Goal: Book appointment/travel/reservation

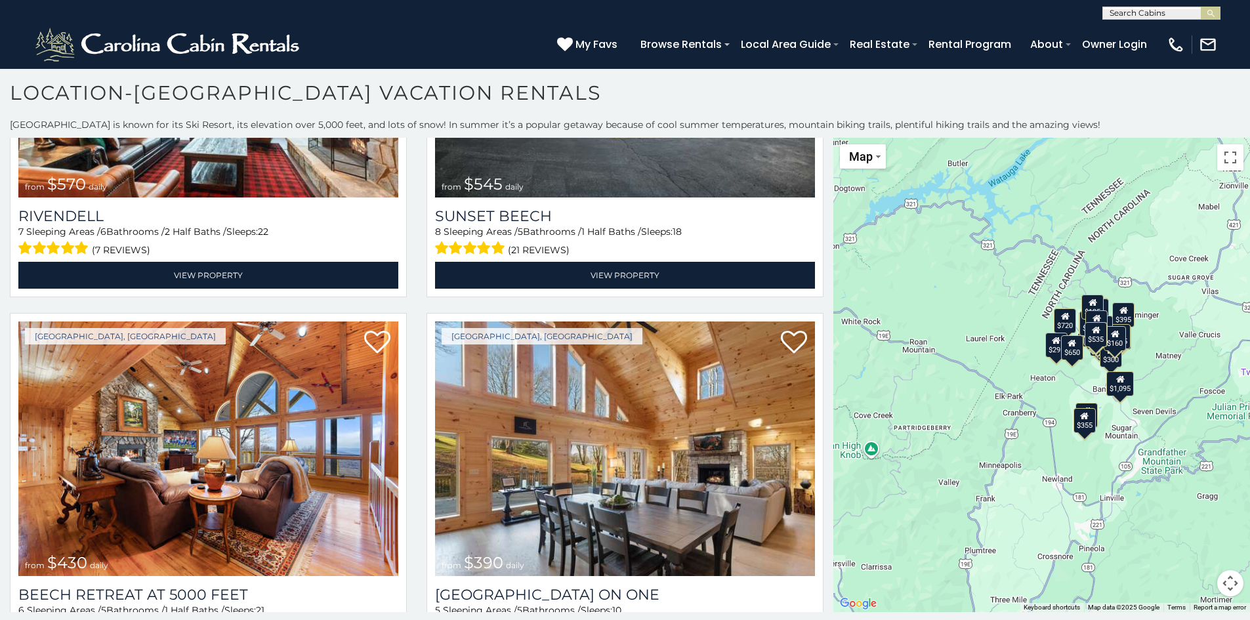
scroll to position [2143, 0]
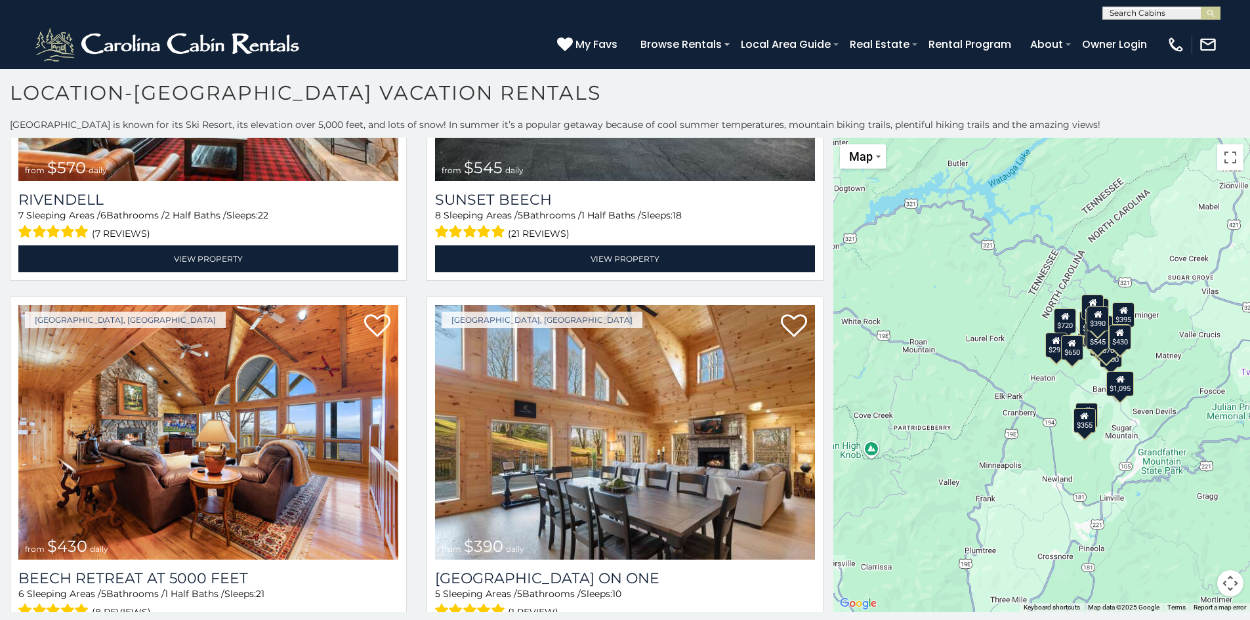
click at [1230, 583] on button "Map camera controls" at bounding box center [1230, 583] width 26 height 26
click at [1198, 516] on button "Zoom in" at bounding box center [1197, 518] width 26 height 26
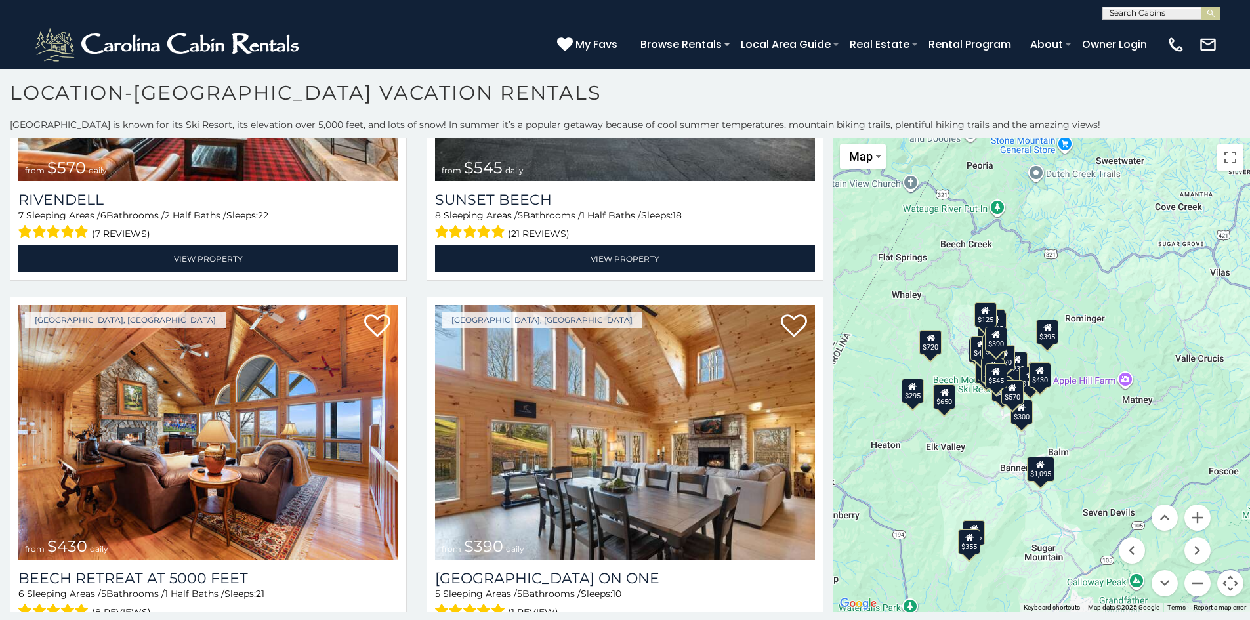
drag, startPoint x: 1152, startPoint y: 388, endPoint x: 994, endPoint y: 452, distance: 170.7
click at [994, 452] on div "$395 $535 $425 $350 $325 $460 $310 $230 $395 $395 $570 $545 $430 $390 $300 $335…" at bounding box center [1041, 375] width 417 height 474
click at [1196, 518] on button "Zoom in" at bounding box center [1197, 518] width 26 height 26
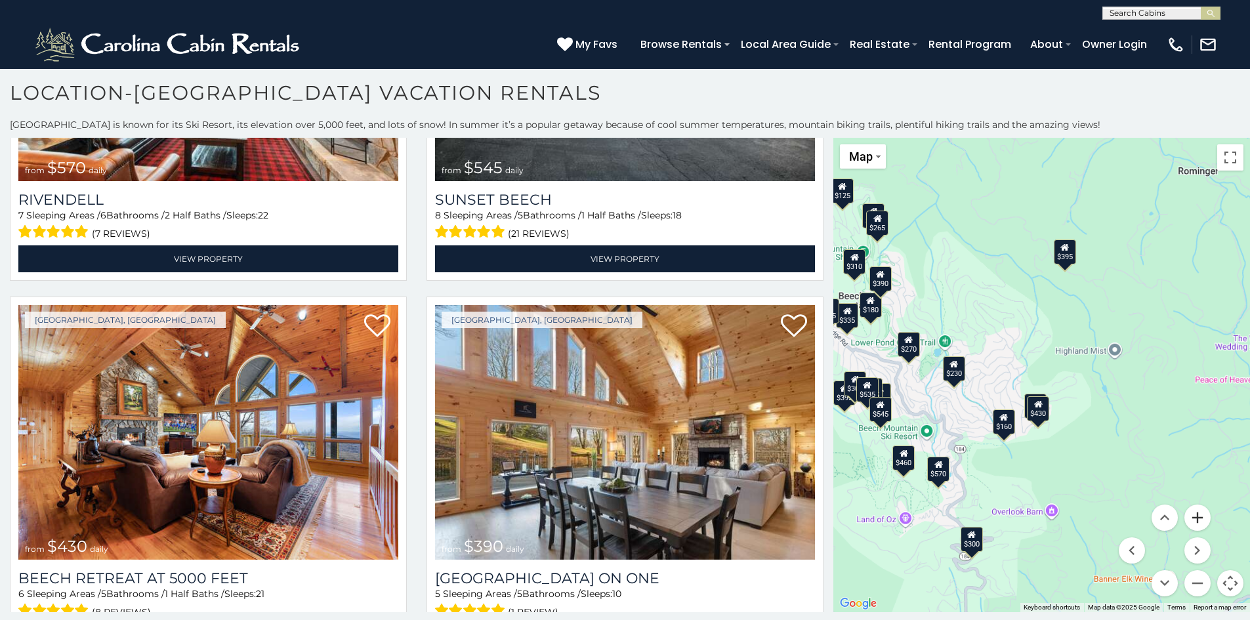
click at [1196, 518] on button "Zoom in" at bounding box center [1197, 518] width 26 height 26
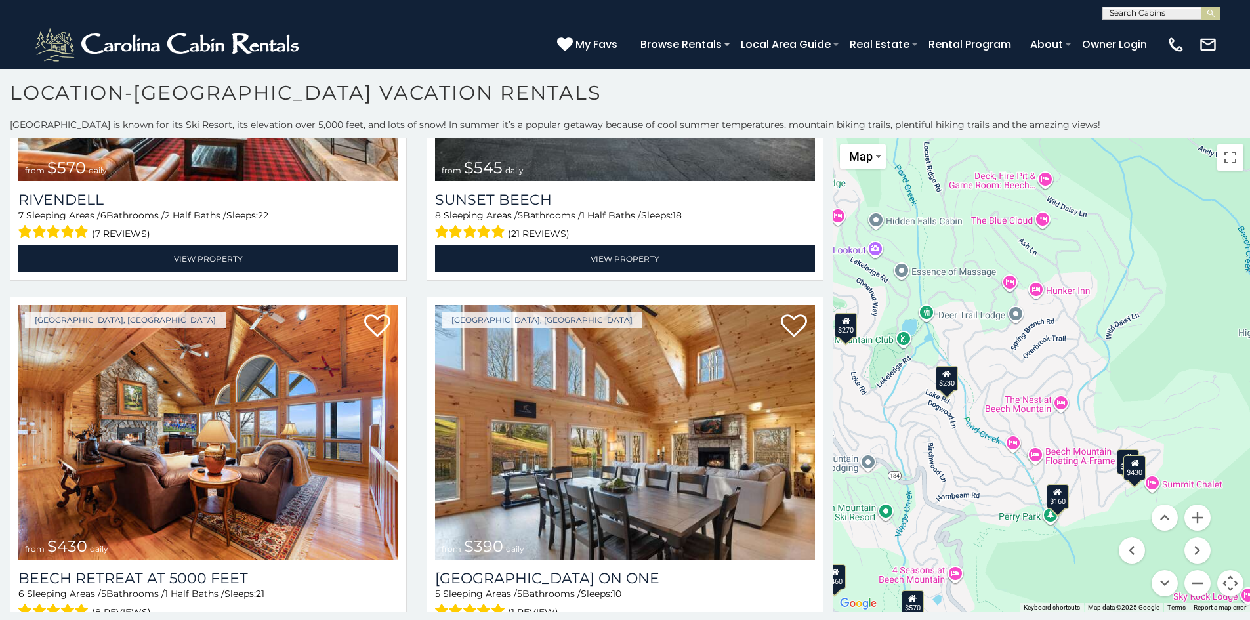
drag, startPoint x: 1106, startPoint y: 434, endPoint x: 1203, endPoint y: 439, distance: 96.6
click at [1203, 439] on div "$395 $535 $425 $350 $325 $460 $310 $230 $395 $395 $570 $545 $430 $390 $300 $335…" at bounding box center [1041, 375] width 417 height 474
click at [1060, 499] on div "$160" at bounding box center [1058, 496] width 22 height 25
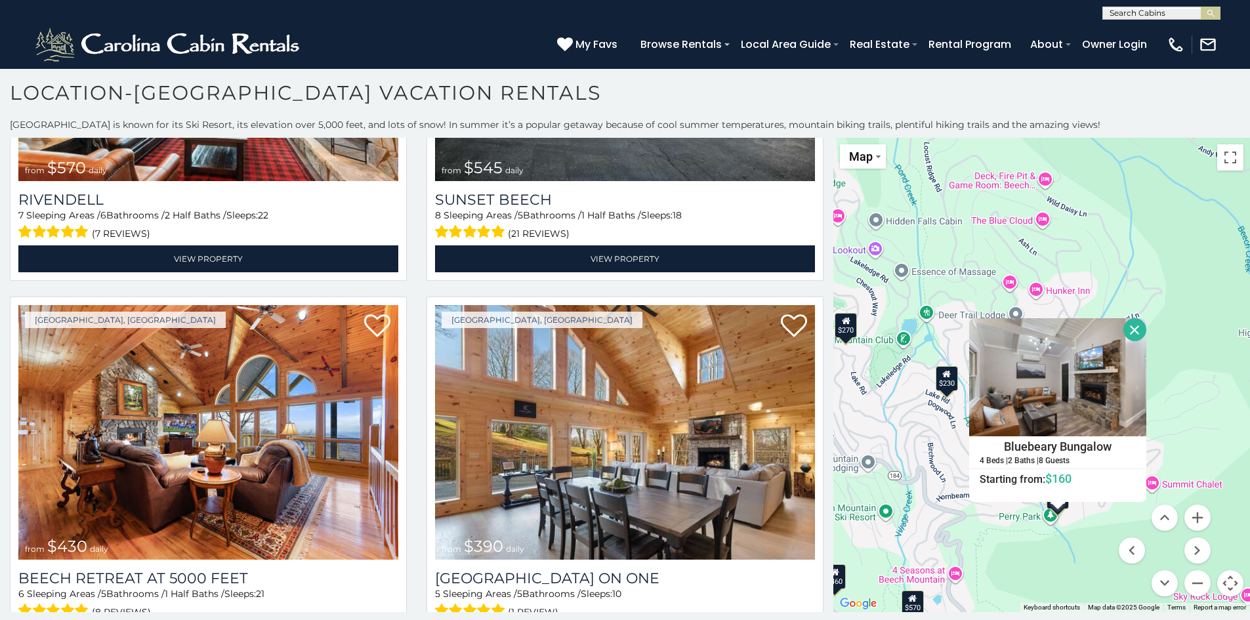
click at [1091, 535] on div "$395 $535 $425 $350 $325 $460 $310 $230 $395 $395 $570 $545 $430 $390 $300 $335…" at bounding box center [1041, 375] width 417 height 474
click at [1139, 327] on button "Close" at bounding box center [1134, 329] width 23 height 23
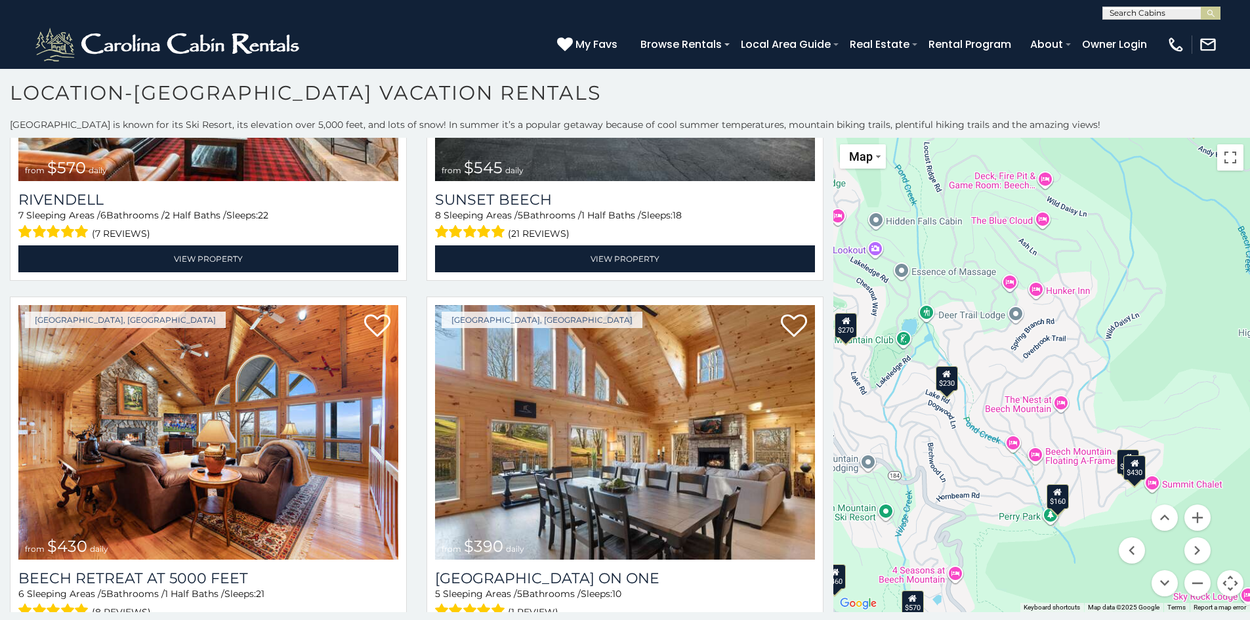
click at [1135, 472] on div "$430" at bounding box center [1135, 467] width 22 height 25
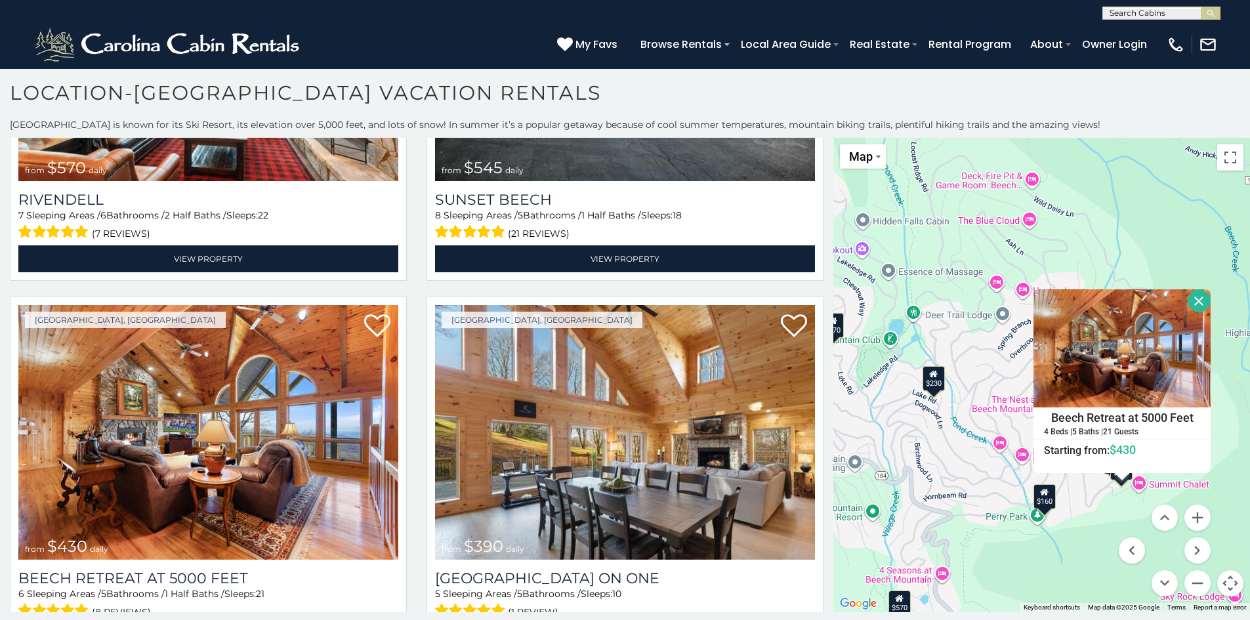
click at [1124, 502] on div "$395 $535 $425 $350 $325 $460 $310 $230 $395 $395 $570 $545 $430 $390 $300 $335…" at bounding box center [1041, 375] width 417 height 474
click at [1121, 514] on menu at bounding box center [1165, 551] width 92 height 92
click at [1196, 304] on button "Close" at bounding box center [1199, 300] width 23 height 23
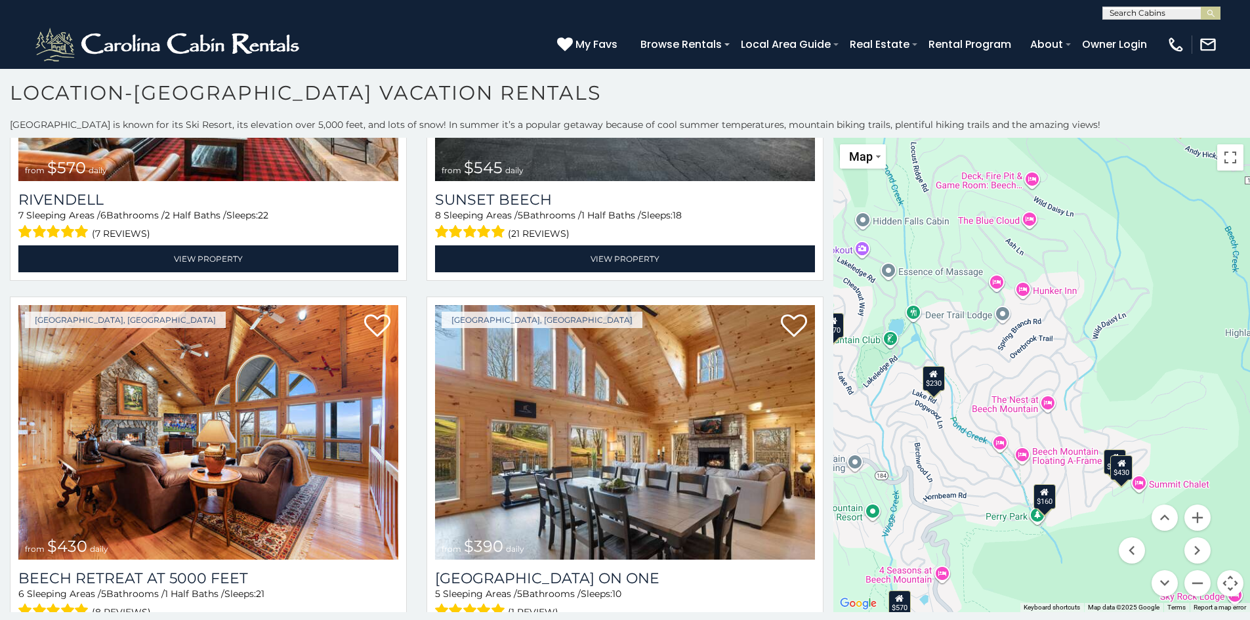
click at [1111, 460] on div "$430" at bounding box center [1122, 467] width 22 height 25
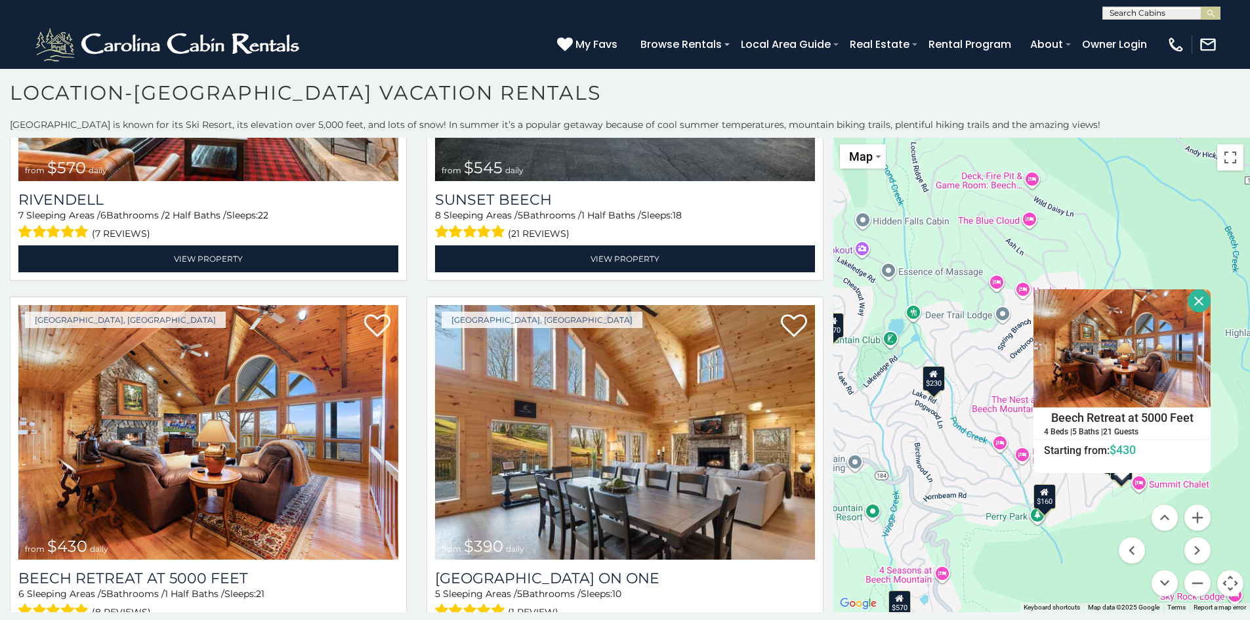
click at [1202, 303] on button "Close" at bounding box center [1199, 300] width 23 height 23
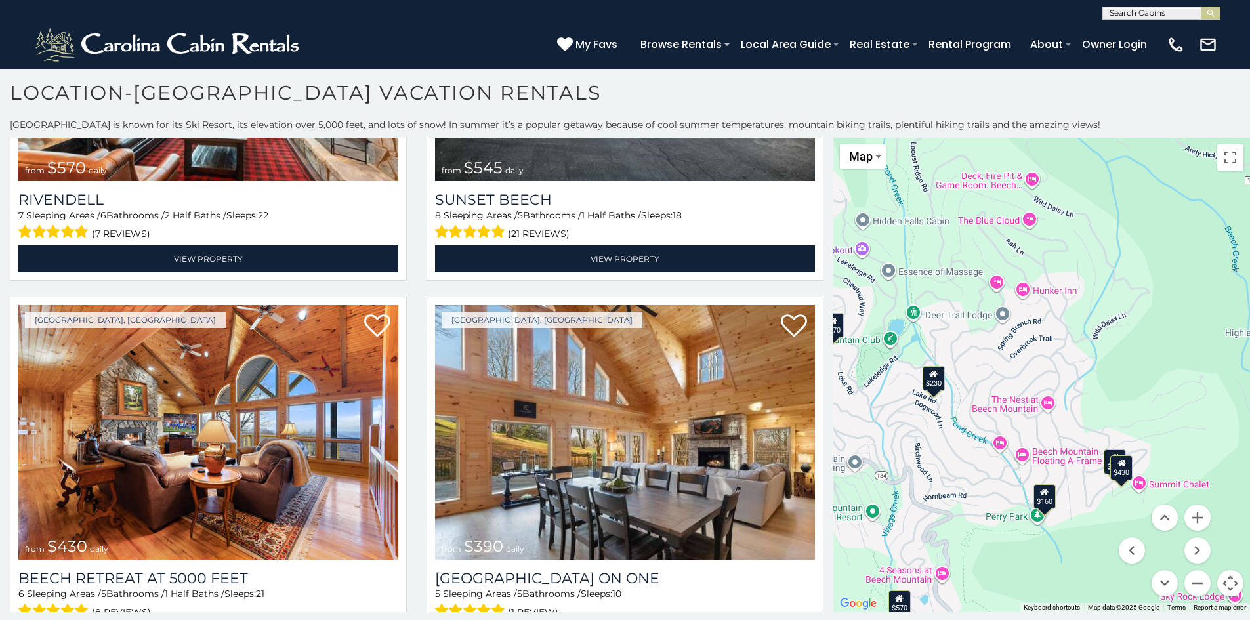
click at [1055, 499] on div "$160" at bounding box center [1045, 496] width 22 height 25
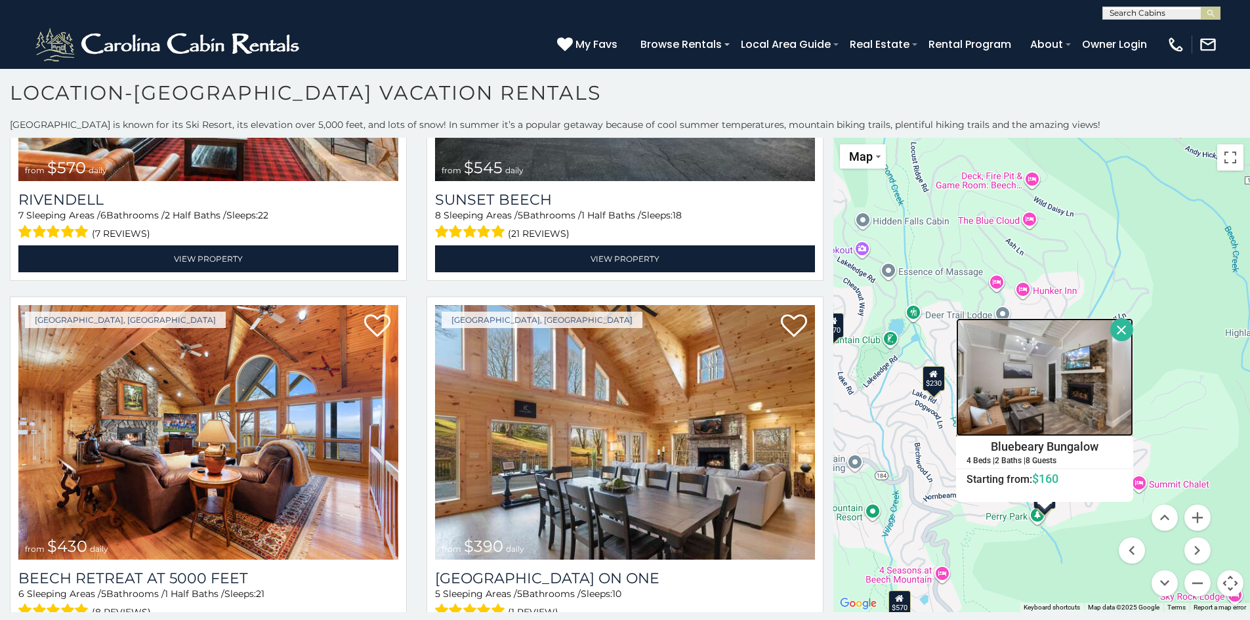
click at [1033, 377] on img at bounding box center [1044, 377] width 177 height 118
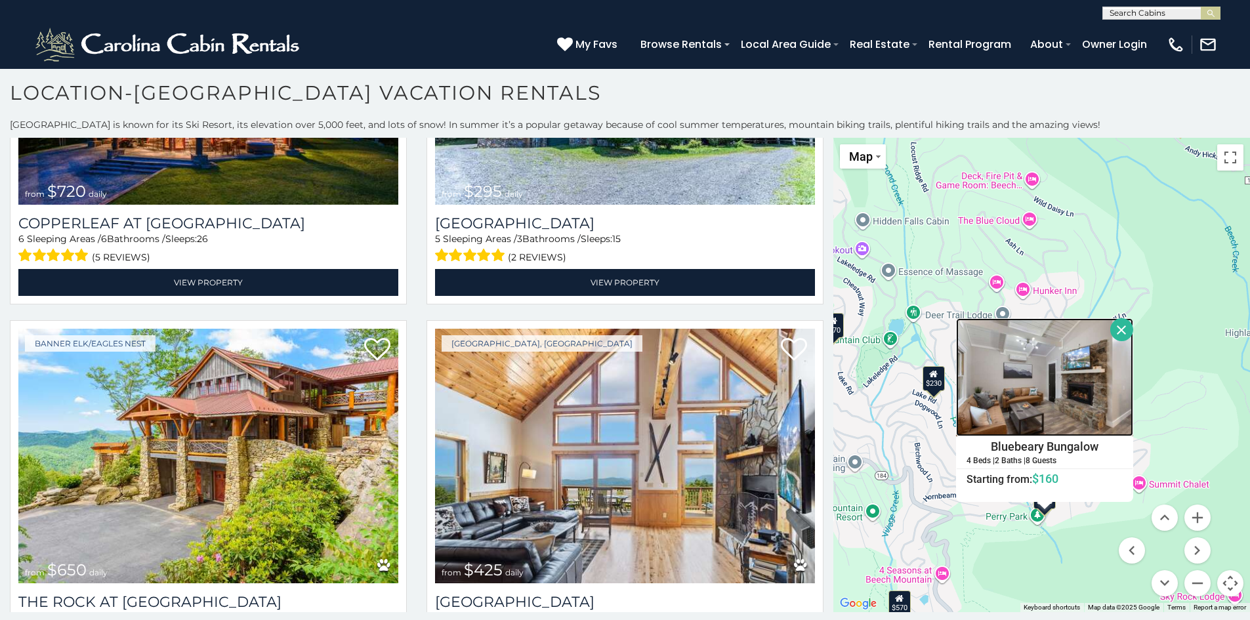
scroll to position [3279, 0]
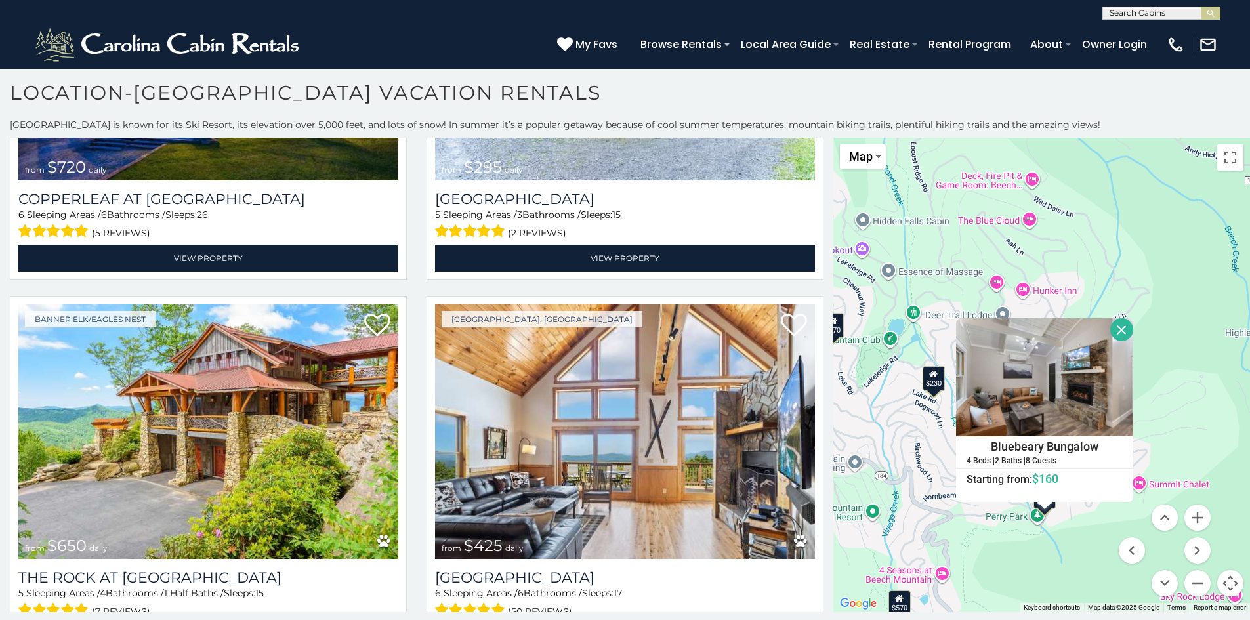
click at [1124, 329] on button "Close" at bounding box center [1121, 329] width 23 height 23
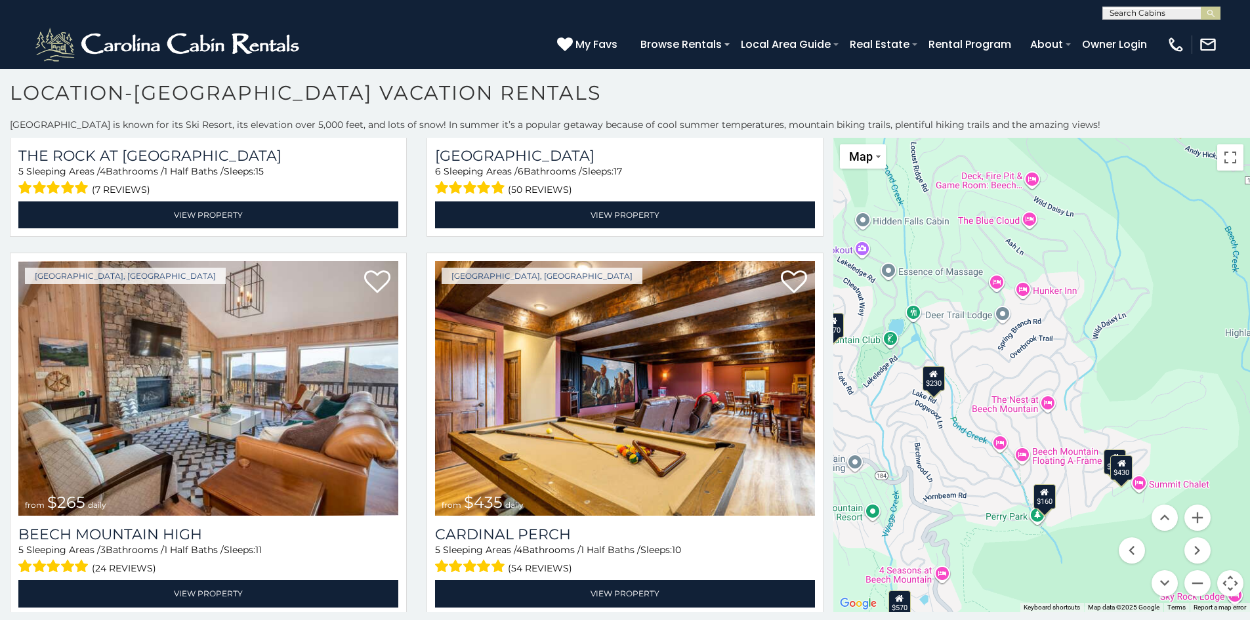
scroll to position [3725, 0]
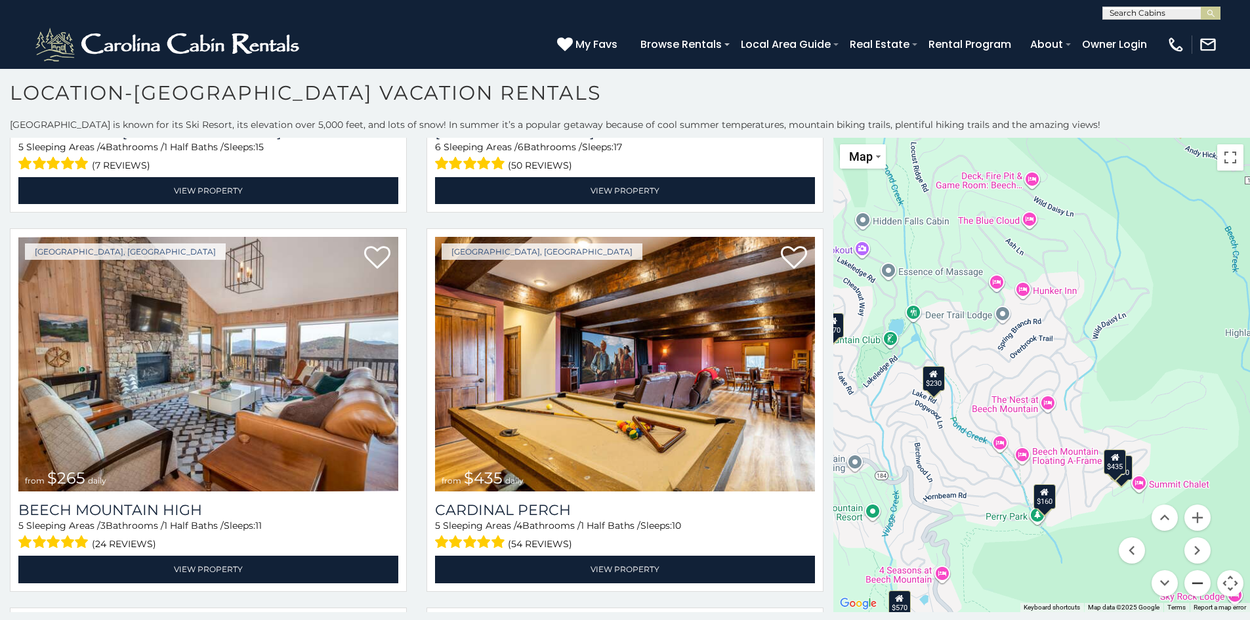
click at [1194, 581] on button "Zoom out" at bounding box center [1197, 583] width 26 height 26
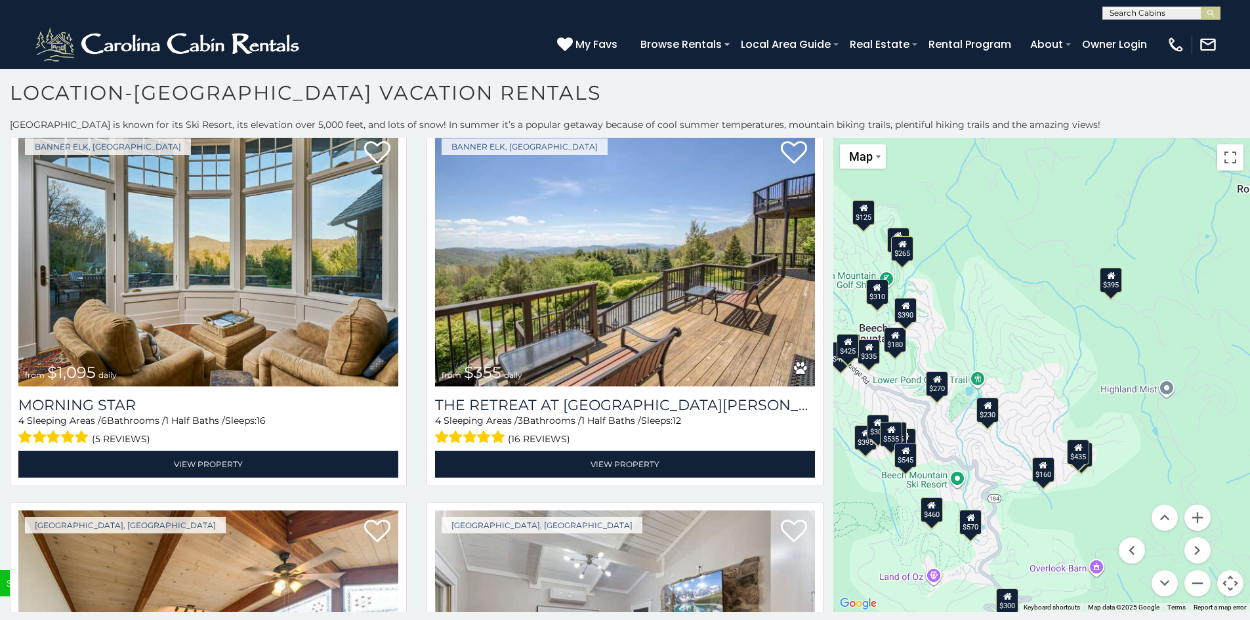
scroll to position [5016, 0]
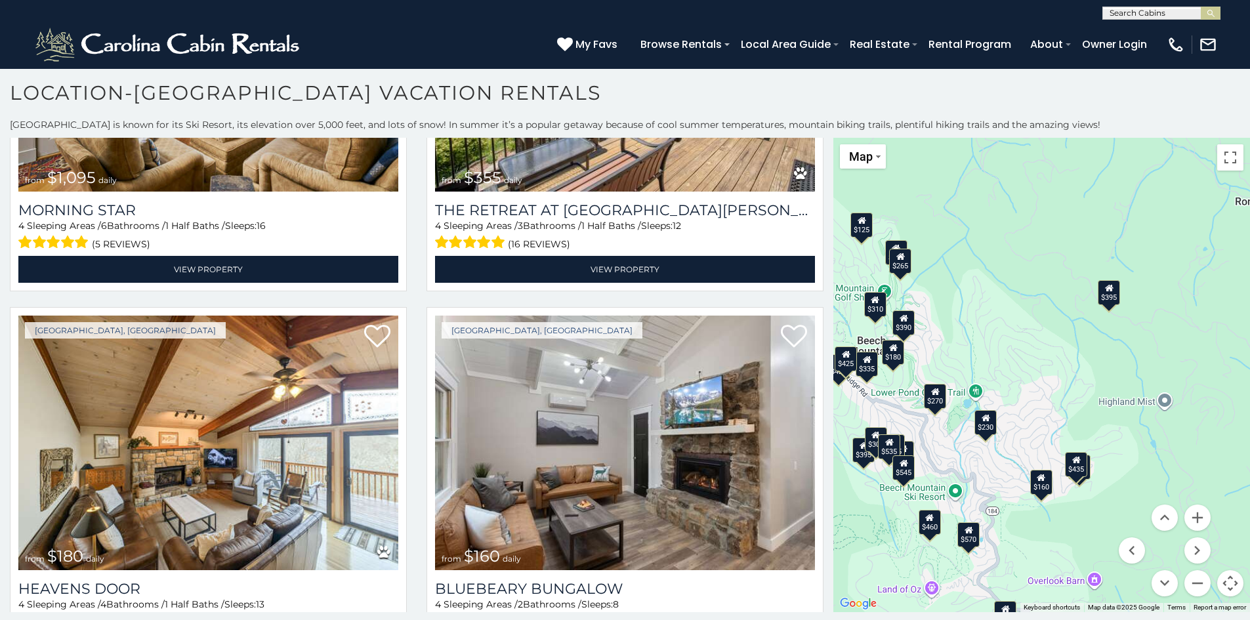
scroll to position [5170, 0]
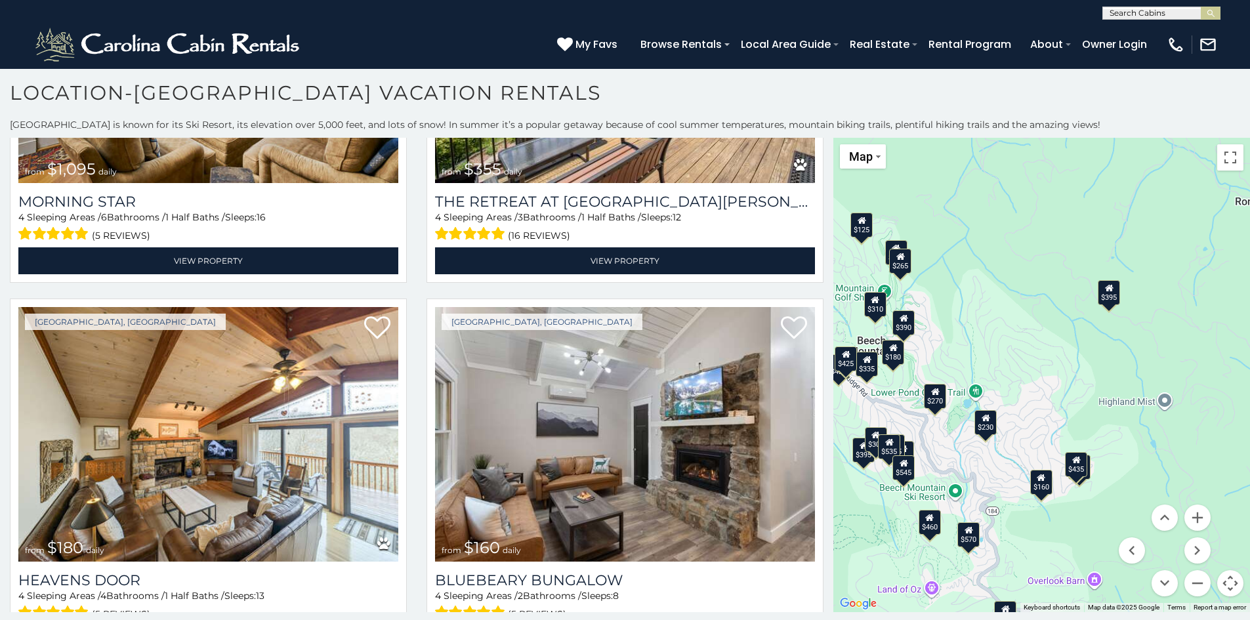
drag, startPoint x: 833, startPoint y: 526, endPoint x: 831, endPoint y: 579, distance: 53.2
click at [831, 138] on main "**********" at bounding box center [625, 138] width 1250 height 0
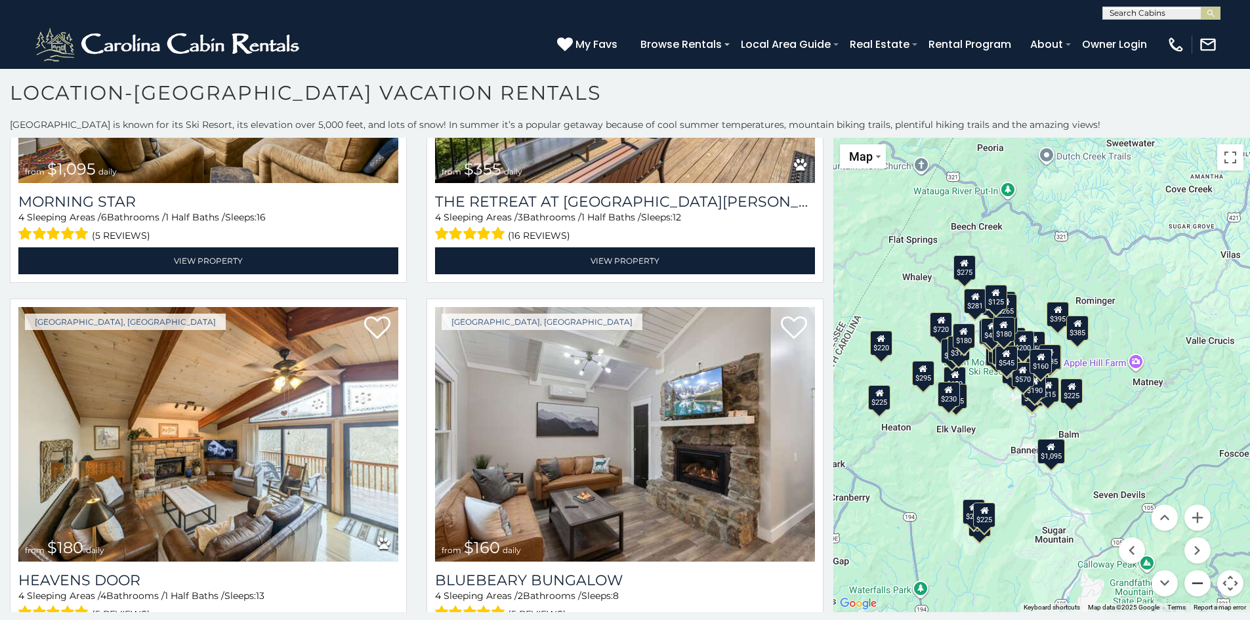
click at [1199, 585] on button "Zoom out" at bounding box center [1197, 583] width 26 height 26
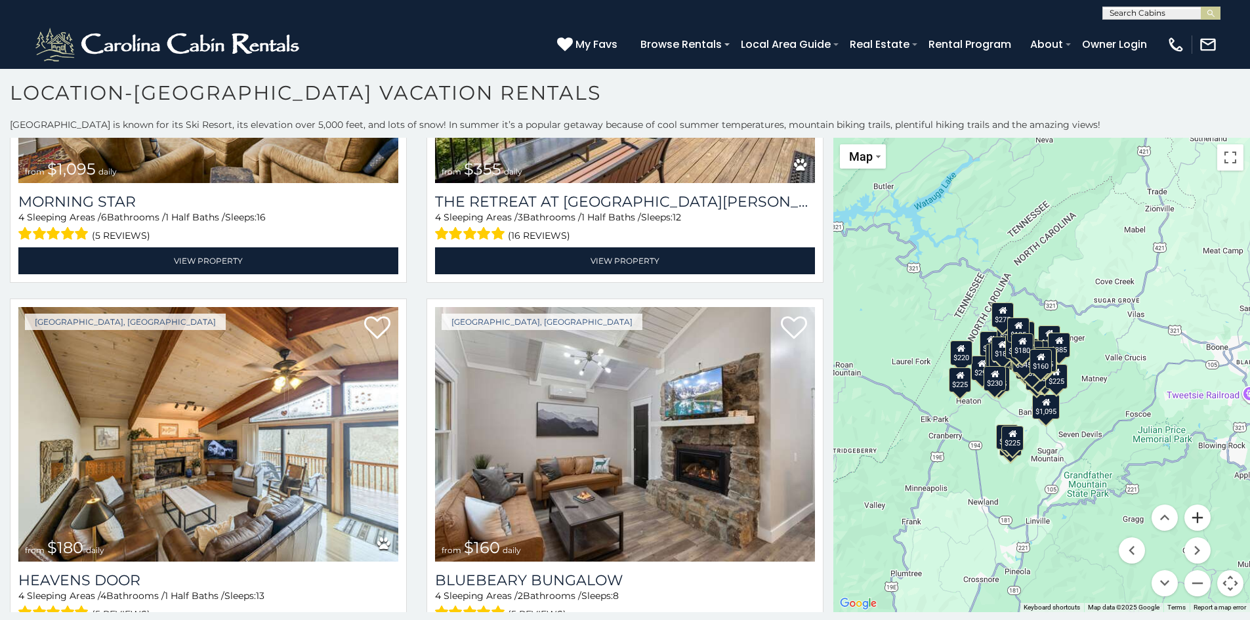
click at [1199, 521] on button "Zoom in" at bounding box center [1197, 518] width 26 height 26
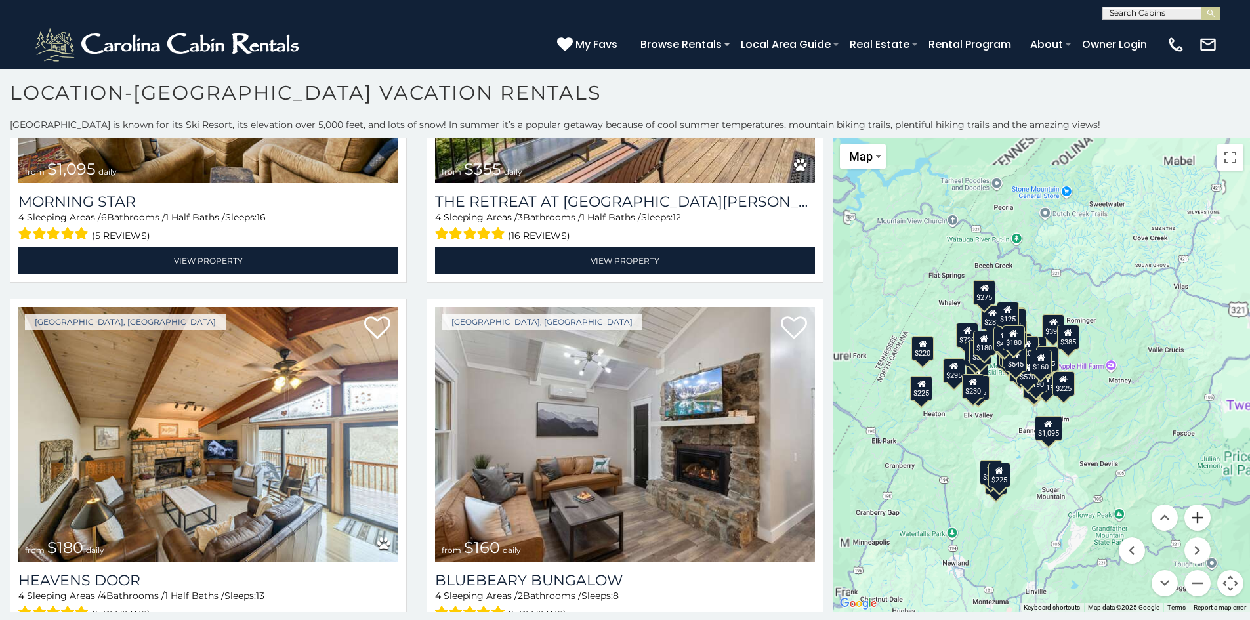
click at [1199, 521] on button "Zoom in" at bounding box center [1197, 518] width 26 height 26
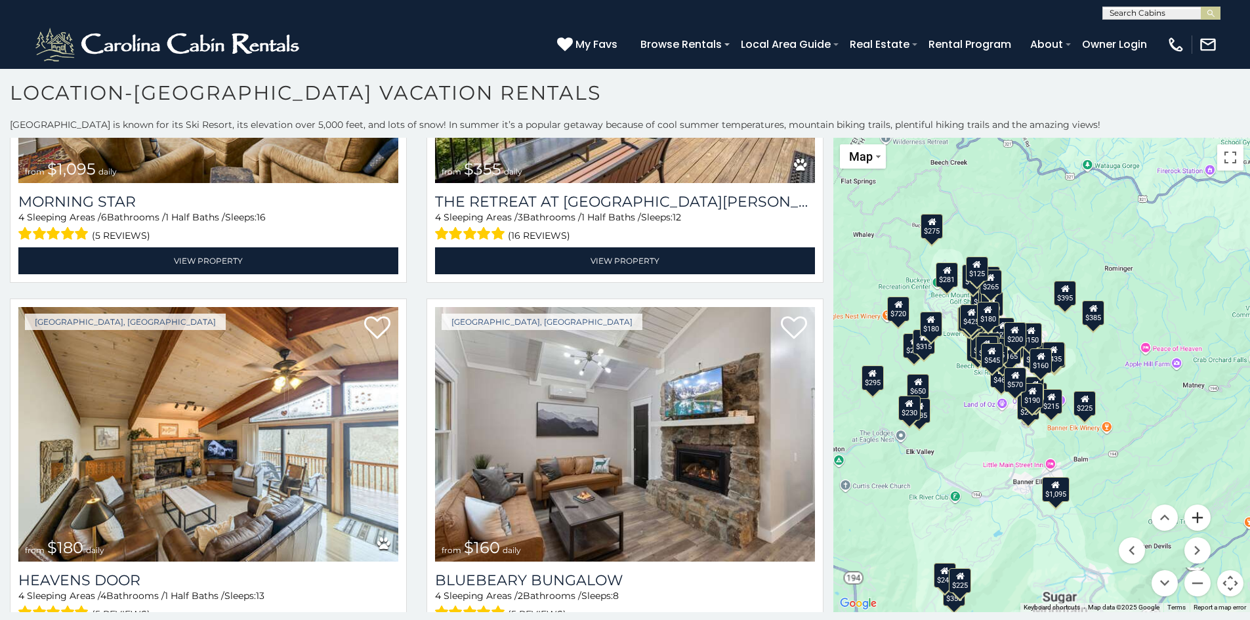
click at [1199, 521] on button "Zoom in" at bounding box center [1197, 518] width 26 height 26
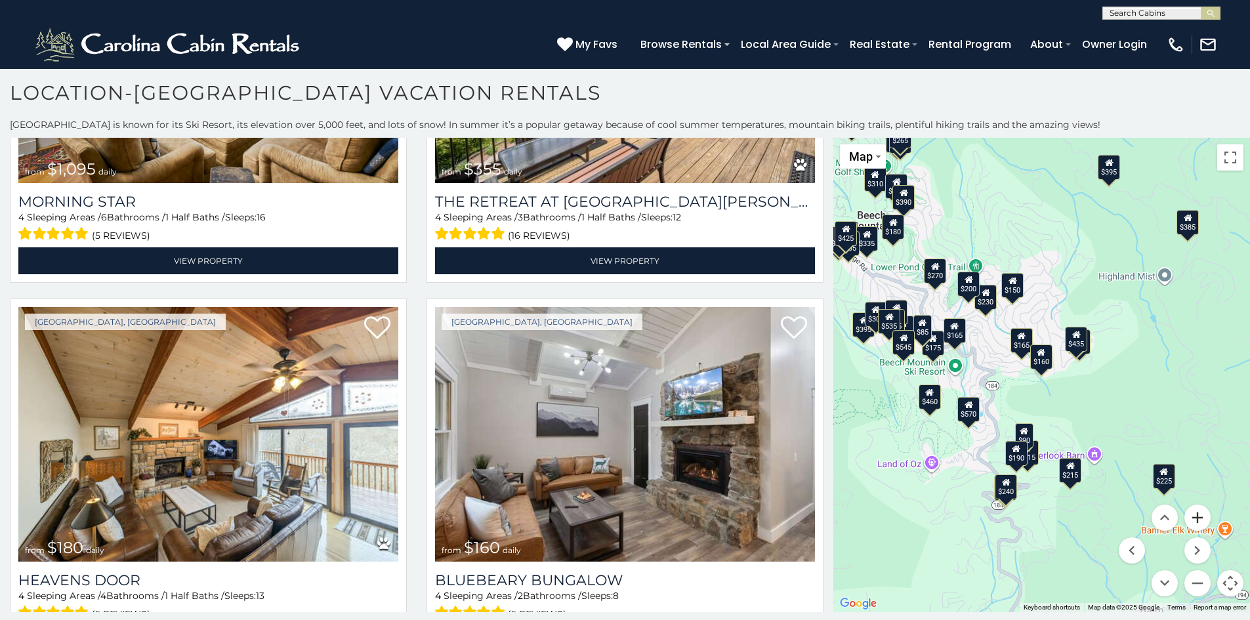
click at [1199, 521] on button "Zoom in" at bounding box center [1197, 518] width 26 height 26
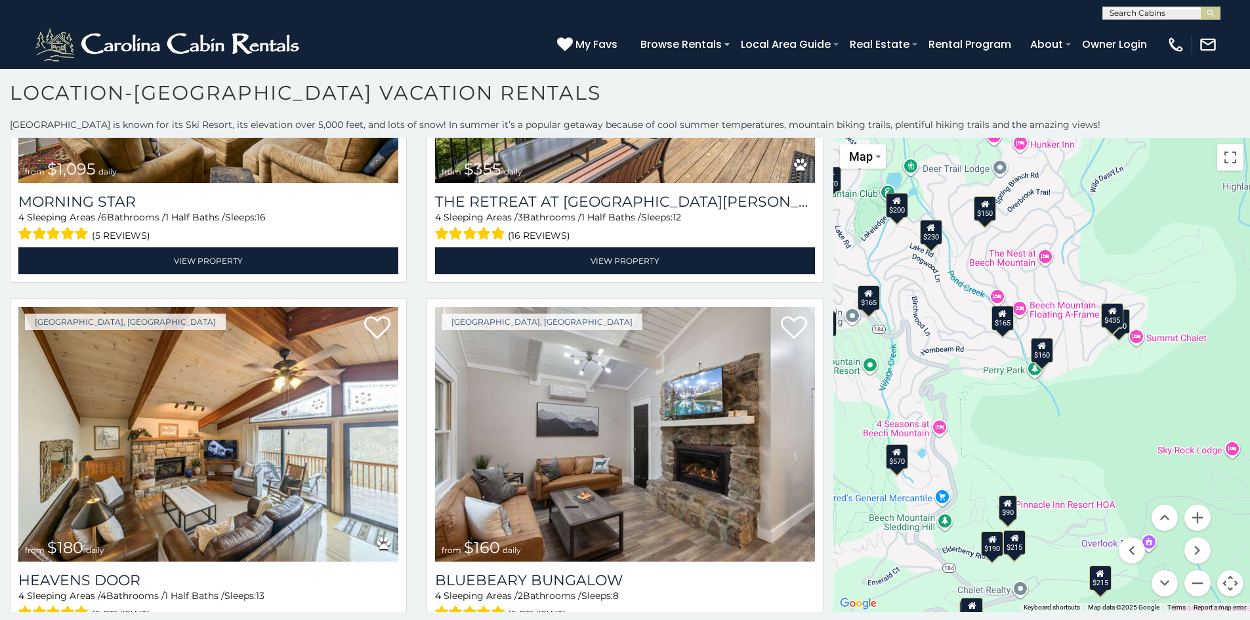
click at [1045, 356] on div "$160" at bounding box center [1042, 350] width 22 height 25
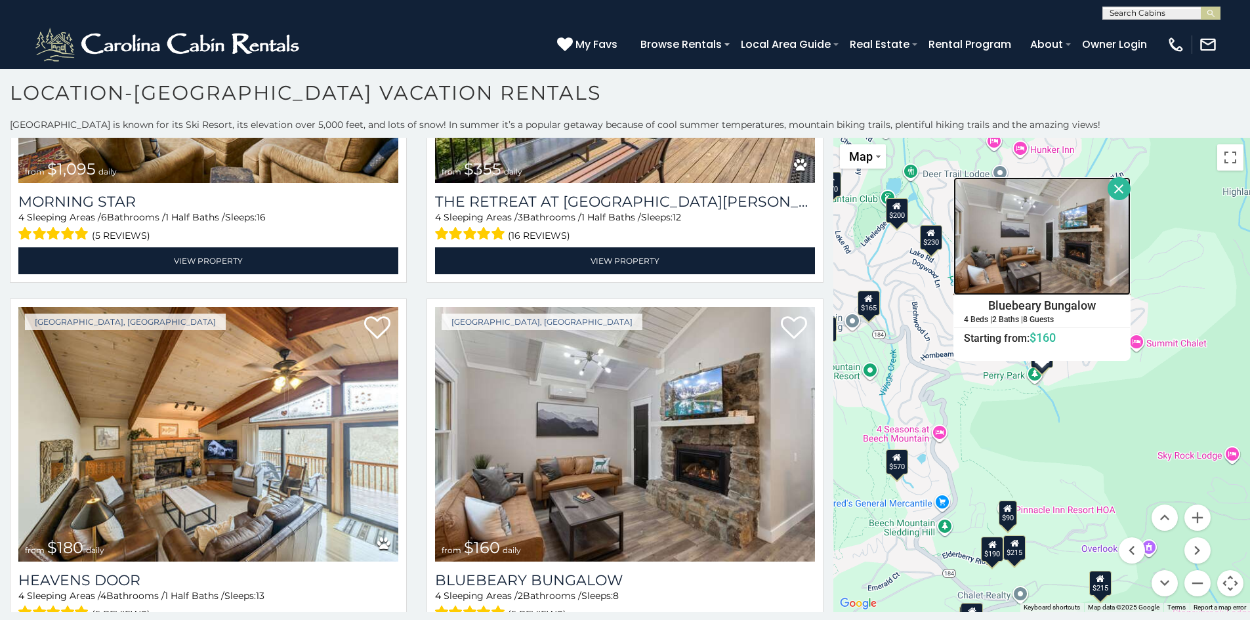
click at [1038, 257] on img at bounding box center [1042, 236] width 177 height 118
click at [999, 413] on div "$395 $535 $425 $350 $325 $460 $310 $230 $395 $395 $570 $545 $430 $390 $300 $335…" at bounding box center [1041, 375] width 417 height 474
click at [996, 556] on div "$190" at bounding box center [993, 549] width 22 height 25
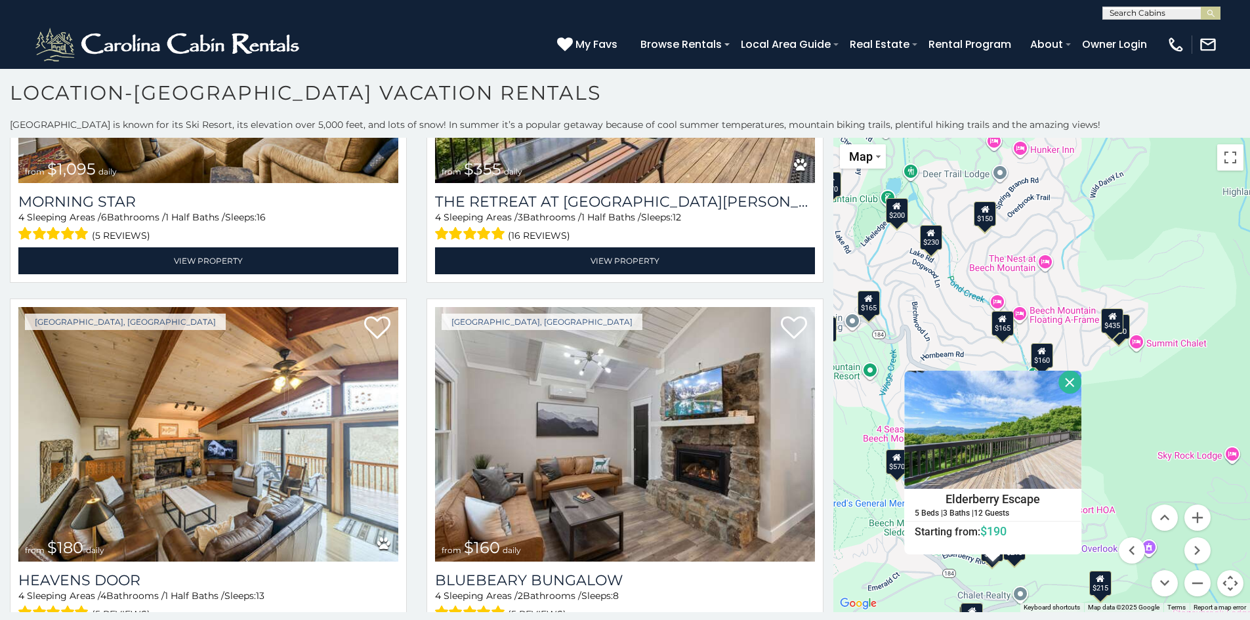
drag, startPoint x: 1108, startPoint y: 456, endPoint x: 1115, endPoint y: 453, distance: 7.3
click at [1110, 455] on div "$395 $535 $425 $350 $325 $460 $310 $230 $395 $395 $570 $545 $430 $390 $300 $335…" at bounding box center [1041, 375] width 417 height 474
click at [1125, 437] on div "$395 $535 $425 $350 $325 $460 $310 $230 $395 $395 $570 $545 $430 $390 $300 $335…" at bounding box center [1041, 375] width 417 height 474
click at [986, 222] on div "$150" at bounding box center [986, 213] width 22 height 25
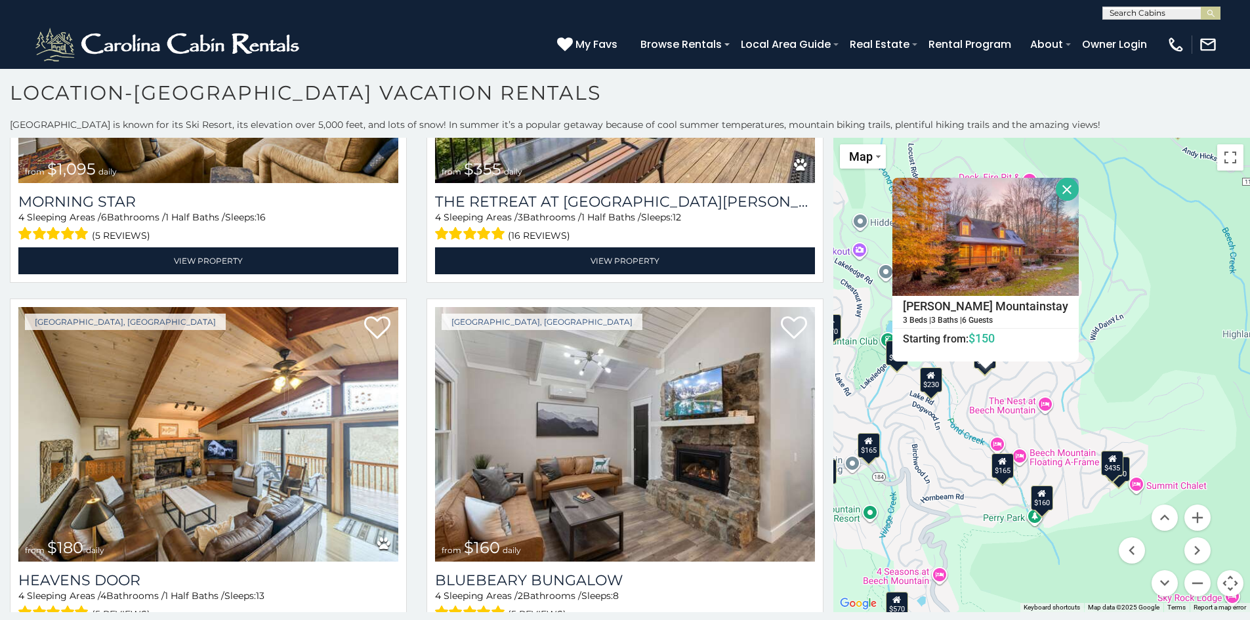
click at [1005, 476] on div "$165" at bounding box center [1003, 465] width 22 height 25
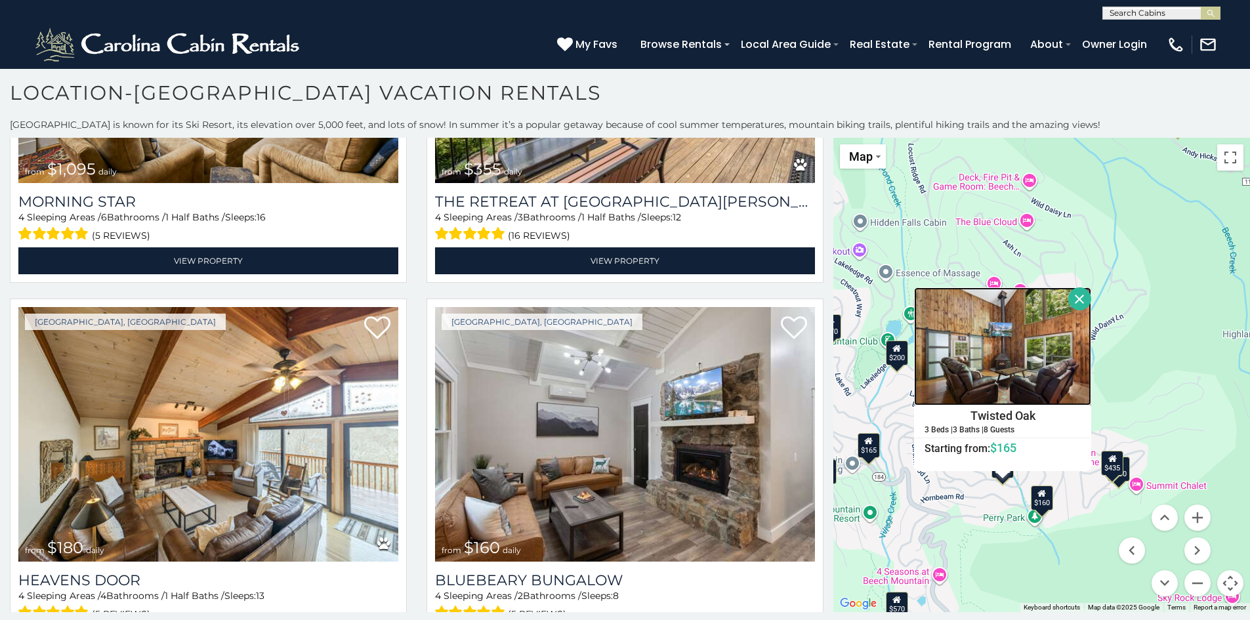
click at [997, 348] on img at bounding box center [1002, 346] width 177 height 118
click at [987, 566] on div "$395 $535 $425 $350 $325 $460 $310 $230 $395 $395 $570 $545 $430 $390 $300 $335…" at bounding box center [1041, 375] width 417 height 474
click at [1076, 299] on button "Close" at bounding box center [1079, 298] width 23 height 23
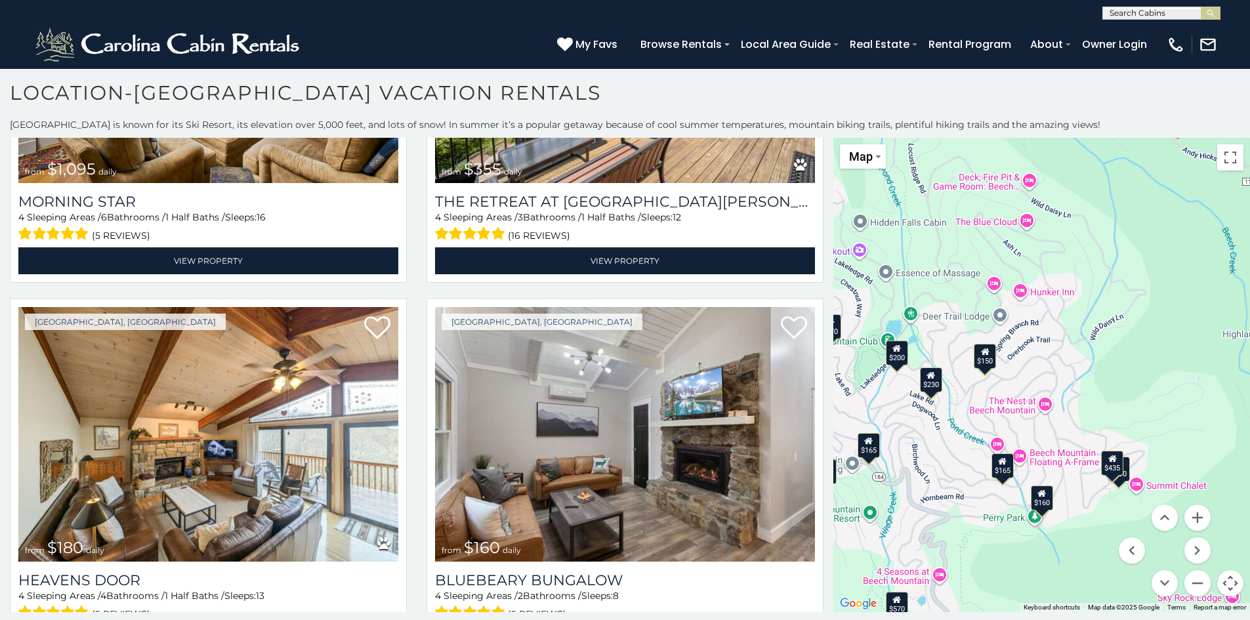
click at [873, 450] on div "$165" at bounding box center [869, 444] width 22 height 25
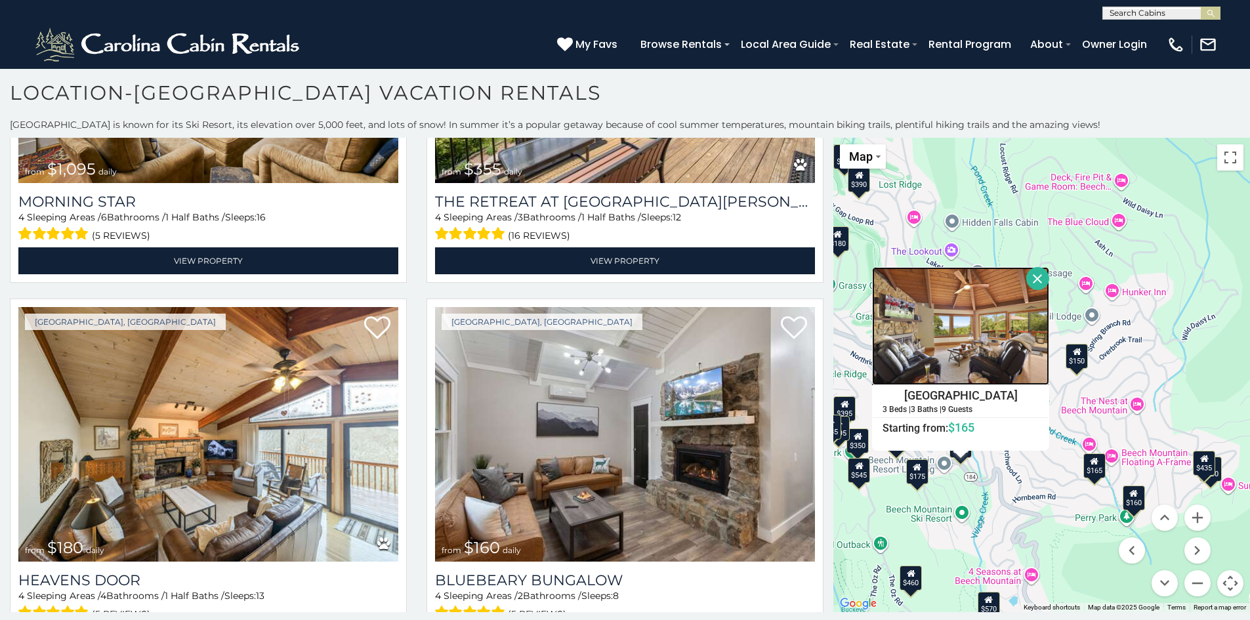
click at [938, 336] on img at bounding box center [960, 326] width 177 height 118
click at [894, 503] on div "$395 $535 $425 $350 $325 $460 $310 $230 $395 $395 $570 $545 $430 $390 $300 $335…" at bounding box center [1041, 375] width 417 height 474
click at [920, 479] on div "$175" at bounding box center [917, 471] width 22 height 25
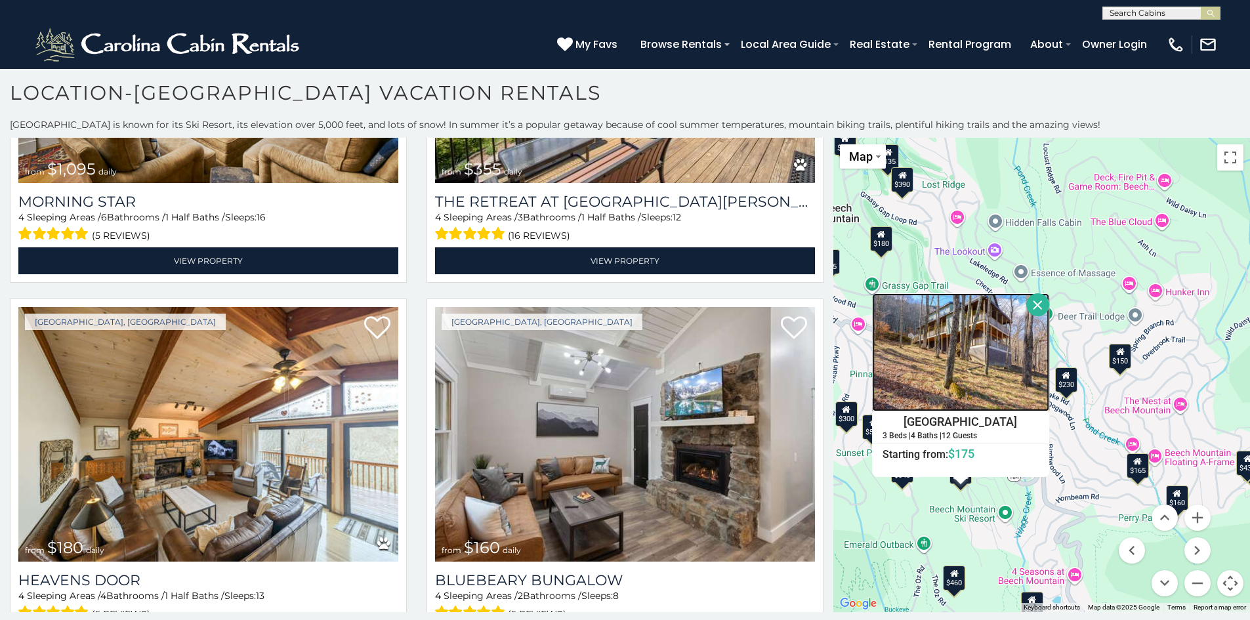
click at [944, 378] on img at bounding box center [961, 352] width 177 height 118
click at [902, 522] on div "$395 $535 $425 $350 $325 $460 $310 $230 $395 $395 $570 $545 $430 $390 $300 $335…" at bounding box center [1041, 375] width 417 height 474
click at [898, 511] on div "$395 $535 $425 $350 $325 $460 $310 $230 $395 $395 $570 $545 $430 $390 $300 $335…" at bounding box center [1041, 375] width 417 height 474
click at [1039, 299] on button "Close" at bounding box center [1037, 304] width 23 height 23
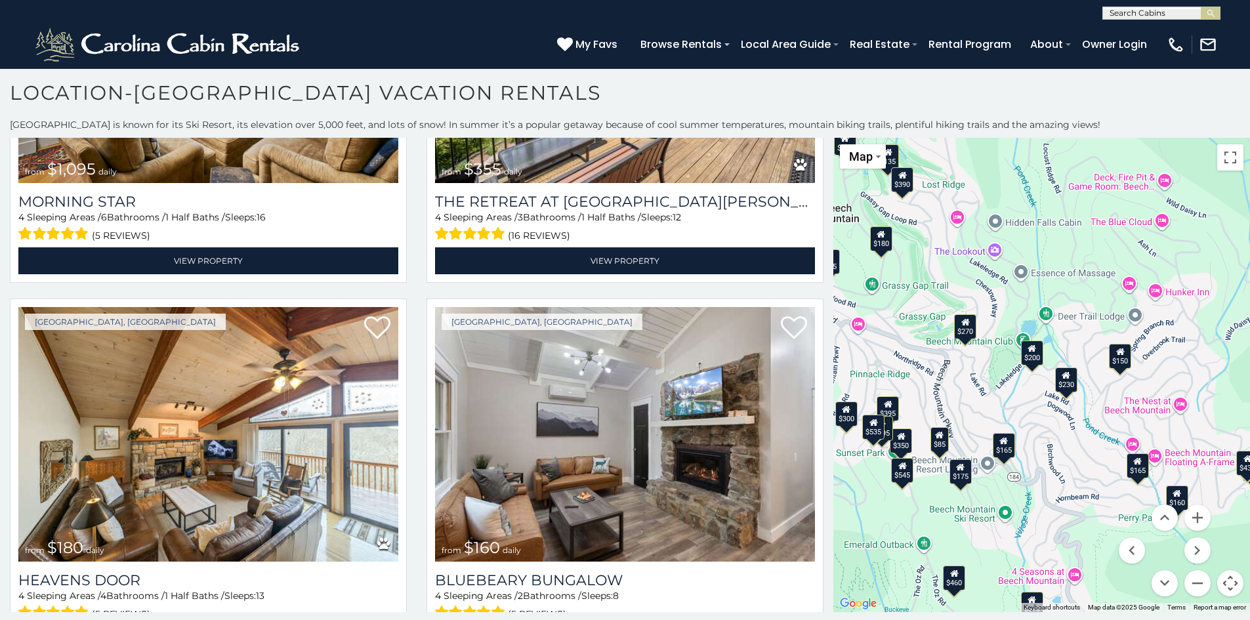
click at [940, 445] on div "$85" at bounding box center [940, 439] width 18 height 25
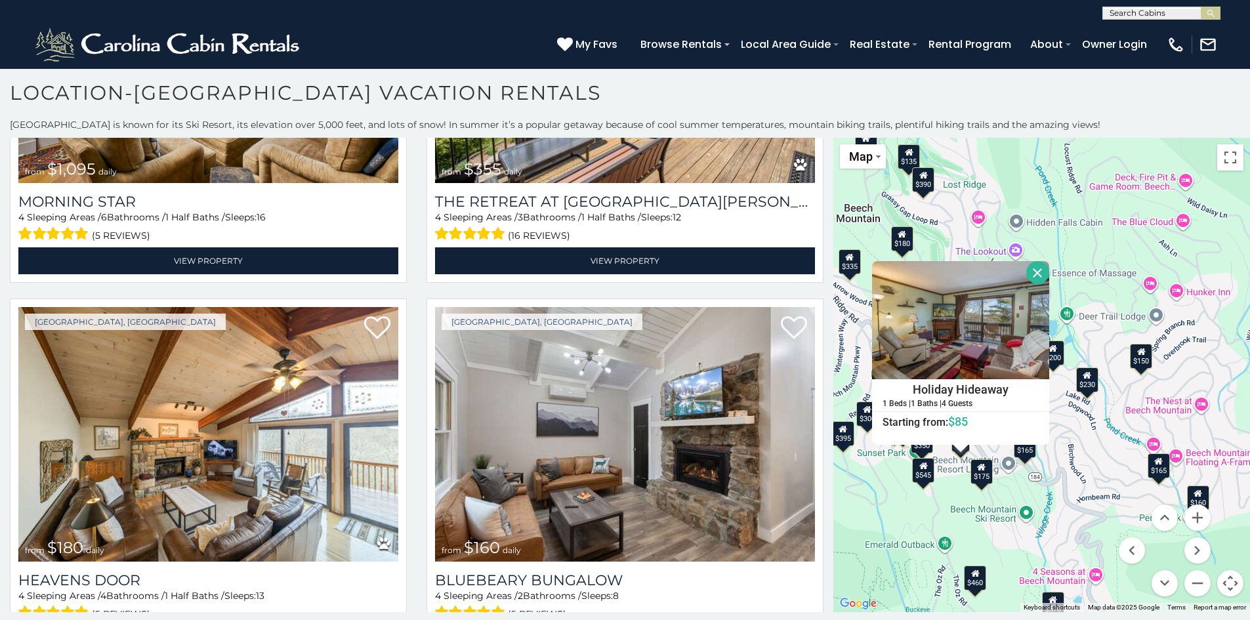
click at [942, 493] on div "$395 $535 $425 $350 $325 $460 $310 $230 $395 $395 $570 $545 $430 $390 $300 $335…" at bounding box center [1041, 375] width 417 height 474
click at [1036, 276] on button "Close" at bounding box center [1037, 272] width 23 height 23
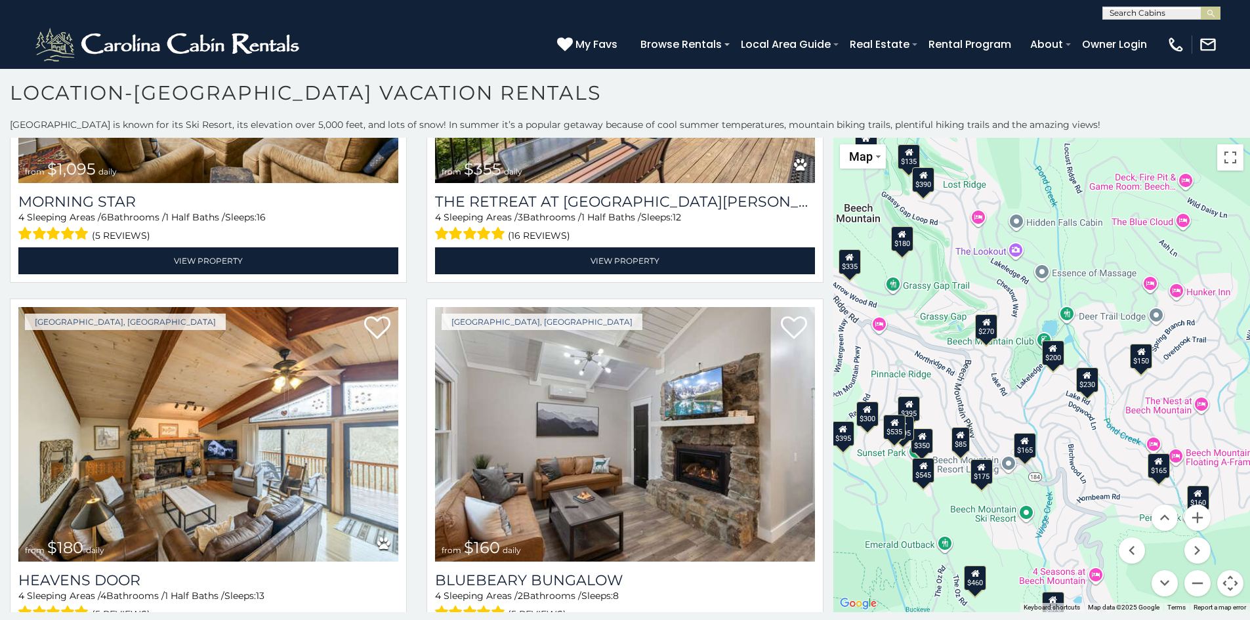
click at [1030, 456] on div "$165" at bounding box center [1025, 444] width 22 height 25
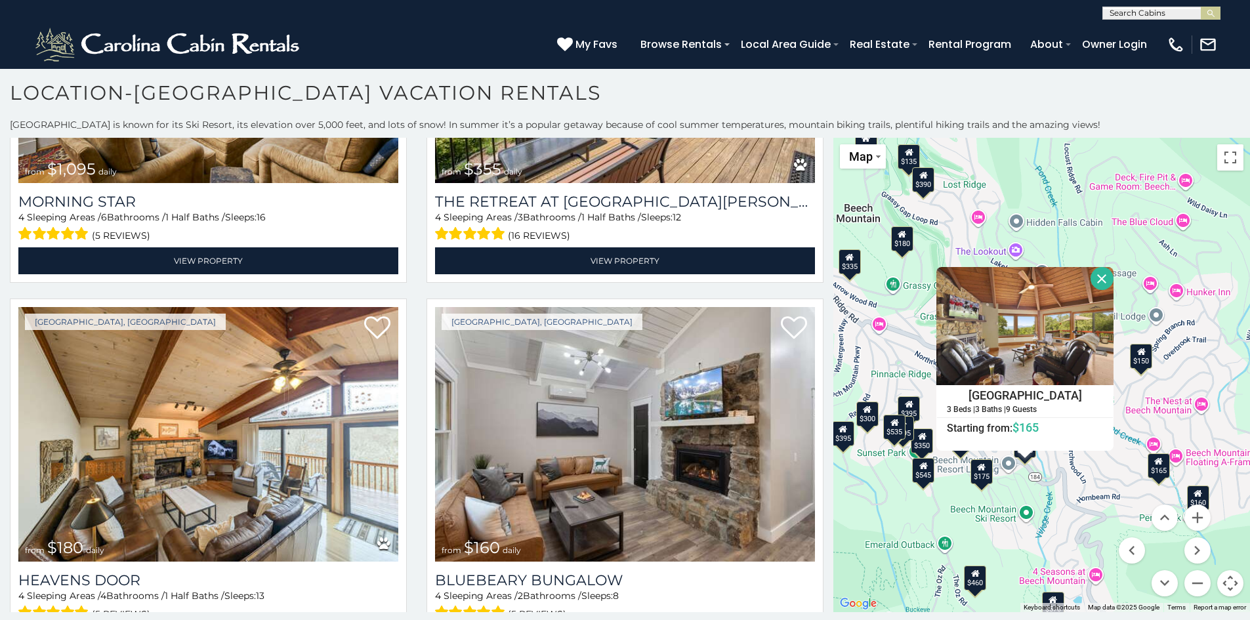
click at [1026, 487] on div "$395 $535 $425 $350 $325 $460 $310 $230 $395 $395 $570 $545 $430 $390 $300 $335…" at bounding box center [1041, 375] width 417 height 474
click at [1101, 278] on button "Close" at bounding box center [1102, 278] width 23 height 23
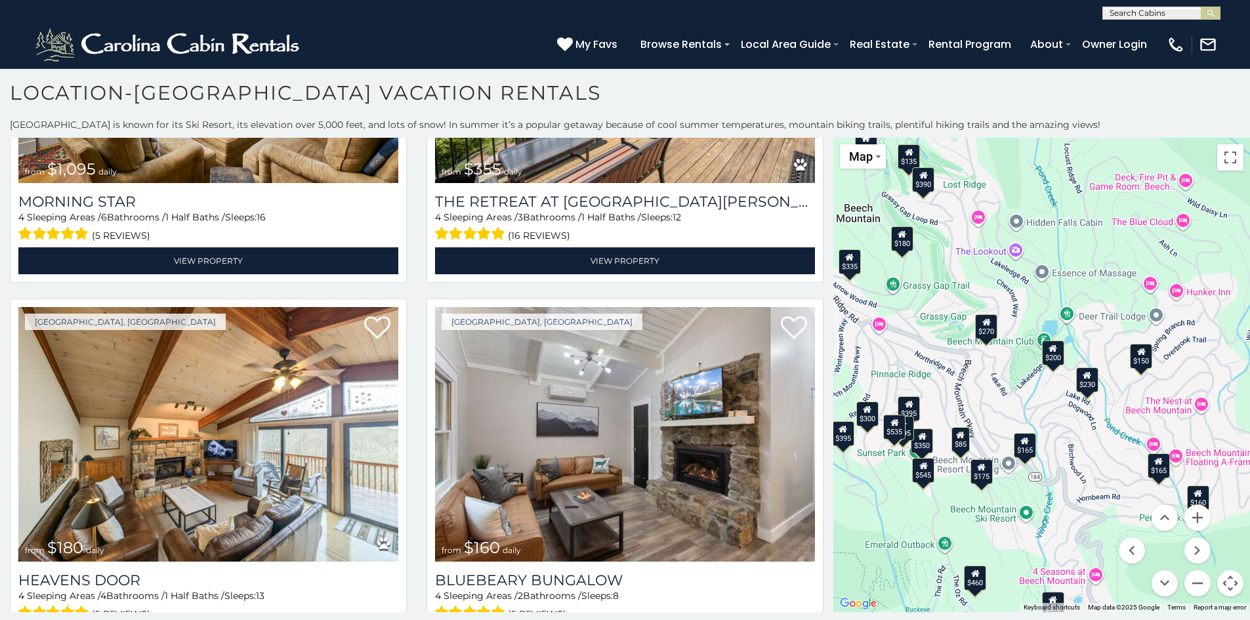
click at [1200, 500] on div "$160" at bounding box center [1198, 498] width 22 height 25
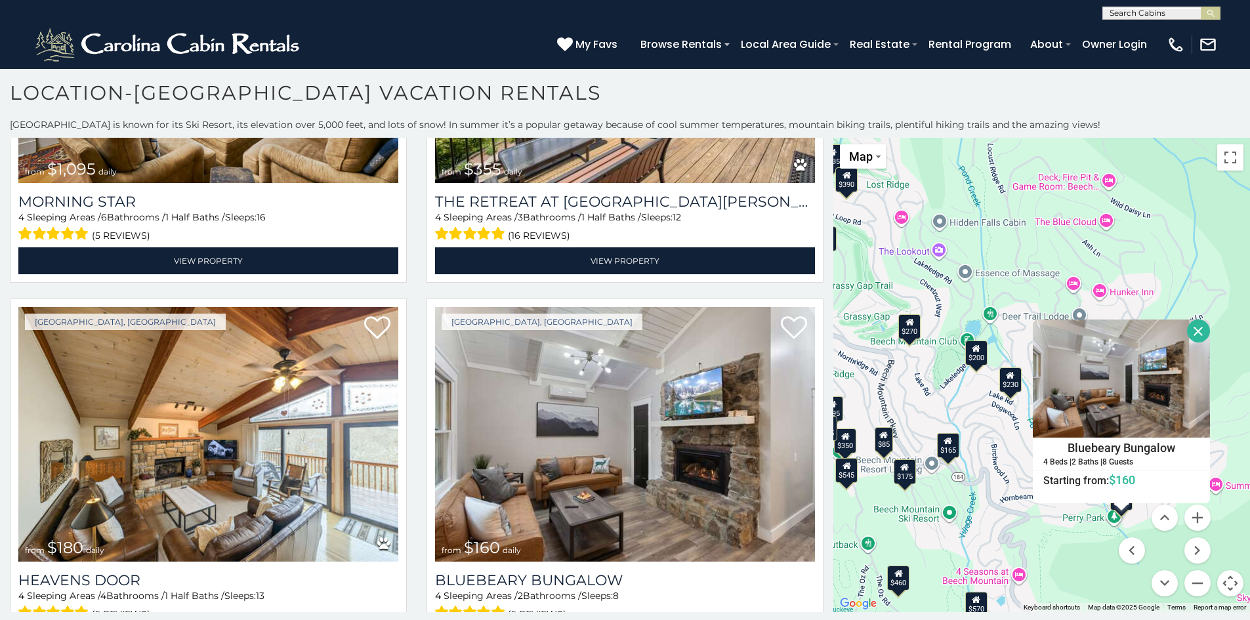
click at [1080, 541] on div "$395 $535 $425 $350 $325 $460 $310 $230 $395 $395 $570 $545 $430 $390 $300 $335…" at bounding box center [1041, 375] width 417 height 474
click at [1196, 328] on button "Close" at bounding box center [1198, 331] width 23 height 23
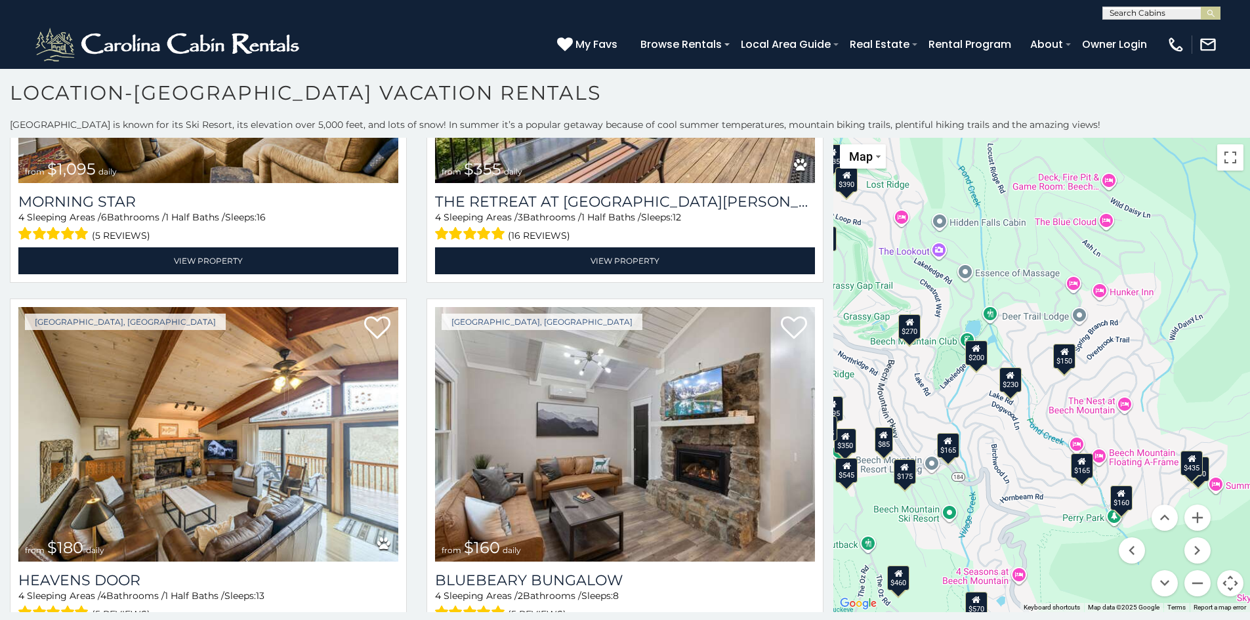
click at [1085, 474] on div "$165" at bounding box center [1082, 465] width 22 height 25
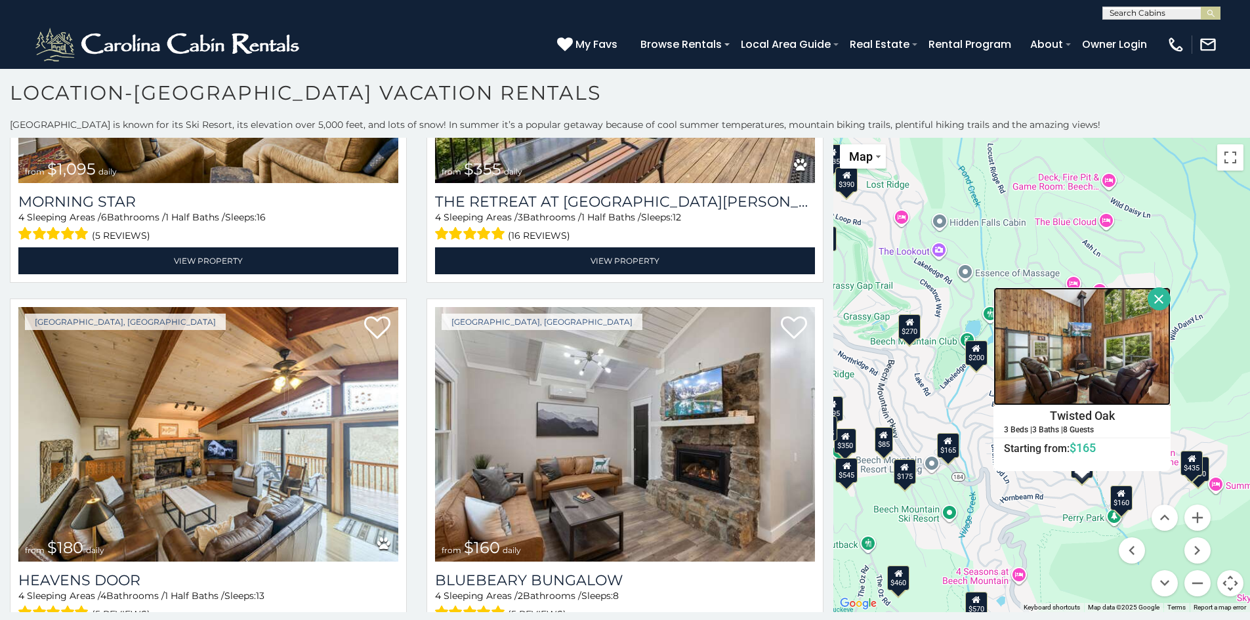
click at [1062, 375] on img at bounding box center [1082, 346] width 177 height 118
click at [1049, 553] on div "$395 $535 $425 $350 $325 $460 $310 $230 $395 $395 $570 $545 $430 $390 $300 $335…" at bounding box center [1041, 375] width 417 height 474
click at [1064, 548] on div "$395 $535 $425 $350 $325 $460 $310 $230 $395 $395 $570 $545 $430 $390 $300 $335…" at bounding box center [1041, 375] width 417 height 474
click at [1164, 294] on button "Close" at bounding box center [1159, 298] width 23 height 23
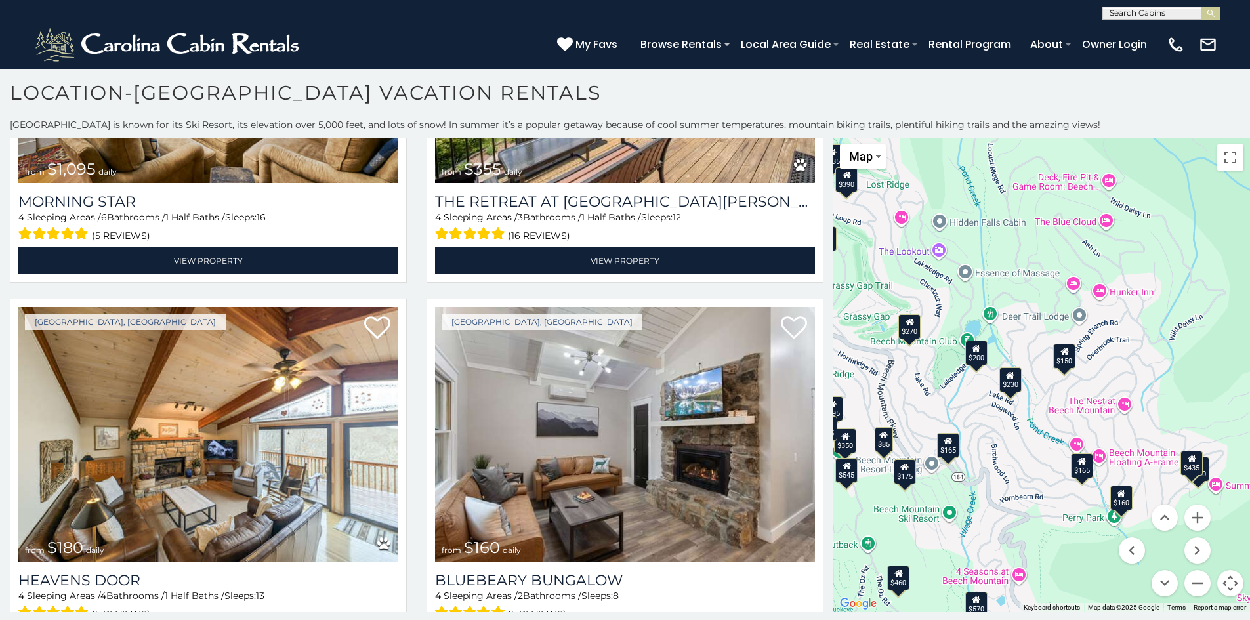
click at [885, 444] on div "$85" at bounding box center [884, 439] width 18 height 25
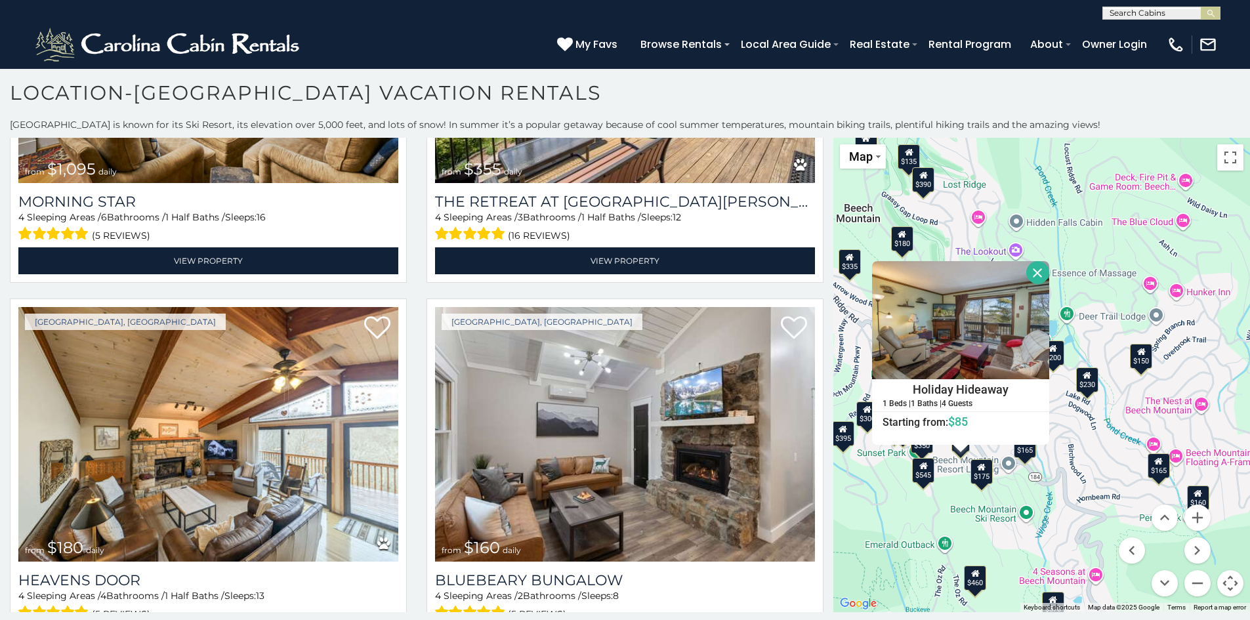
click at [927, 478] on div "$545" at bounding box center [924, 469] width 22 height 25
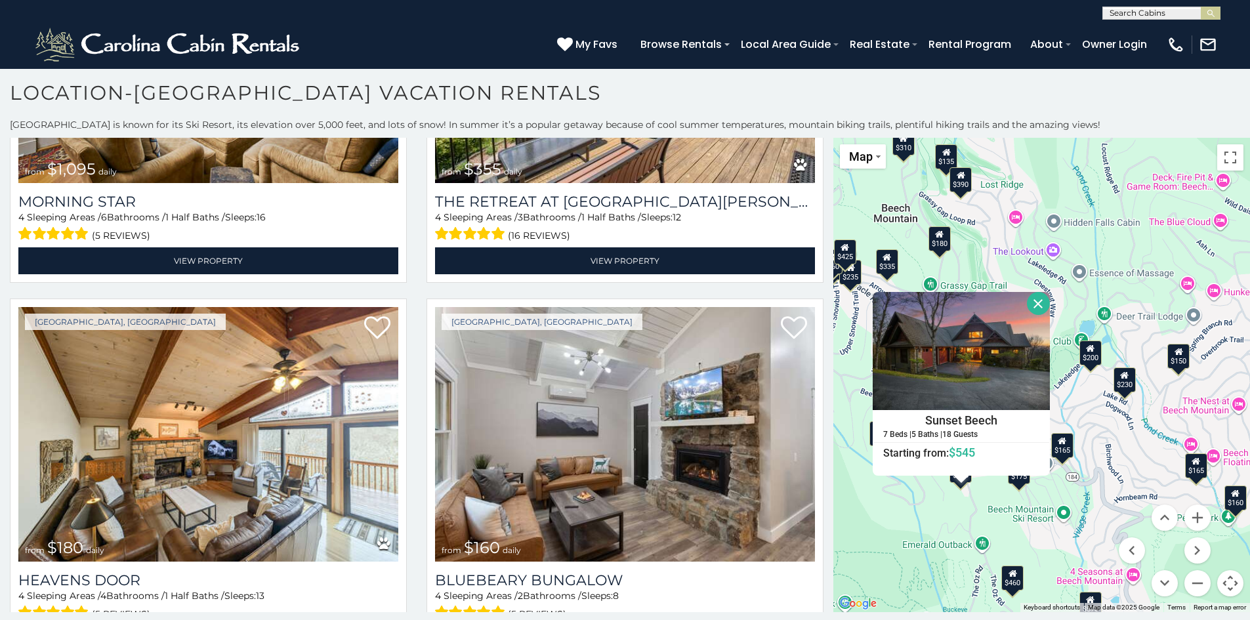
click at [925, 509] on div "$395 $535 $425 $350 $325 $460 $310 $230 $395 $395 $570 $545 $430 $390 $300 $335…" at bounding box center [1041, 375] width 417 height 474
click at [1040, 302] on button "Close" at bounding box center [1038, 303] width 23 height 23
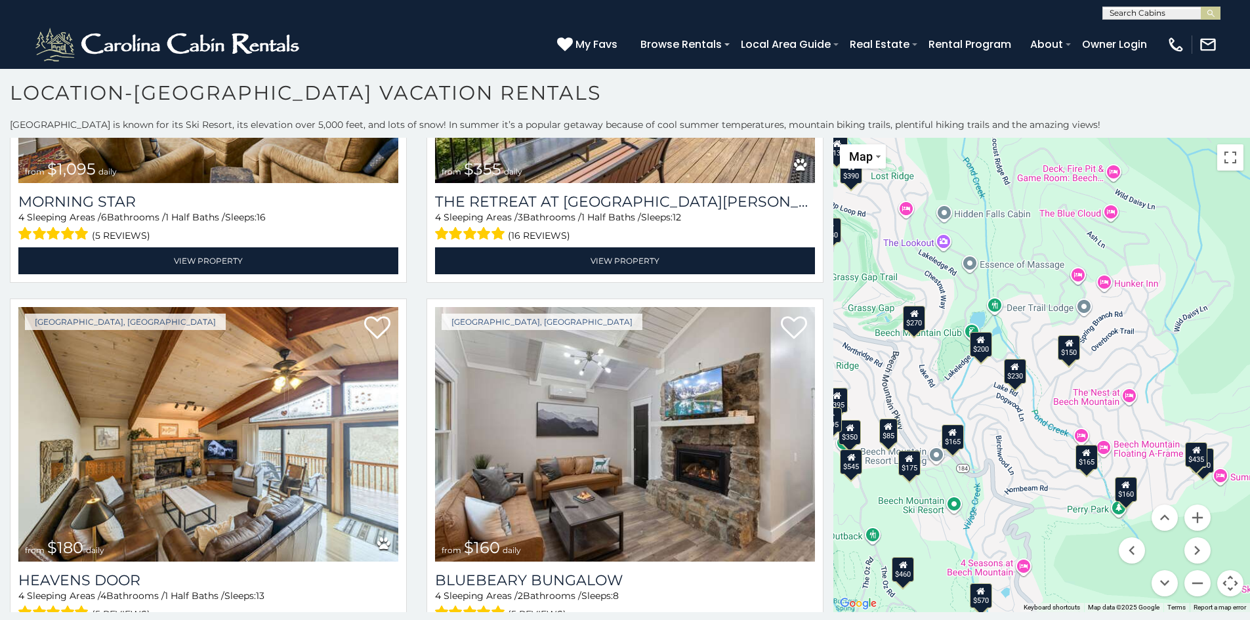
drag, startPoint x: 1051, startPoint y: 484, endPoint x: 939, endPoint y: 476, distance: 112.5
click at [939, 476] on div "$395 $535 $425 $350 $325 $460 $310 $230 $395 $395 $570 $545 $430 $390 $300 $335…" at bounding box center [1041, 375] width 417 height 474
click at [1071, 352] on div "$150" at bounding box center [1070, 347] width 22 height 25
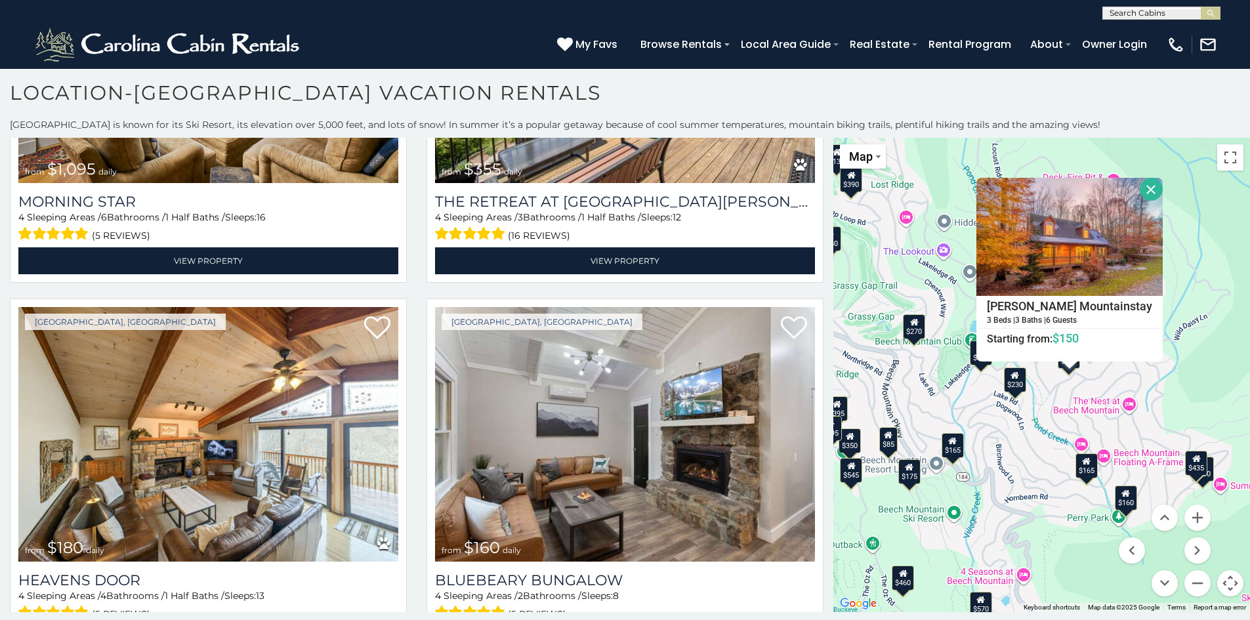
click at [1089, 471] on div "$165" at bounding box center [1087, 465] width 22 height 25
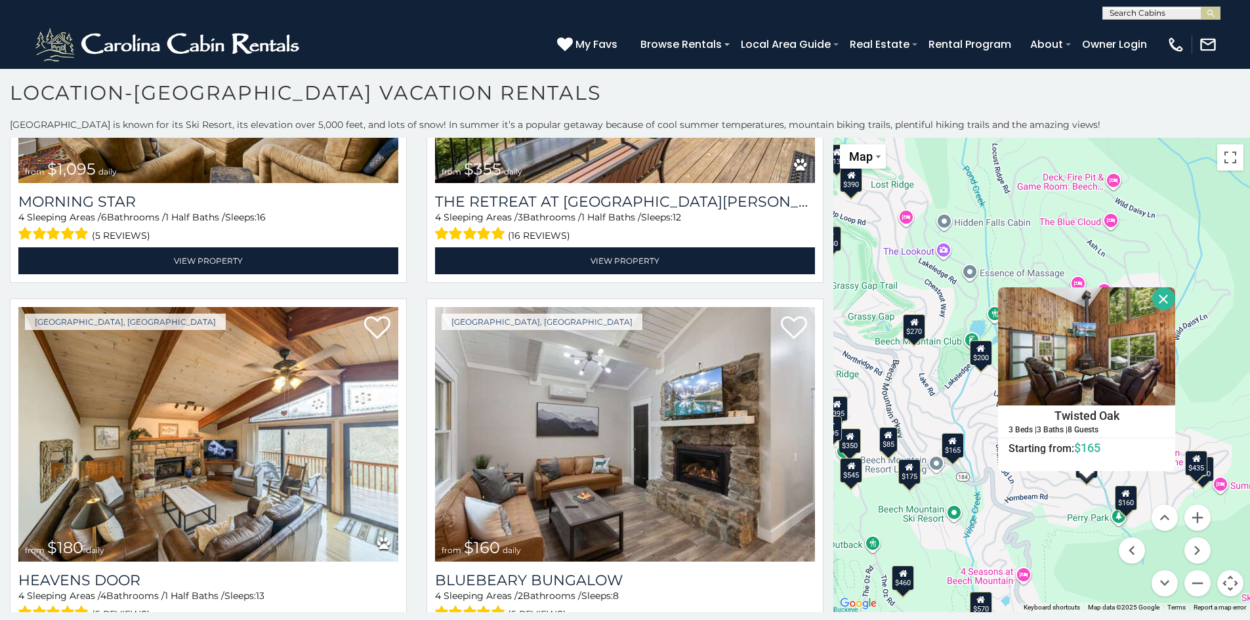
click at [1129, 502] on div "$160" at bounding box center [1126, 498] width 22 height 25
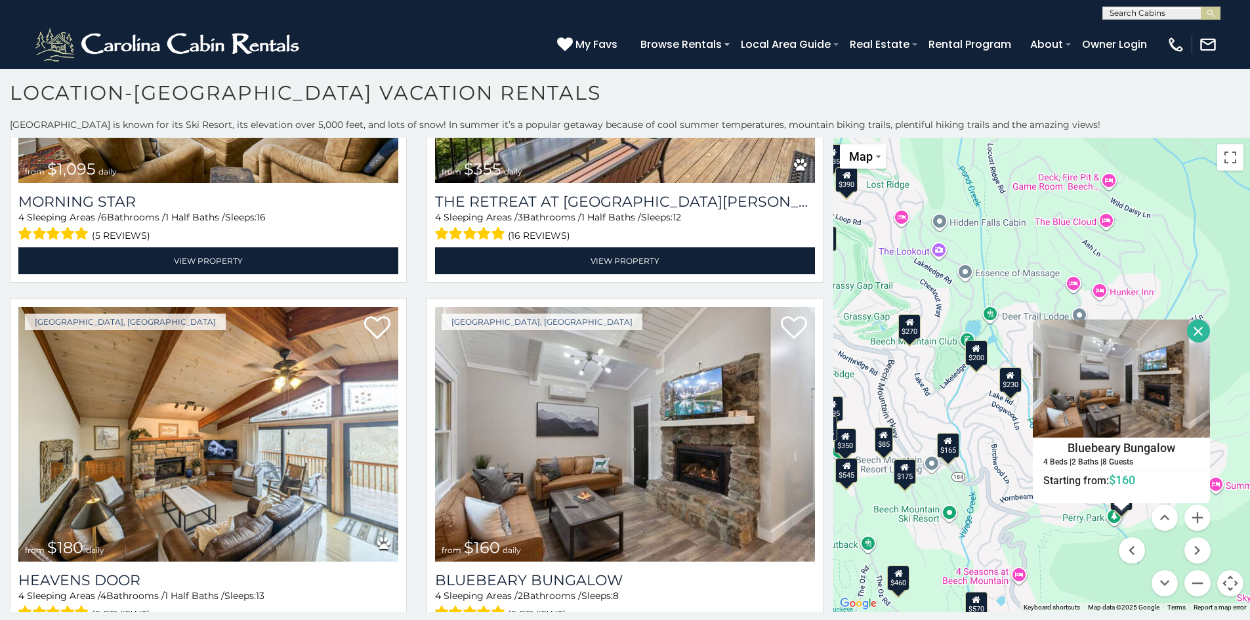
click at [1198, 329] on button "Close" at bounding box center [1198, 331] width 23 height 23
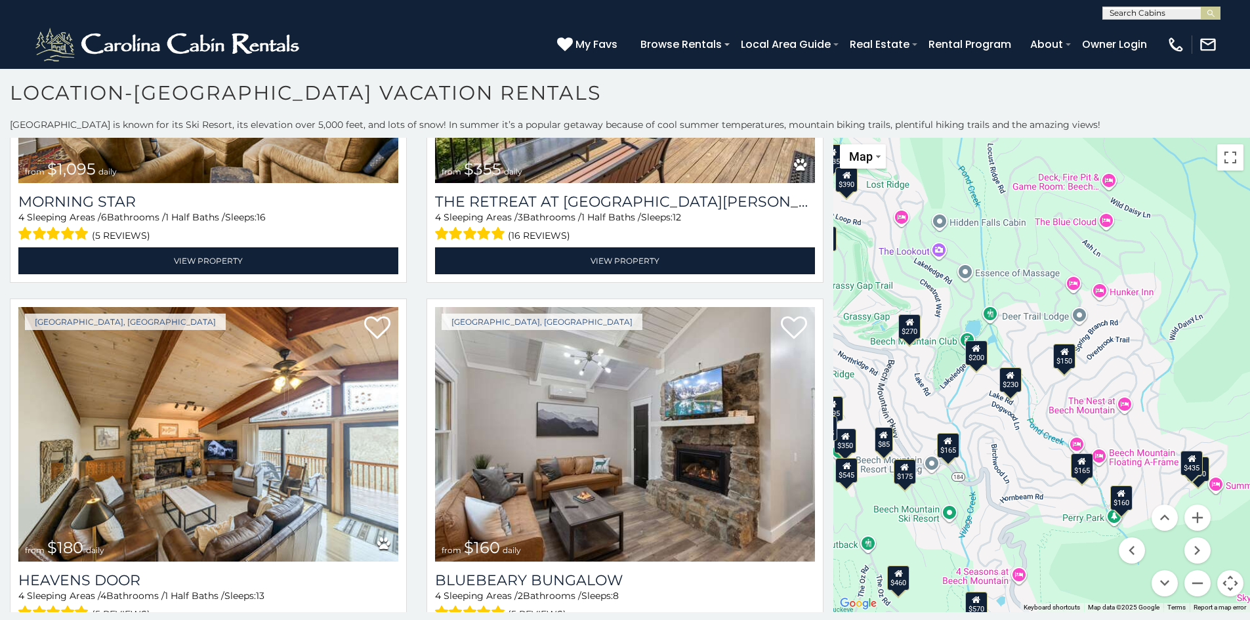
click at [1200, 486] on div "$395 $535 $425 $350 $325 $460 $310 $230 $395 $395 $570 $545 $430 $390 $300 $335…" at bounding box center [1041, 375] width 417 height 474
click at [1209, 472] on div "$430" at bounding box center [1199, 468] width 22 height 25
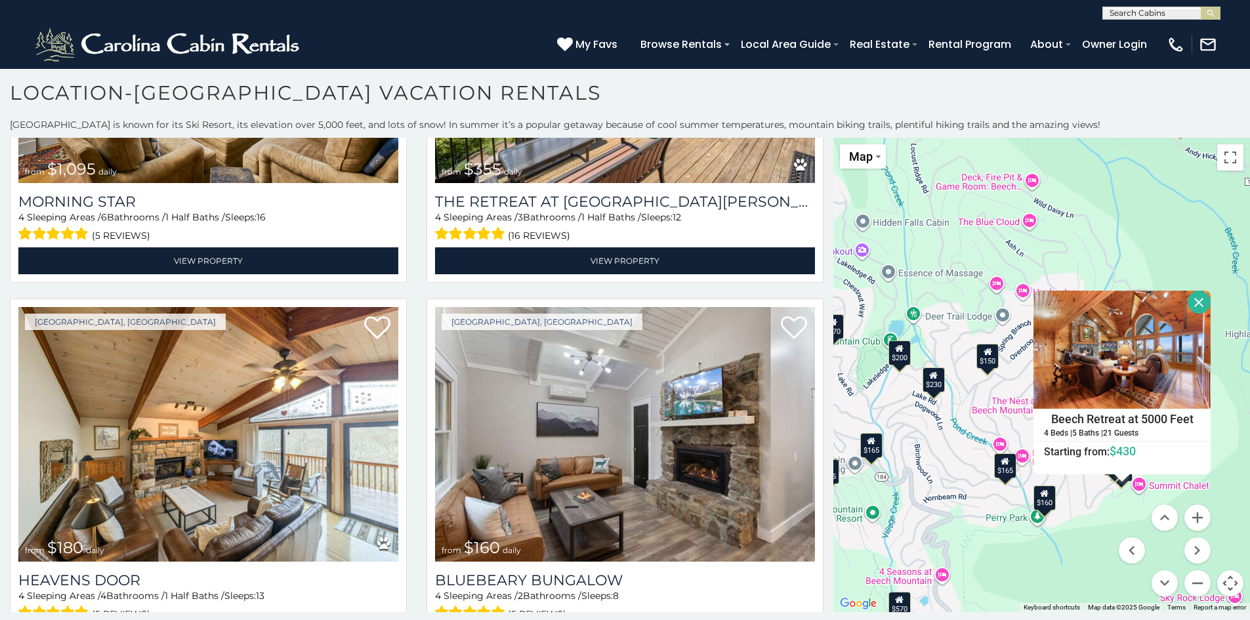
click at [1196, 302] on button "Close" at bounding box center [1199, 302] width 23 height 23
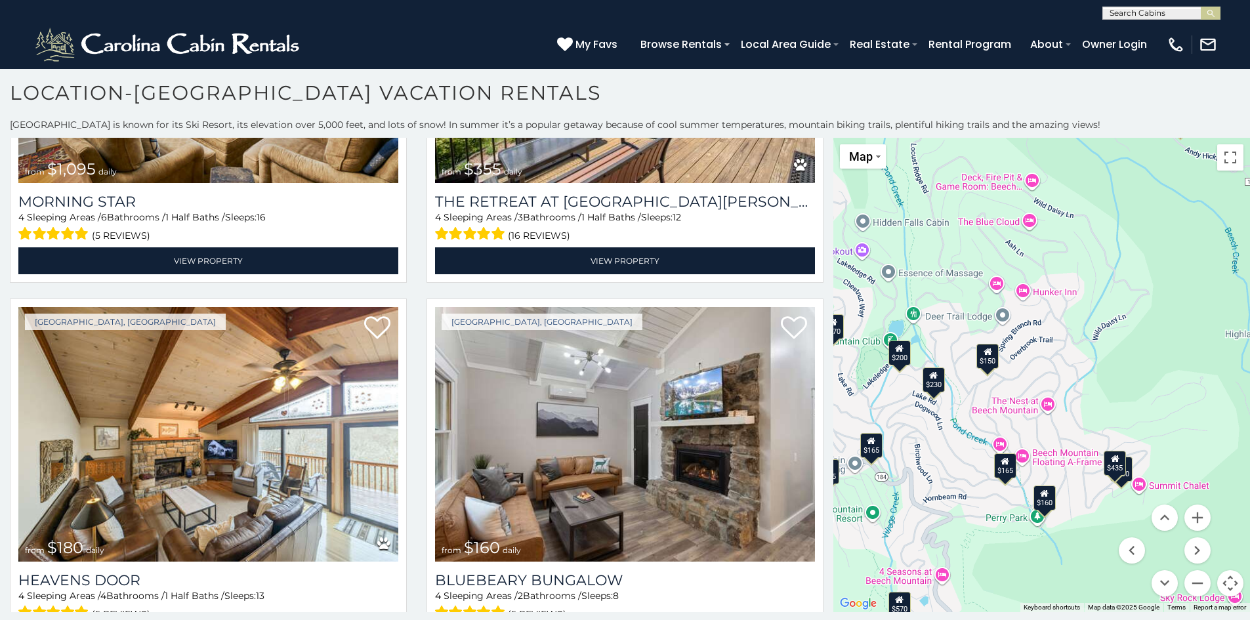
click at [1102, 463] on div "$395 $535 $425 $350 $325 $460 $310 $230 $395 $395 $570 $545 $430 $390 $300 $335…" at bounding box center [1041, 375] width 417 height 474
click at [1108, 462] on div "$435" at bounding box center [1115, 462] width 22 height 25
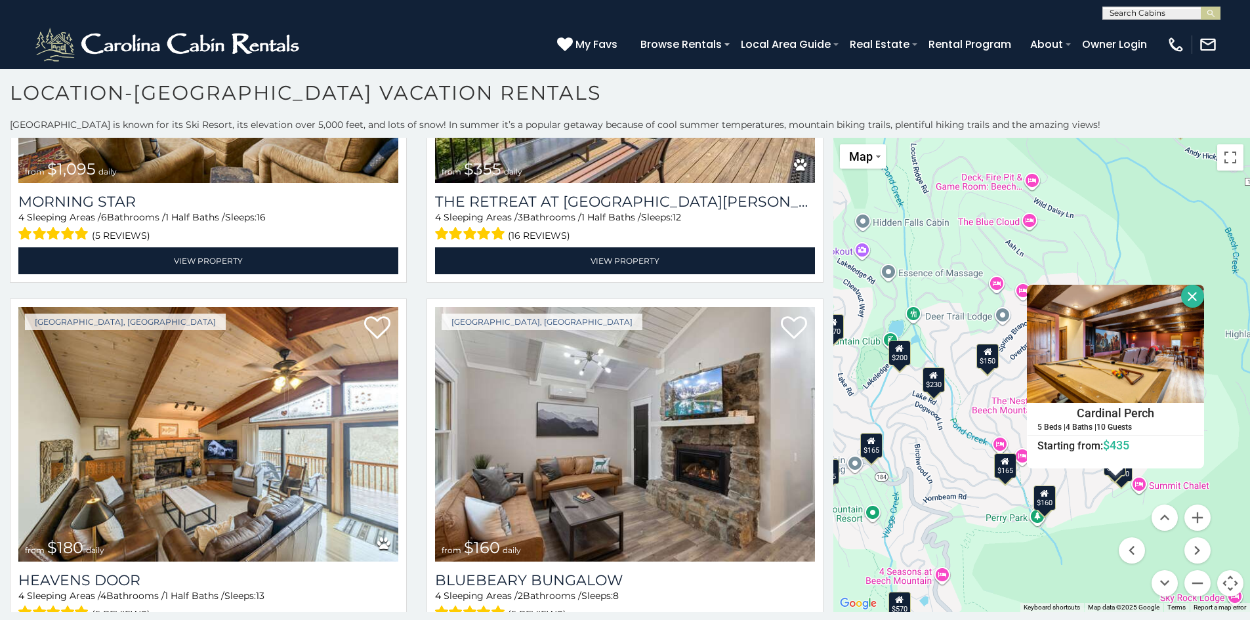
click at [1194, 295] on button "Close" at bounding box center [1192, 296] width 23 height 23
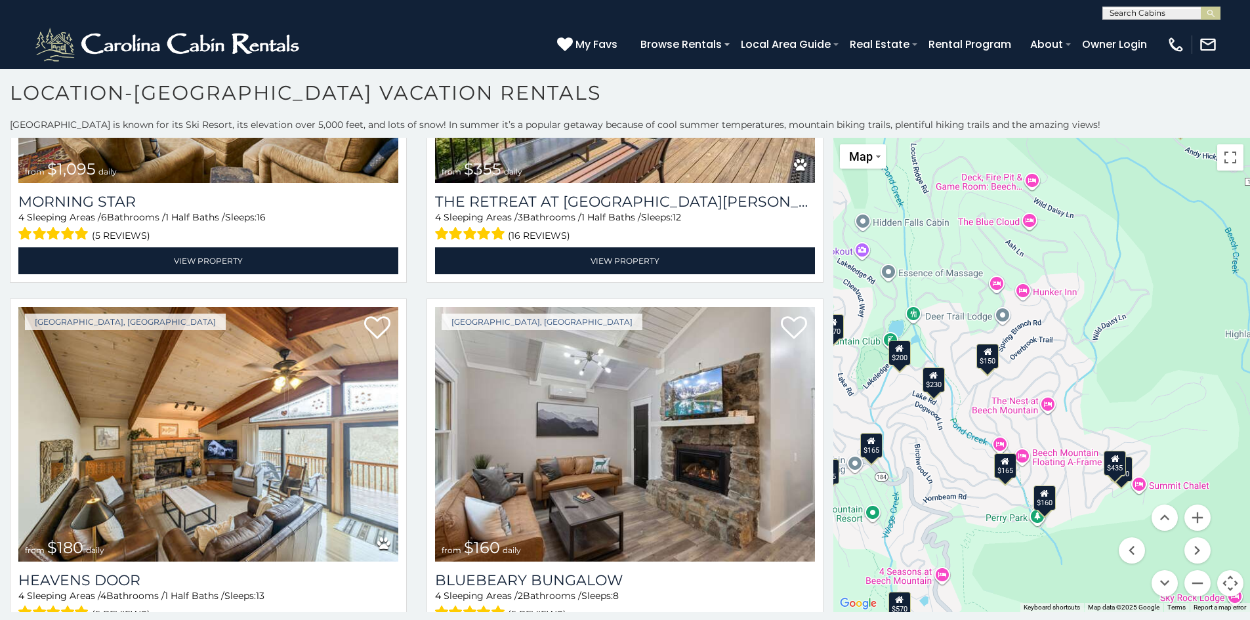
click at [992, 361] on div "$150" at bounding box center [988, 355] width 22 height 25
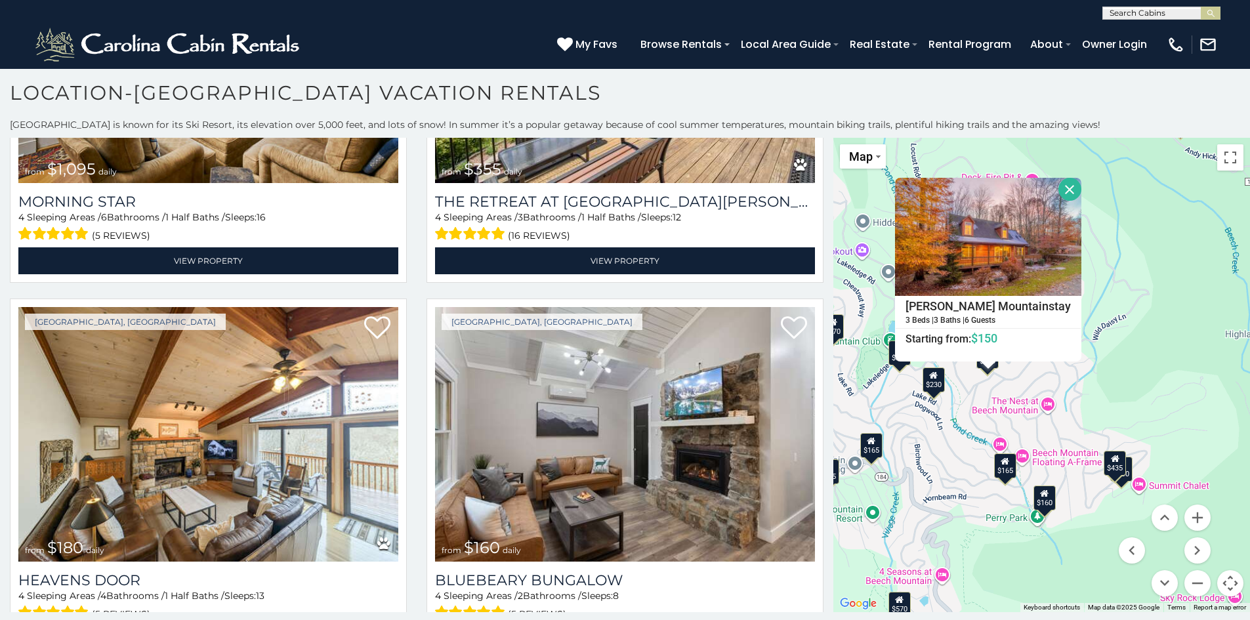
click at [1167, 387] on div "$395 $535 $425 $350 $325 $460 $310 $230 $395 $395 $570 $545 $430 $390 $300 $335…" at bounding box center [1041, 375] width 417 height 474
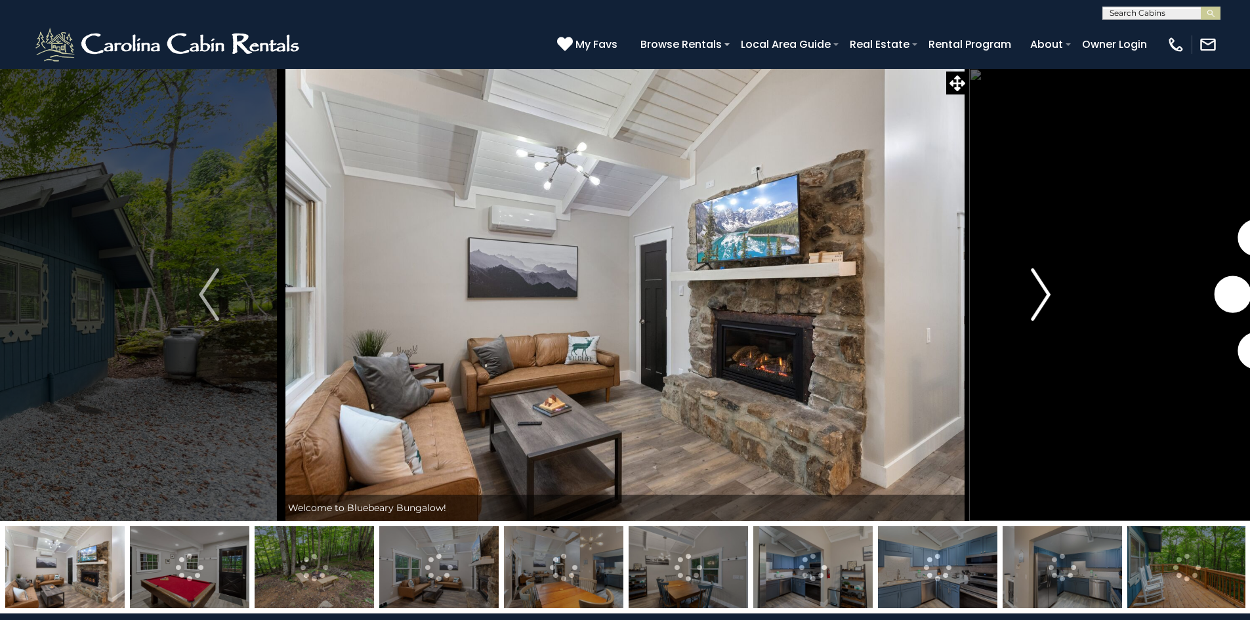
click at [1045, 297] on img "Next" at bounding box center [1041, 294] width 20 height 52
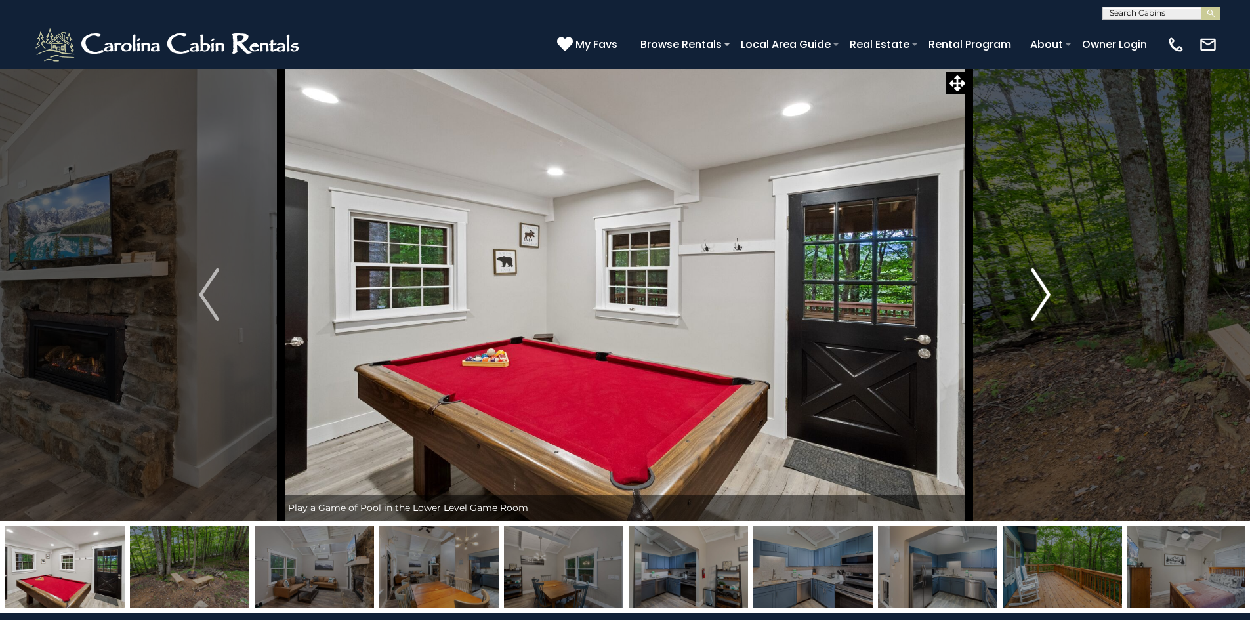
click at [1045, 297] on img "Next" at bounding box center [1041, 294] width 20 height 52
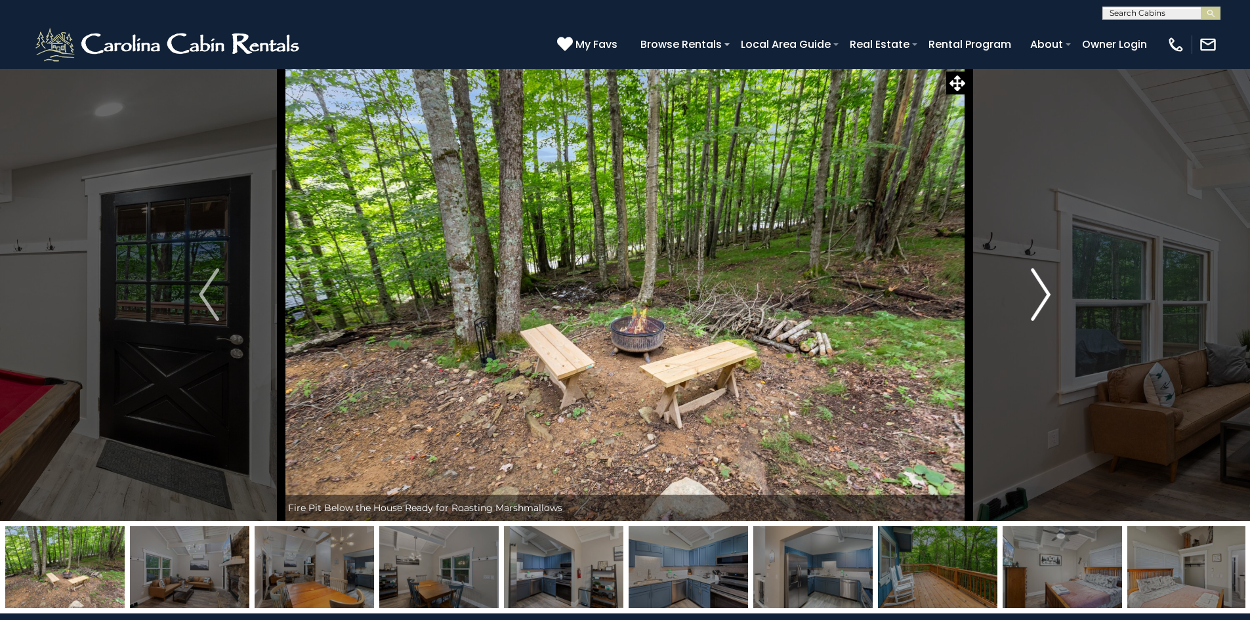
click at [1045, 297] on img "Next" at bounding box center [1041, 294] width 20 height 52
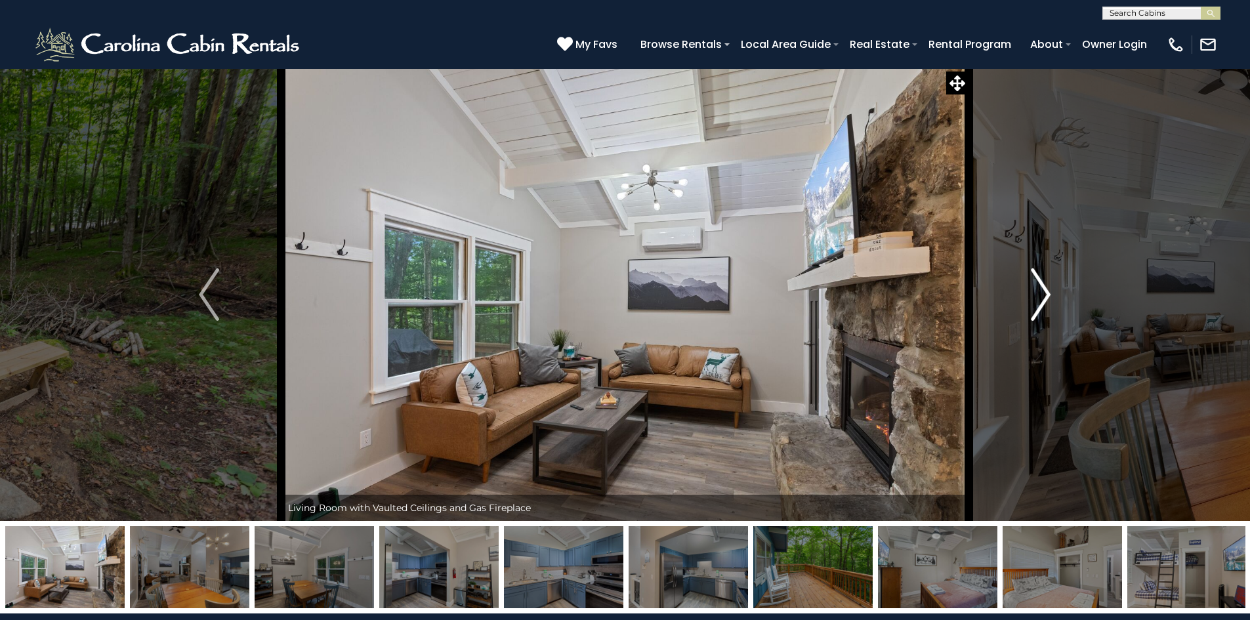
click at [1045, 297] on img "Next" at bounding box center [1041, 294] width 20 height 52
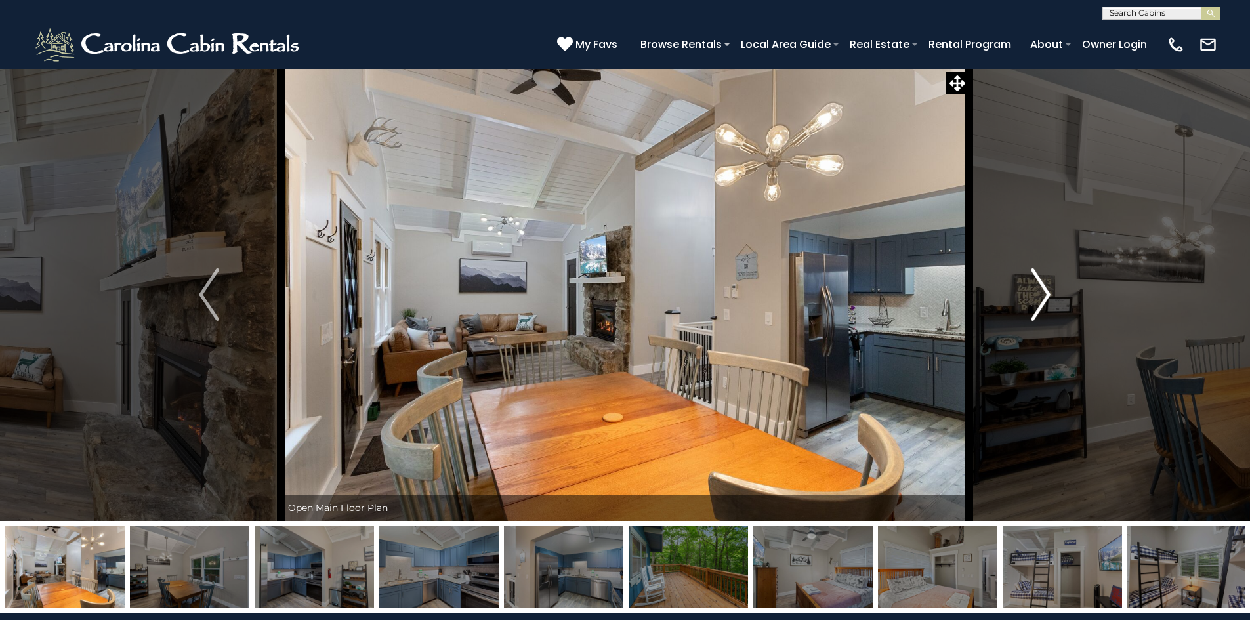
click at [1045, 297] on img "Next" at bounding box center [1041, 294] width 20 height 52
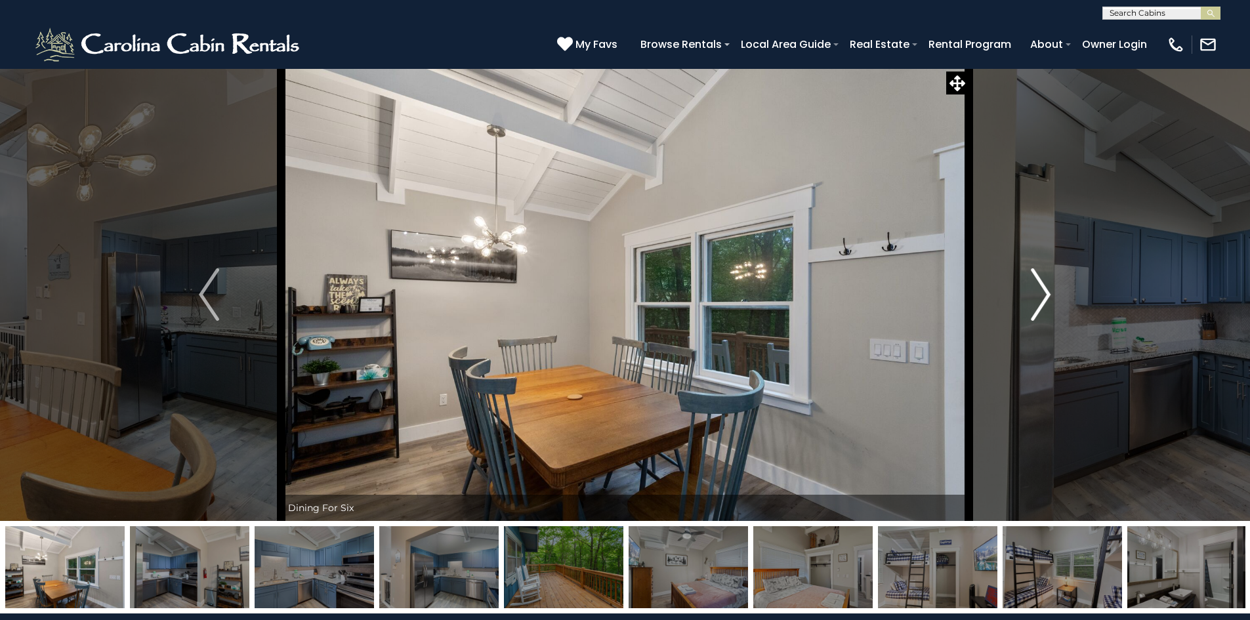
click at [1045, 296] on img "Next" at bounding box center [1041, 294] width 20 height 52
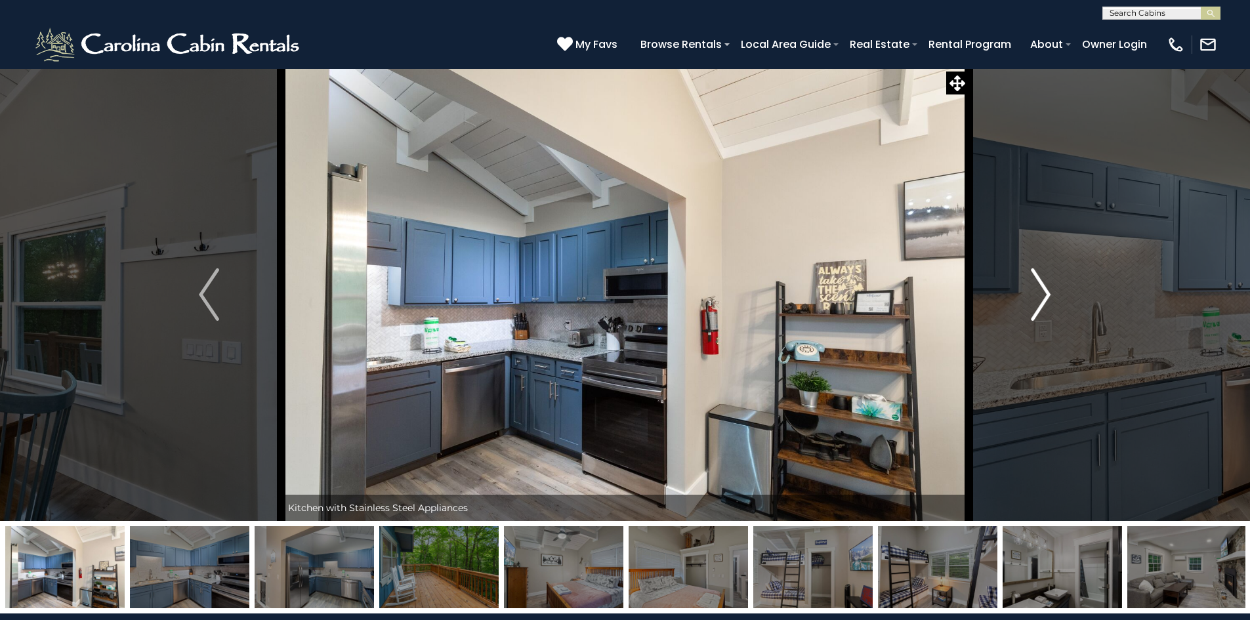
click at [1045, 296] on img "Next" at bounding box center [1041, 294] width 20 height 52
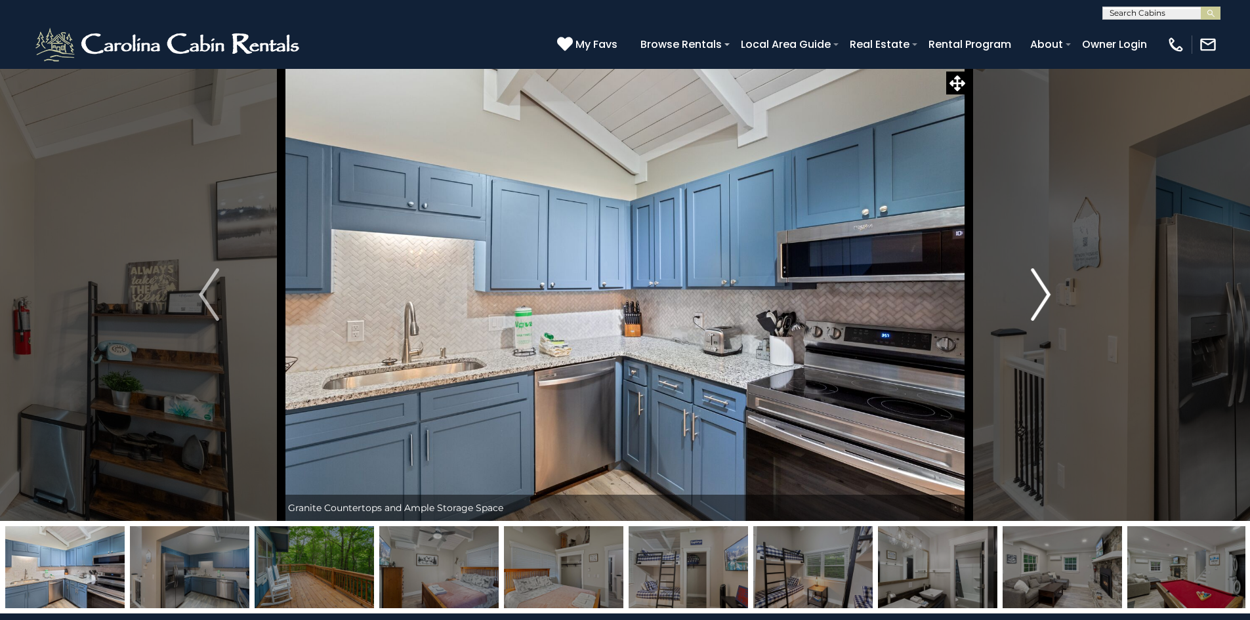
click at [1045, 296] on img "Next" at bounding box center [1041, 294] width 20 height 52
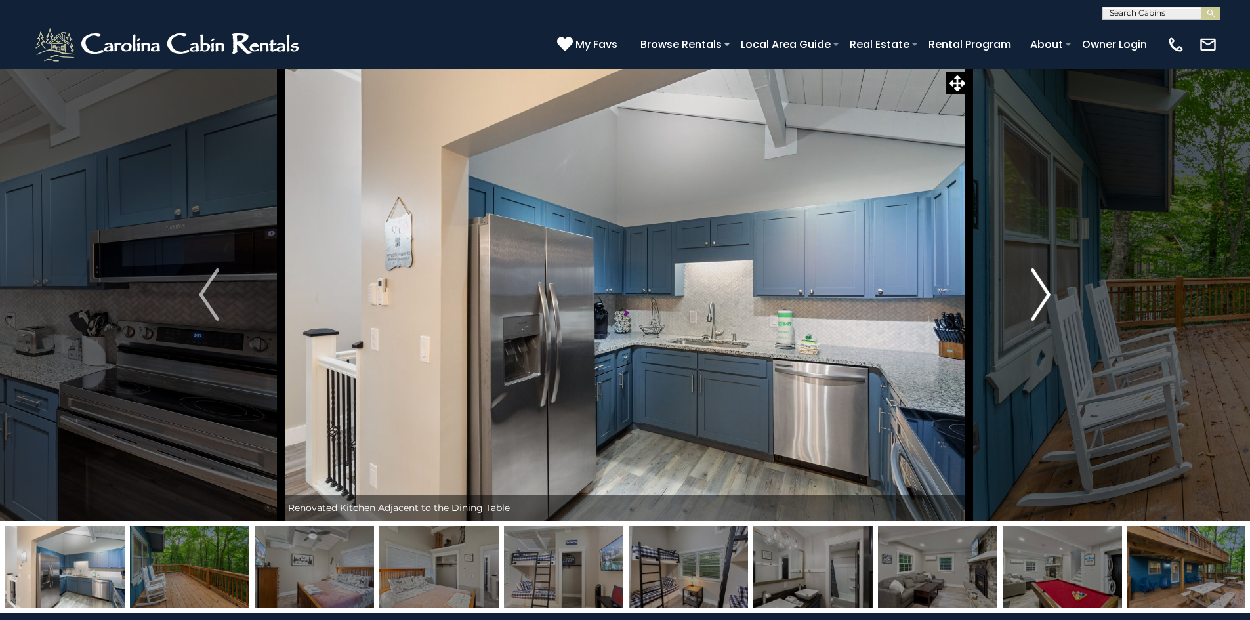
click at [1045, 296] on img "Next" at bounding box center [1041, 294] width 20 height 52
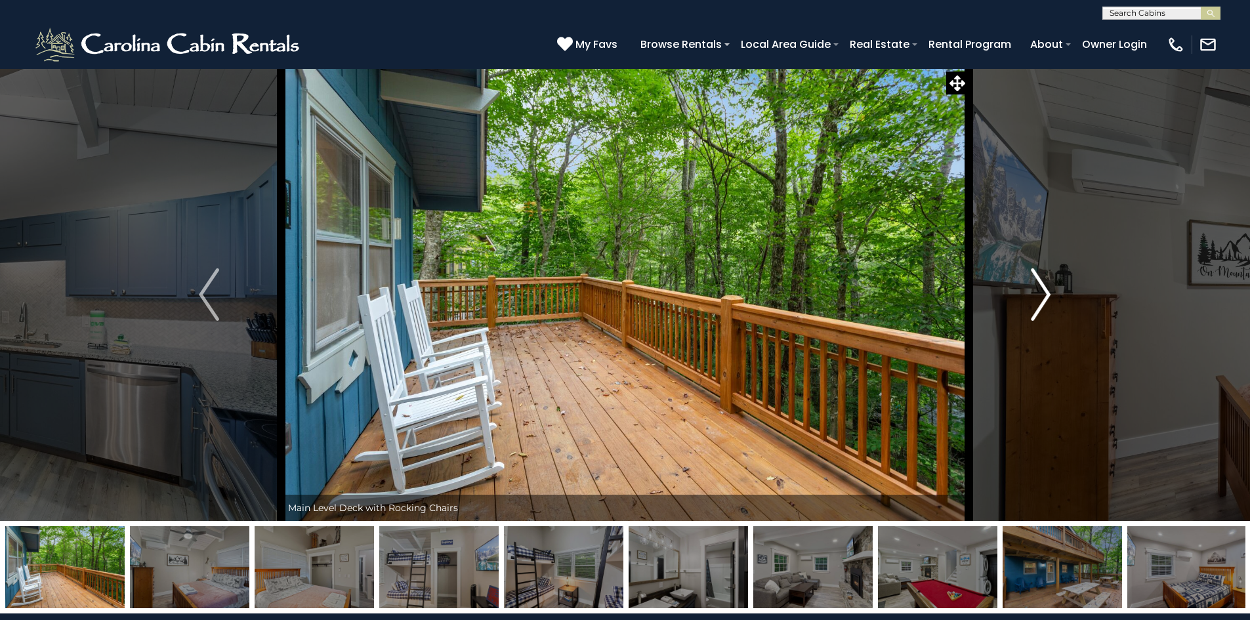
click at [1045, 296] on img "Next" at bounding box center [1041, 294] width 20 height 52
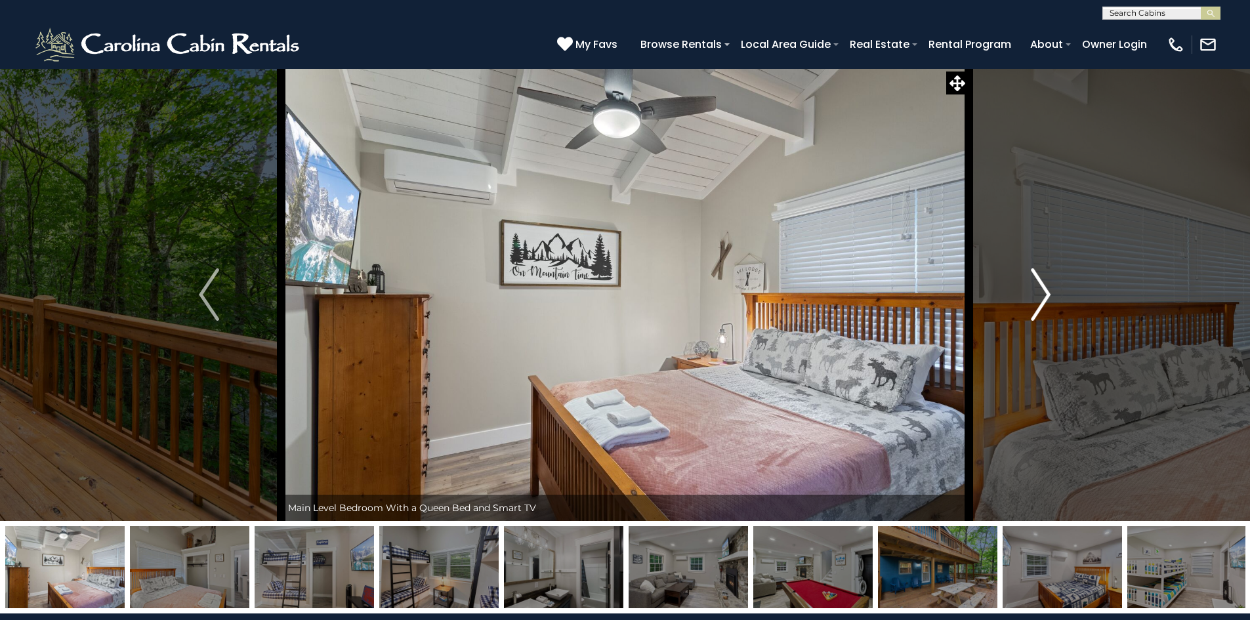
click at [1045, 296] on img "Next" at bounding box center [1041, 294] width 20 height 52
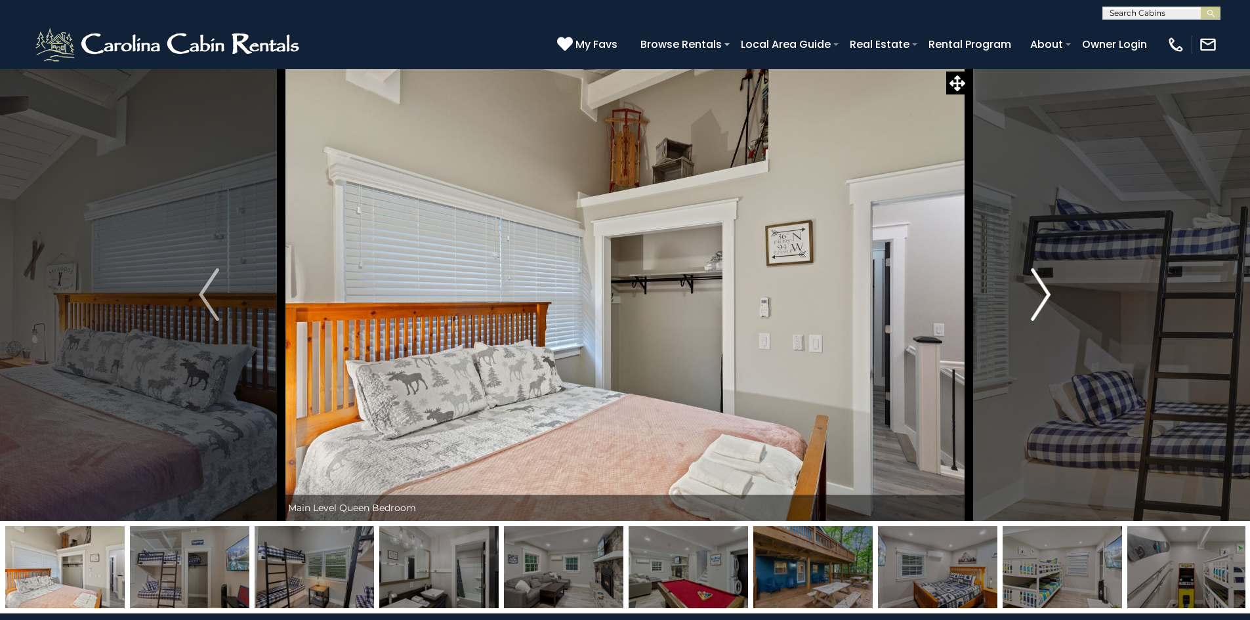
click at [1045, 296] on img "Next" at bounding box center [1041, 294] width 20 height 52
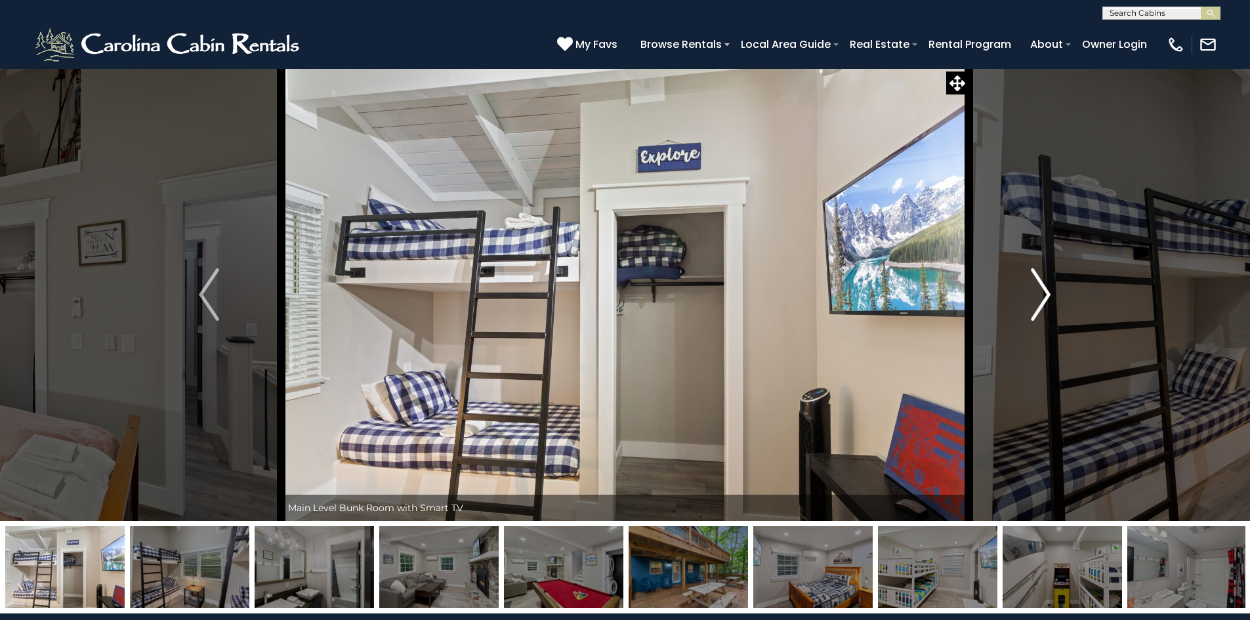
click at [1045, 296] on img "Next" at bounding box center [1041, 294] width 20 height 52
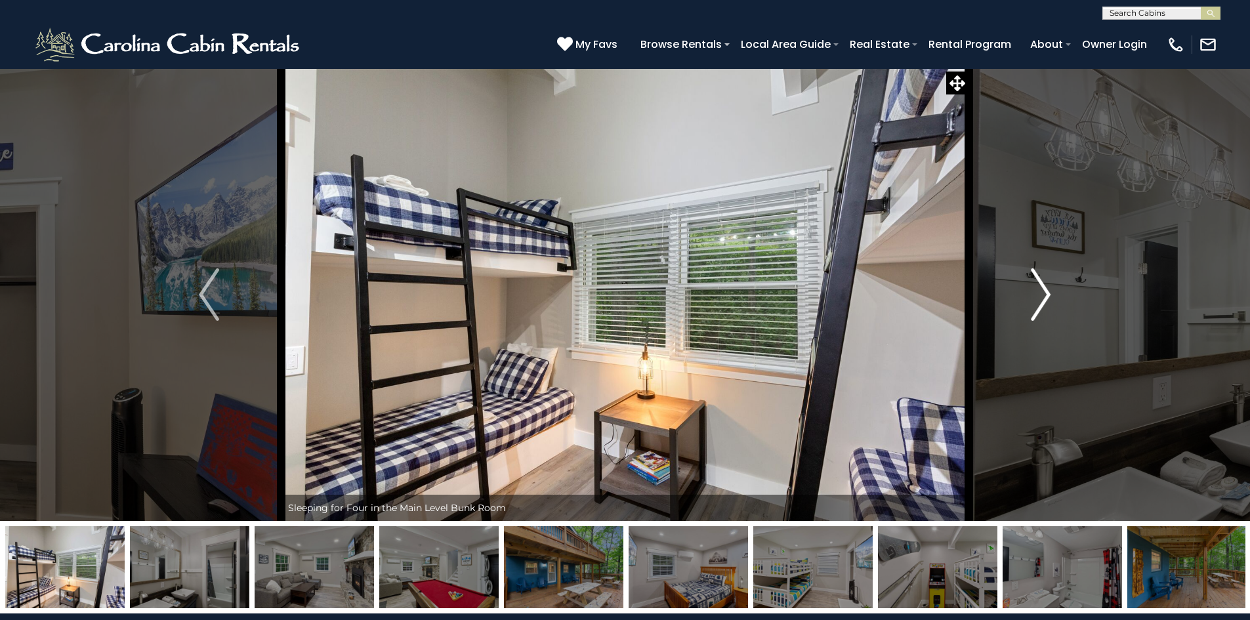
click at [1045, 296] on img "Next" at bounding box center [1041, 294] width 20 height 52
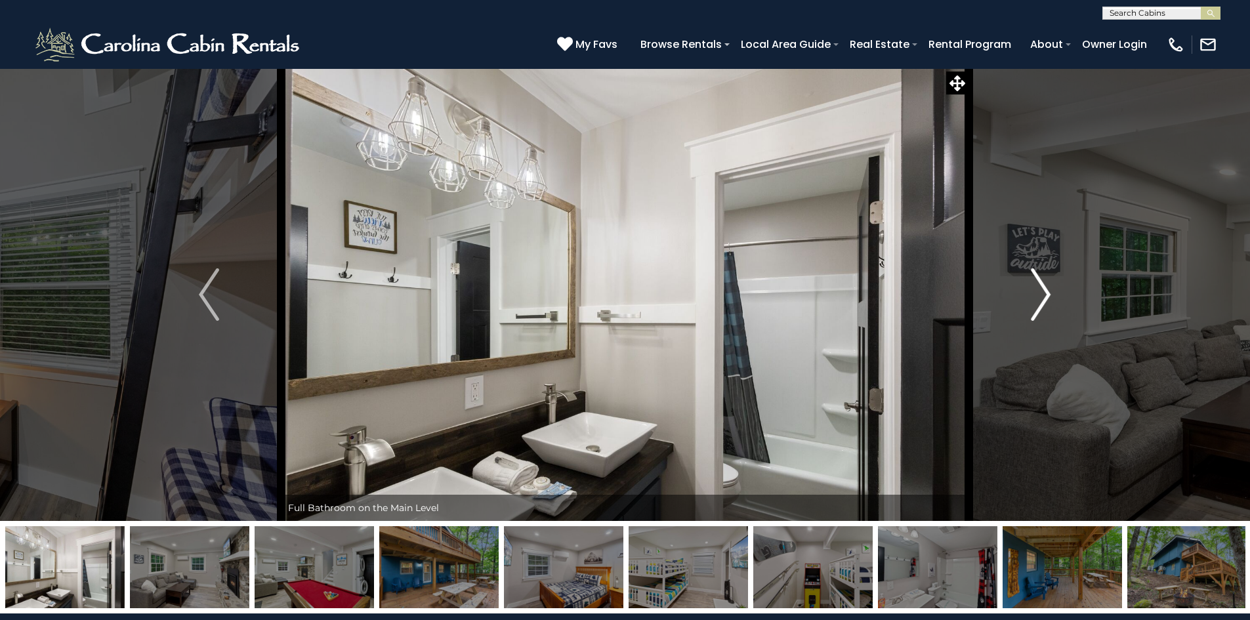
click at [1045, 296] on img "Next" at bounding box center [1041, 294] width 20 height 52
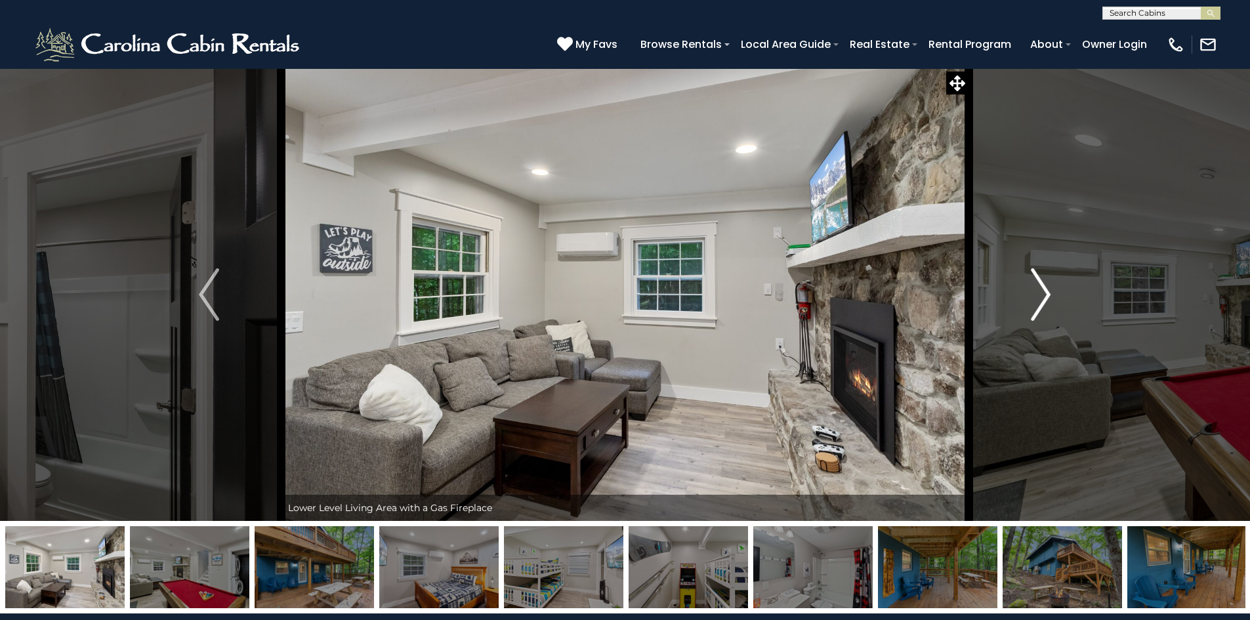
click at [1045, 296] on img "Next" at bounding box center [1041, 294] width 20 height 52
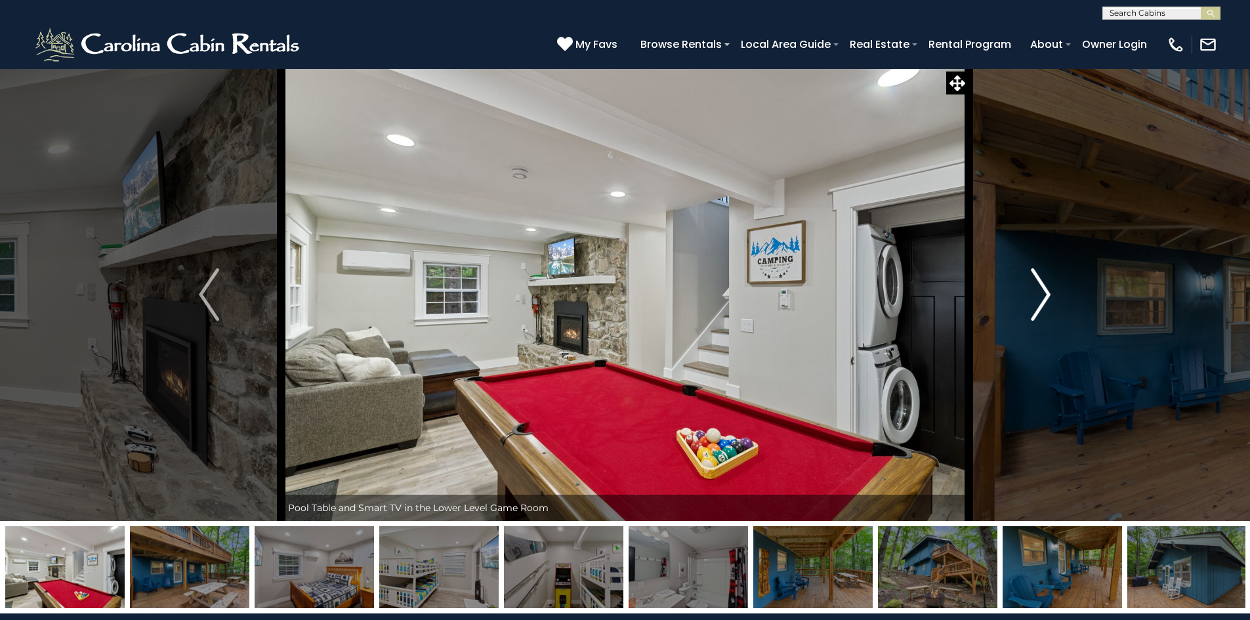
click at [1045, 296] on img "Next" at bounding box center [1041, 294] width 20 height 52
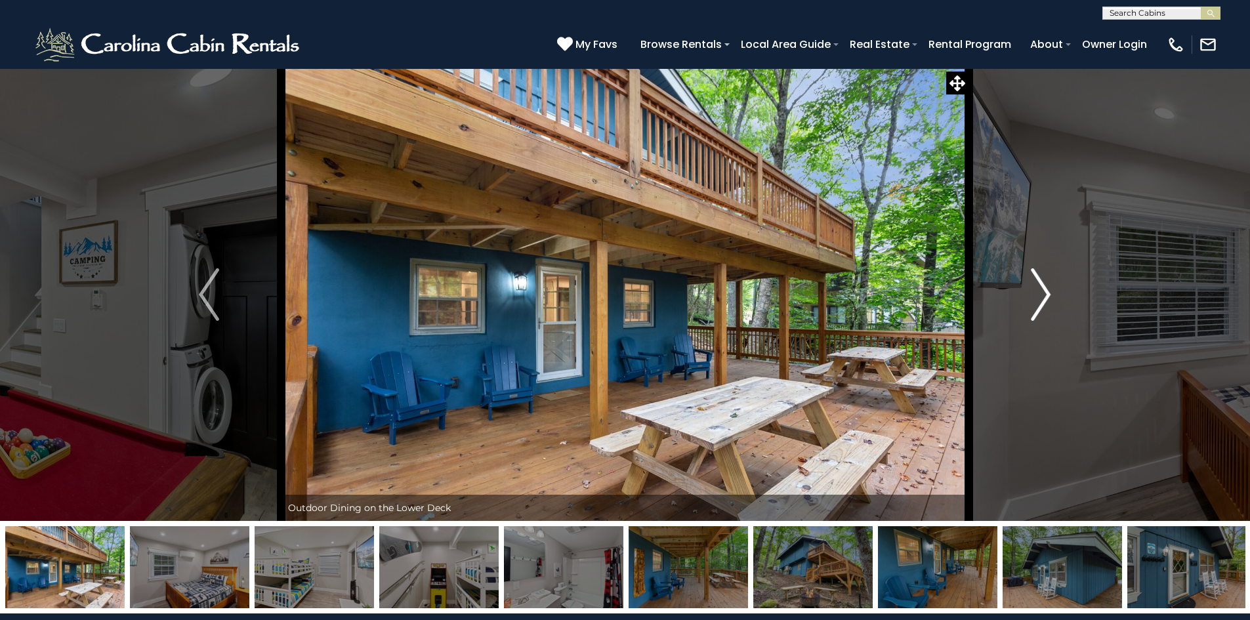
click at [1045, 296] on img "Next" at bounding box center [1041, 294] width 20 height 52
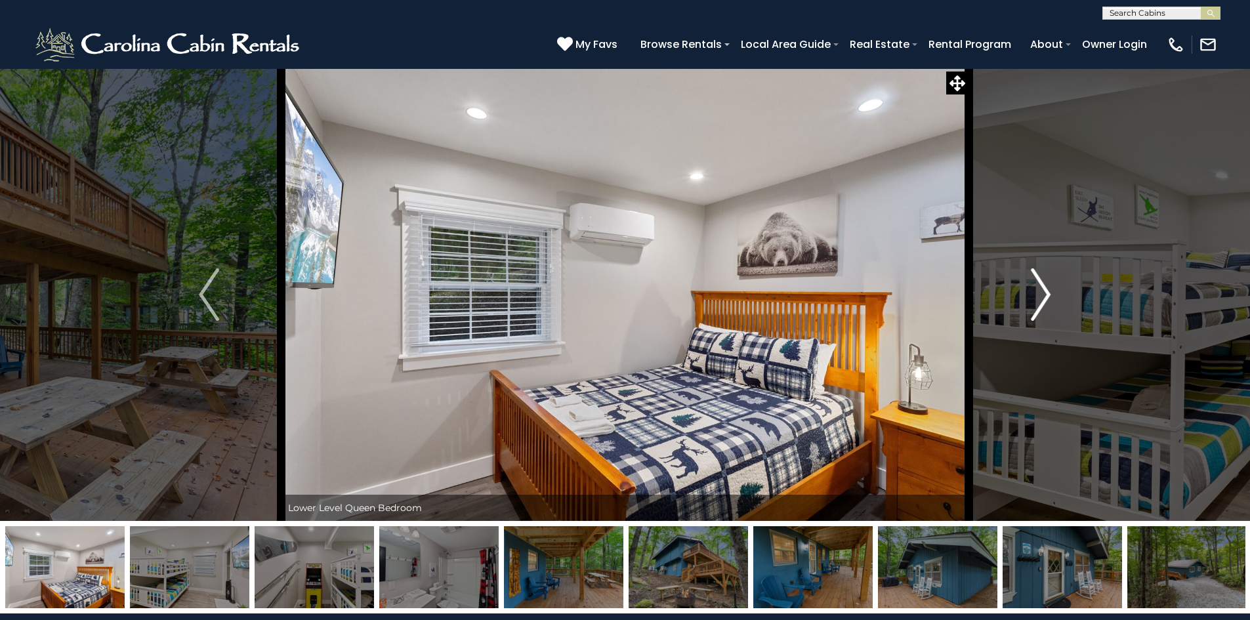
click at [1045, 296] on img "Next" at bounding box center [1041, 294] width 20 height 52
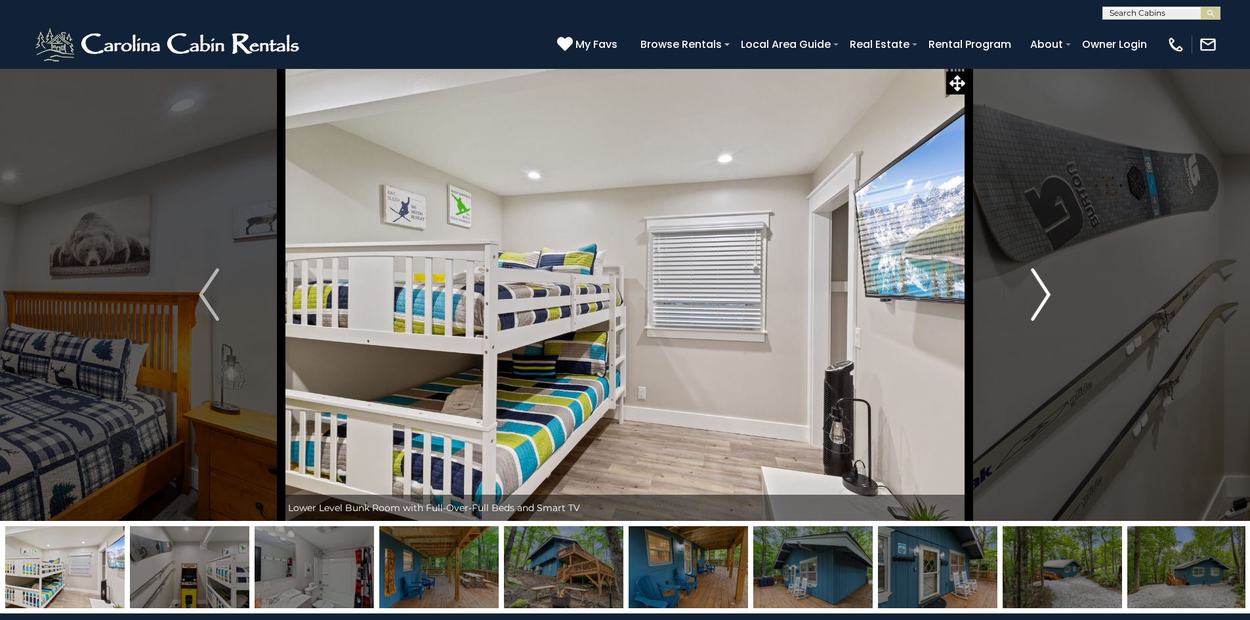
click at [1045, 296] on img "Next" at bounding box center [1041, 294] width 20 height 52
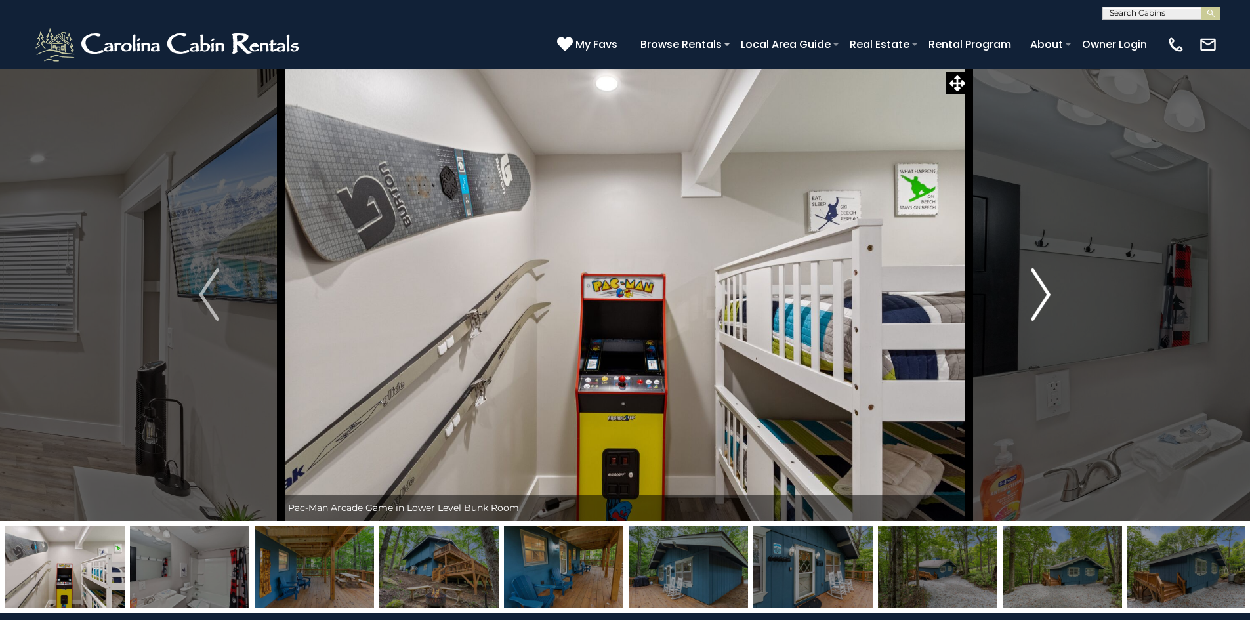
click at [1045, 296] on img "Next" at bounding box center [1041, 294] width 20 height 52
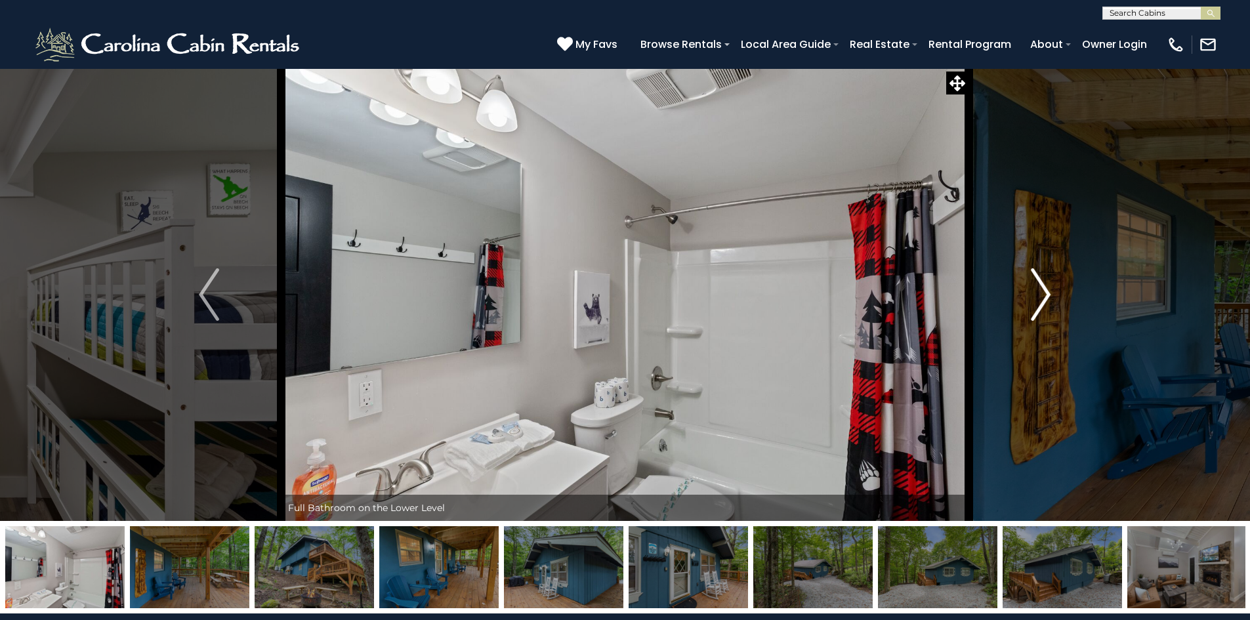
click at [1045, 296] on img "Next" at bounding box center [1041, 294] width 20 height 52
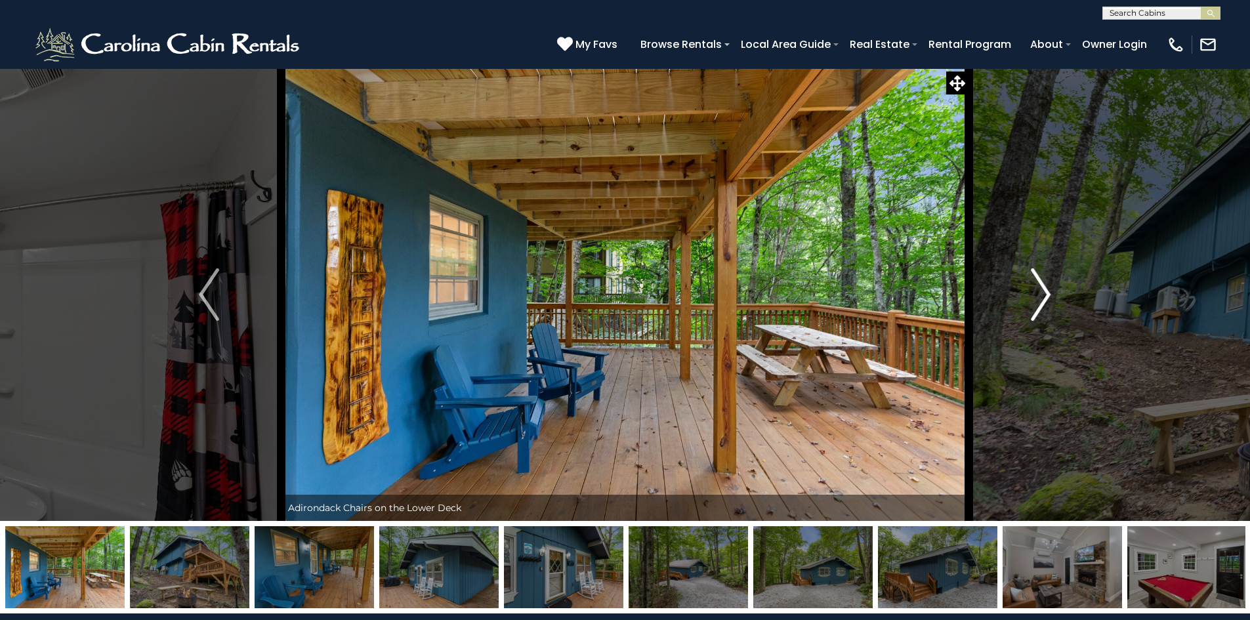
click at [1045, 296] on img "Next" at bounding box center [1041, 294] width 20 height 52
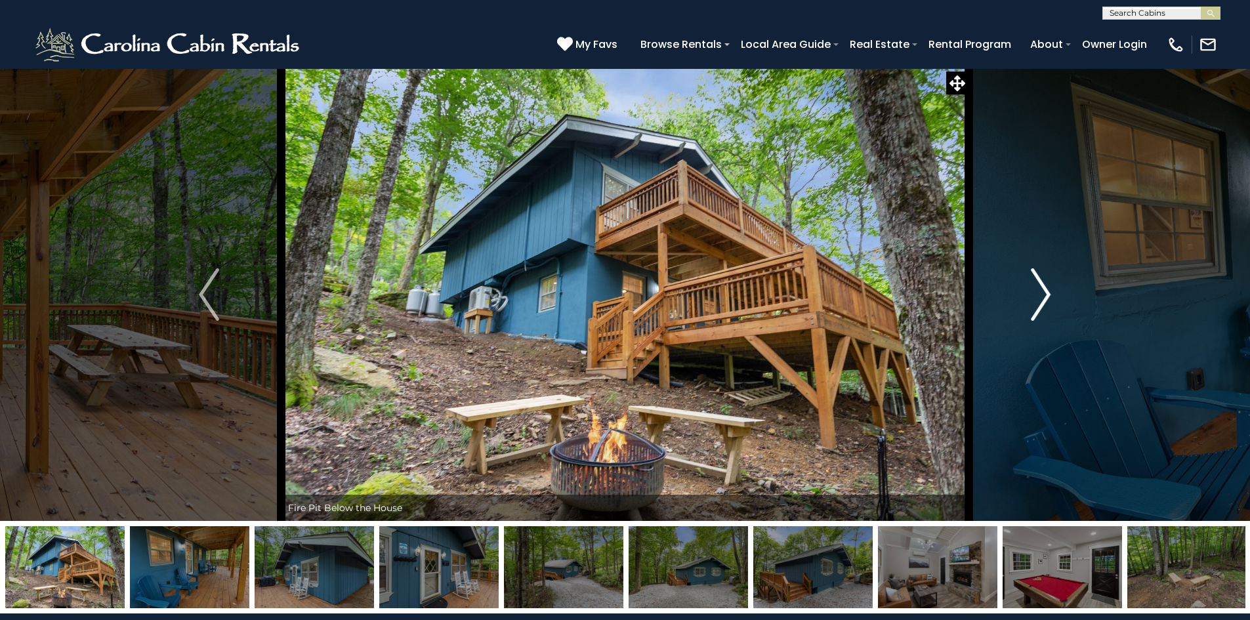
click at [1045, 296] on img "Next" at bounding box center [1041, 294] width 20 height 52
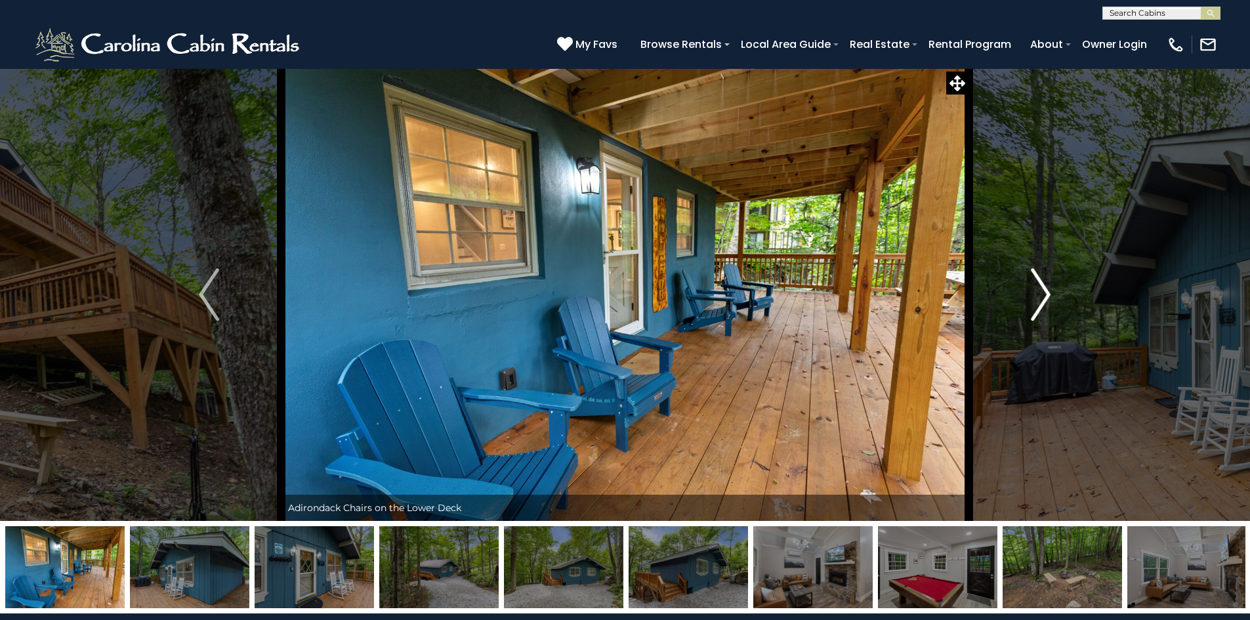
click at [1041, 291] on img "Next" at bounding box center [1041, 294] width 20 height 52
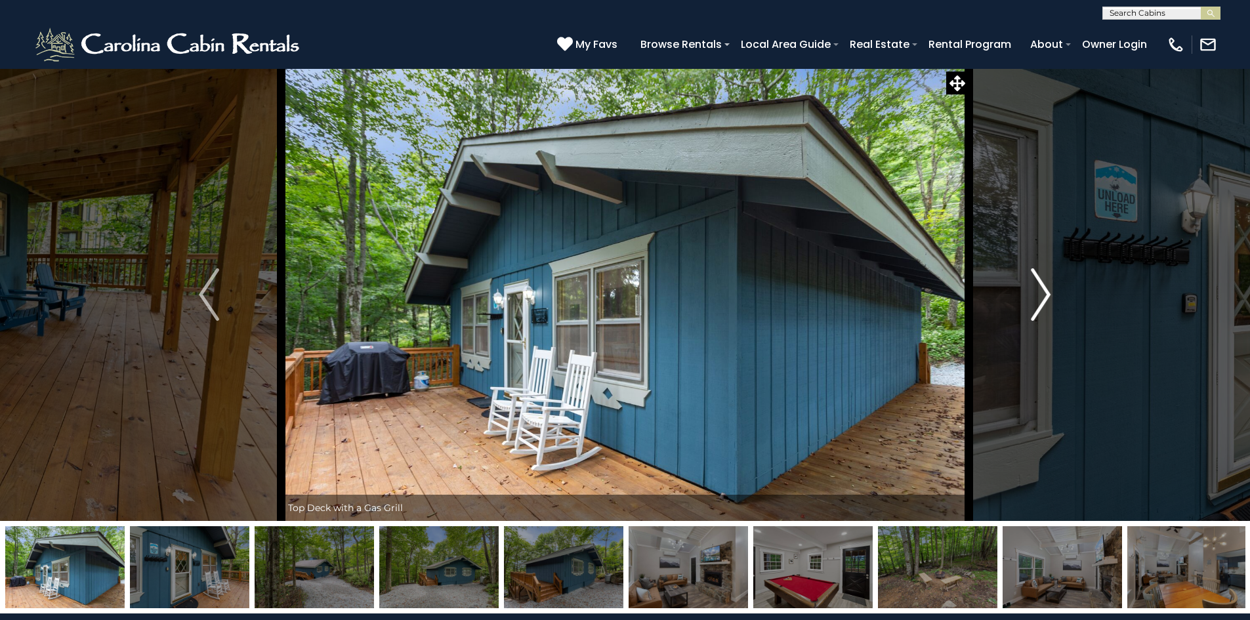
click at [1041, 291] on img "Next" at bounding box center [1041, 294] width 20 height 52
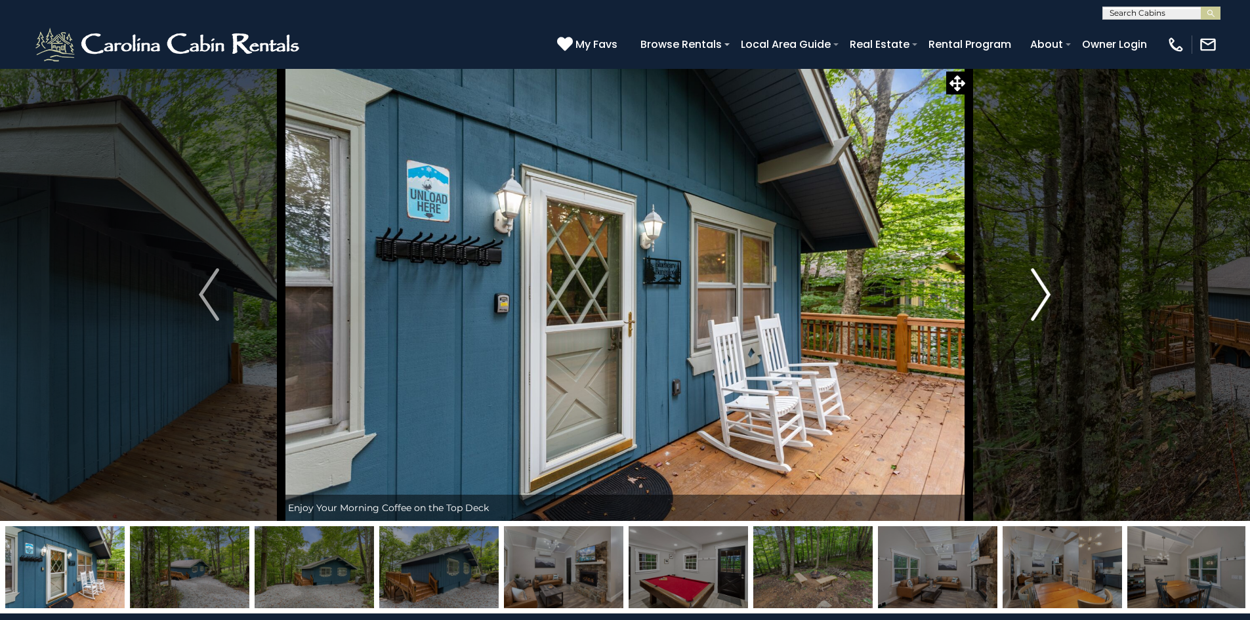
click at [1041, 291] on img "Next" at bounding box center [1041, 294] width 20 height 52
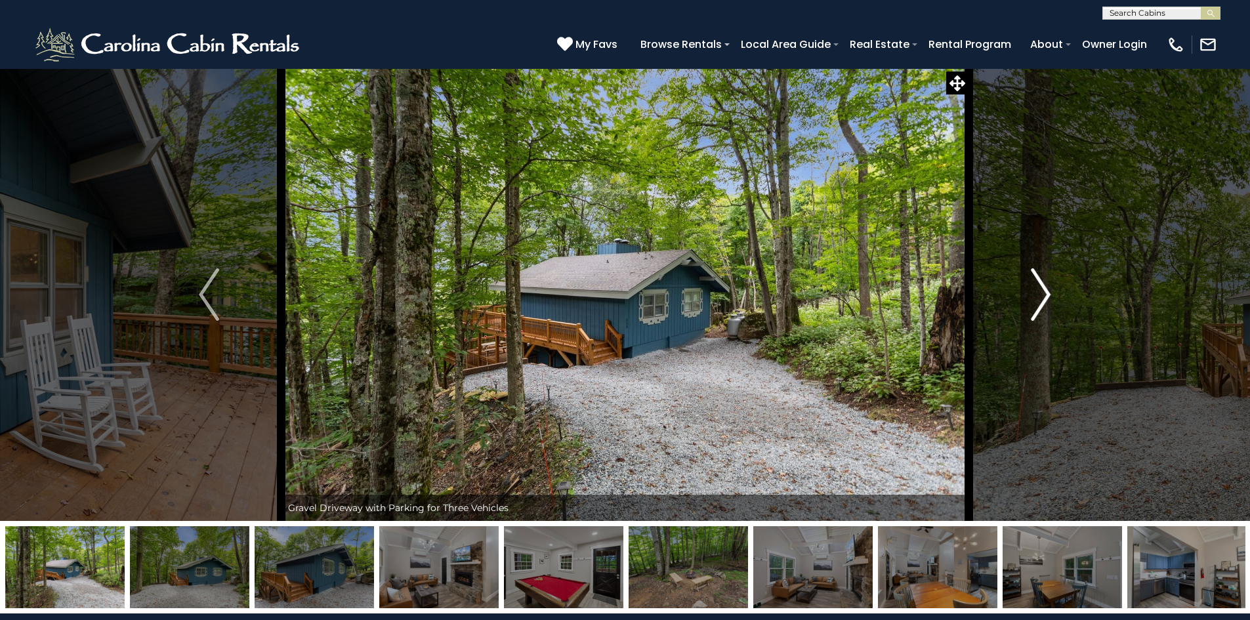
click at [1041, 291] on img "Next" at bounding box center [1041, 294] width 20 height 52
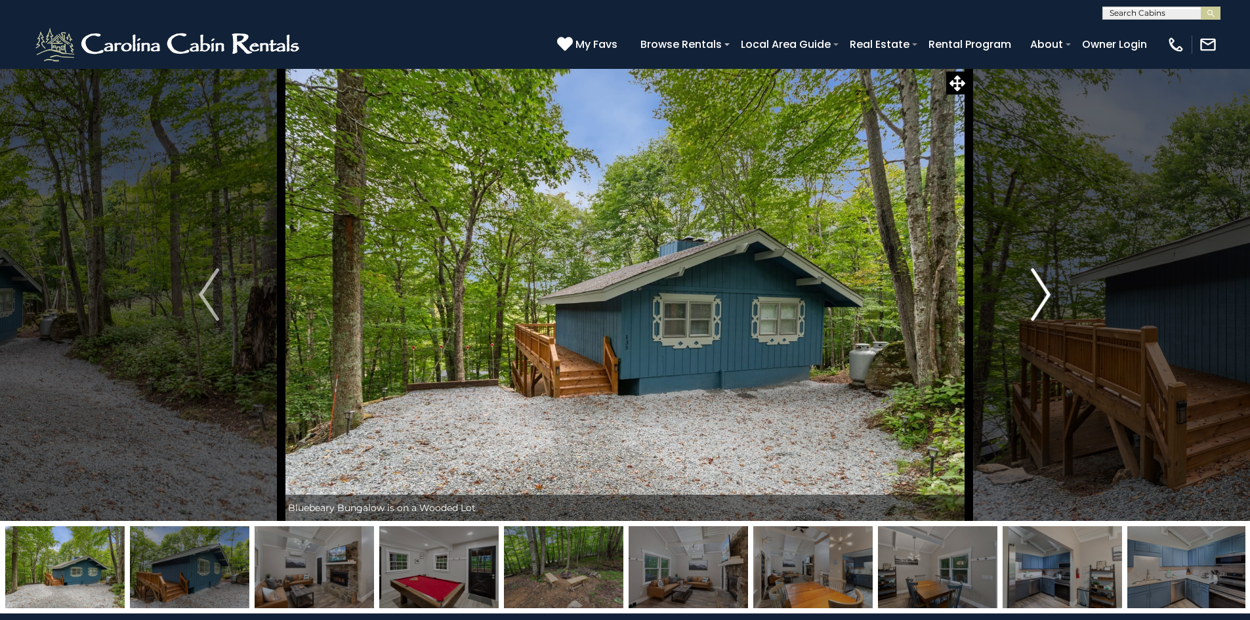
click at [1041, 291] on img "Next" at bounding box center [1041, 294] width 20 height 52
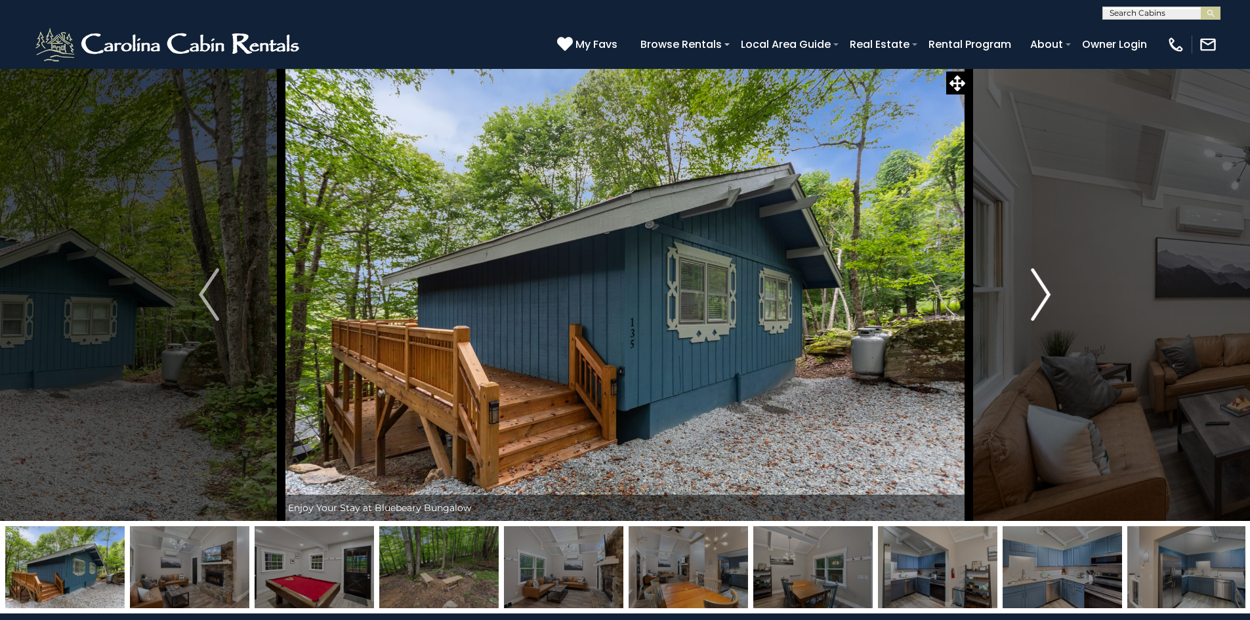
click at [1041, 291] on img "Next" at bounding box center [1041, 294] width 20 height 52
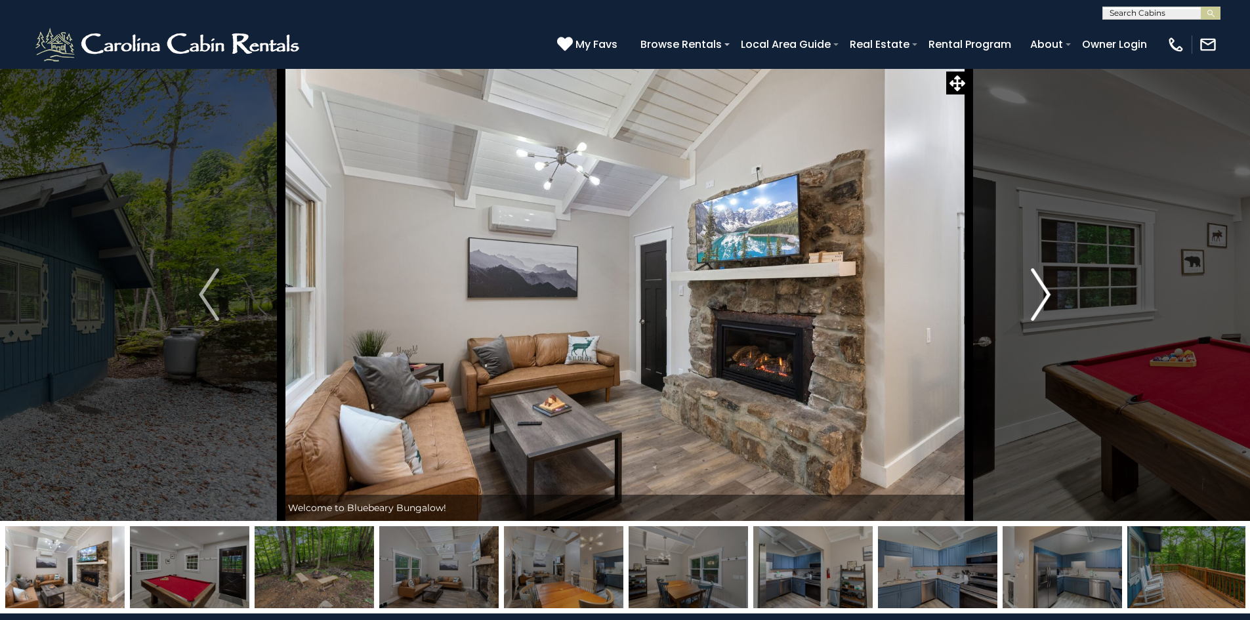
click at [1041, 291] on img "Next" at bounding box center [1041, 294] width 20 height 52
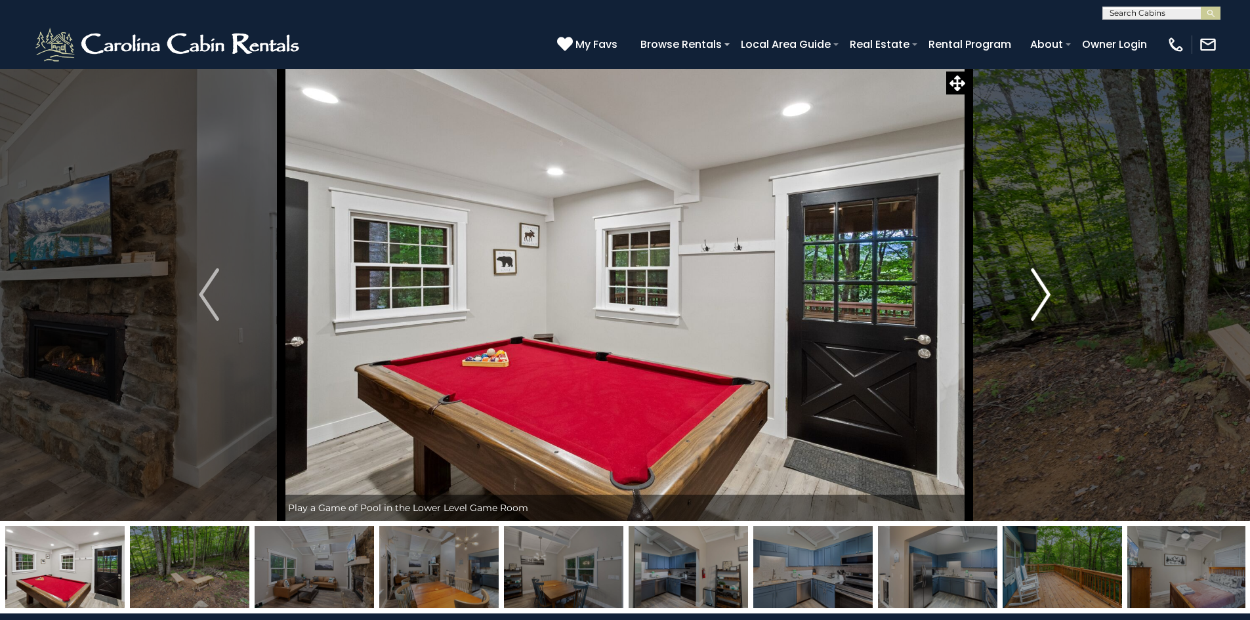
click at [1041, 291] on img "Next" at bounding box center [1041, 294] width 20 height 52
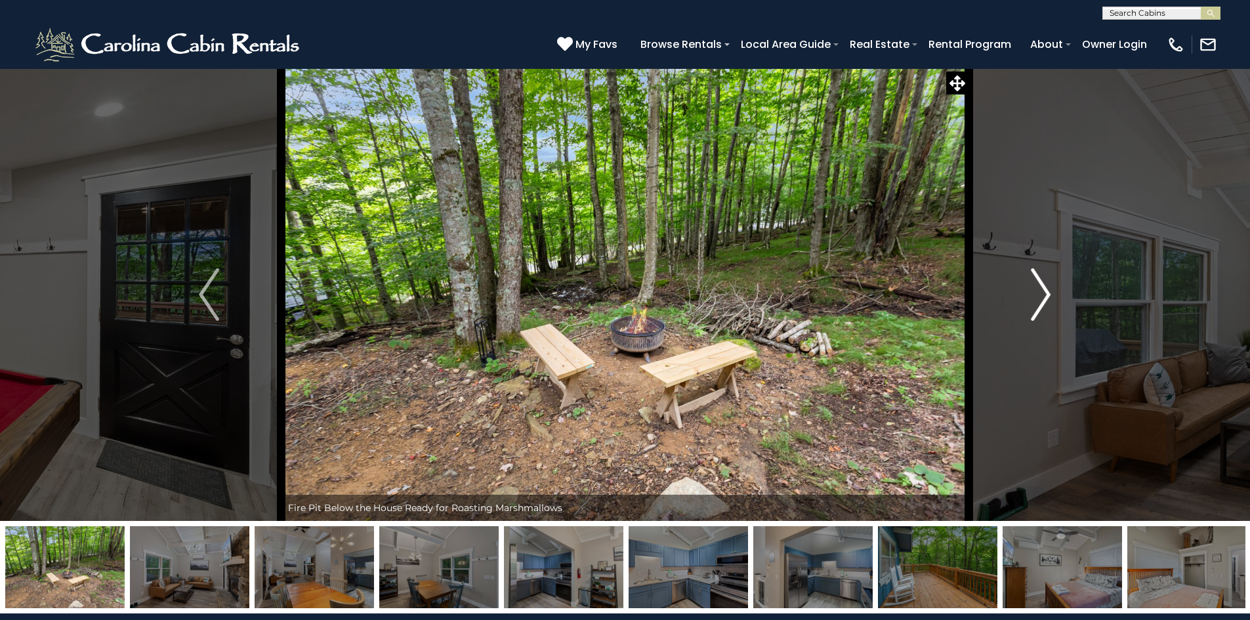
click at [1041, 291] on img "Next" at bounding box center [1041, 294] width 20 height 52
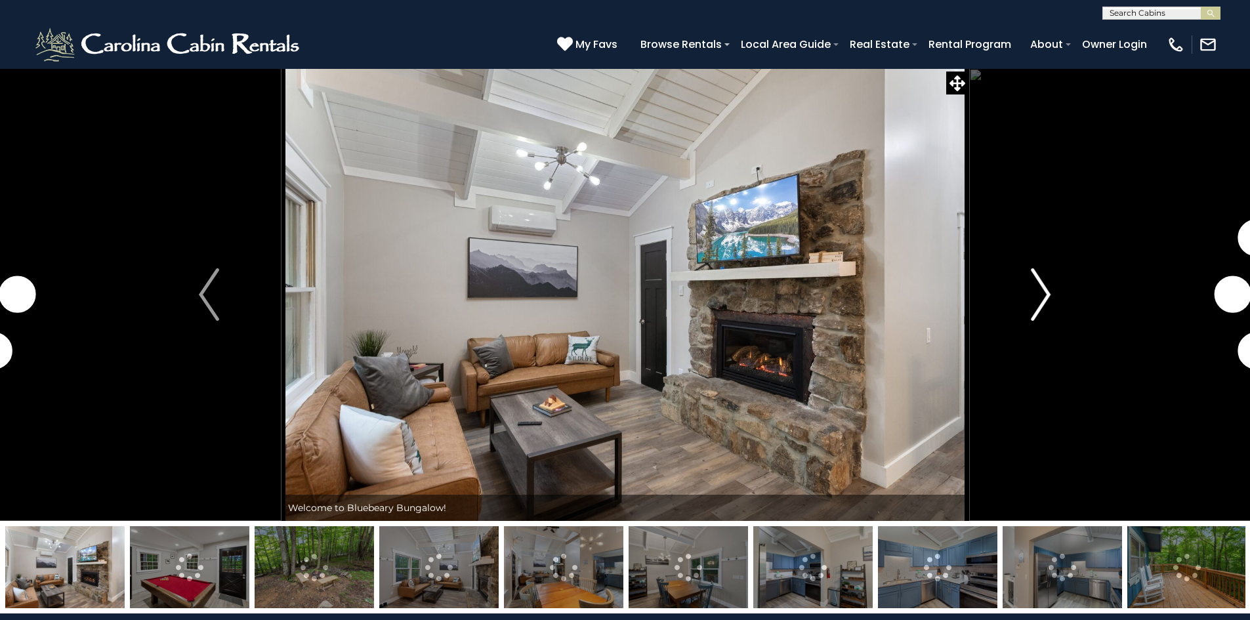
click at [1041, 297] on img "Next" at bounding box center [1041, 294] width 20 height 52
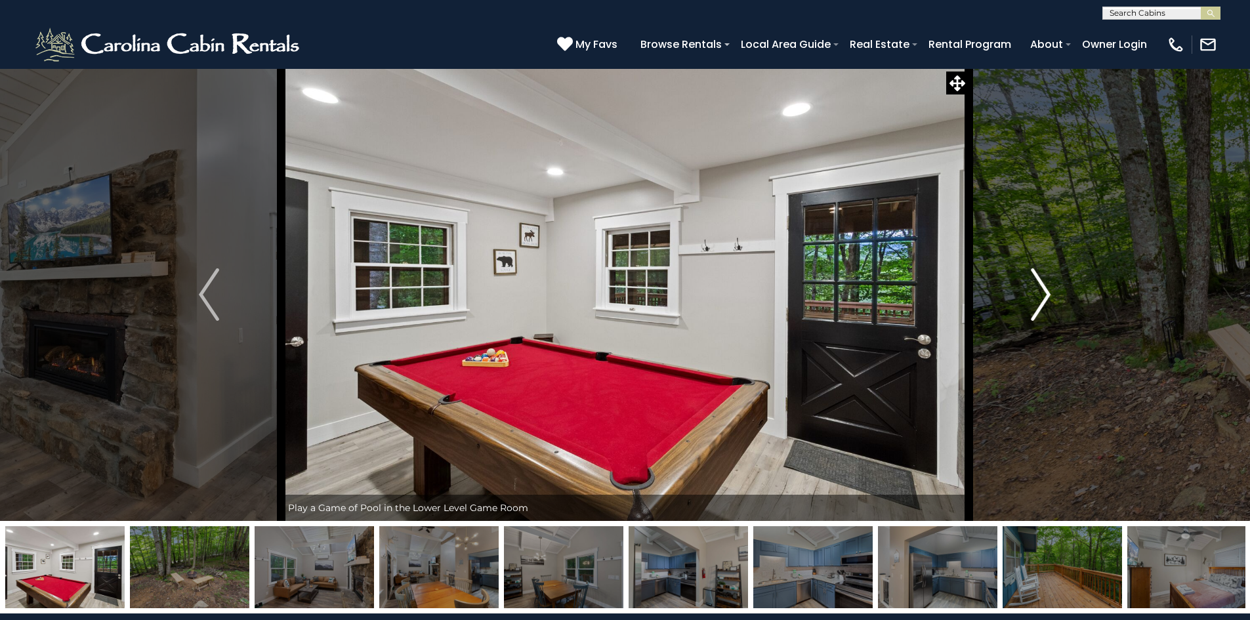
click at [1041, 297] on img "Next" at bounding box center [1041, 294] width 20 height 52
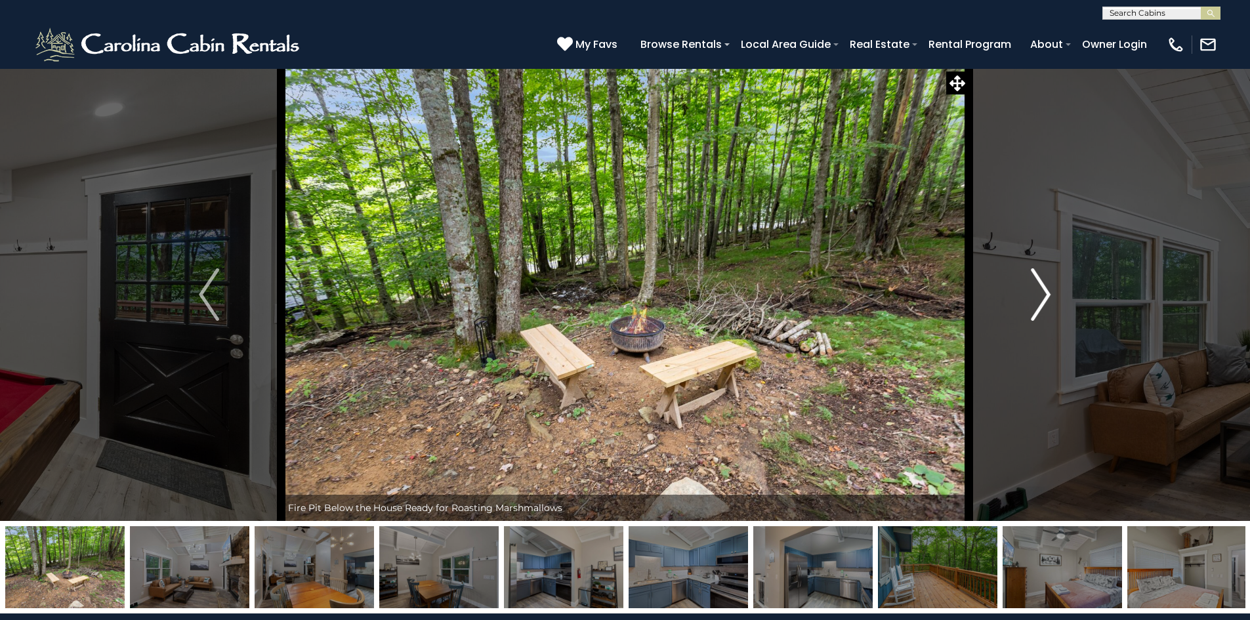
click at [1041, 297] on img "Next" at bounding box center [1041, 294] width 20 height 52
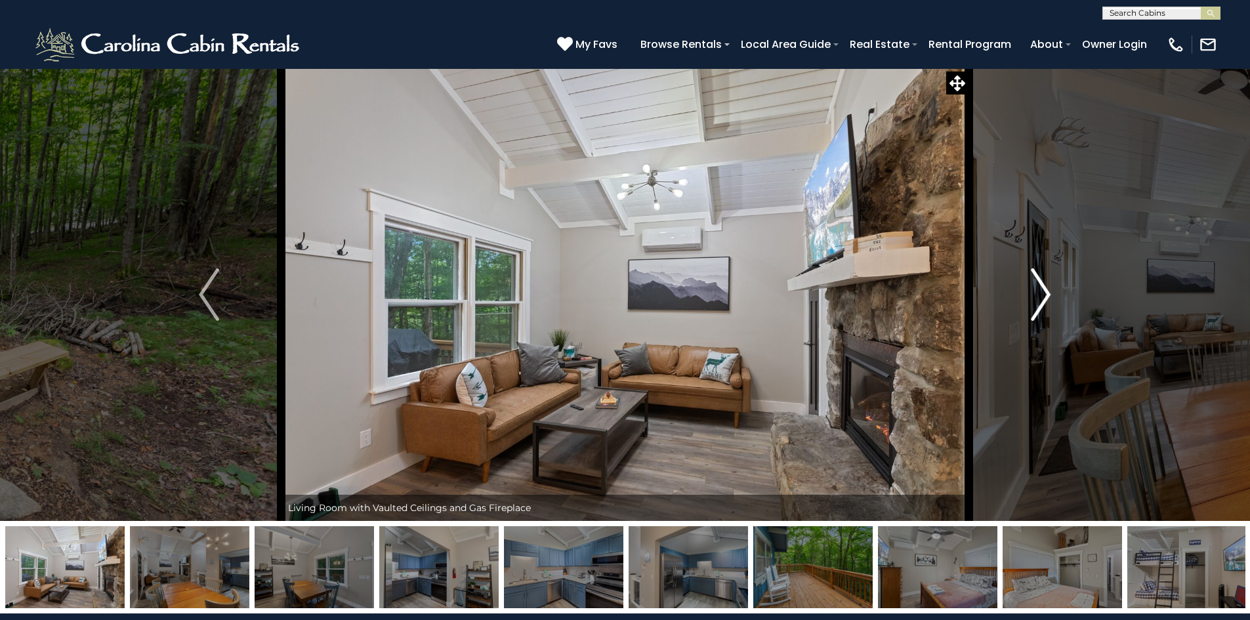
click at [1041, 297] on img "Next" at bounding box center [1041, 294] width 20 height 52
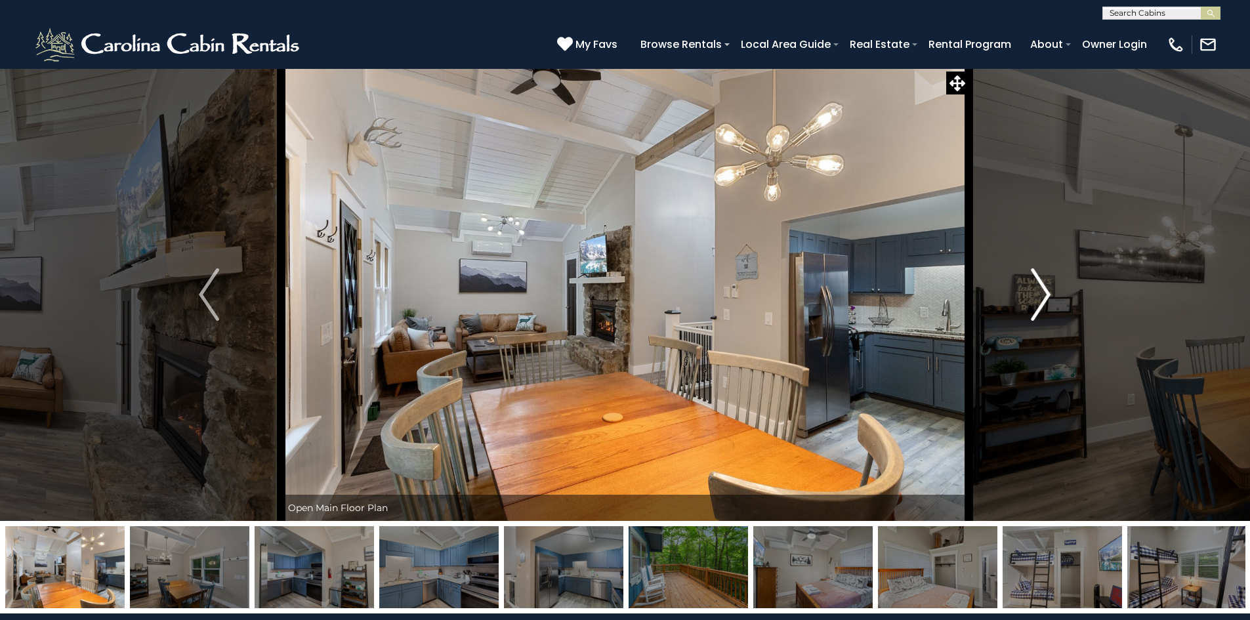
click at [1041, 297] on img "Next" at bounding box center [1041, 294] width 20 height 52
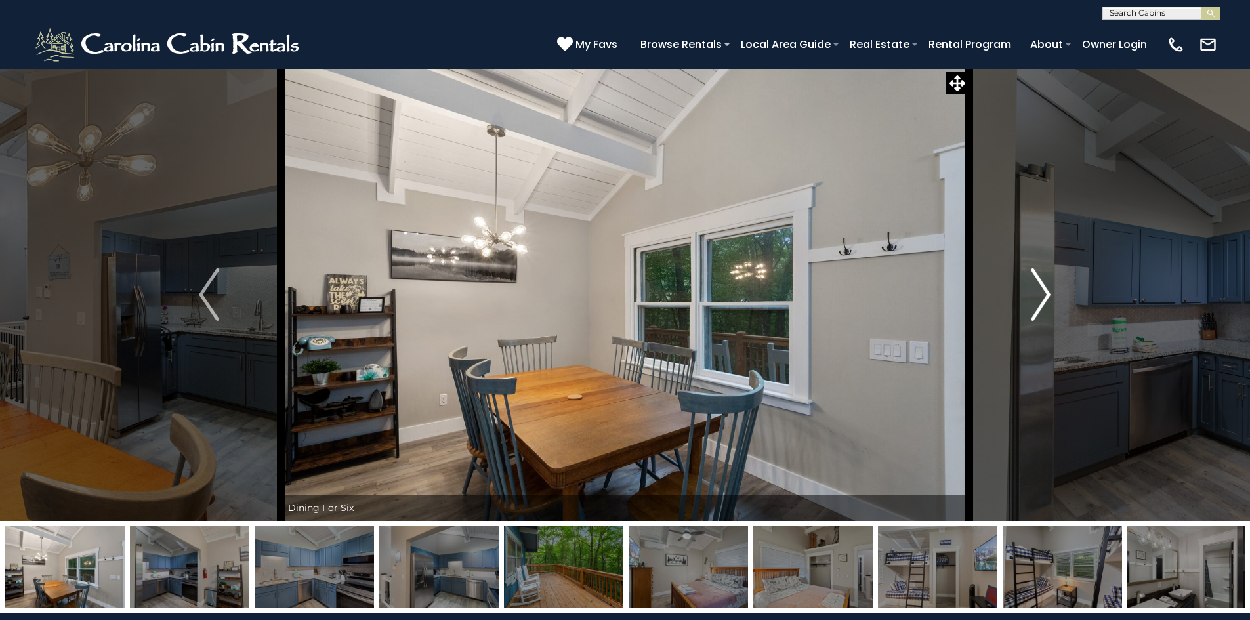
click at [1041, 297] on img "Next" at bounding box center [1041, 294] width 20 height 52
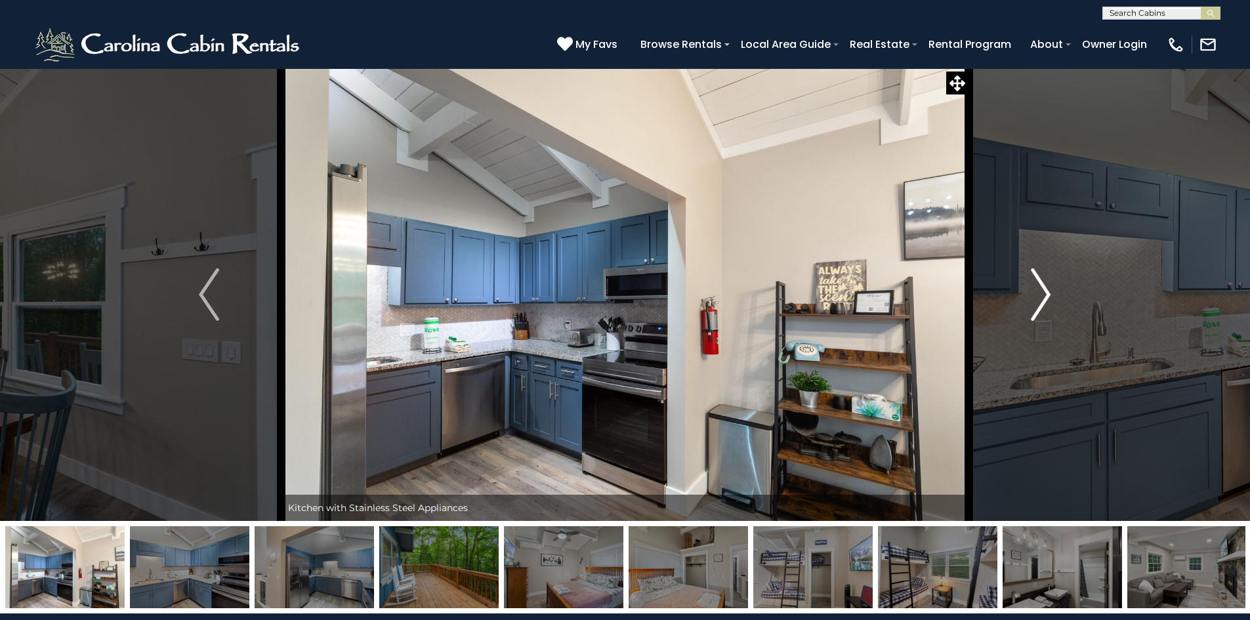
click at [1041, 297] on img "Next" at bounding box center [1041, 294] width 20 height 52
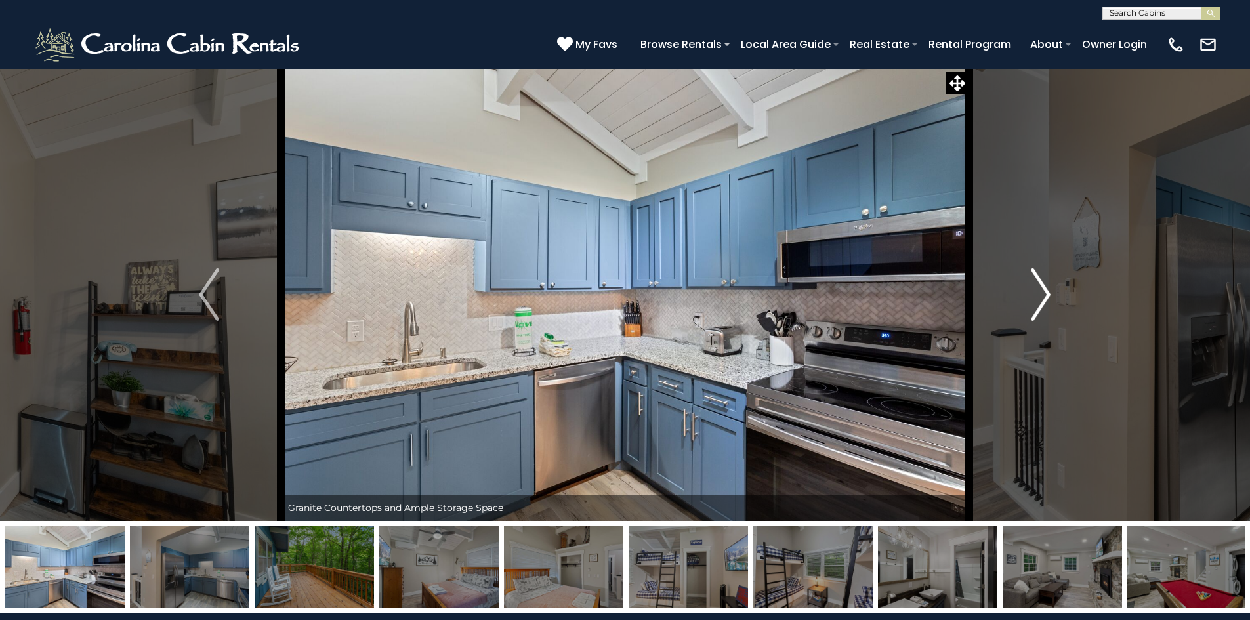
click at [1041, 297] on img "Next" at bounding box center [1041, 294] width 20 height 52
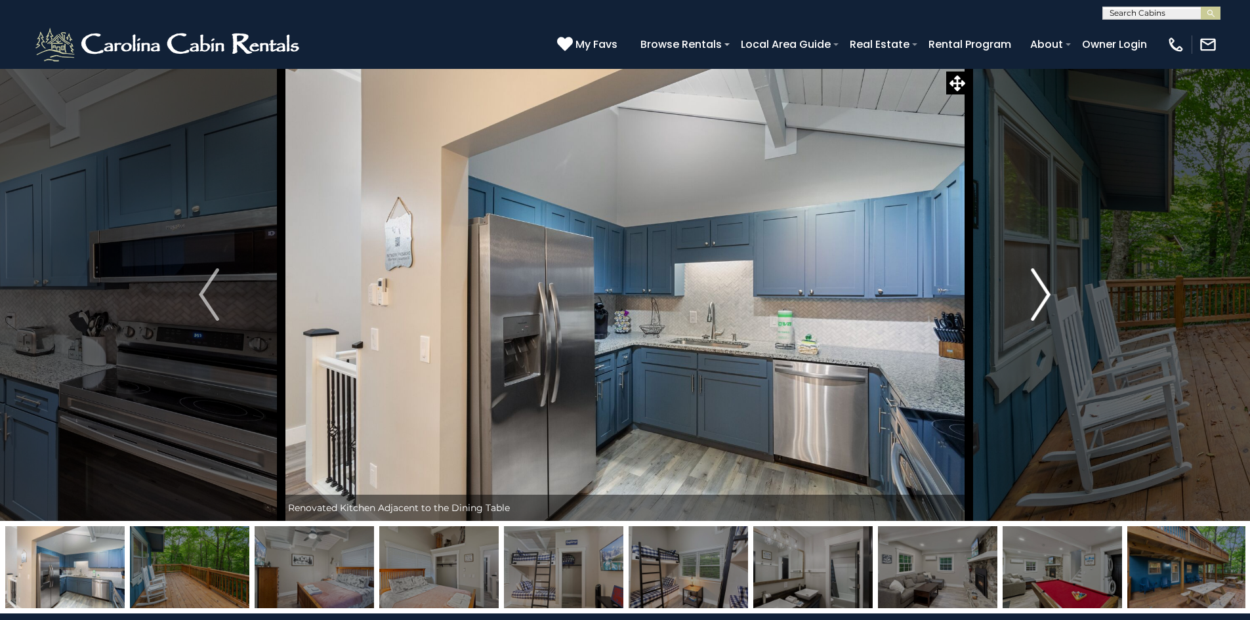
click at [1041, 297] on img "Next" at bounding box center [1041, 294] width 20 height 52
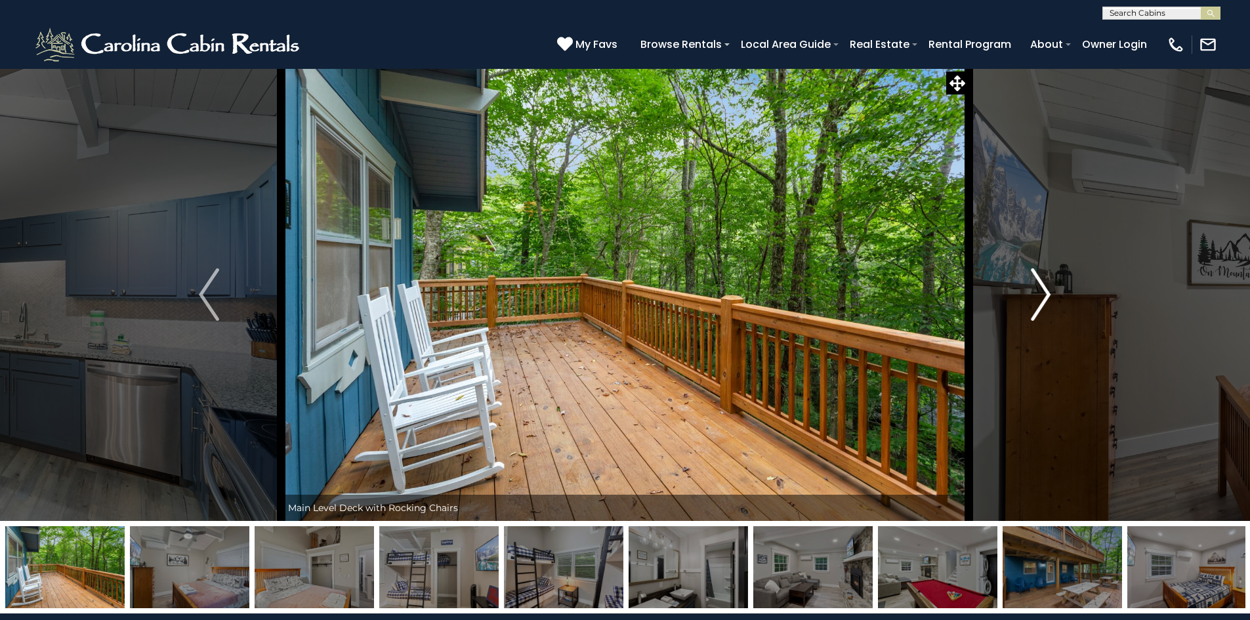
click at [1041, 297] on img "Next" at bounding box center [1041, 294] width 20 height 52
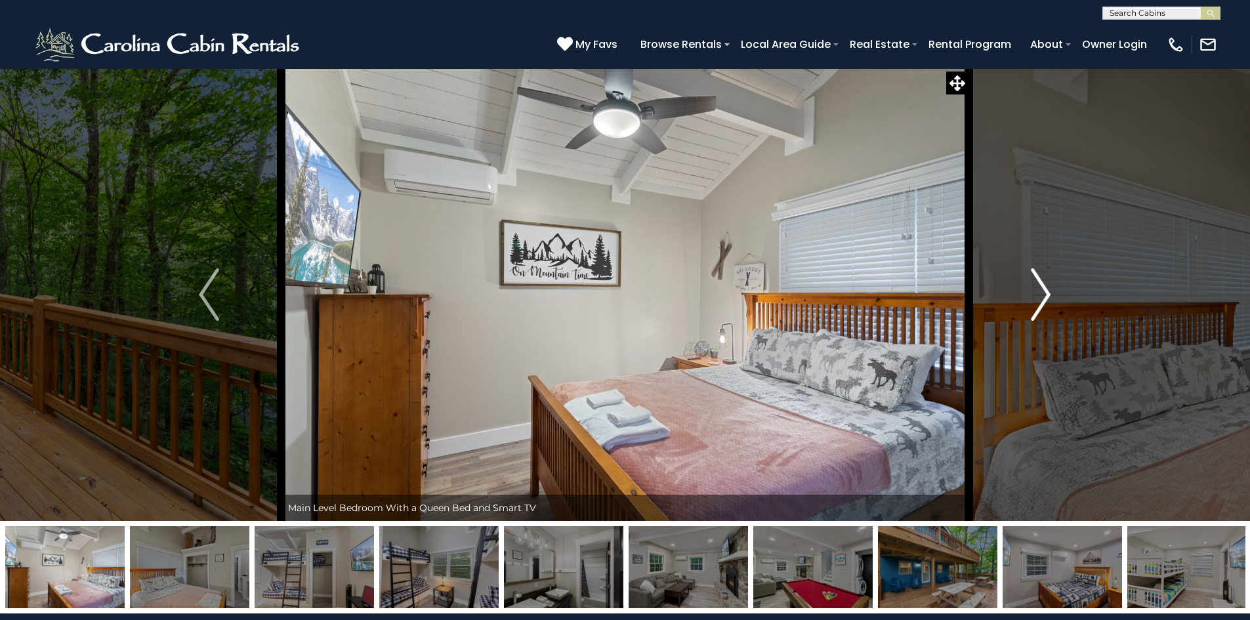
click at [1041, 297] on img "Next" at bounding box center [1041, 294] width 20 height 52
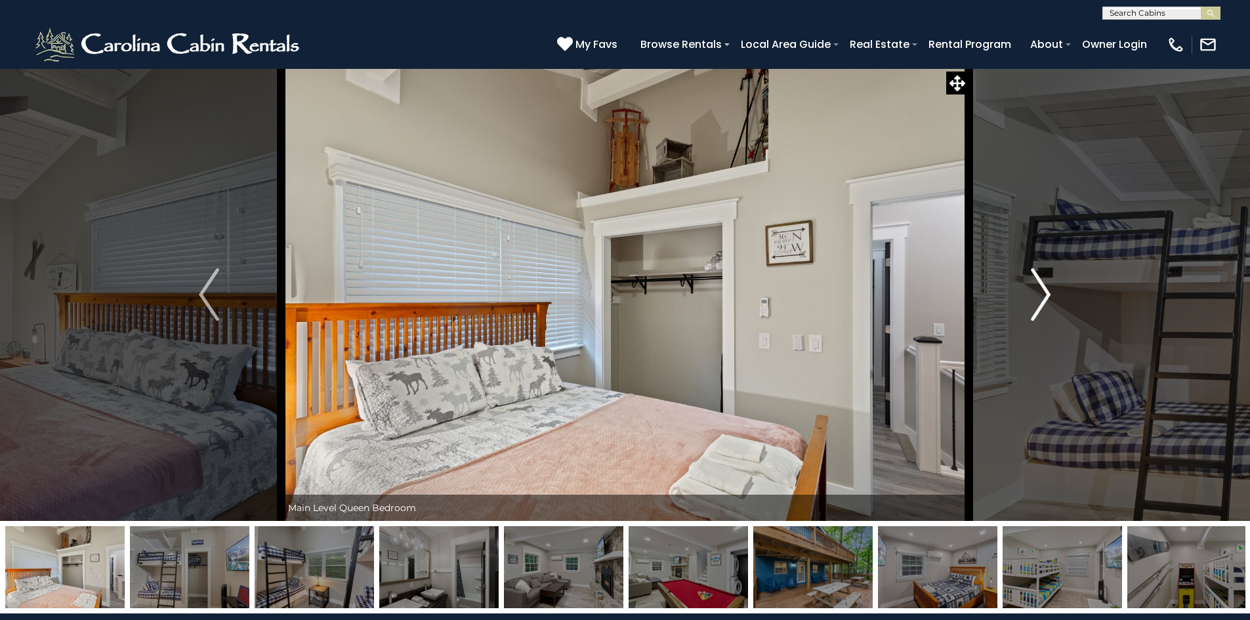
click at [1041, 297] on img "Next" at bounding box center [1041, 294] width 20 height 52
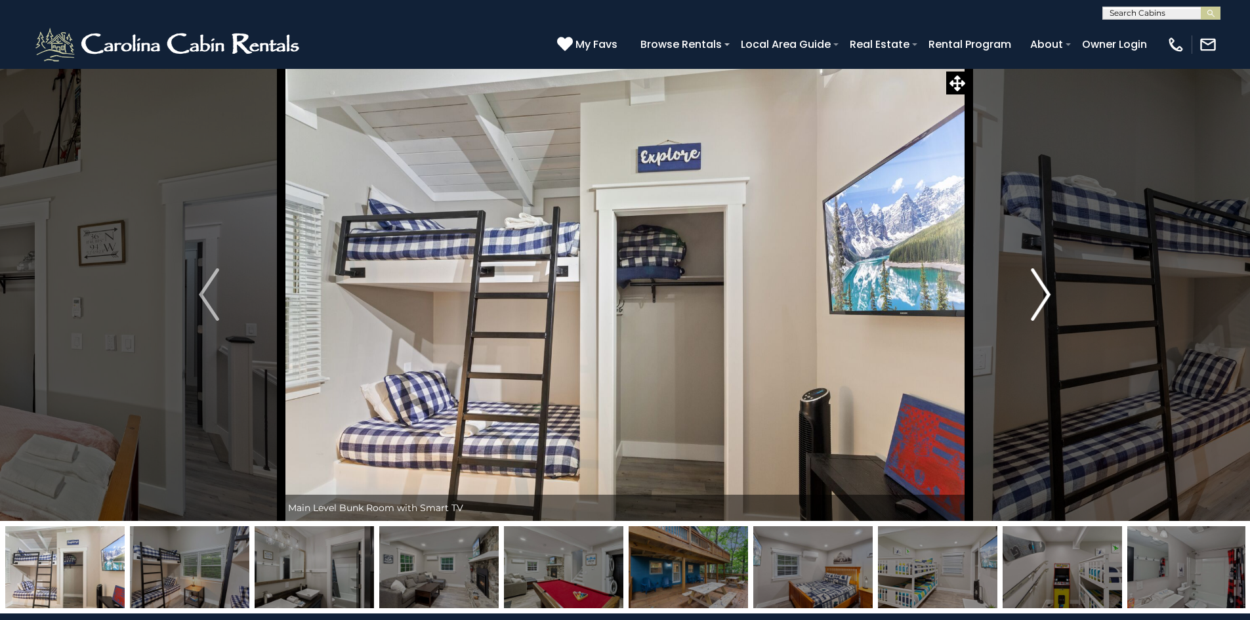
click at [1041, 297] on img "Next" at bounding box center [1041, 294] width 20 height 52
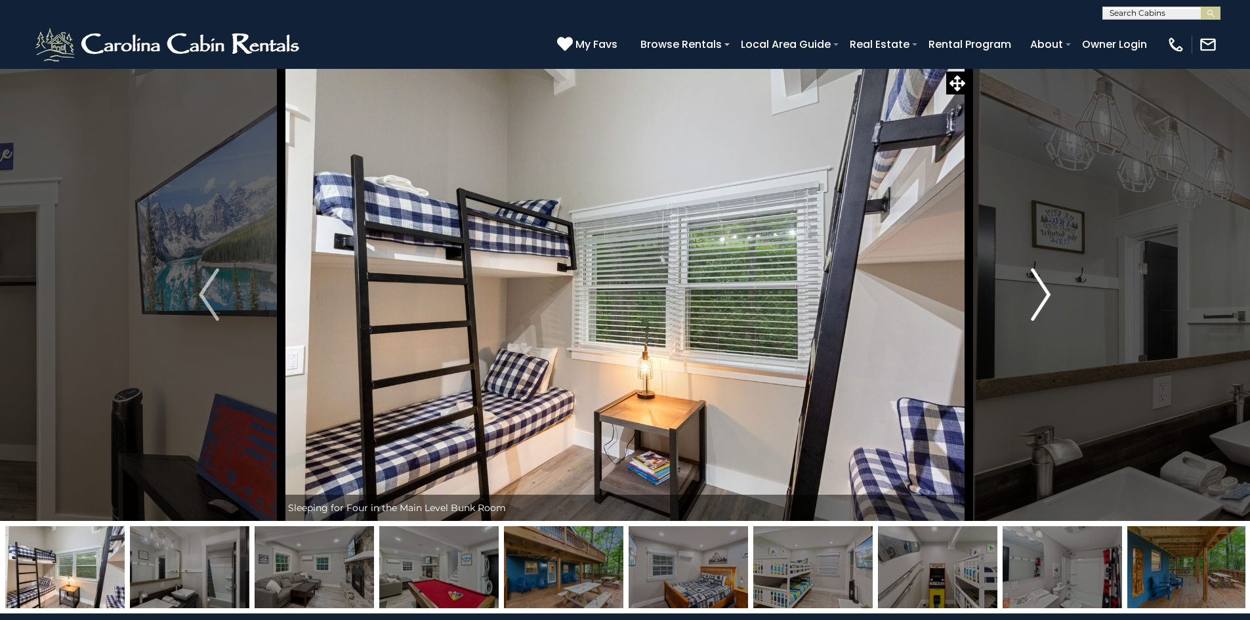
click at [1041, 297] on img "Next" at bounding box center [1041, 294] width 20 height 52
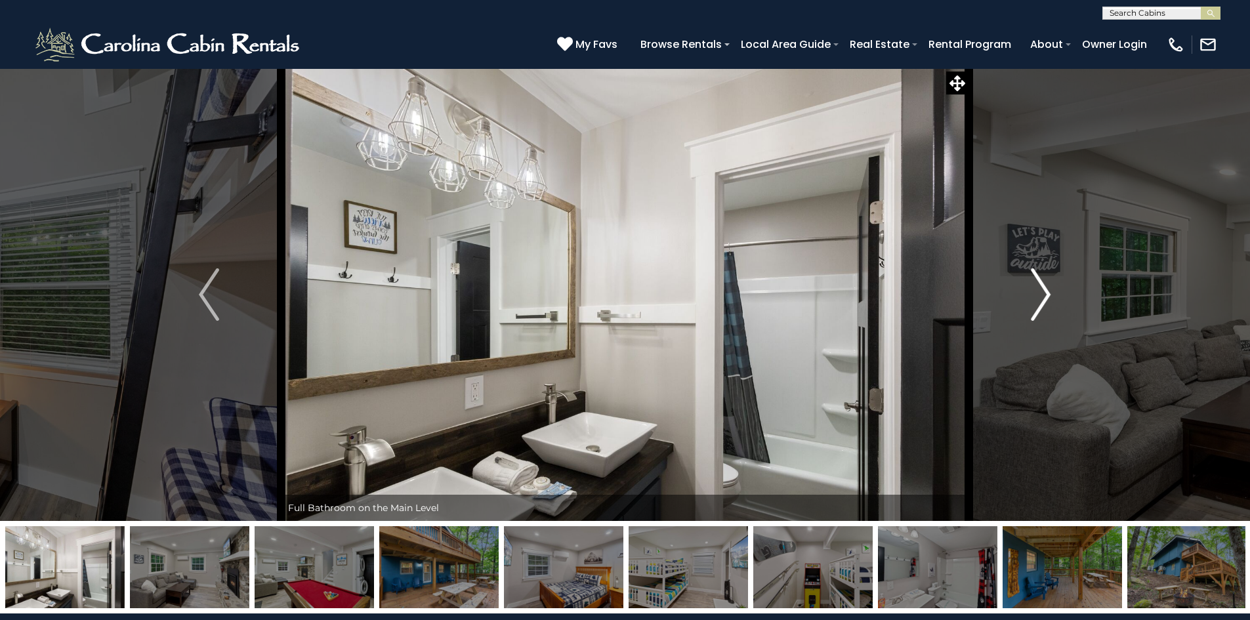
click at [1041, 297] on img "Next" at bounding box center [1041, 294] width 20 height 52
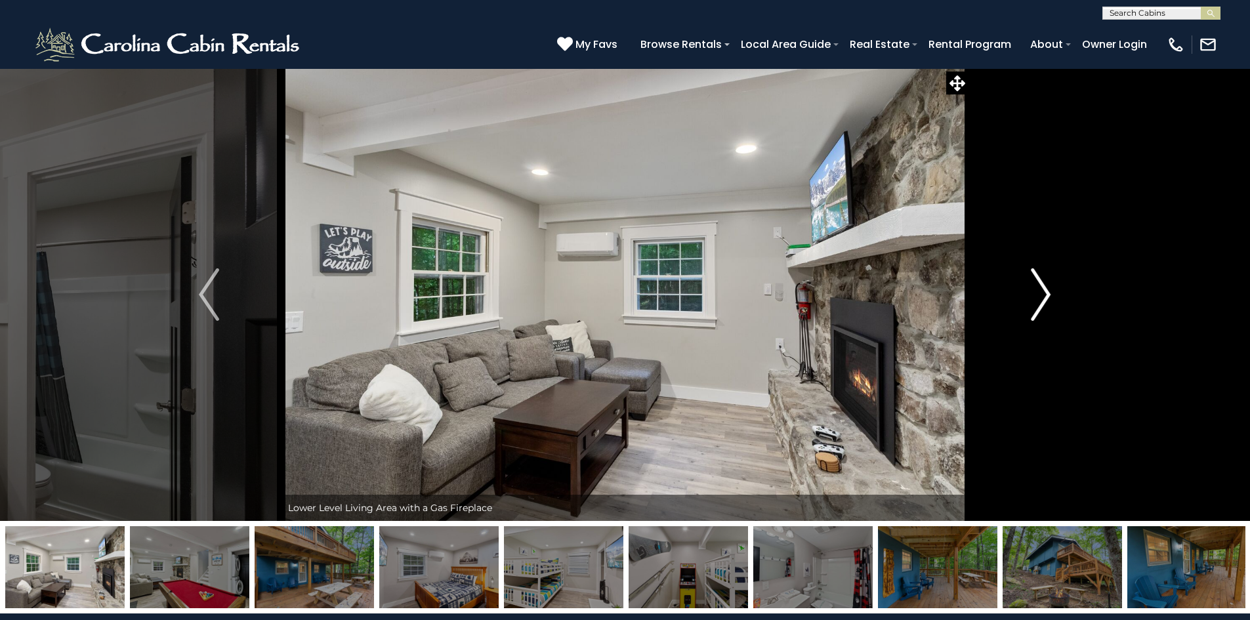
click at [1041, 297] on img "Next" at bounding box center [1041, 294] width 20 height 52
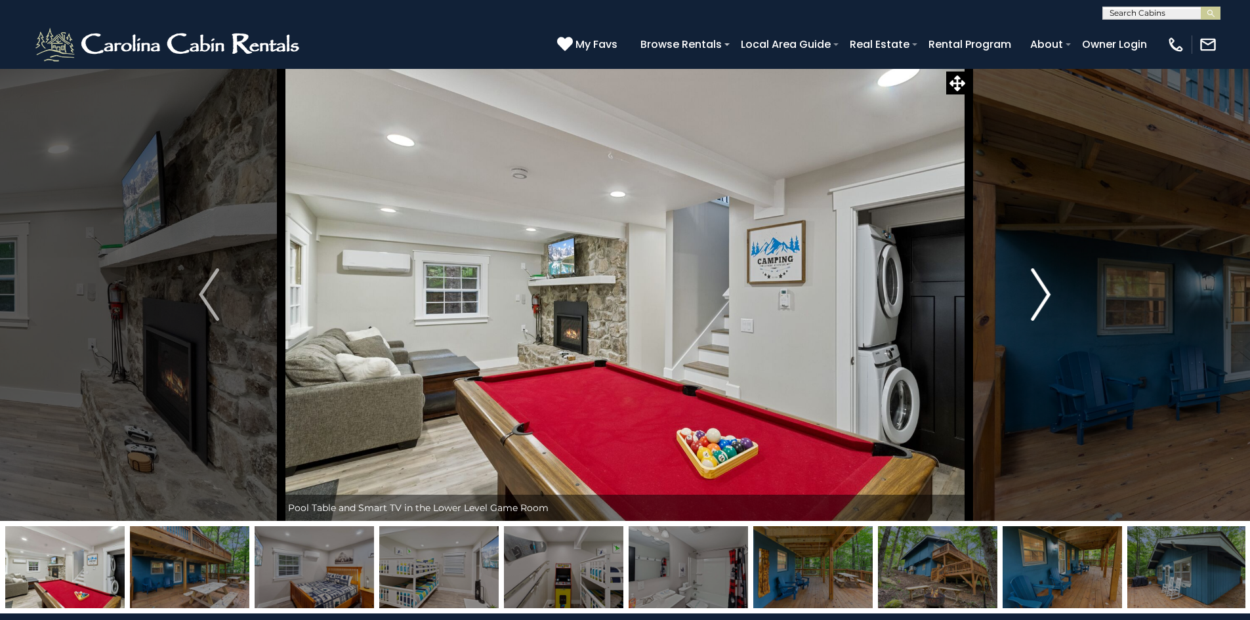
click at [1041, 297] on img "Next" at bounding box center [1041, 294] width 20 height 52
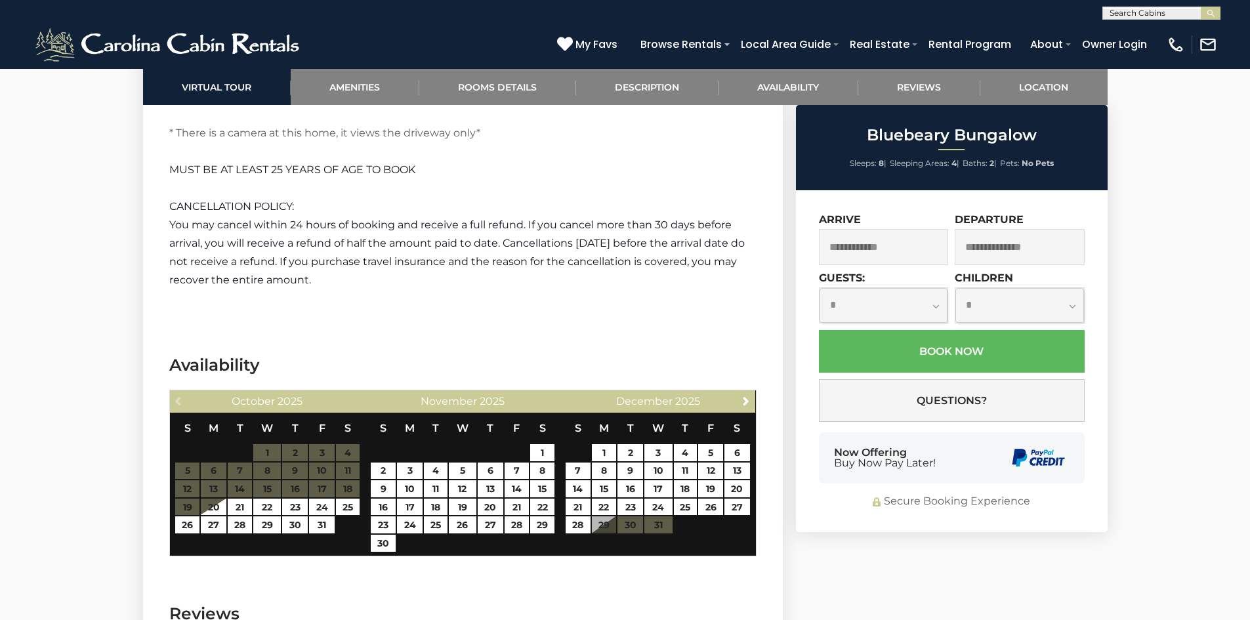
scroll to position [2736, 0]
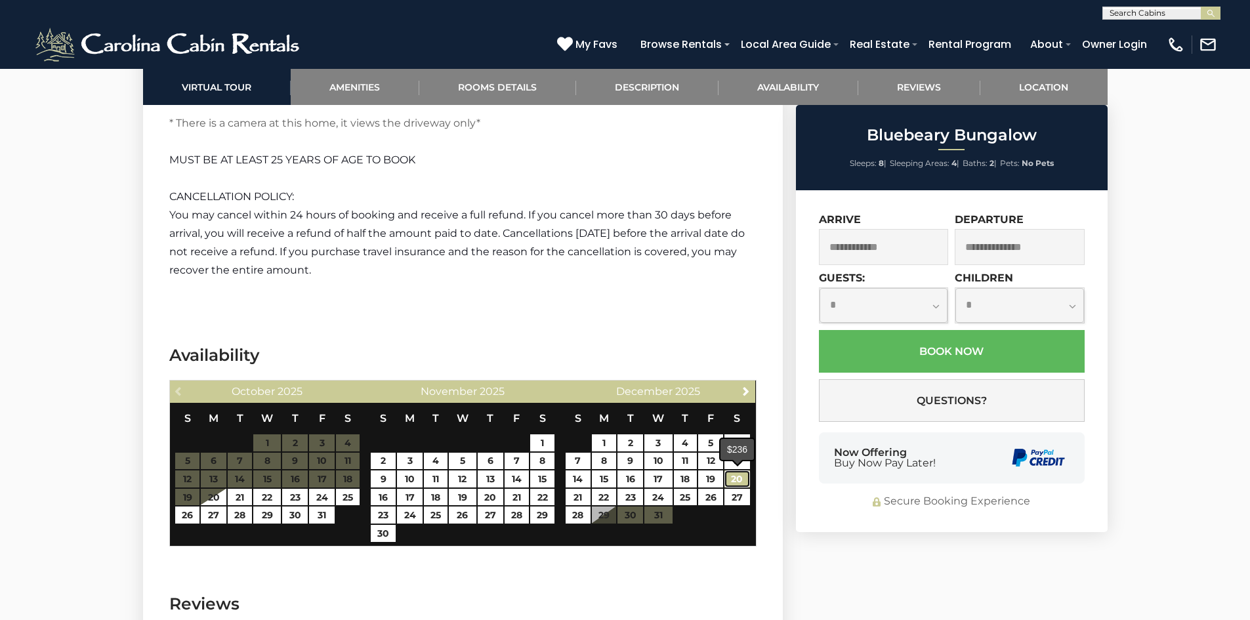
click at [743, 472] on link "20" at bounding box center [737, 479] width 26 height 17
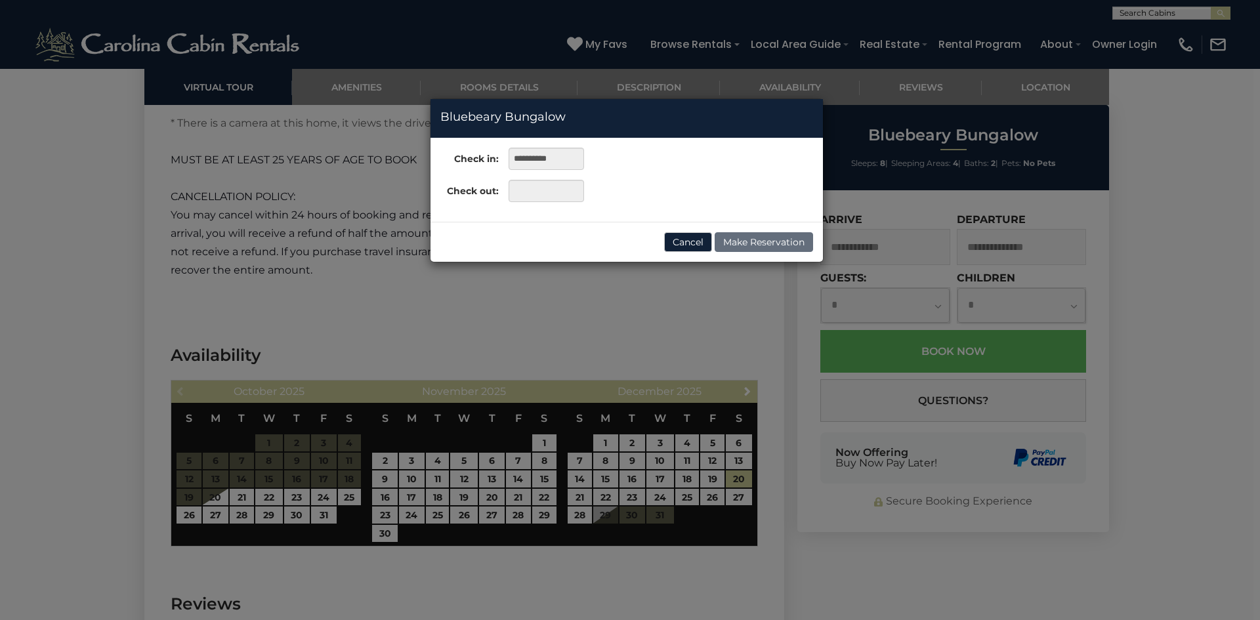
click at [739, 499] on div "**********" at bounding box center [630, 310] width 1260 height 620
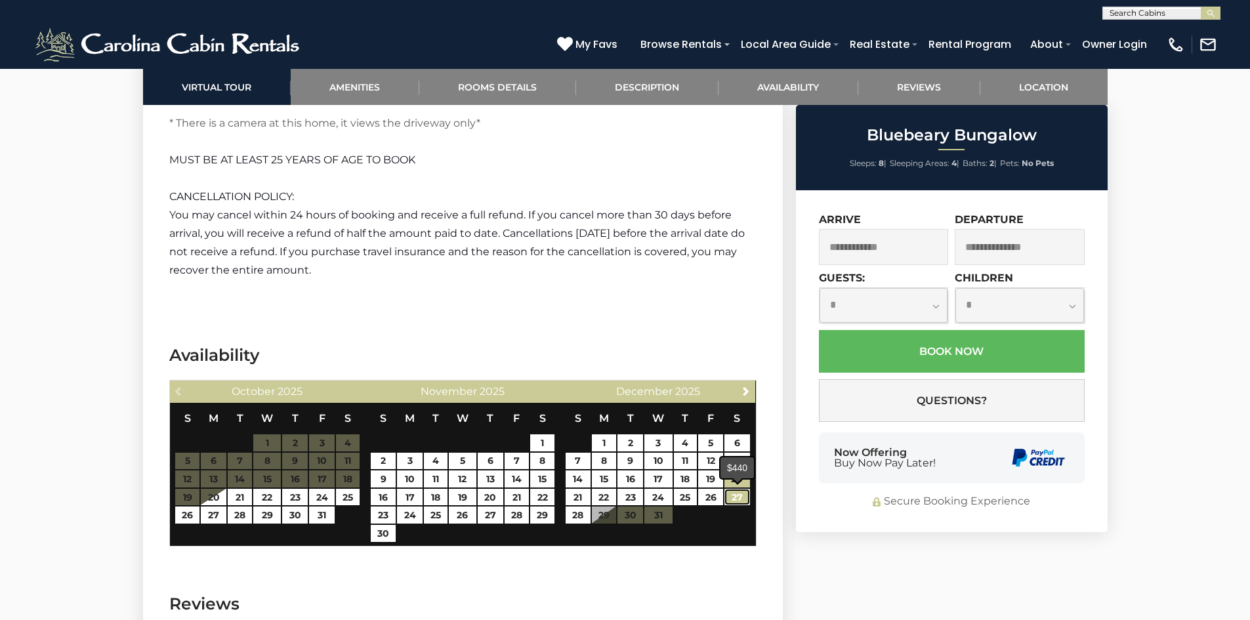
click at [738, 497] on link "27" at bounding box center [737, 497] width 26 height 17
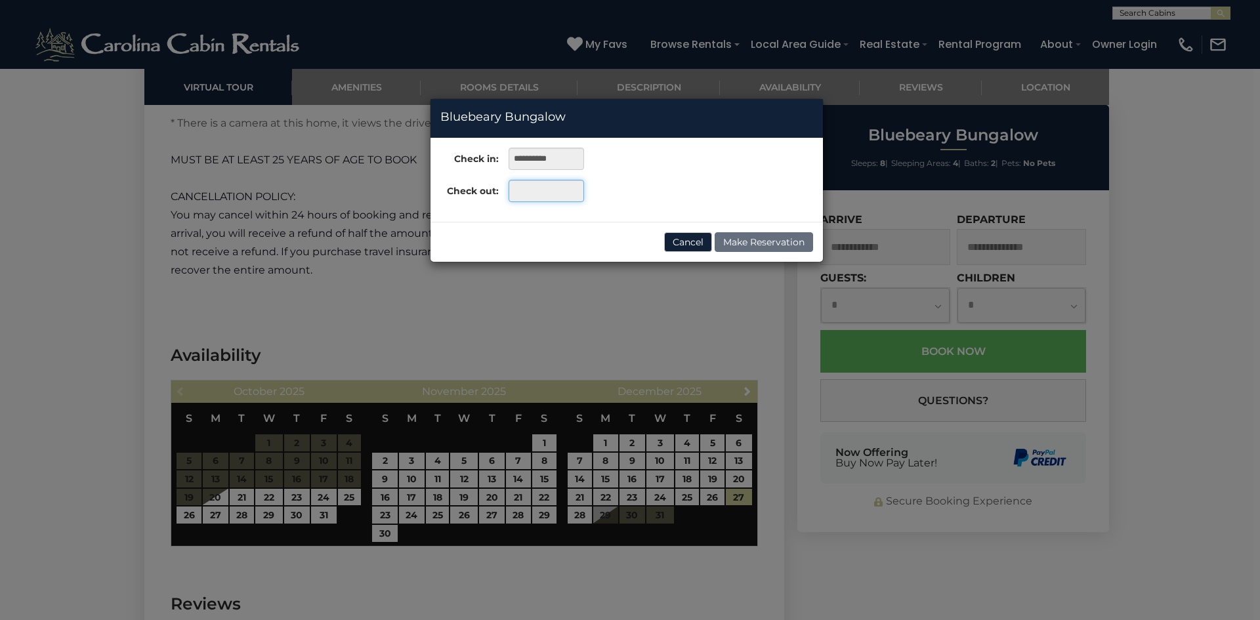
click at [551, 191] on input "text" at bounding box center [546, 191] width 75 height 22
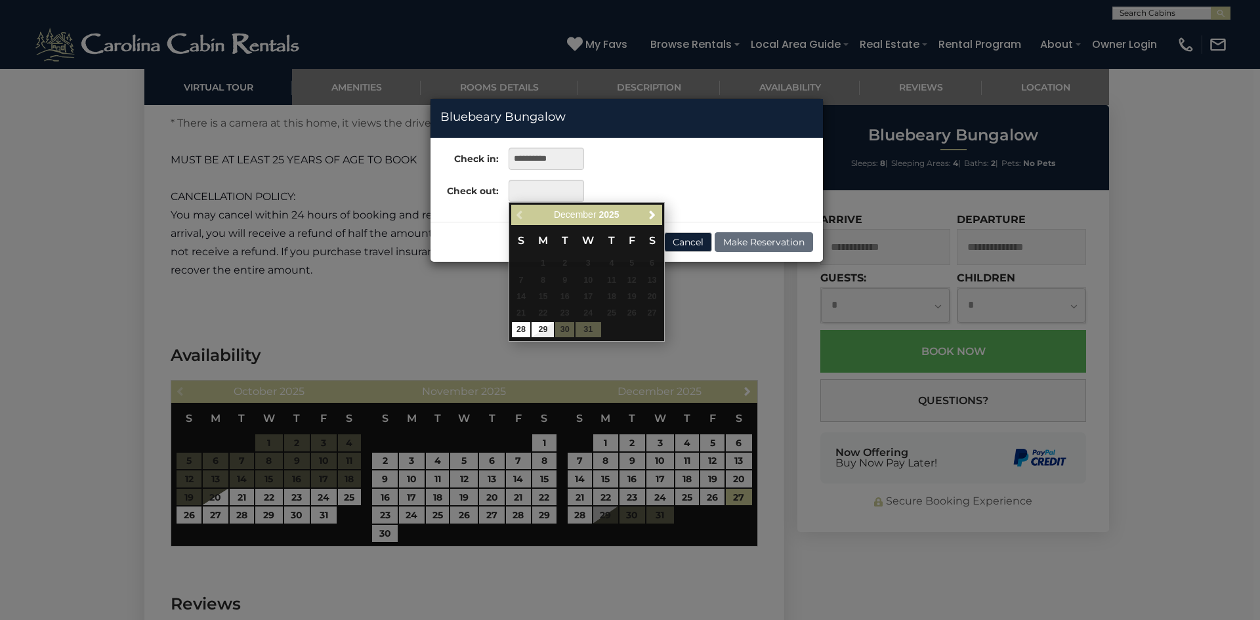
click at [736, 476] on div "**********" at bounding box center [630, 310] width 1260 height 620
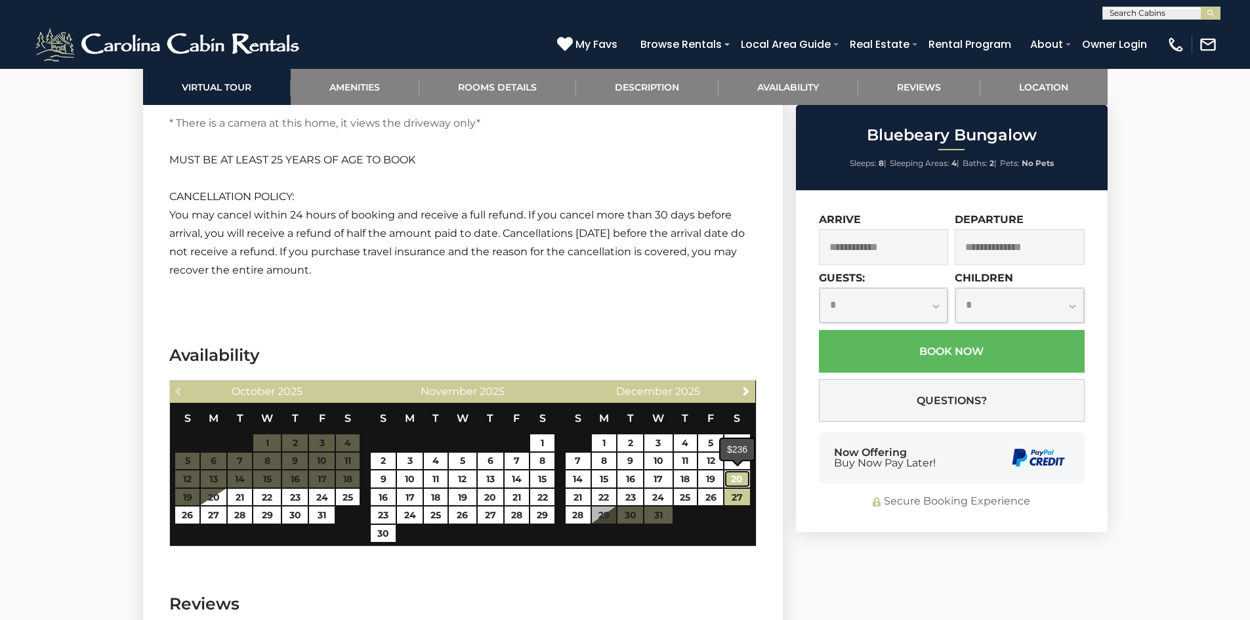
click at [738, 475] on link "20" at bounding box center [737, 479] width 26 height 17
type input "**********"
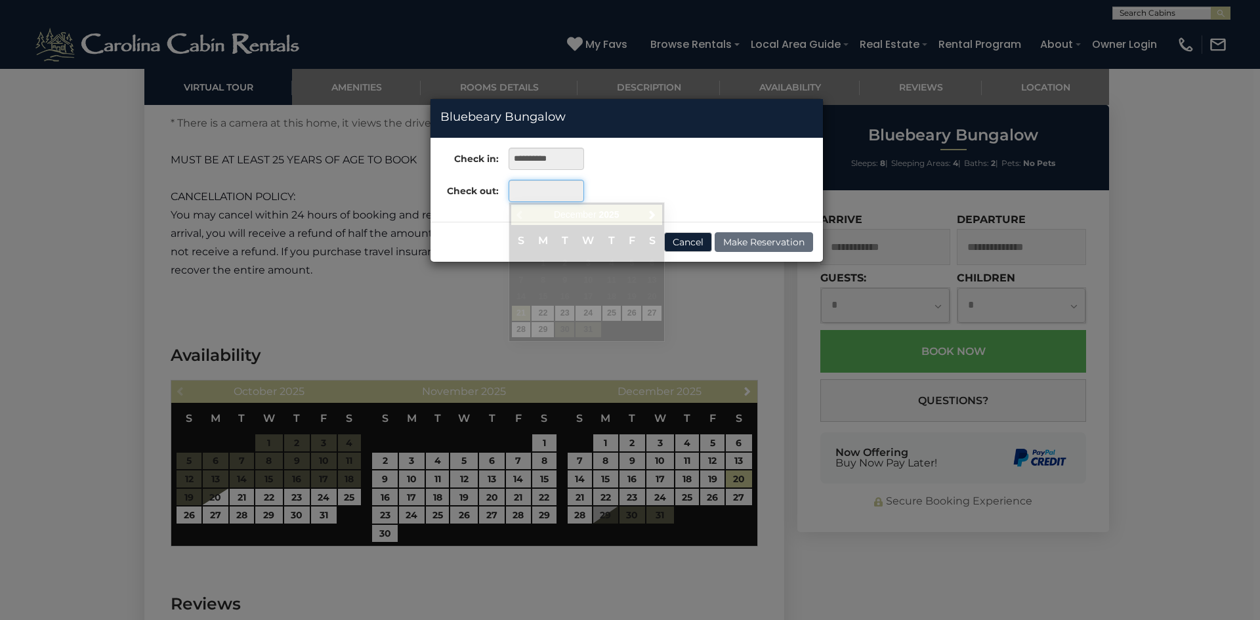
click at [532, 185] on input "text" at bounding box center [546, 191] width 75 height 22
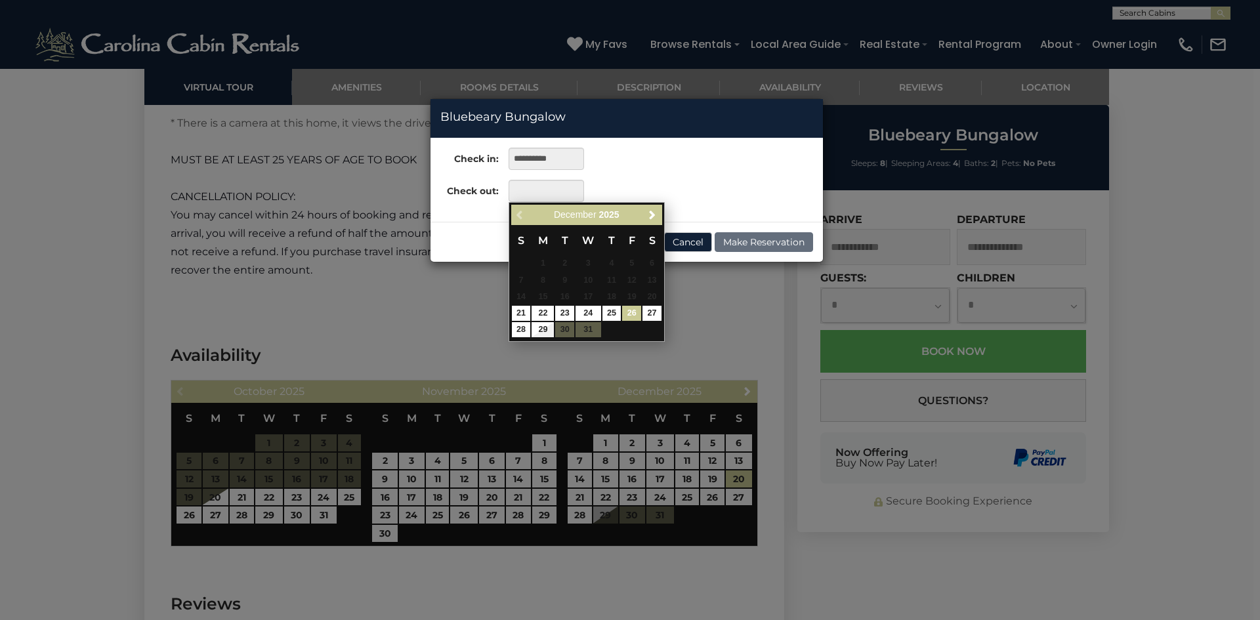
click at [633, 311] on link "26" at bounding box center [631, 313] width 19 height 15
type input "**********"
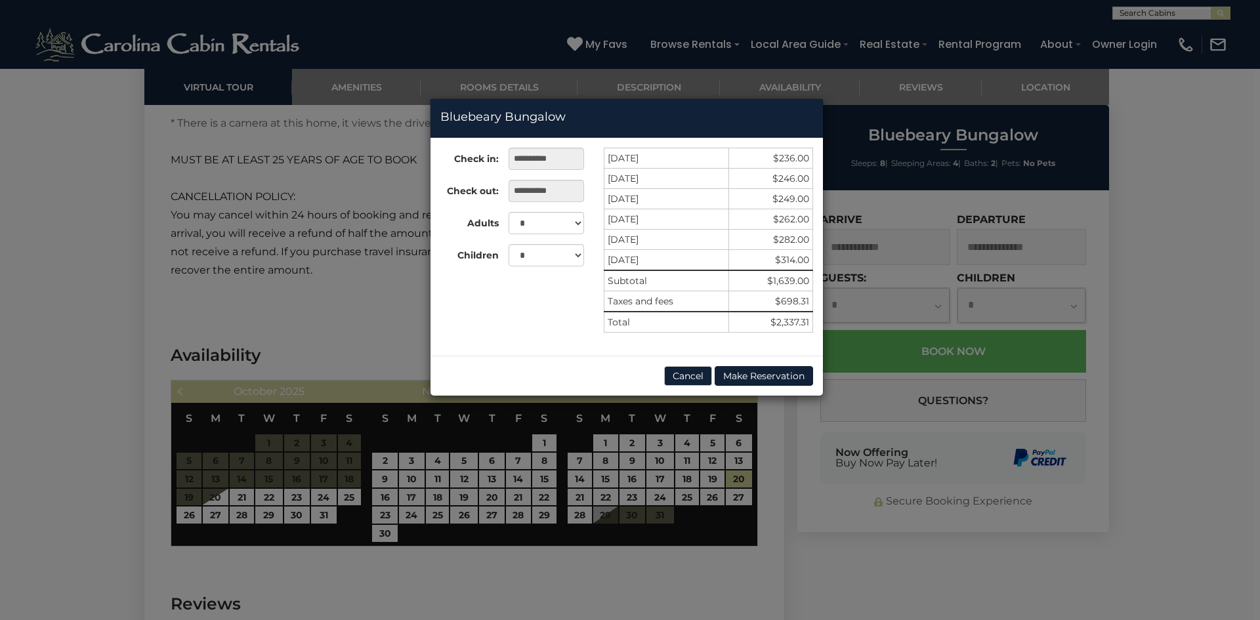
click at [1148, 366] on div "**********" at bounding box center [630, 310] width 1260 height 620
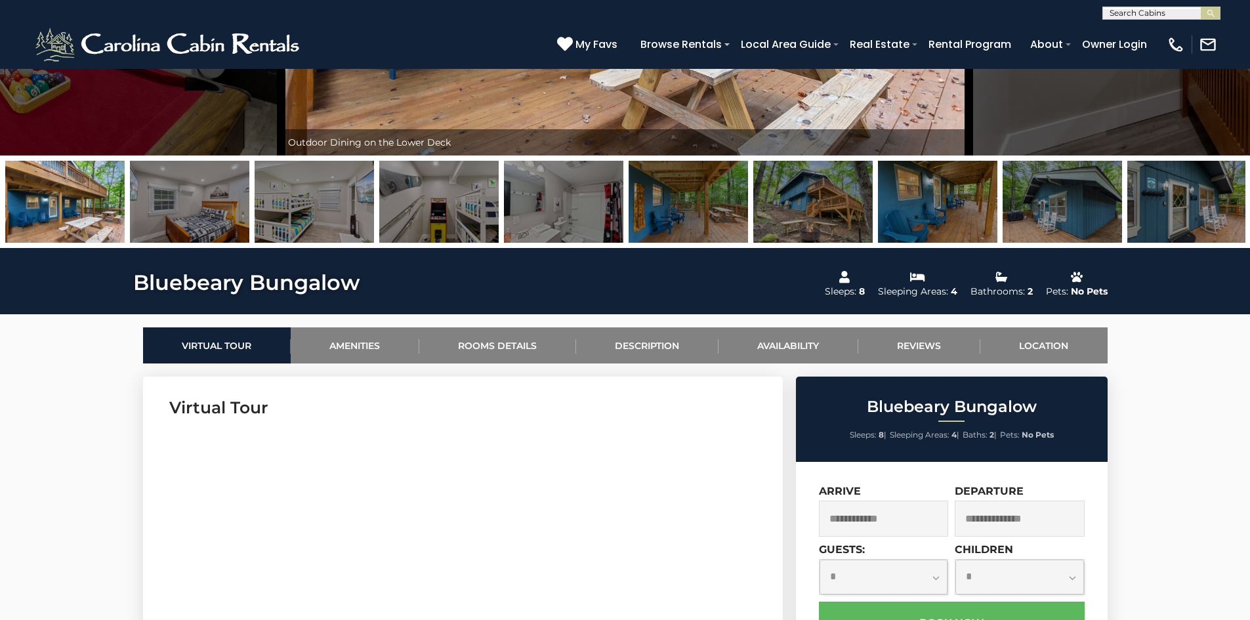
scroll to position [345, 0]
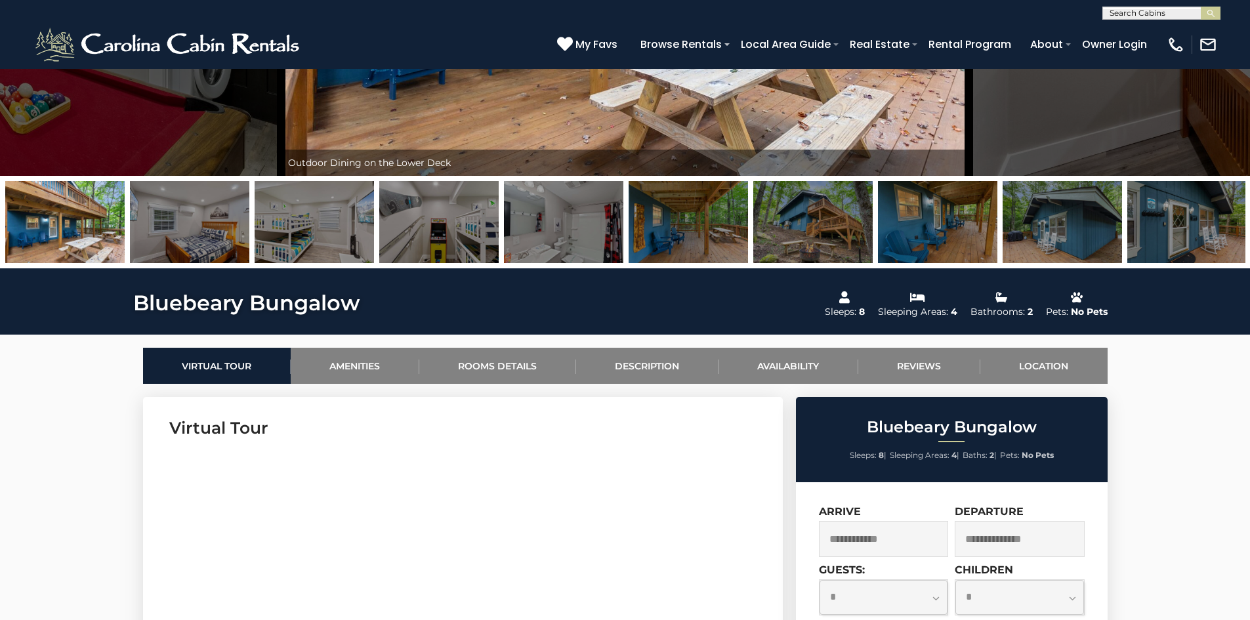
click at [833, 229] on img at bounding box center [812, 222] width 119 height 82
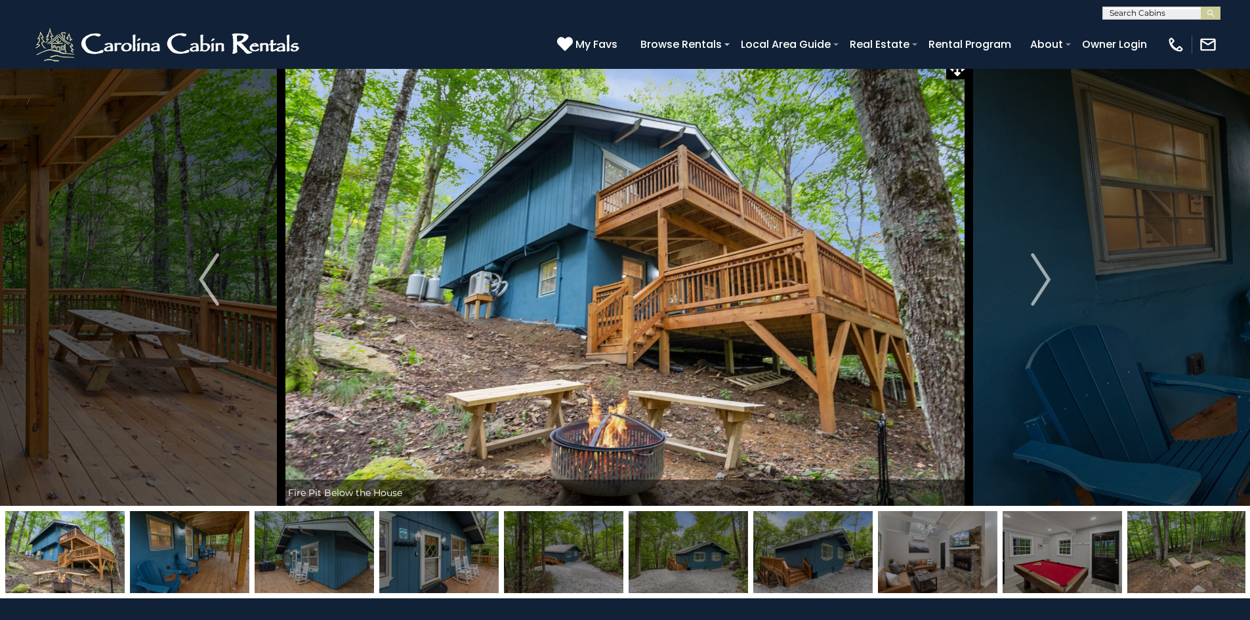
scroll to position [0, 0]
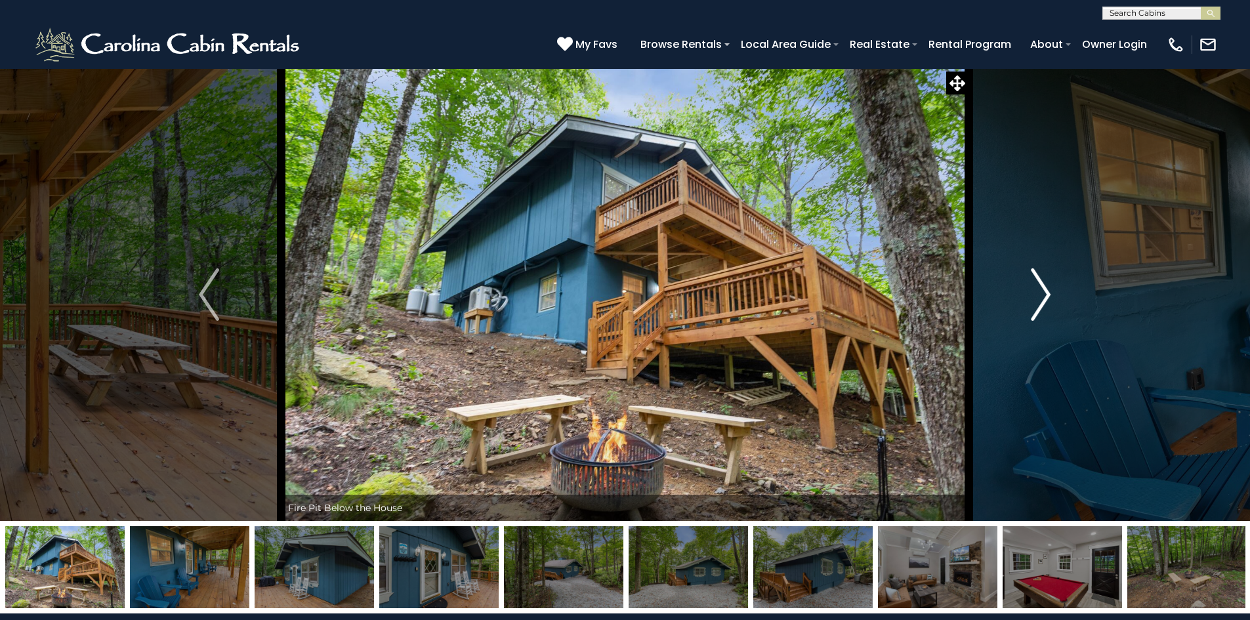
click at [1045, 291] on img "Next" at bounding box center [1041, 294] width 20 height 52
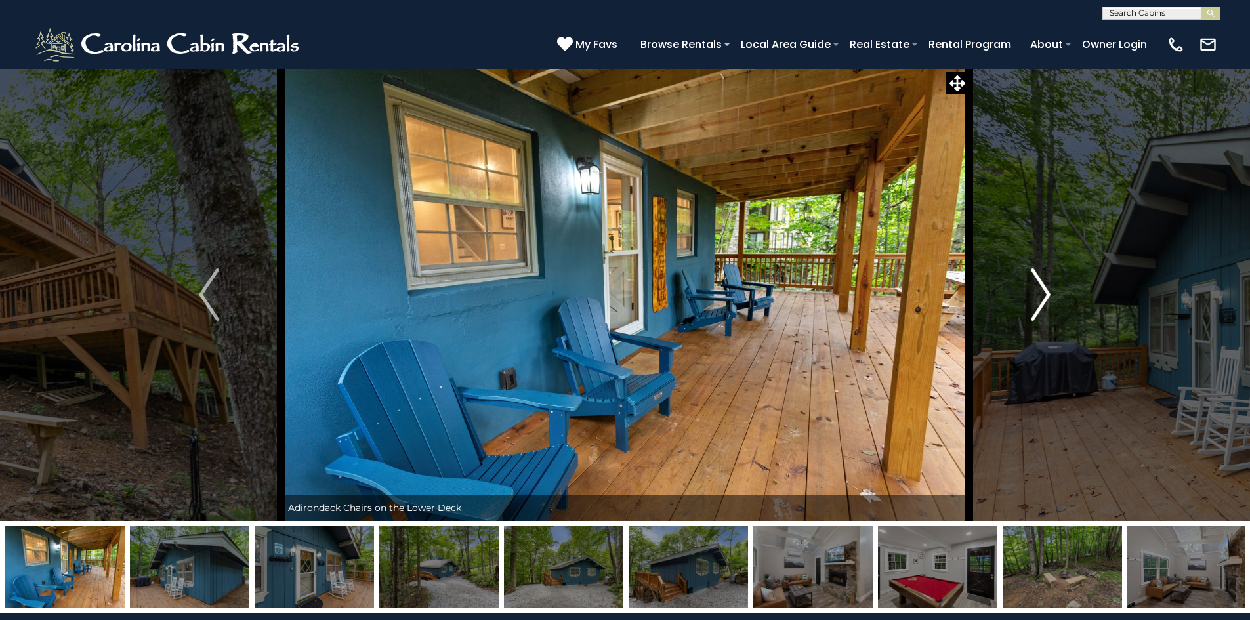
click at [1045, 291] on img "Next" at bounding box center [1041, 294] width 20 height 52
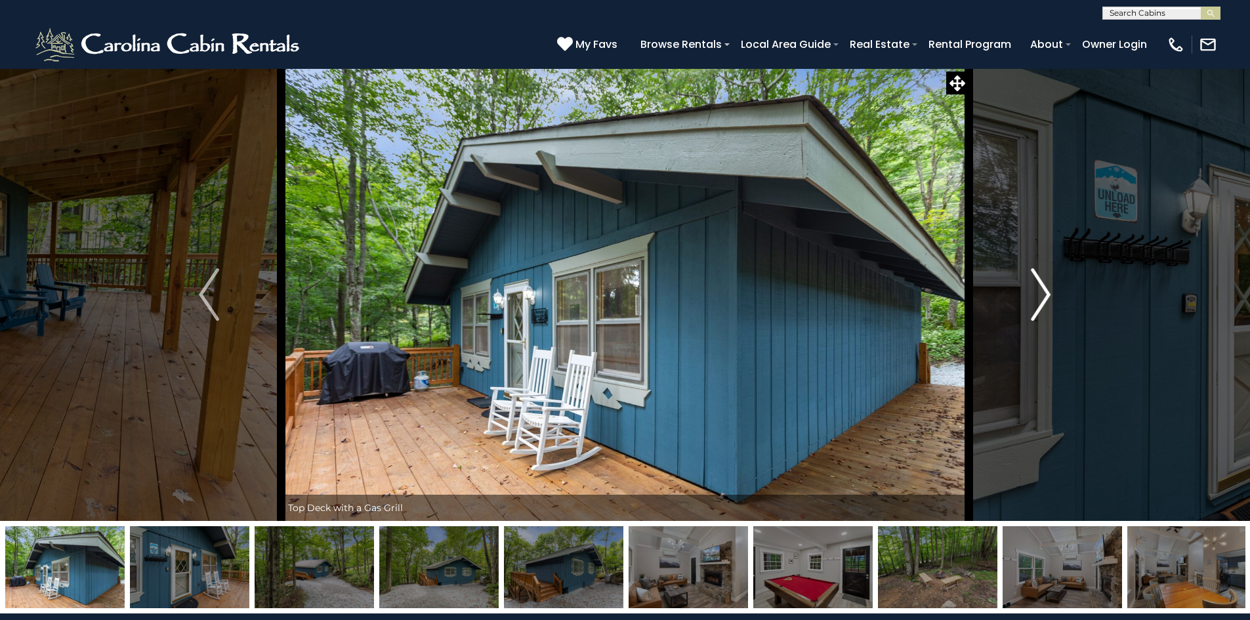
click at [1045, 291] on img "Next" at bounding box center [1041, 294] width 20 height 52
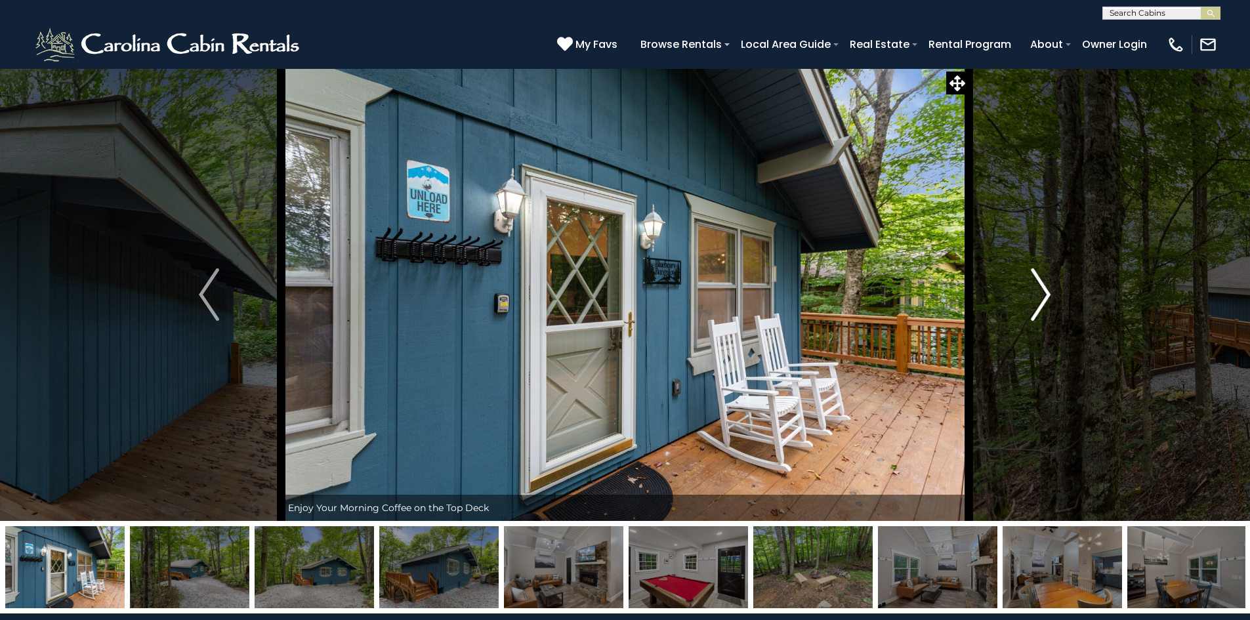
click at [1045, 291] on img "Next" at bounding box center [1041, 294] width 20 height 52
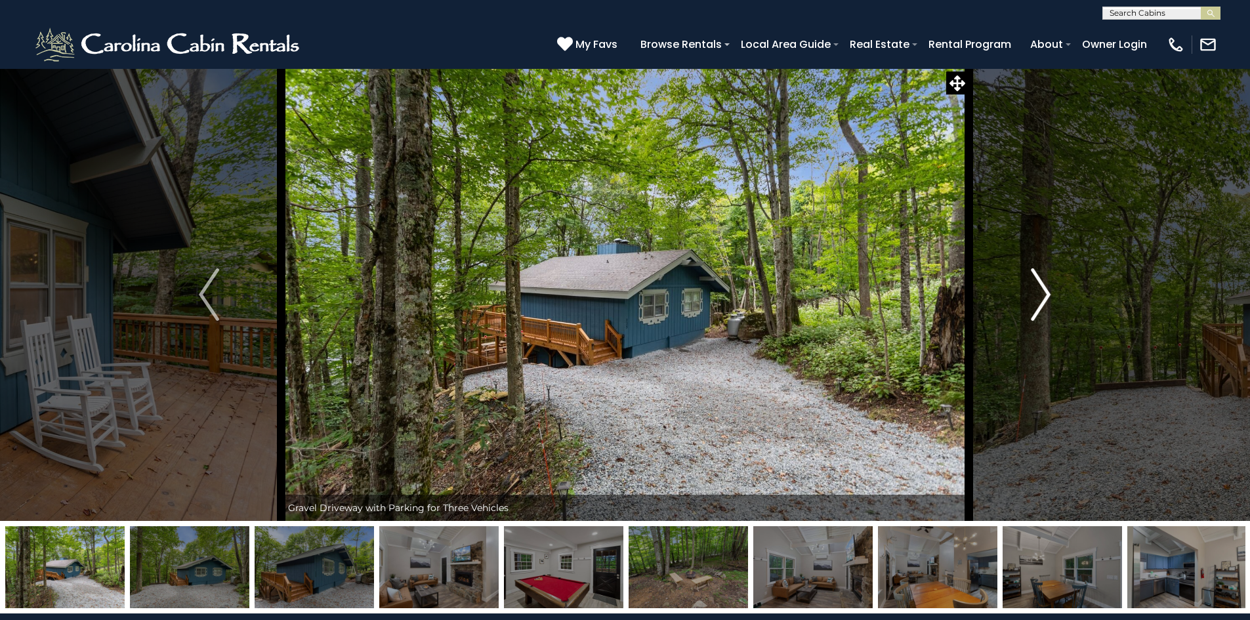
click at [1045, 291] on img "Next" at bounding box center [1041, 294] width 20 height 52
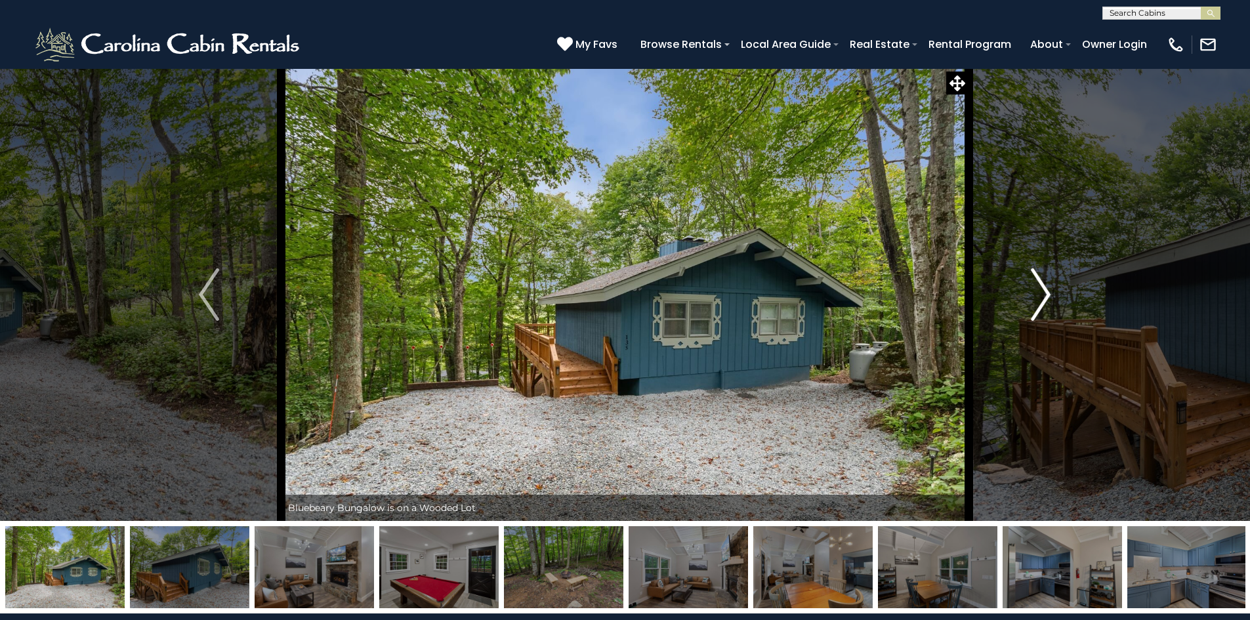
click at [1045, 291] on img "Next" at bounding box center [1041, 294] width 20 height 52
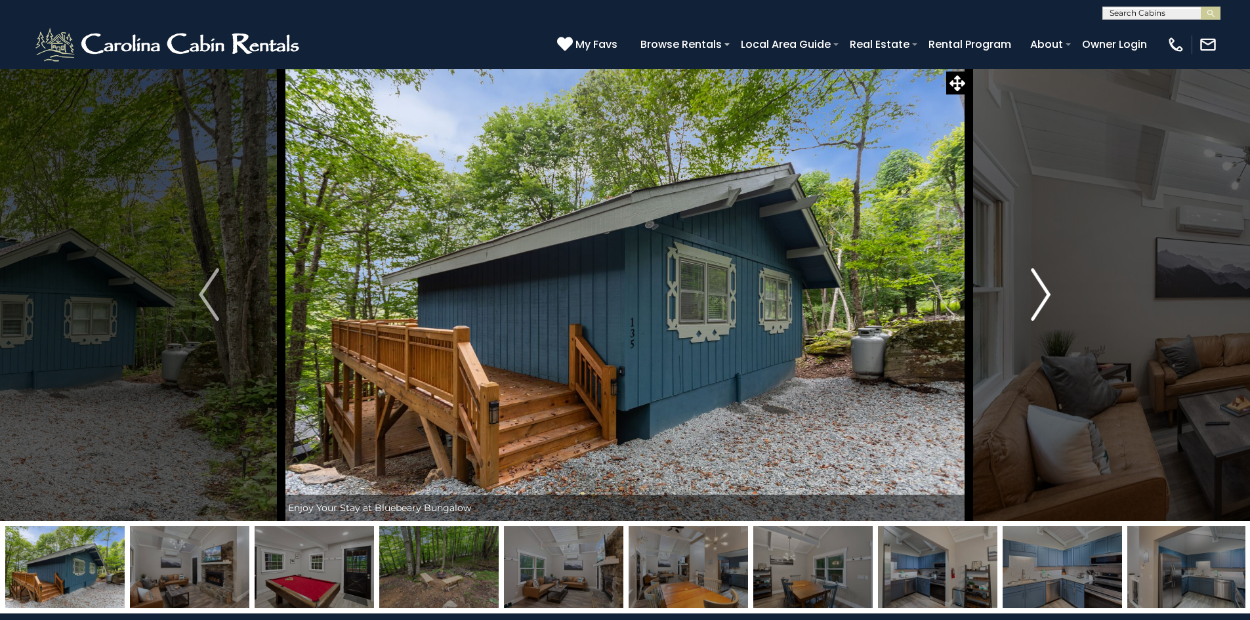
click at [1045, 291] on img "Next" at bounding box center [1041, 294] width 20 height 52
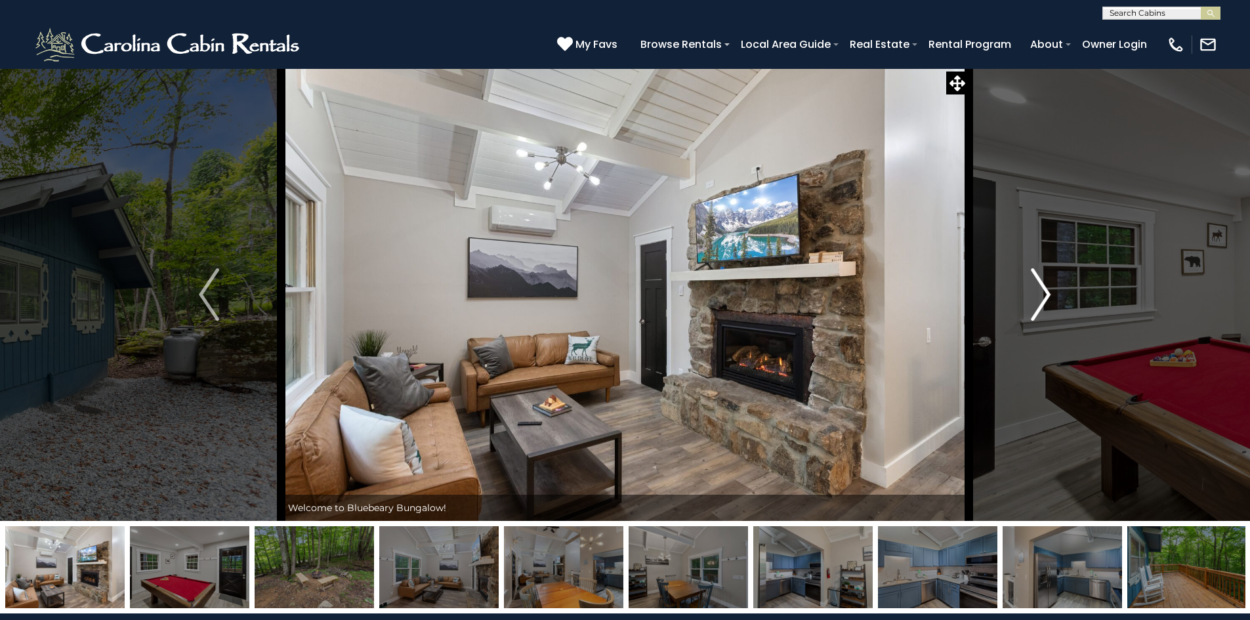
click at [1045, 291] on img "Next" at bounding box center [1041, 294] width 20 height 52
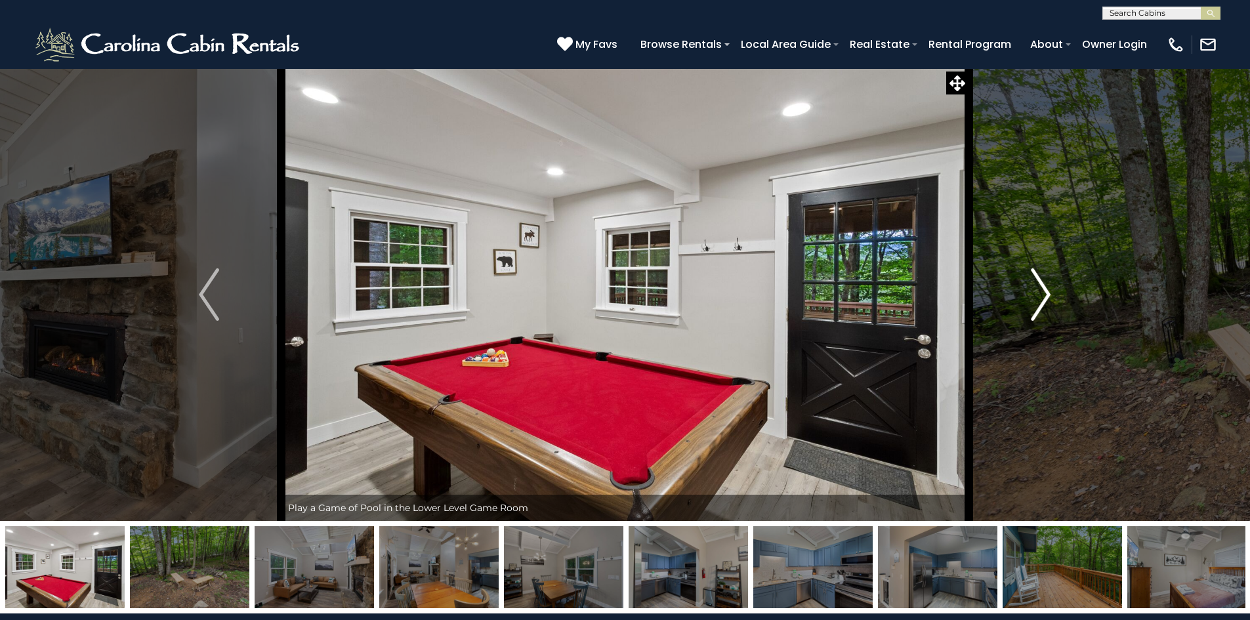
click at [1045, 291] on img "Next" at bounding box center [1041, 294] width 20 height 52
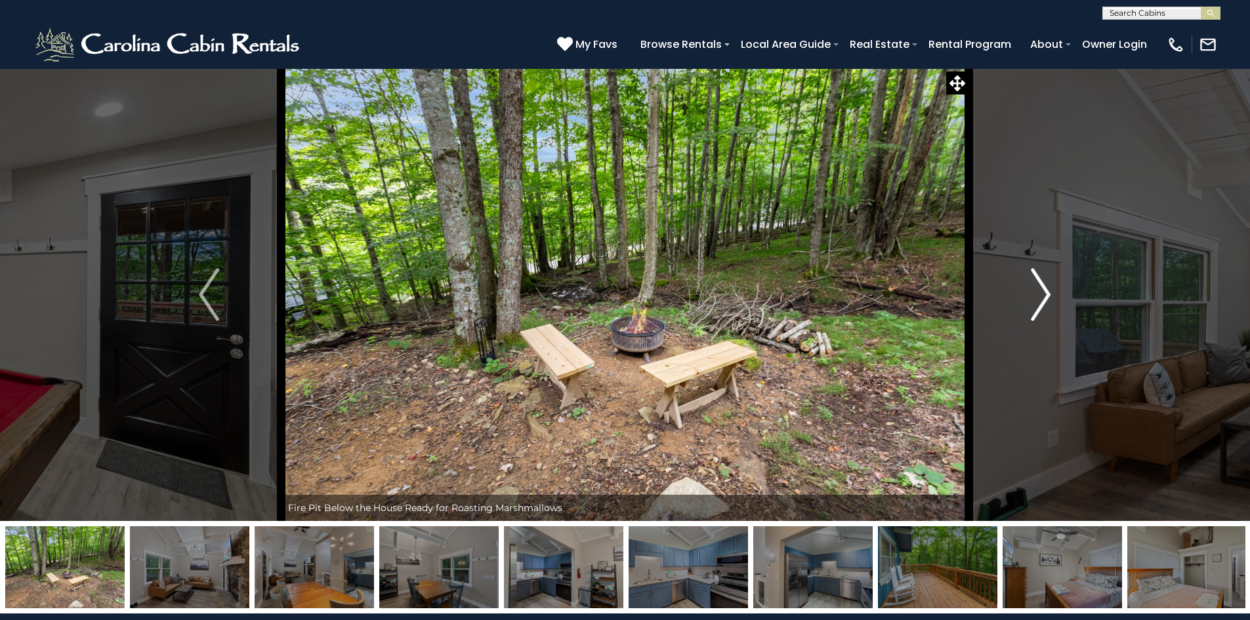
click at [1045, 291] on img "Next" at bounding box center [1041, 294] width 20 height 52
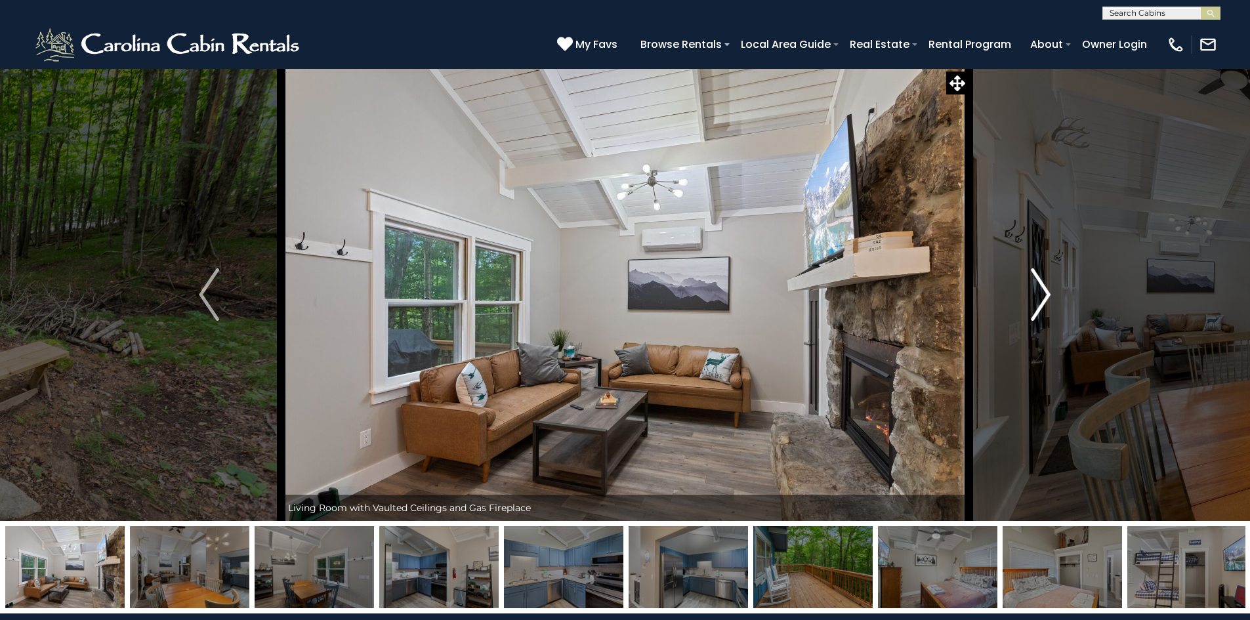
click at [1045, 291] on img "Next" at bounding box center [1041, 294] width 20 height 52
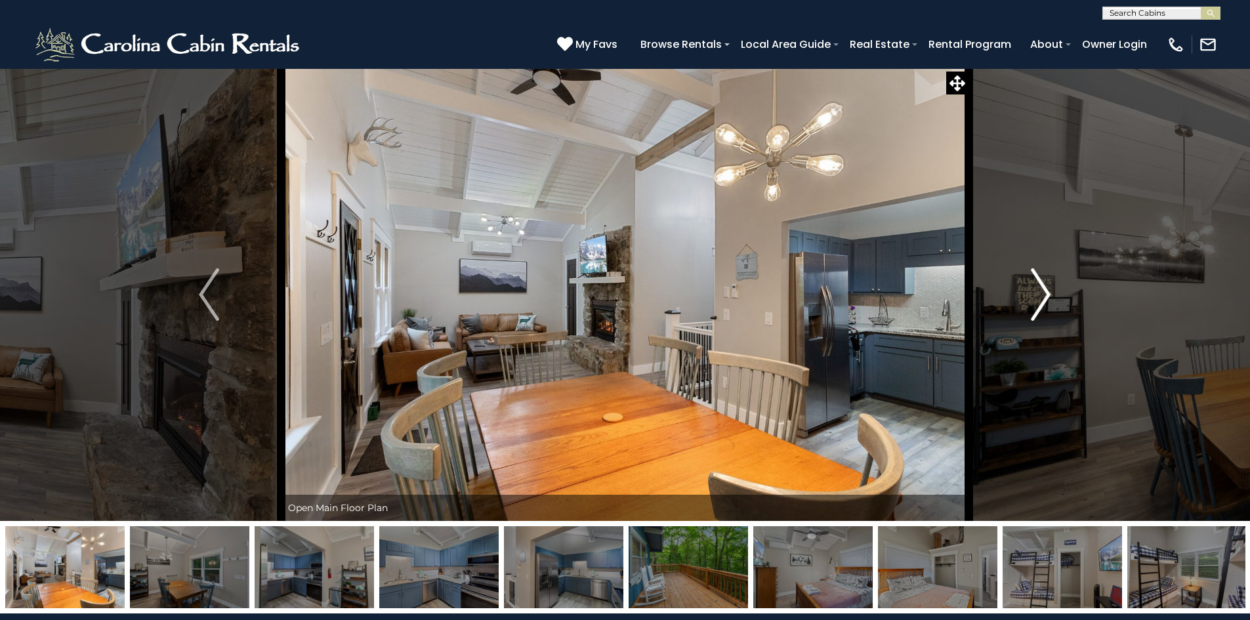
click at [1045, 291] on img "Next" at bounding box center [1041, 294] width 20 height 52
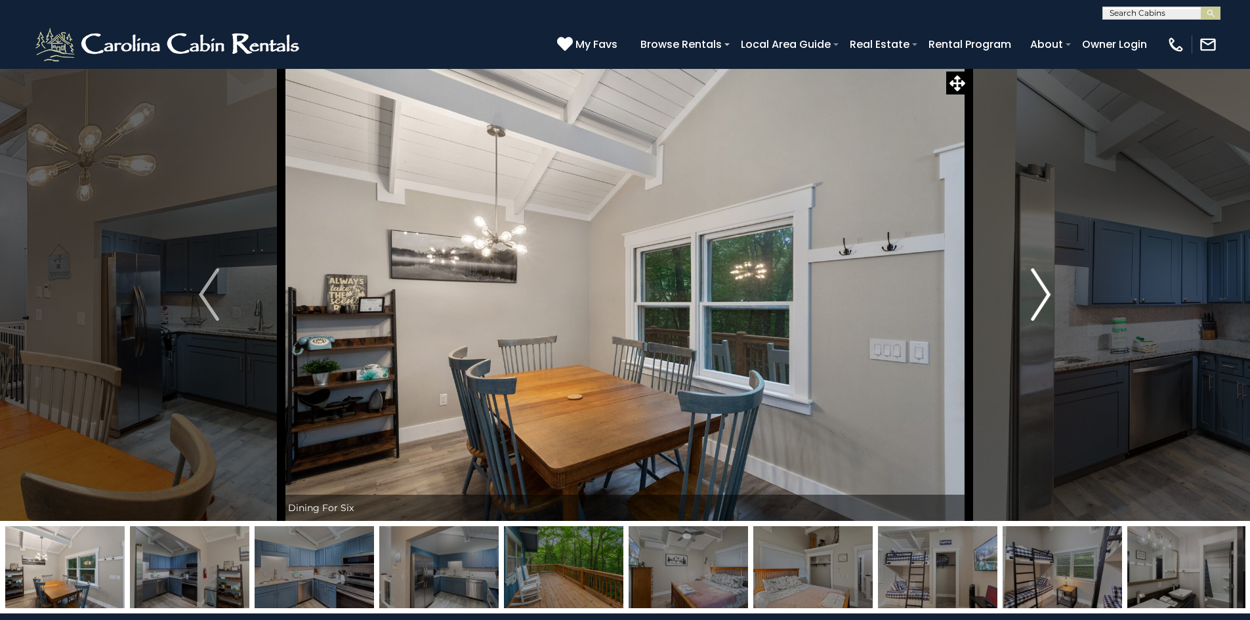
click at [1045, 291] on img "Next" at bounding box center [1041, 294] width 20 height 52
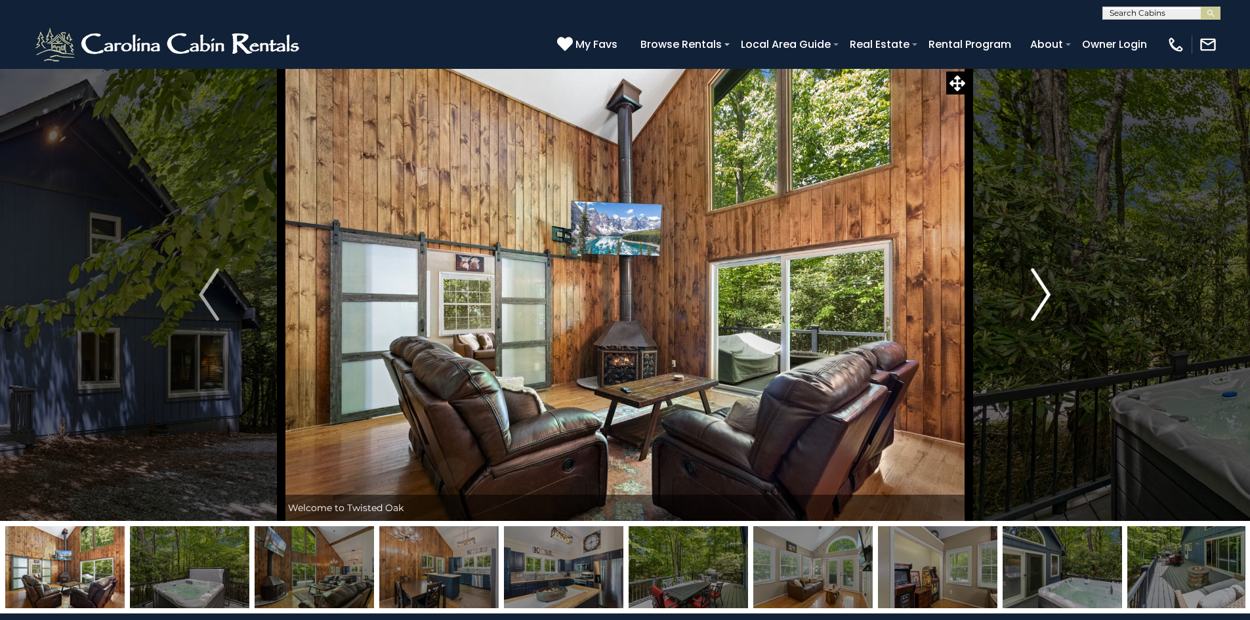
click at [1039, 301] on img "Next" at bounding box center [1041, 294] width 20 height 52
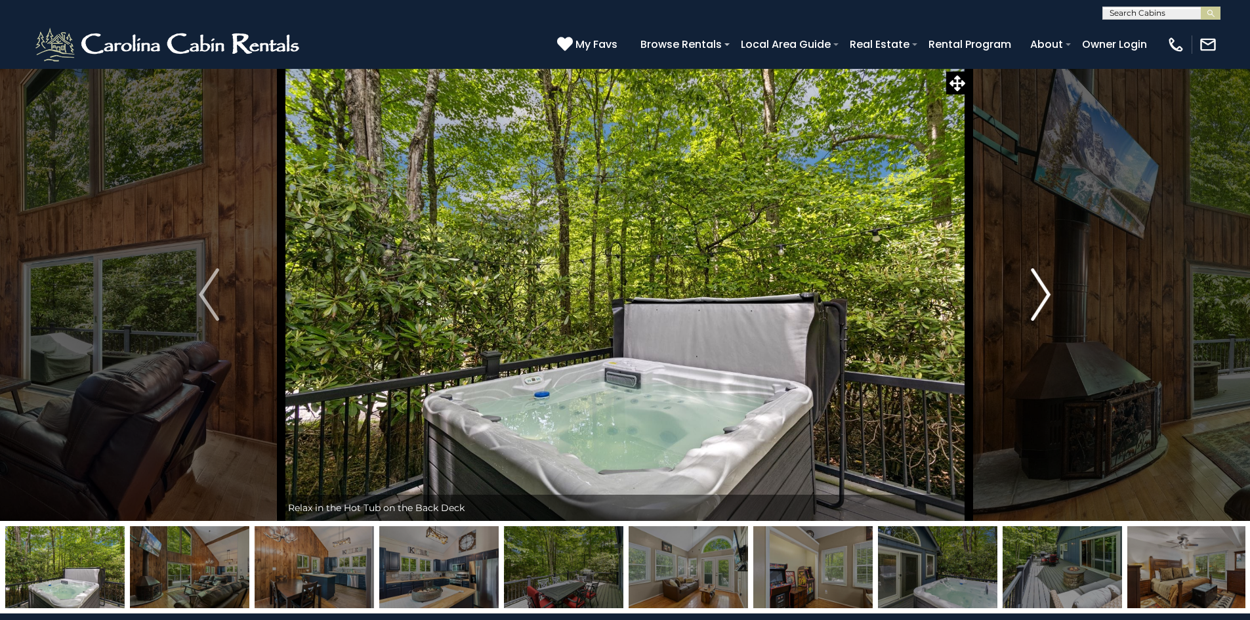
click at [1039, 301] on img "Next" at bounding box center [1041, 294] width 20 height 52
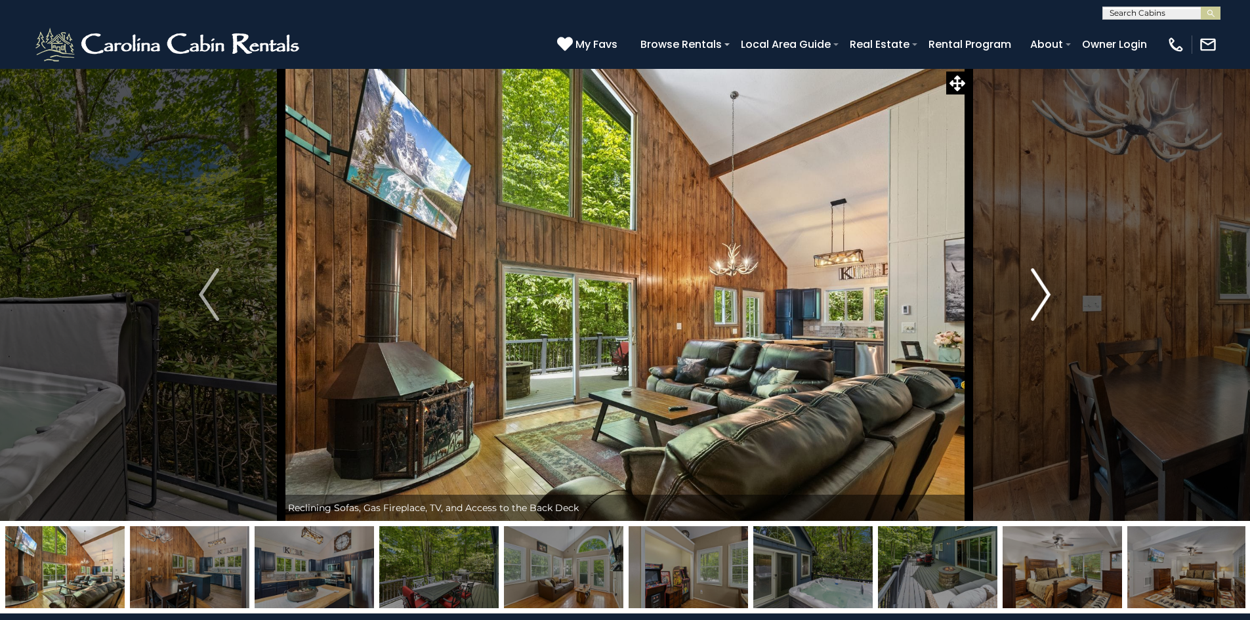
click at [1039, 301] on img "Next" at bounding box center [1041, 294] width 20 height 52
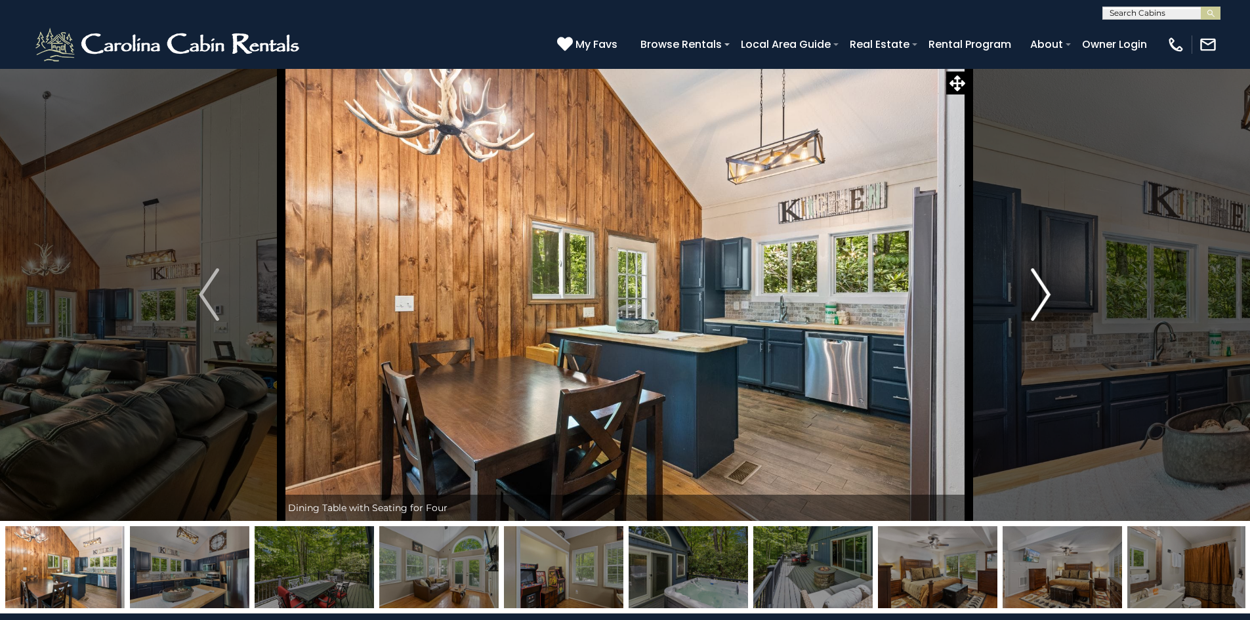
click at [1039, 301] on img "Next" at bounding box center [1041, 294] width 20 height 52
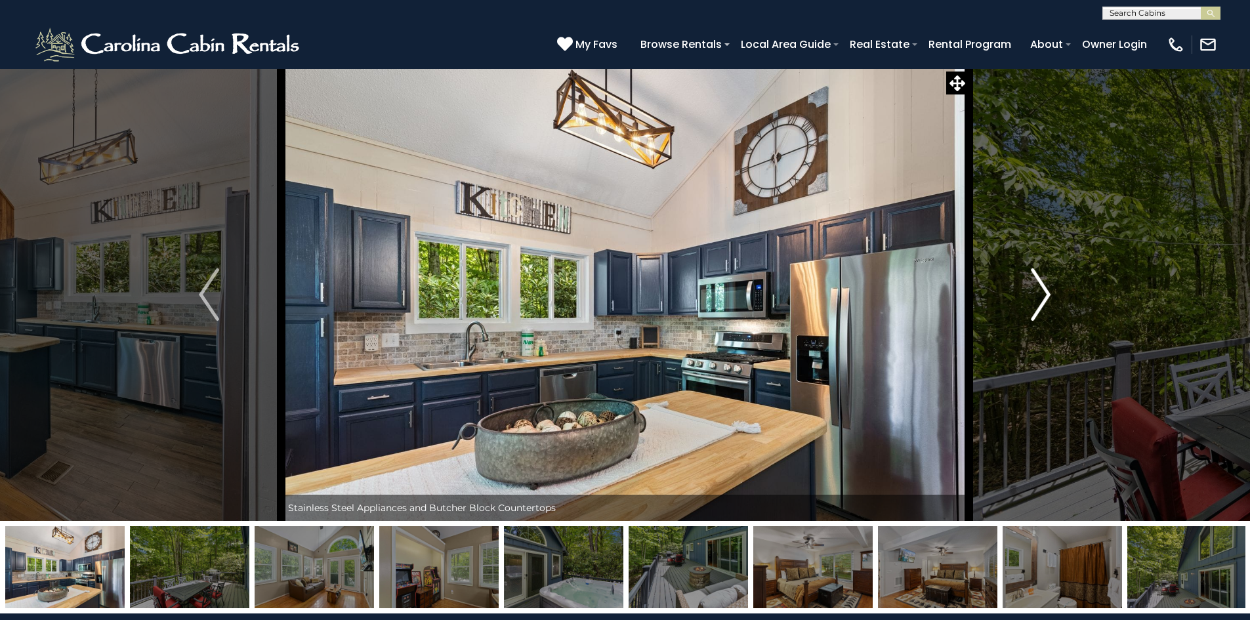
click at [1039, 301] on img "Next" at bounding box center [1041, 294] width 20 height 52
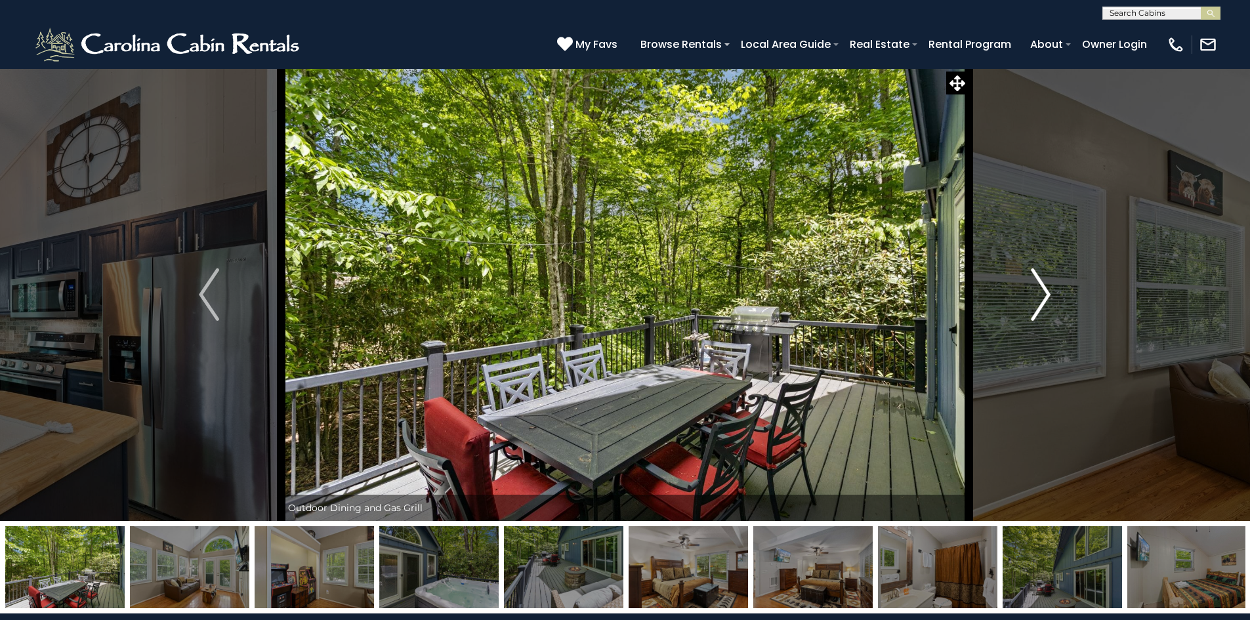
click at [1039, 301] on img "Next" at bounding box center [1041, 294] width 20 height 52
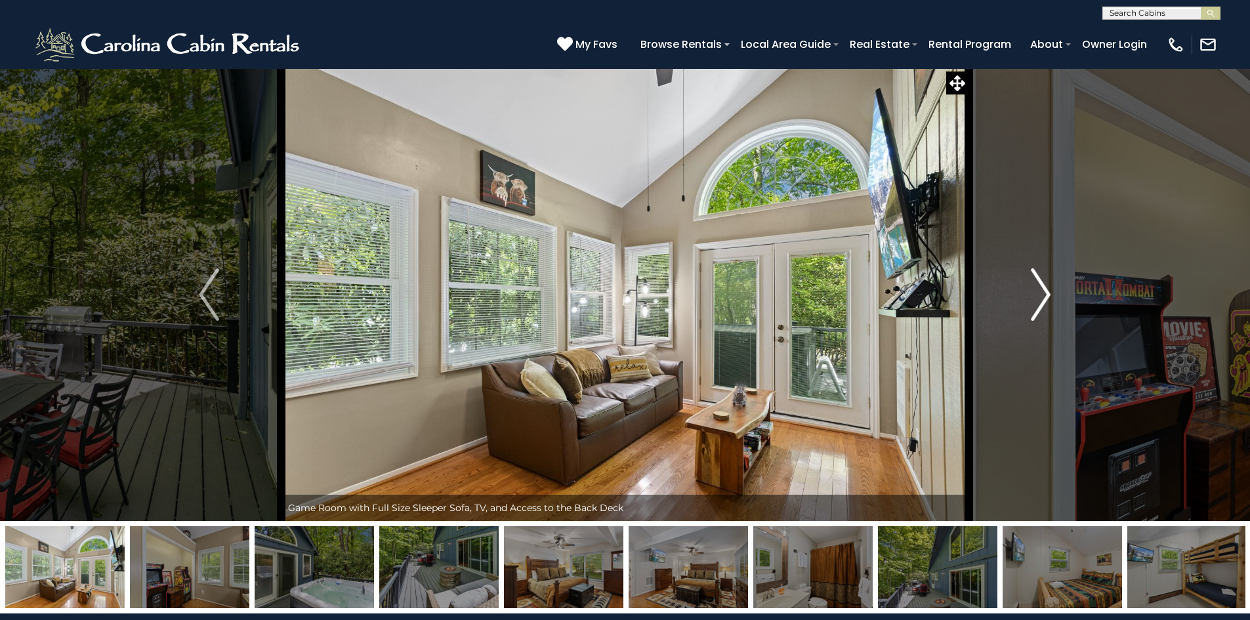
click at [1039, 301] on img "Next" at bounding box center [1041, 294] width 20 height 52
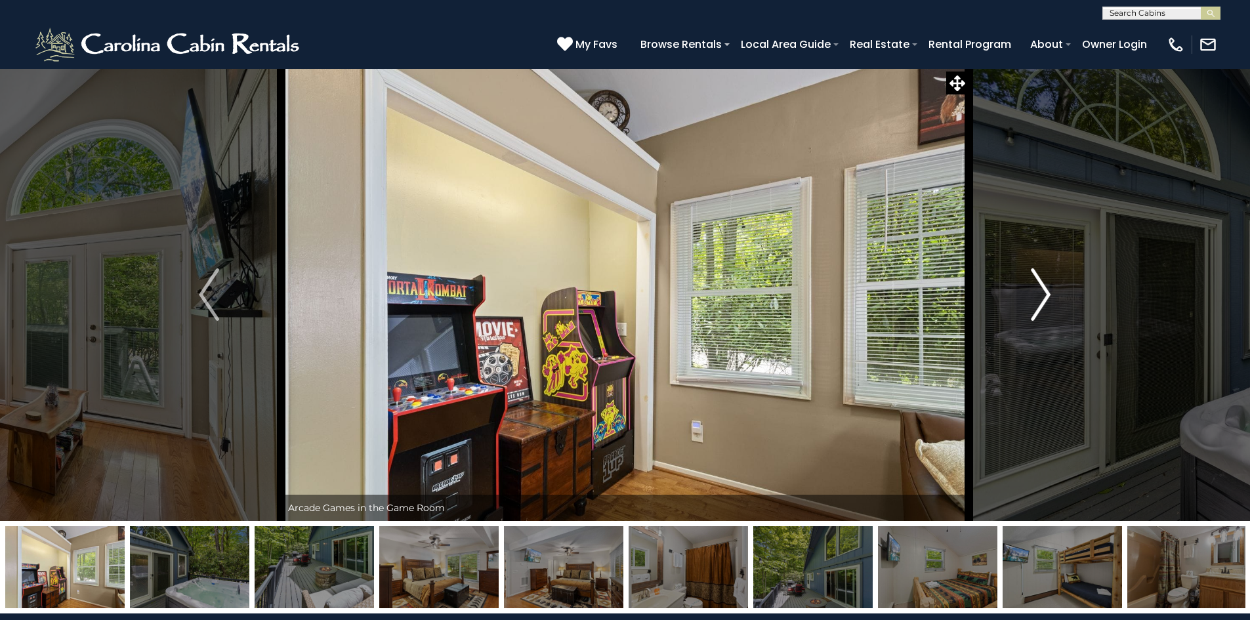
click at [1039, 301] on img "Next" at bounding box center [1041, 294] width 20 height 52
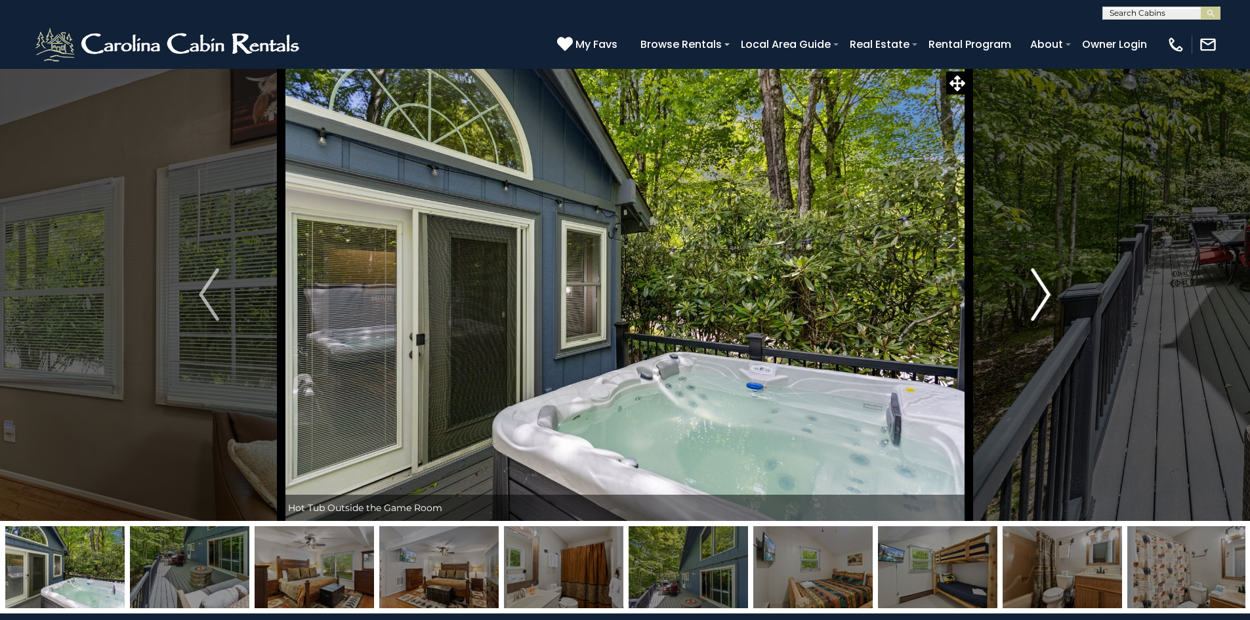
click at [1039, 301] on img "Next" at bounding box center [1041, 294] width 20 height 52
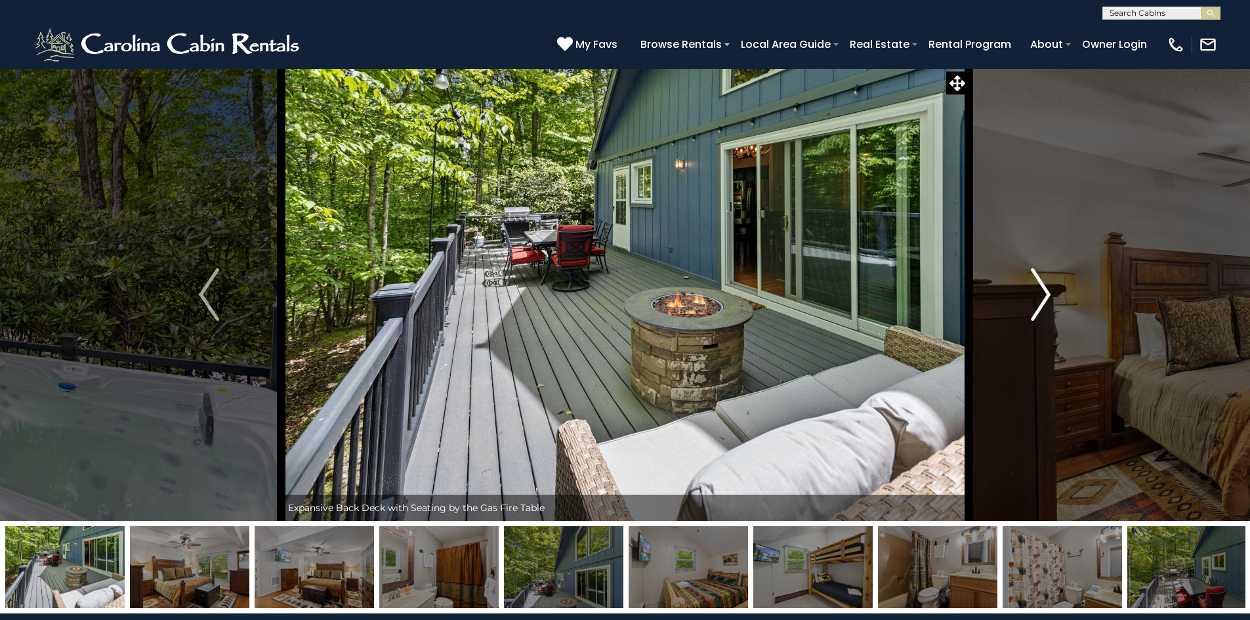
click at [1039, 301] on img "Next" at bounding box center [1041, 294] width 20 height 52
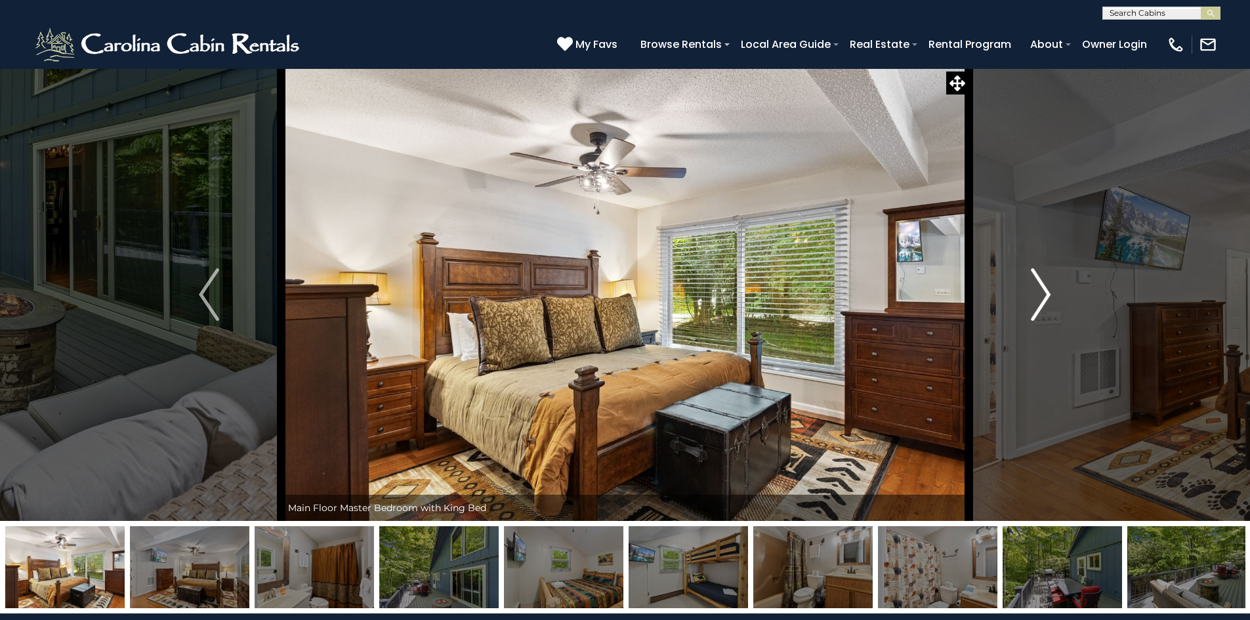
click at [1039, 301] on img "Next" at bounding box center [1041, 294] width 20 height 52
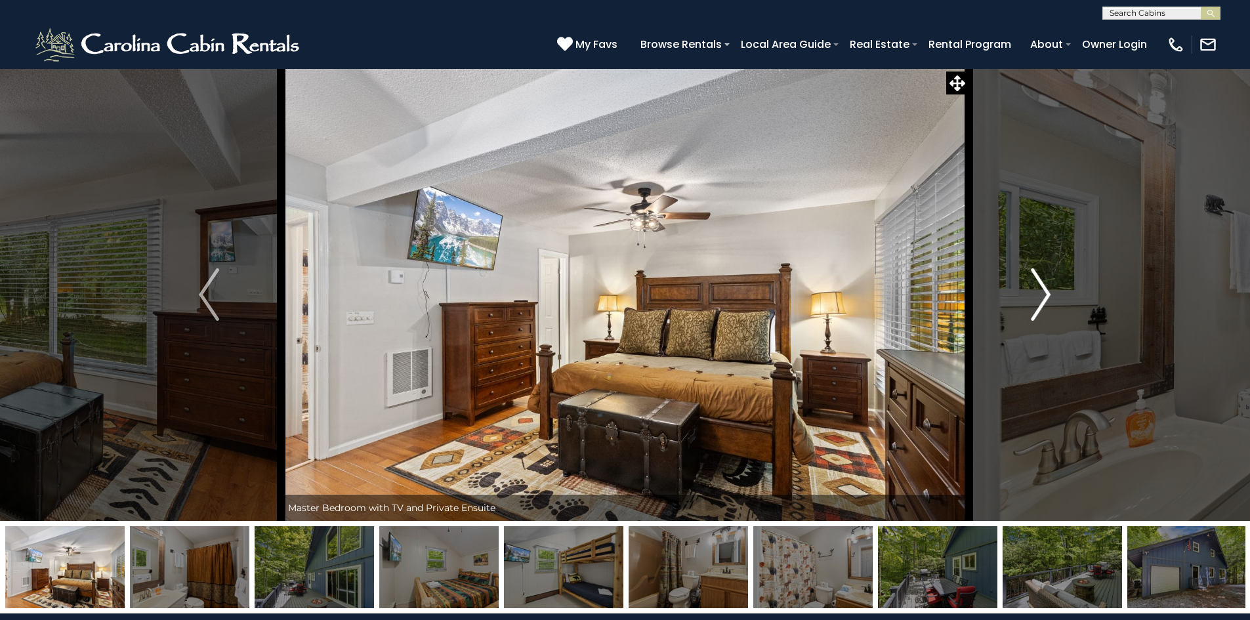
click at [1039, 301] on img "Next" at bounding box center [1041, 294] width 20 height 52
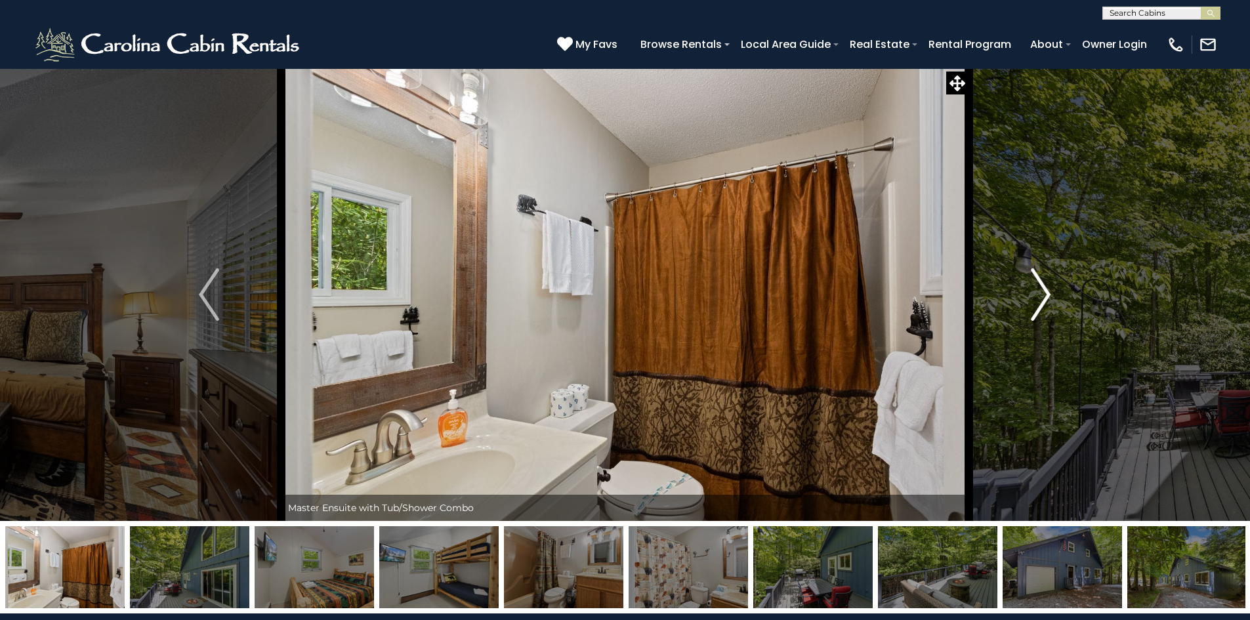
click at [1039, 301] on img "Next" at bounding box center [1041, 294] width 20 height 52
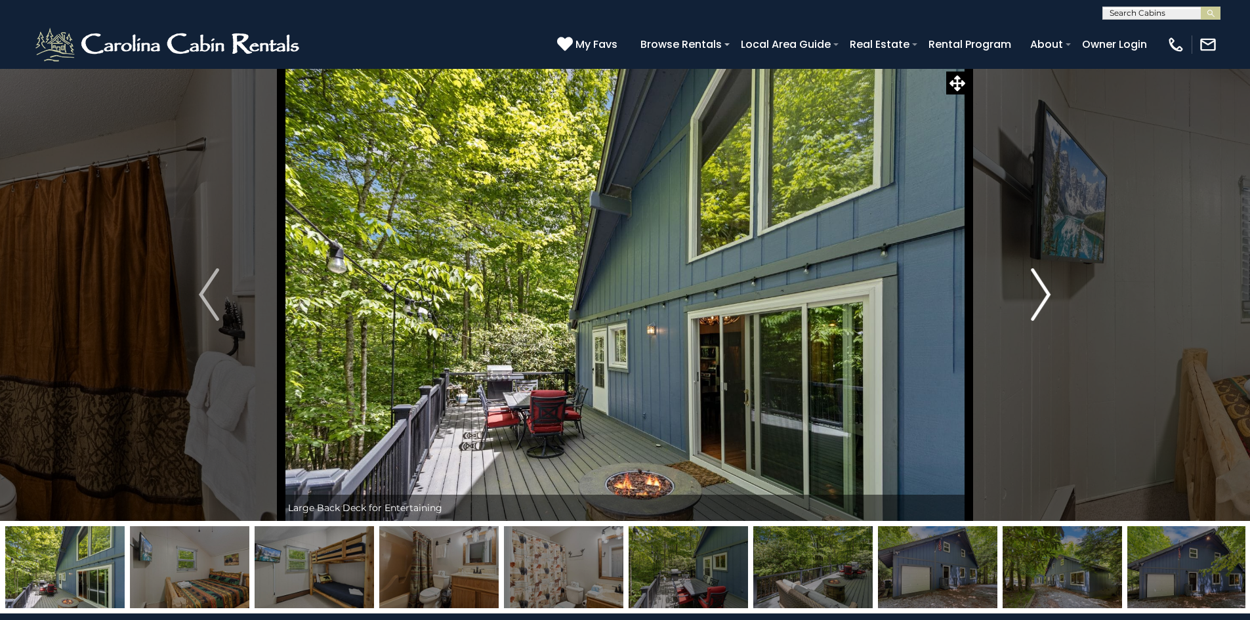
click at [1039, 301] on img "Next" at bounding box center [1041, 294] width 20 height 52
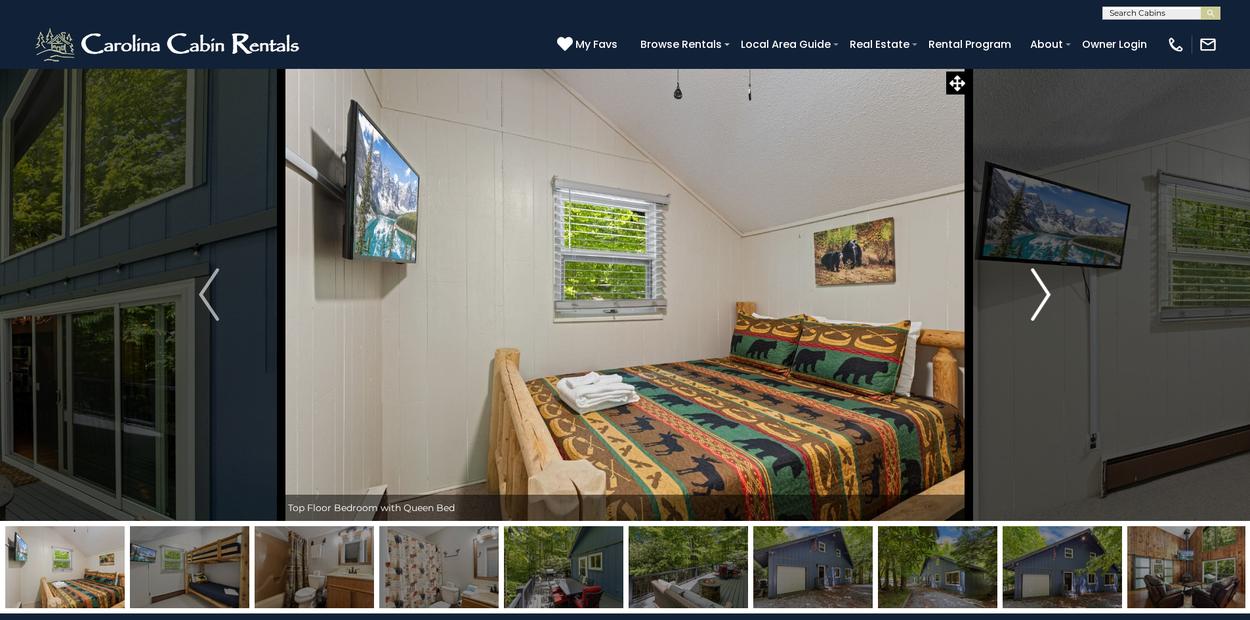
click at [1039, 301] on img "Next" at bounding box center [1041, 294] width 20 height 52
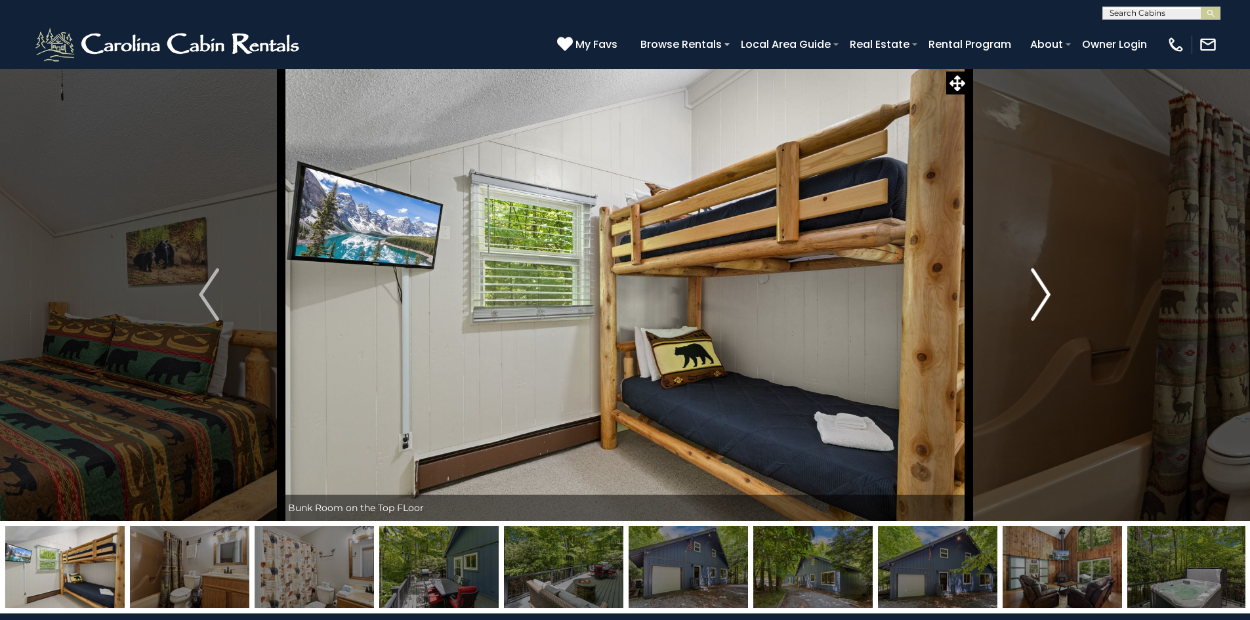
click at [1039, 301] on img "Next" at bounding box center [1041, 294] width 20 height 52
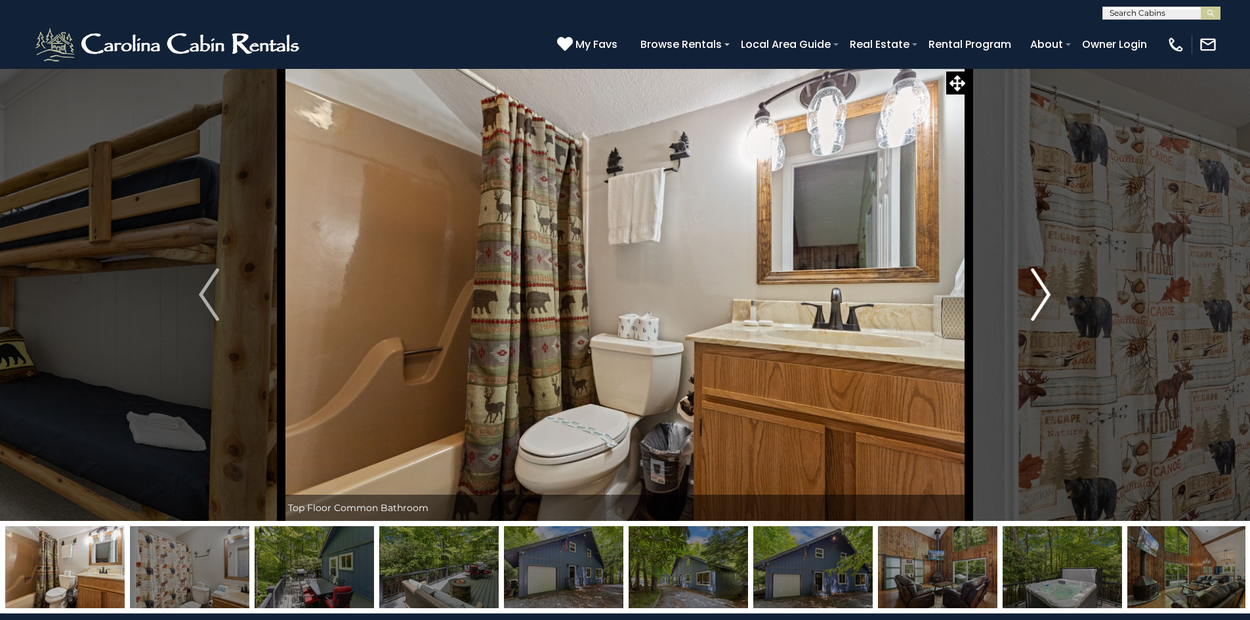
click at [1039, 301] on img "Next" at bounding box center [1041, 294] width 20 height 52
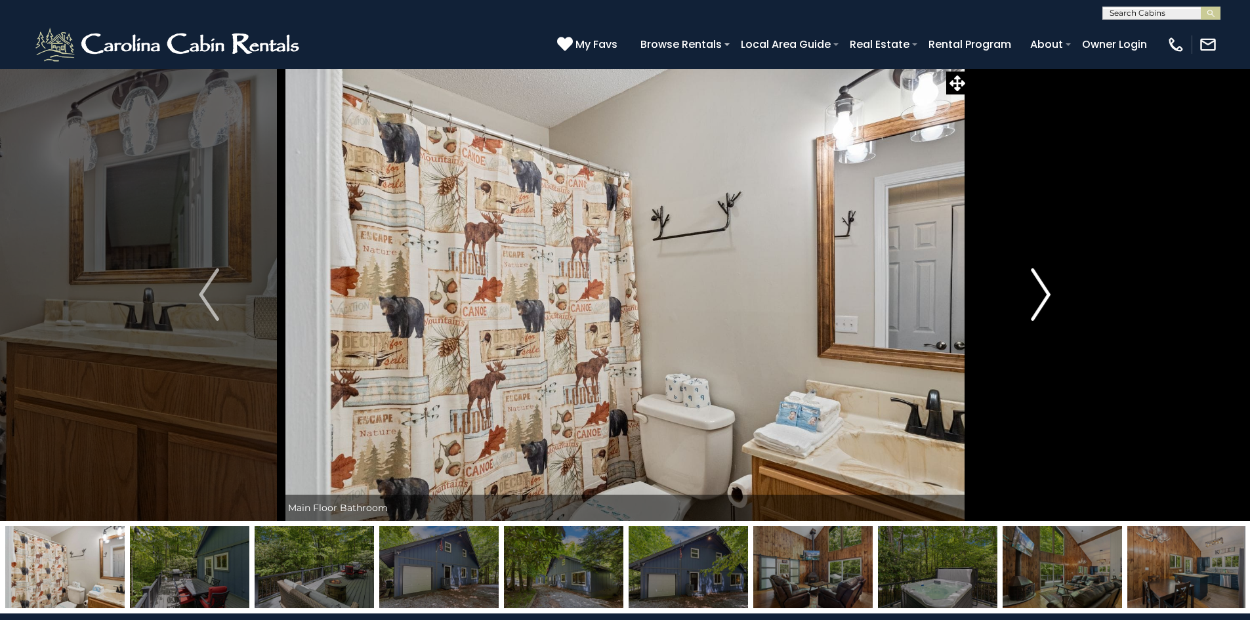
click at [1039, 301] on img "Next" at bounding box center [1041, 294] width 20 height 52
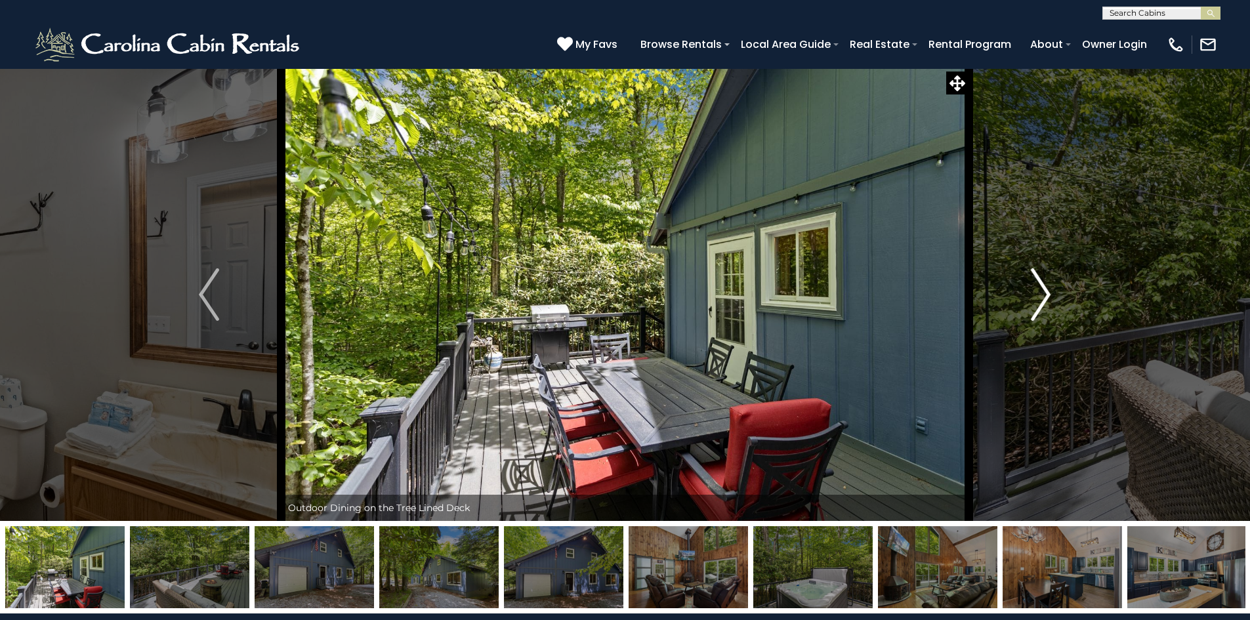
click at [1039, 301] on img "Next" at bounding box center [1041, 294] width 20 height 52
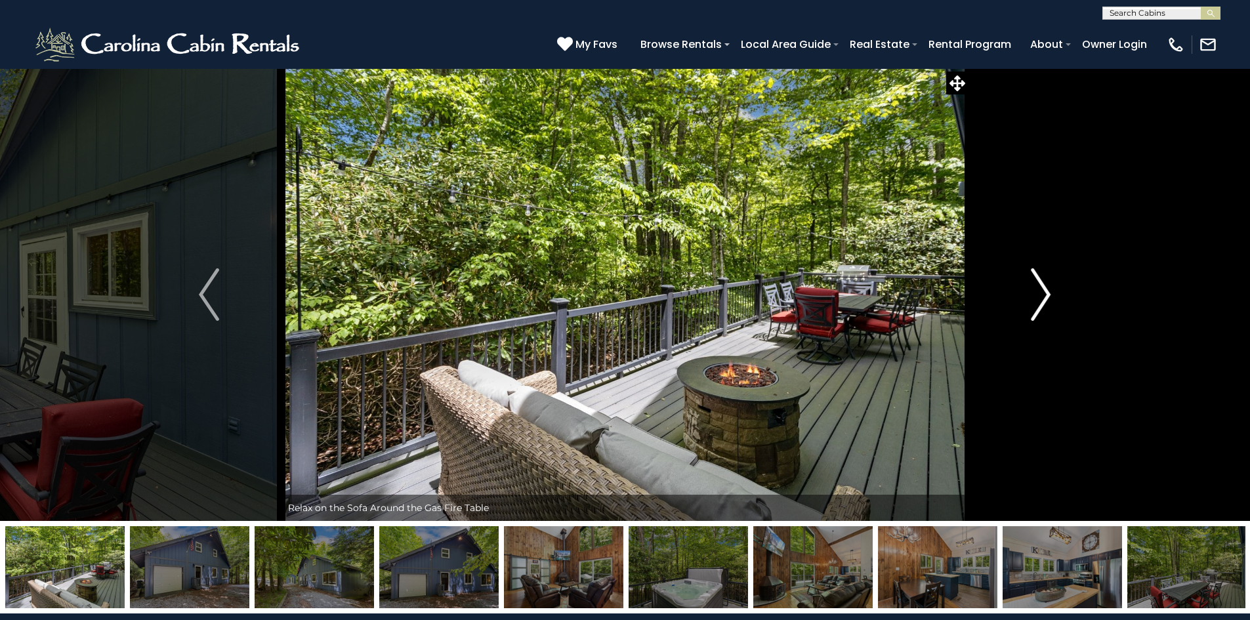
click at [1039, 301] on img "Next" at bounding box center [1041, 294] width 20 height 52
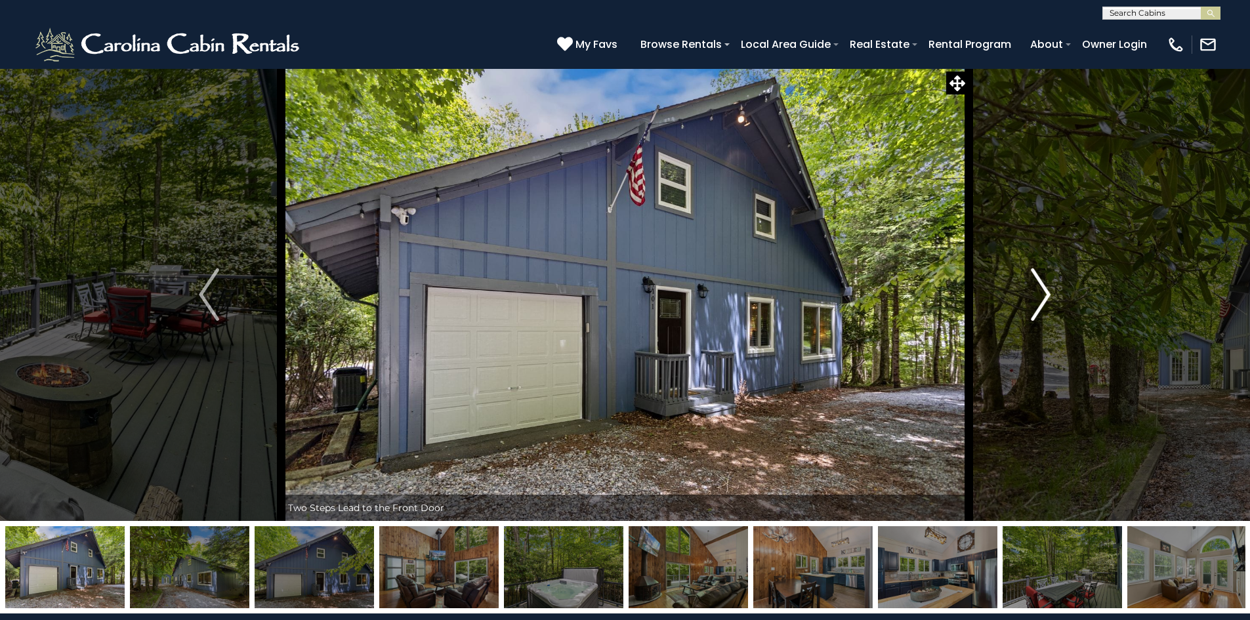
click at [1039, 301] on img "Next" at bounding box center [1041, 294] width 20 height 52
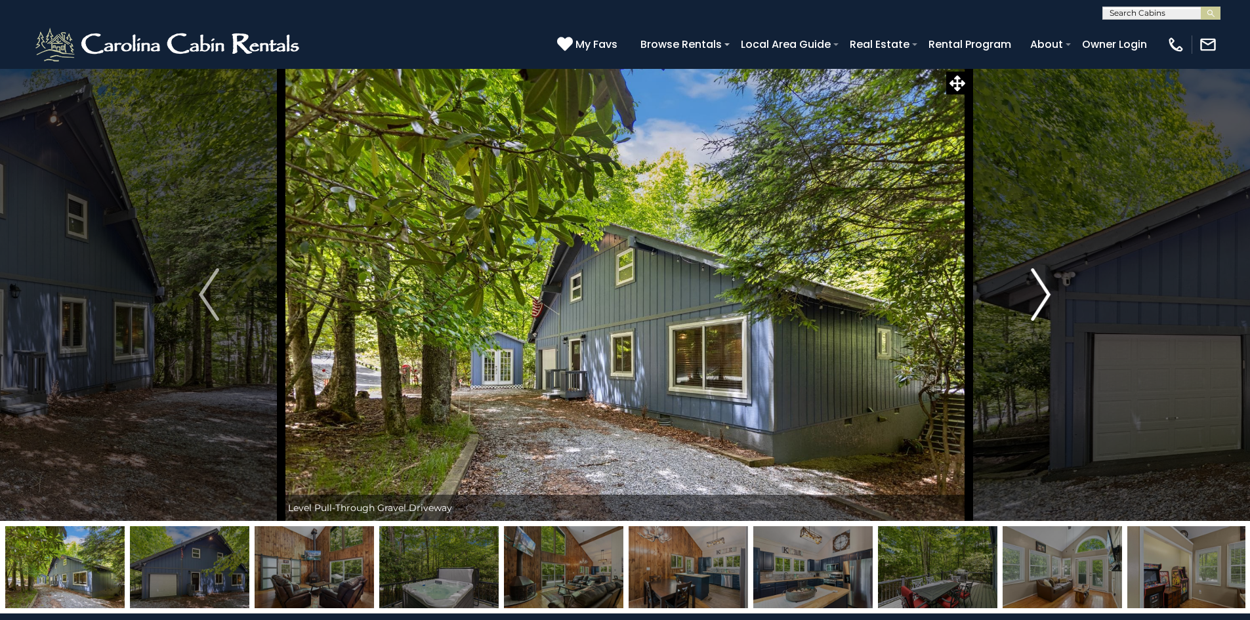
click at [1039, 301] on img "Next" at bounding box center [1041, 294] width 20 height 52
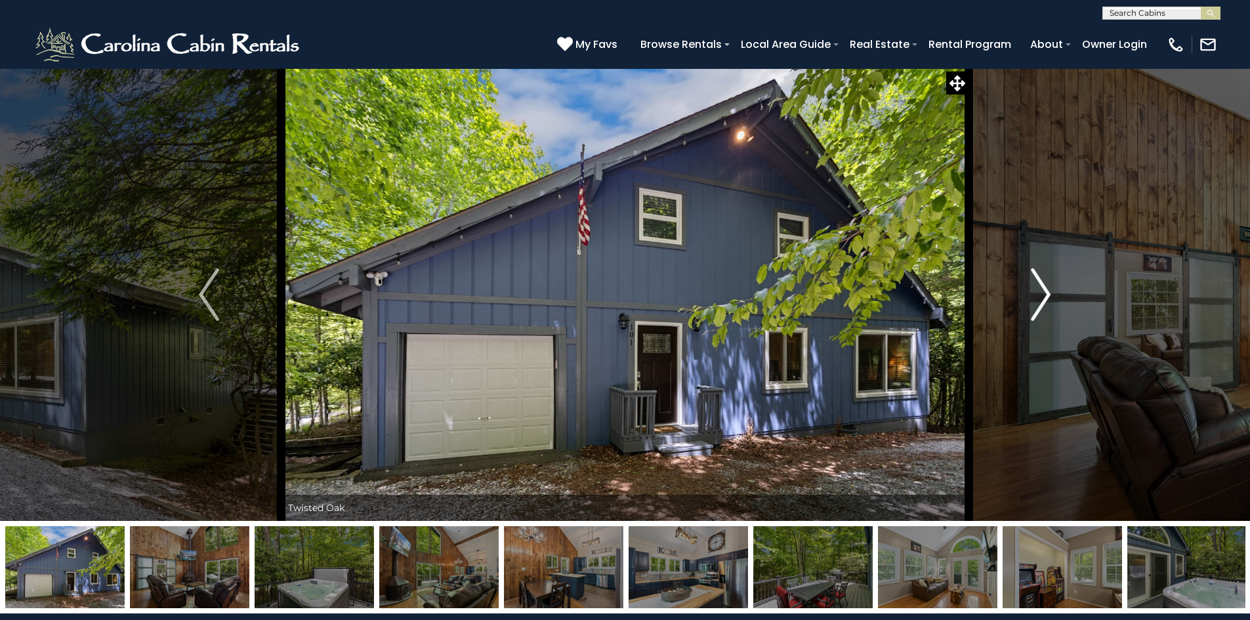
click at [1039, 301] on img "Next" at bounding box center [1041, 294] width 20 height 52
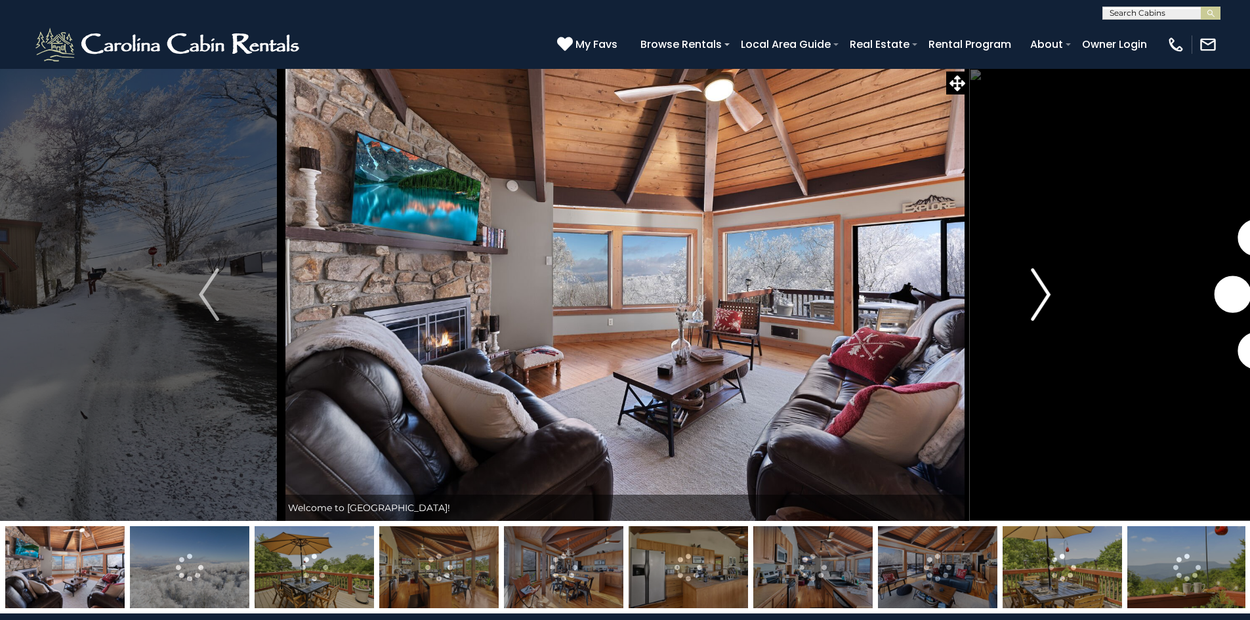
click at [1043, 299] on img "Next" at bounding box center [1041, 294] width 20 height 52
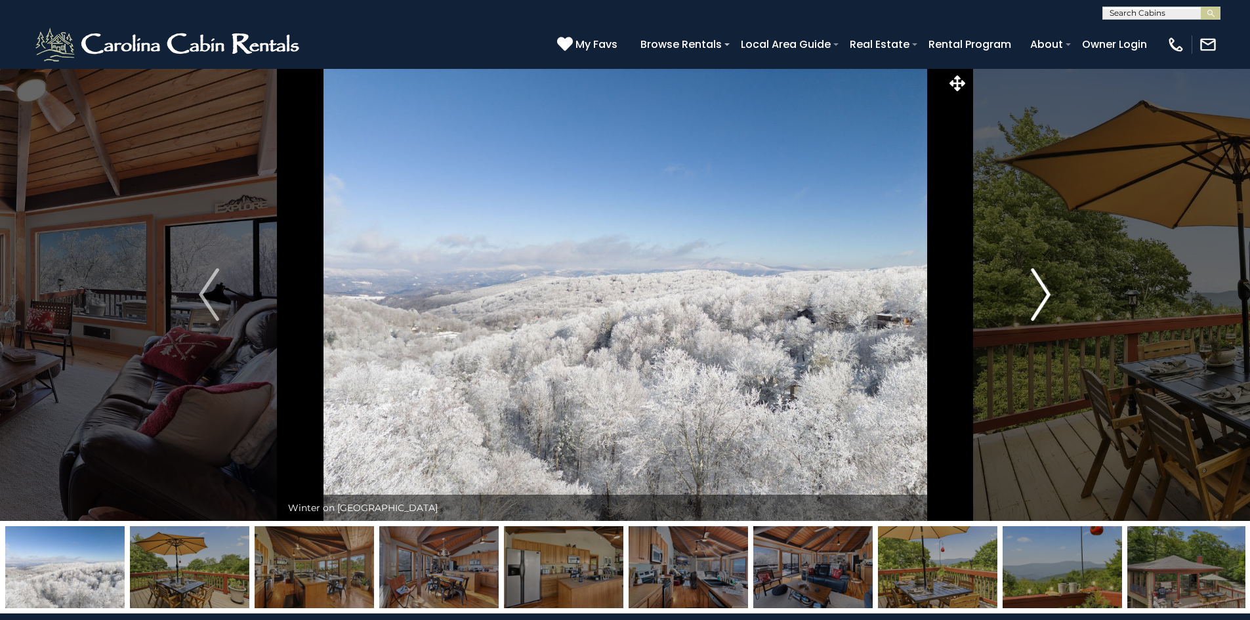
click at [1043, 299] on img "Next" at bounding box center [1041, 294] width 20 height 52
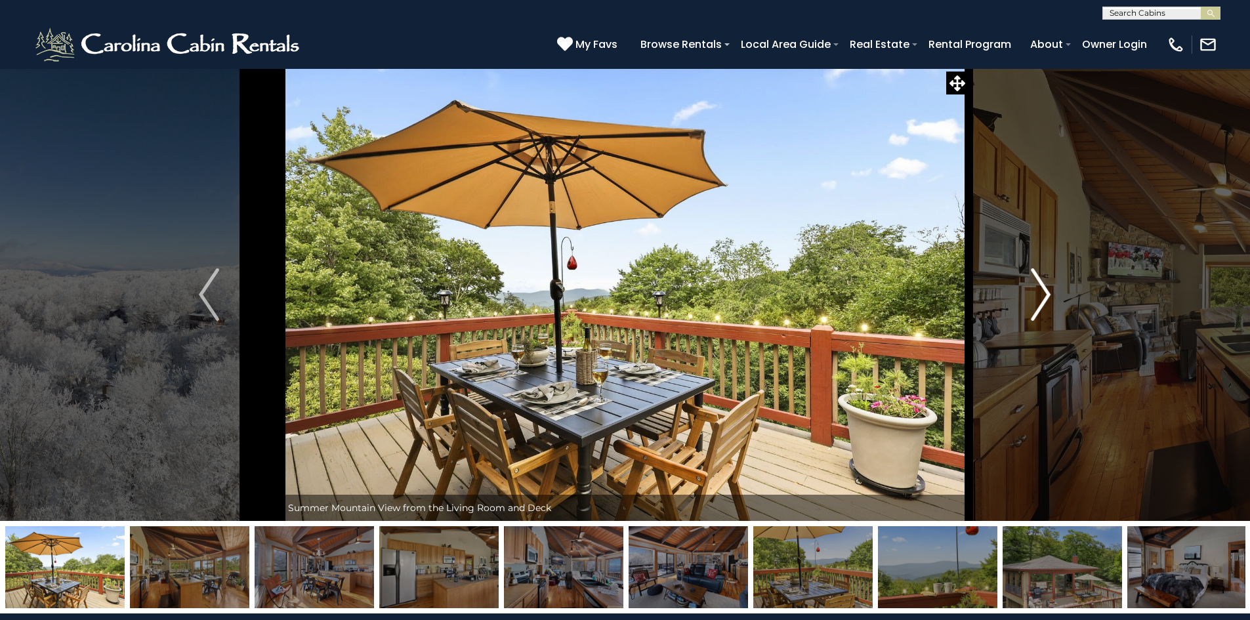
click at [1043, 299] on img "Next" at bounding box center [1041, 294] width 20 height 52
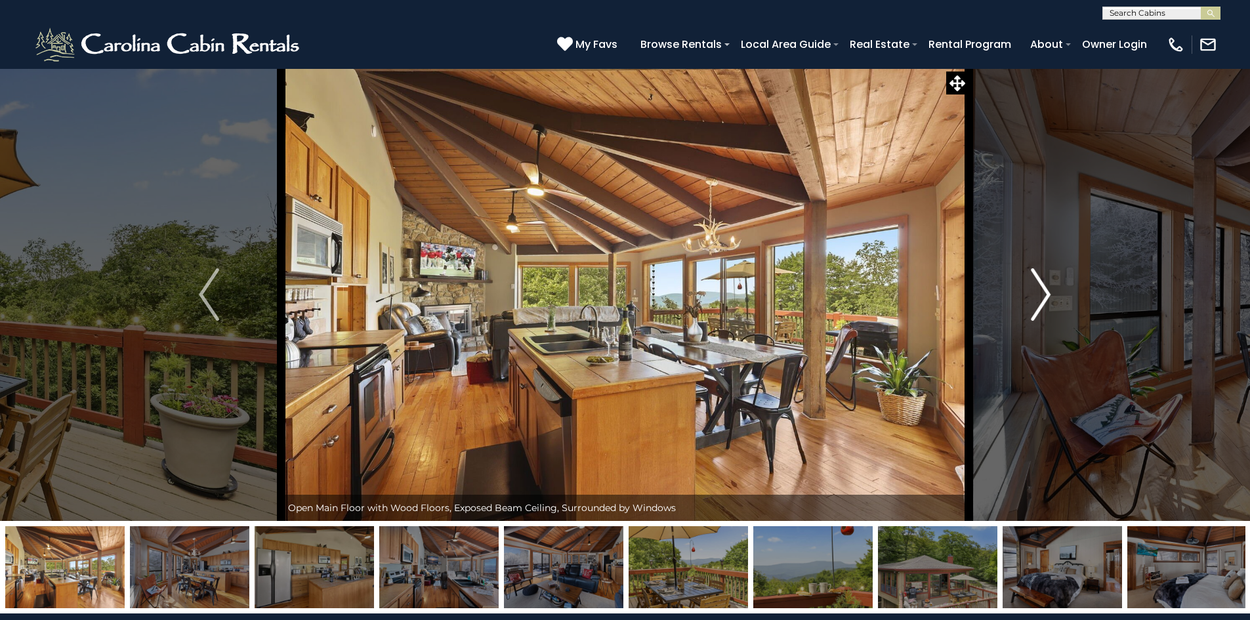
click at [1043, 299] on img "Next" at bounding box center [1041, 294] width 20 height 52
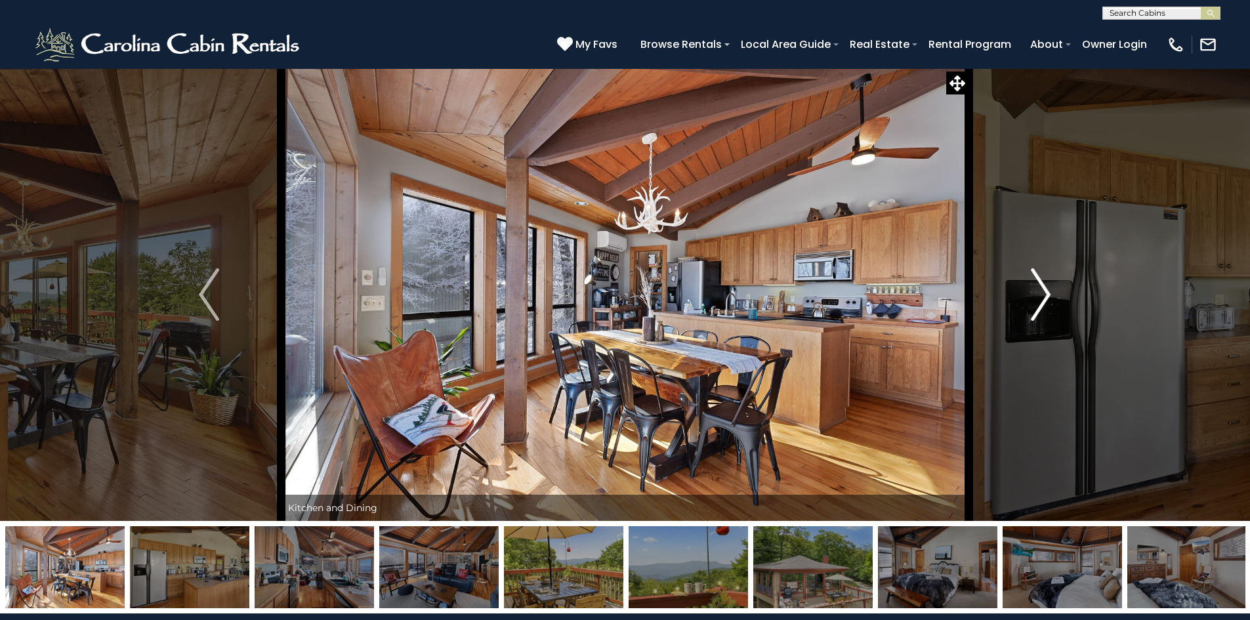
click at [1043, 299] on img "Next" at bounding box center [1041, 294] width 20 height 52
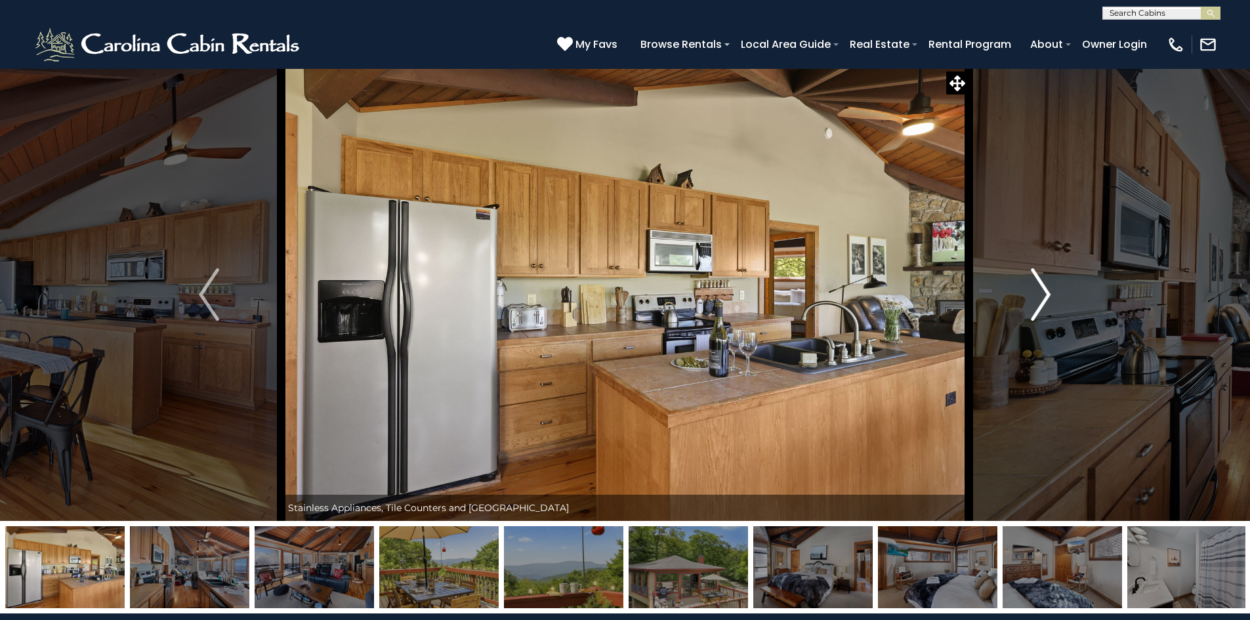
click at [1043, 299] on img "Next" at bounding box center [1041, 294] width 20 height 52
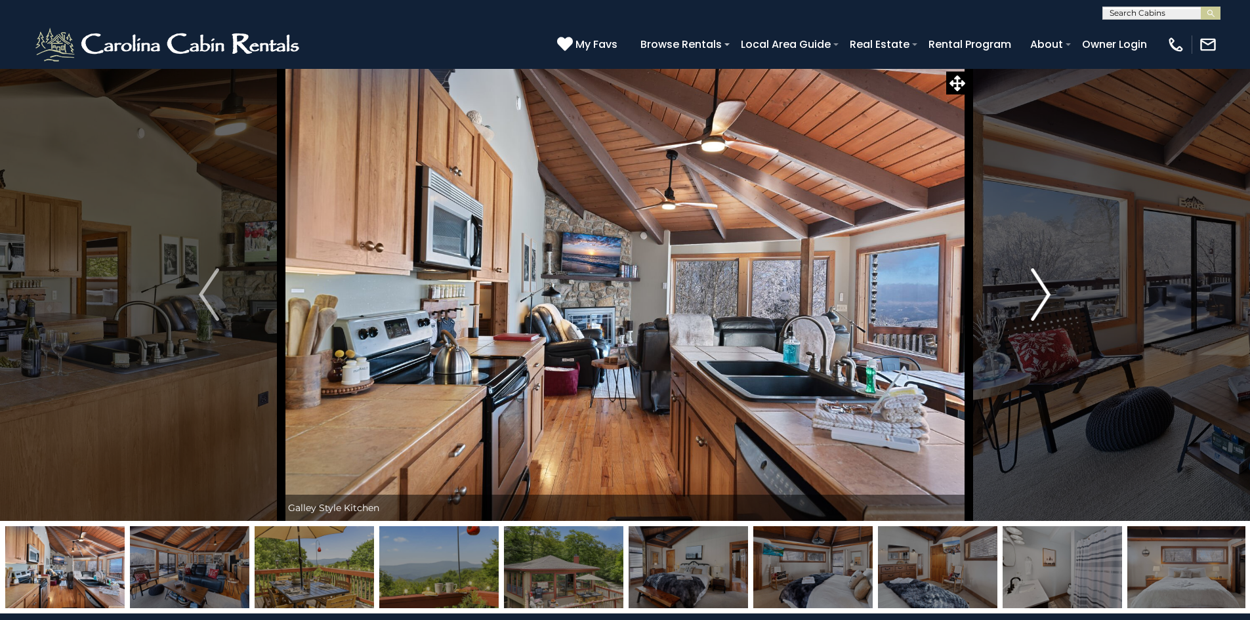
click at [1043, 299] on img "Next" at bounding box center [1041, 294] width 20 height 52
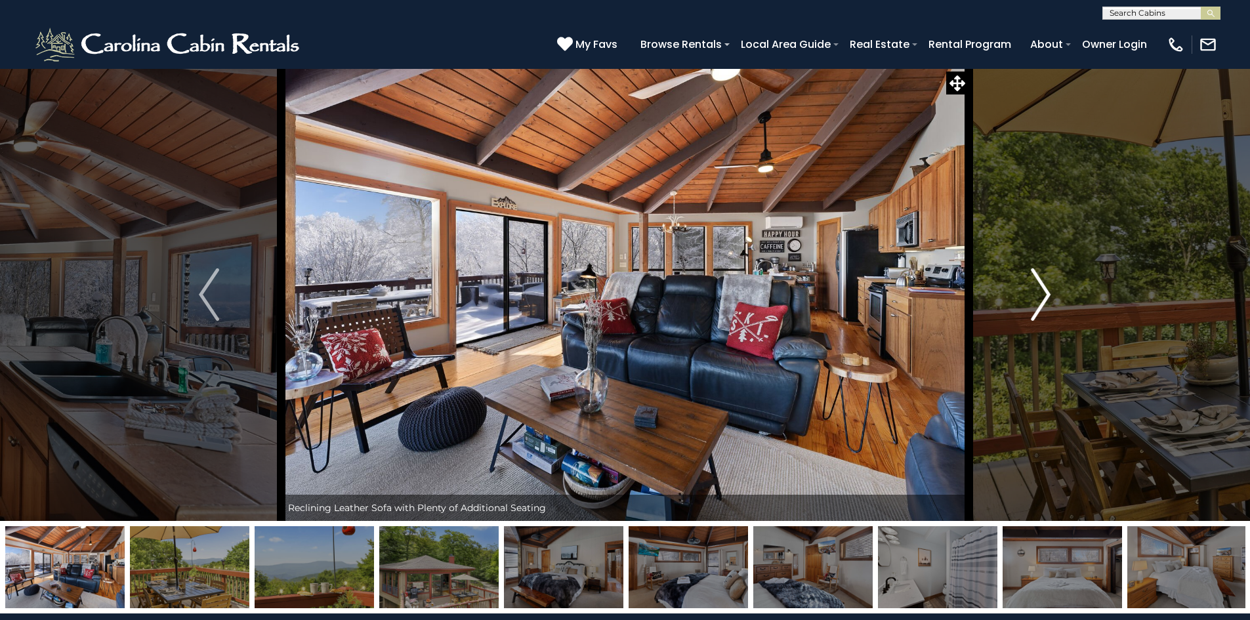
click at [1043, 299] on img "Next" at bounding box center [1041, 294] width 20 height 52
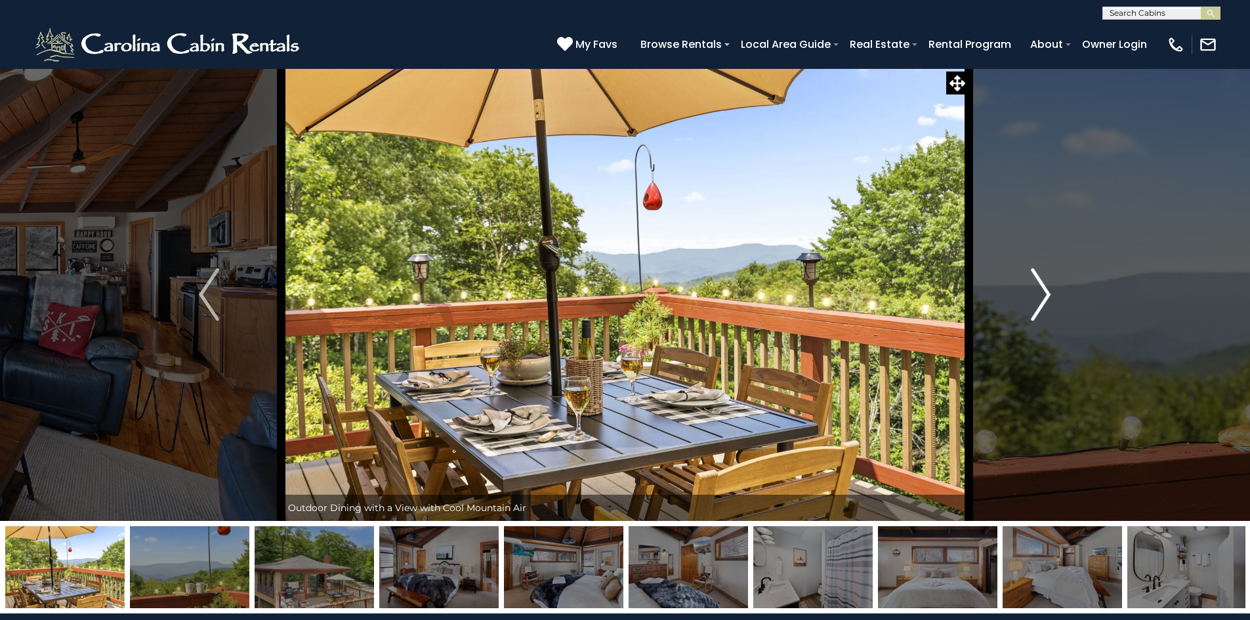
click at [1043, 299] on img "Next" at bounding box center [1041, 294] width 20 height 52
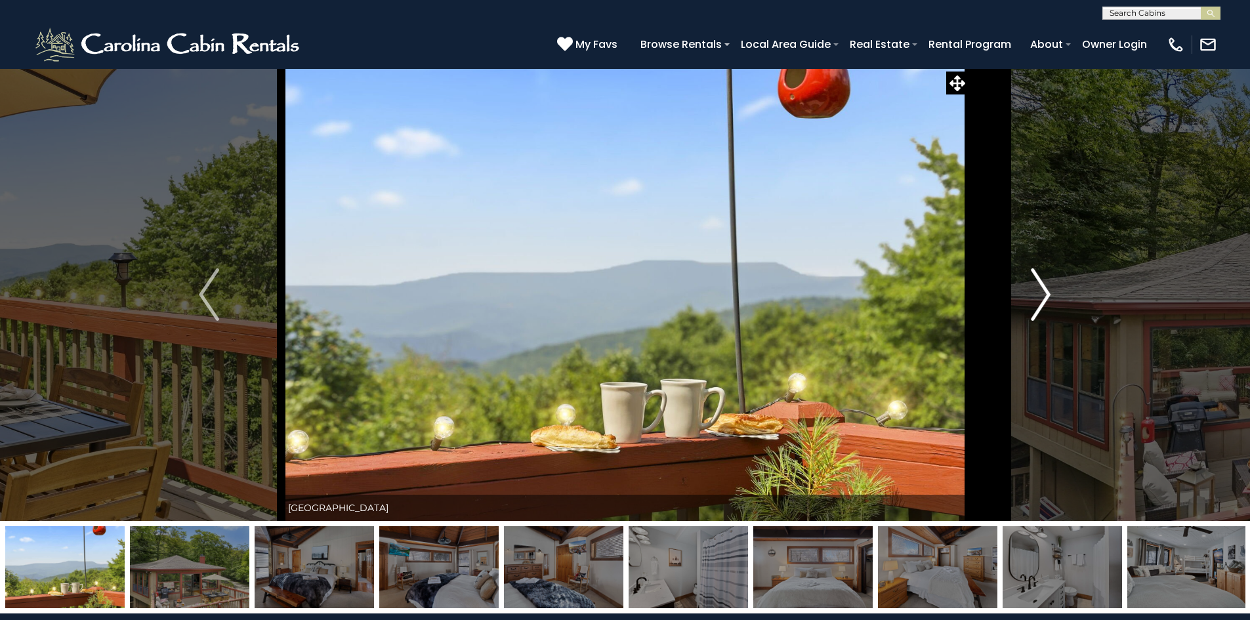
click at [1043, 299] on img "Next" at bounding box center [1041, 294] width 20 height 52
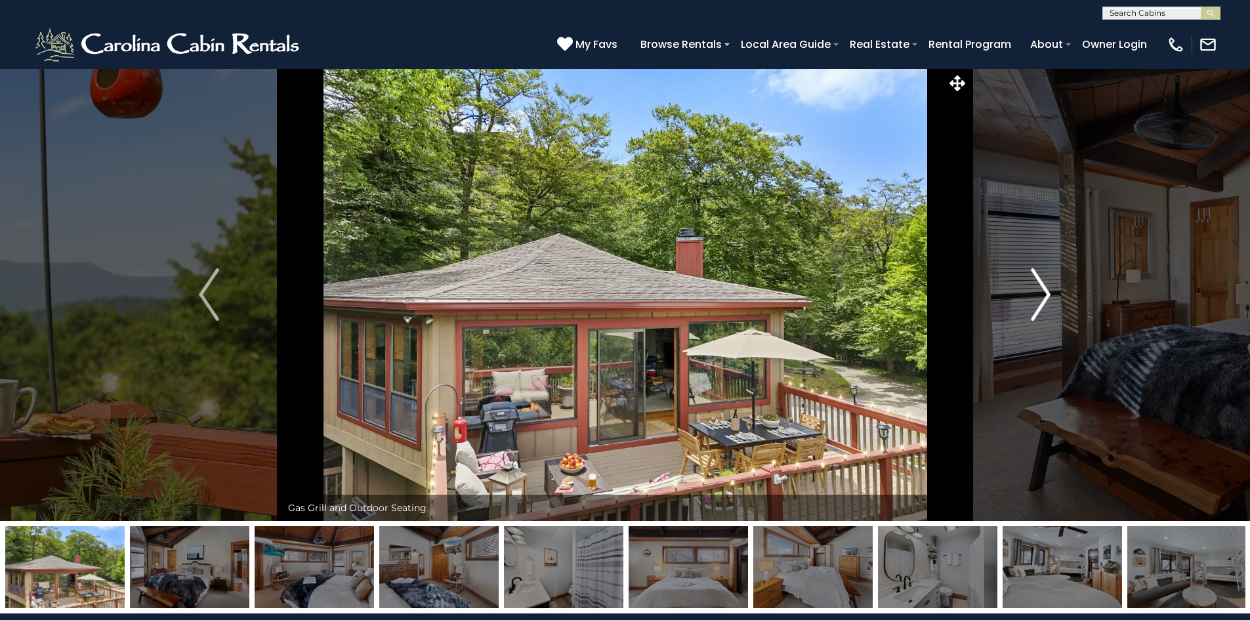
click at [1043, 299] on img "Next" at bounding box center [1041, 294] width 20 height 52
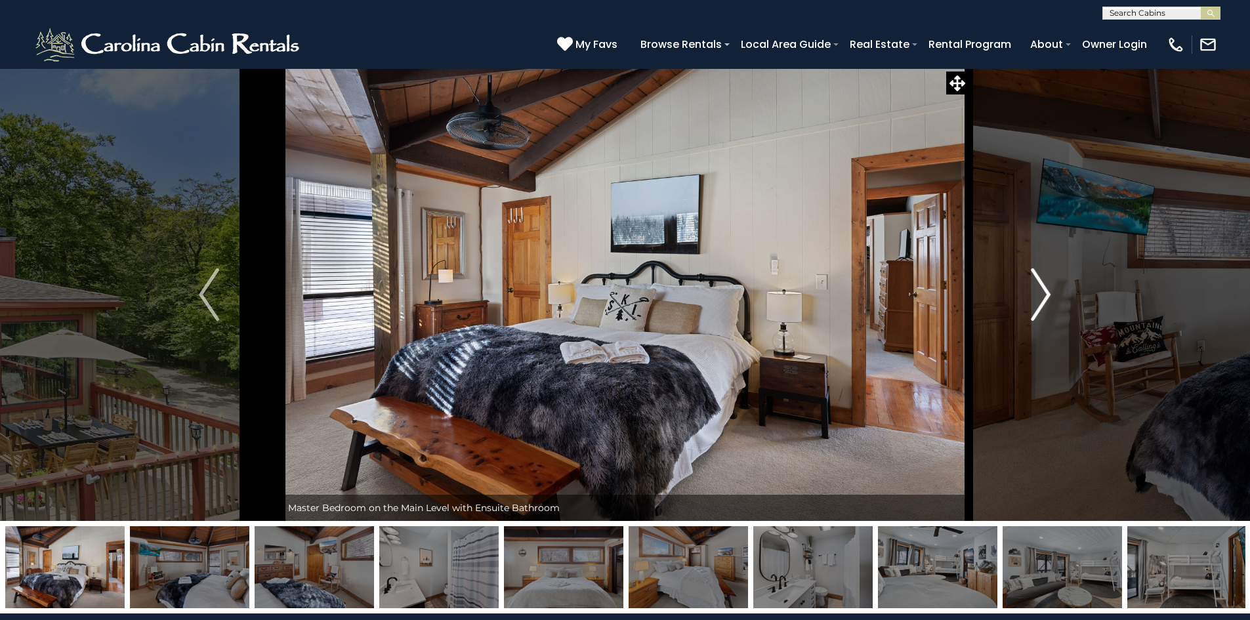
click at [1043, 299] on img "Next" at bounding box center [1041, 294] width 20 height 52
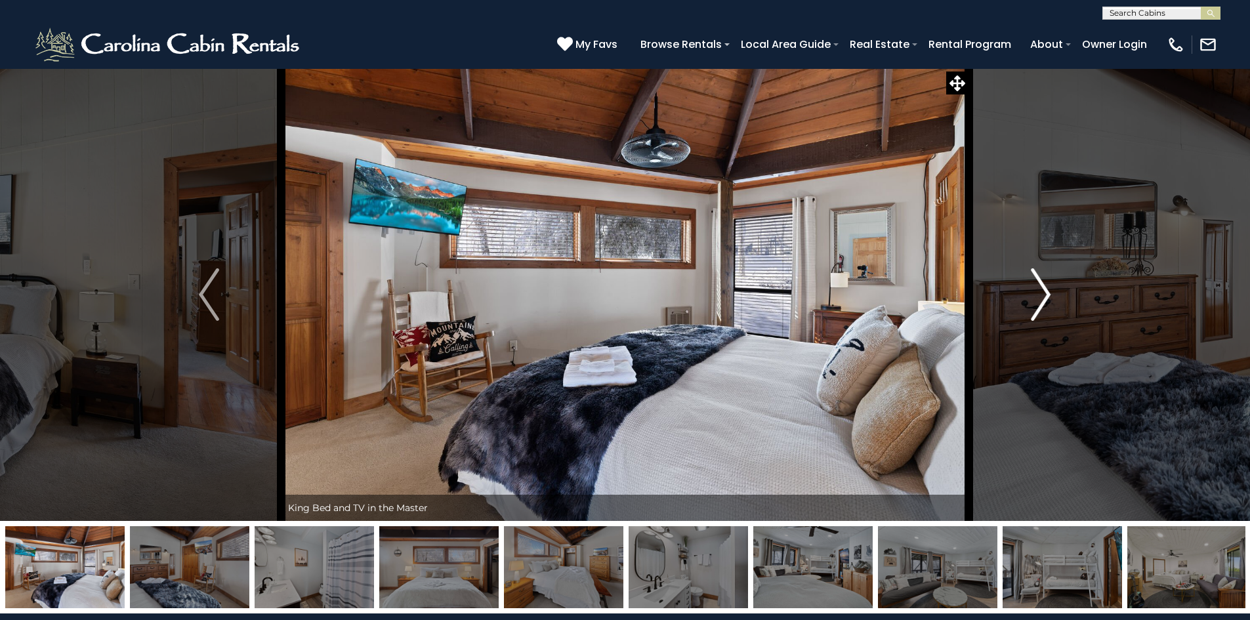
click at [1043, 299] on img "Next" at bounding box center [1041, 294] width 20 height 52
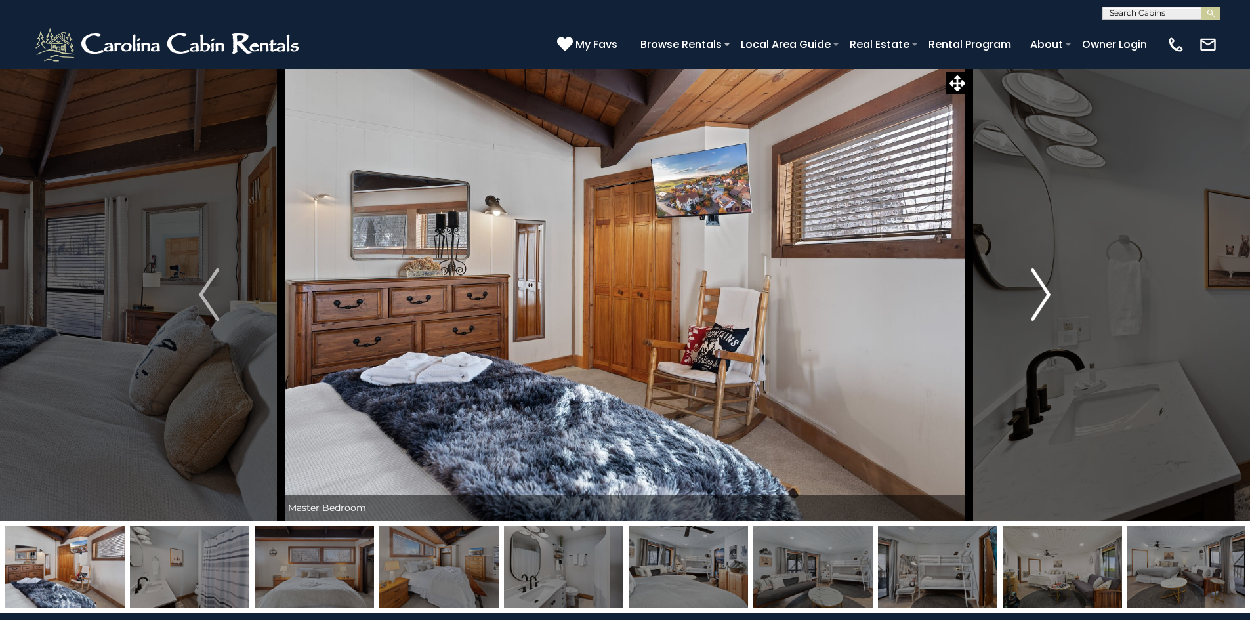
click at [1043, 299] on img "Next" at bounding box center [1041, 294] width 20 height 52
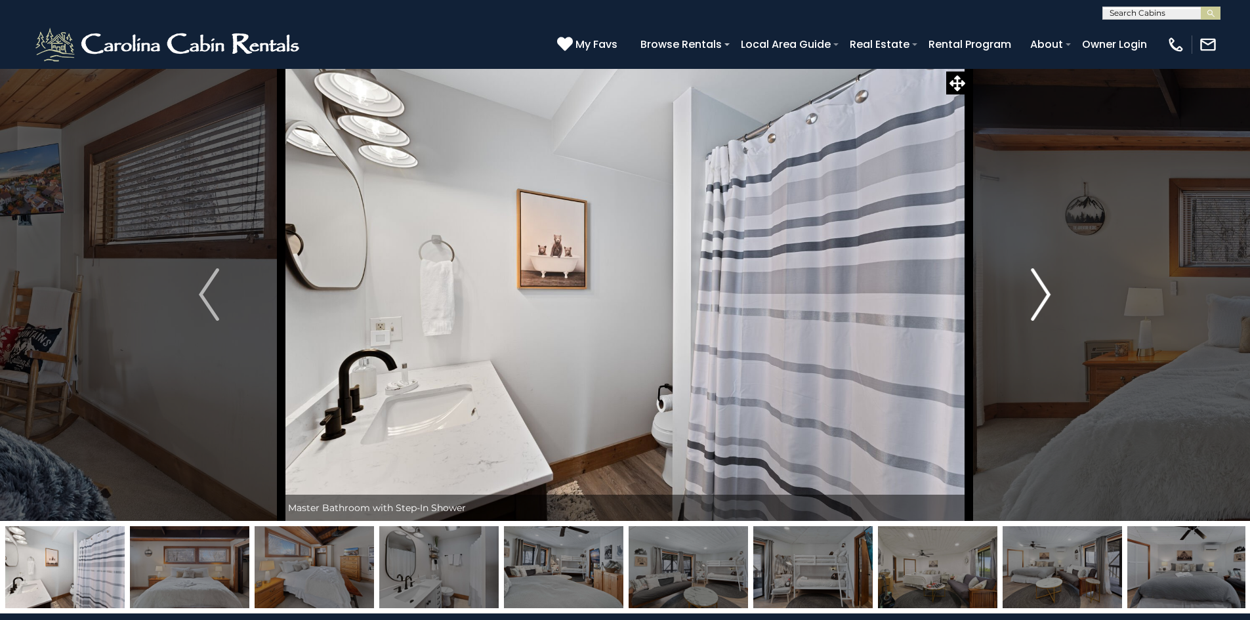
click at [1043, 299] on img "Next" at bounding box center [1041, 294] width 20 height 52
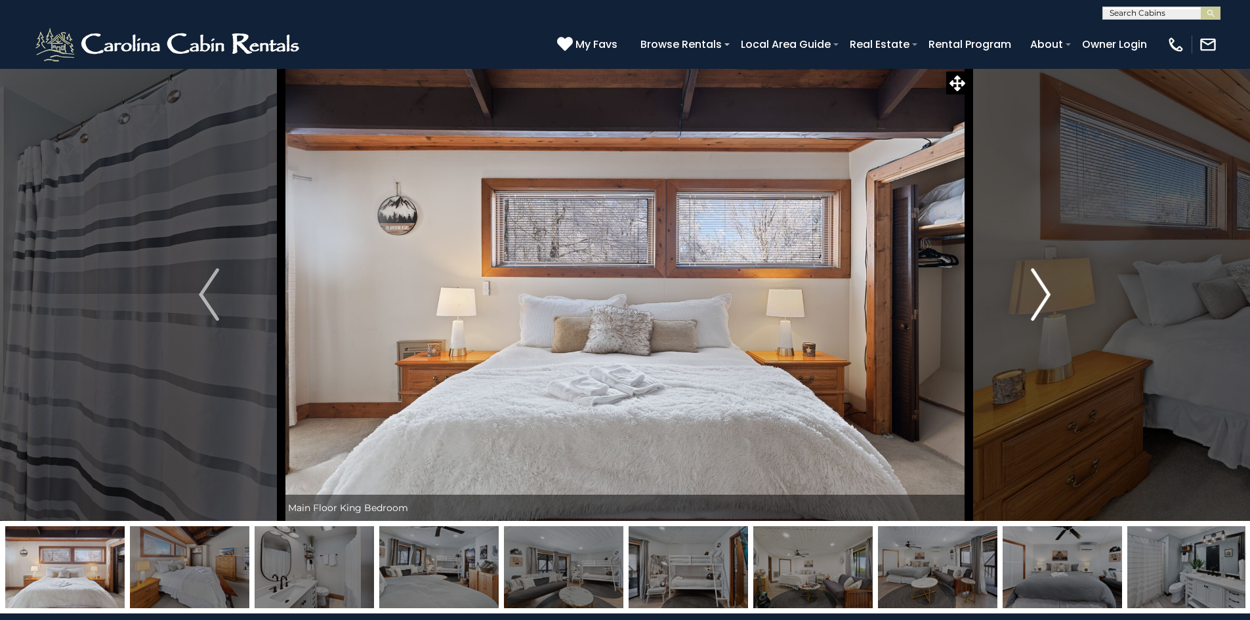
click at [1043, 299] on img "Next" at bounding box center [1041, 294] width 20 height 52
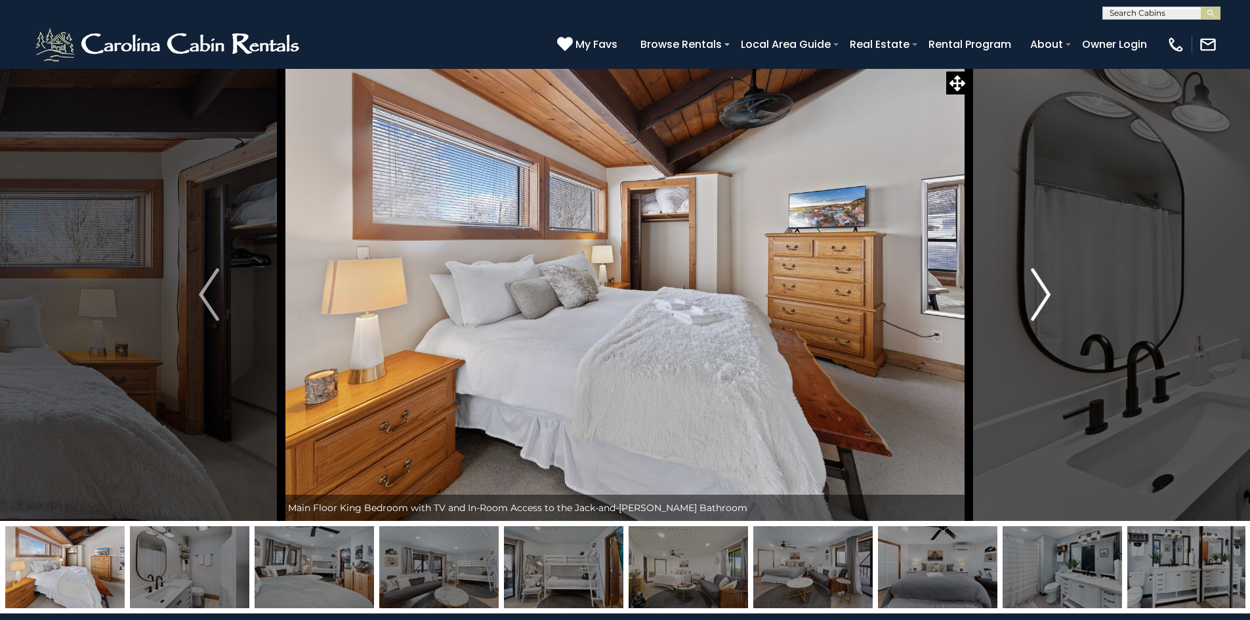
click at [1043, 299] on img "Next" at bounding box center [1041, 294] width 20 height 52
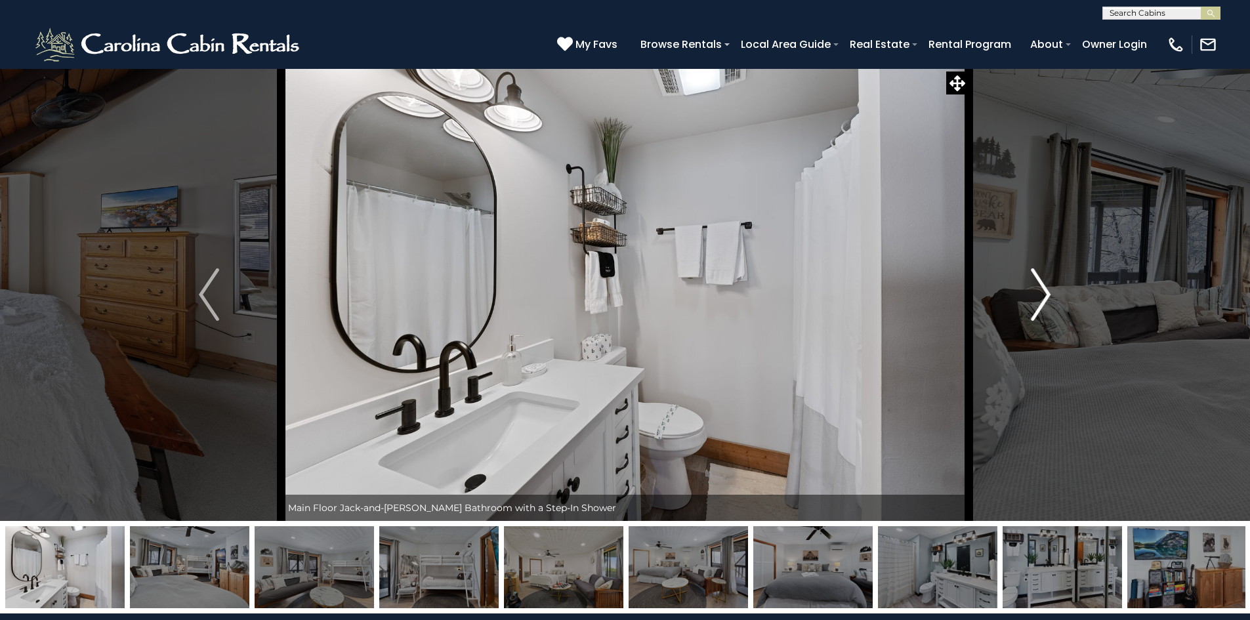
click at [1043, 299] on img "Next" at bounding box center [1041, 294] width 20 height 52
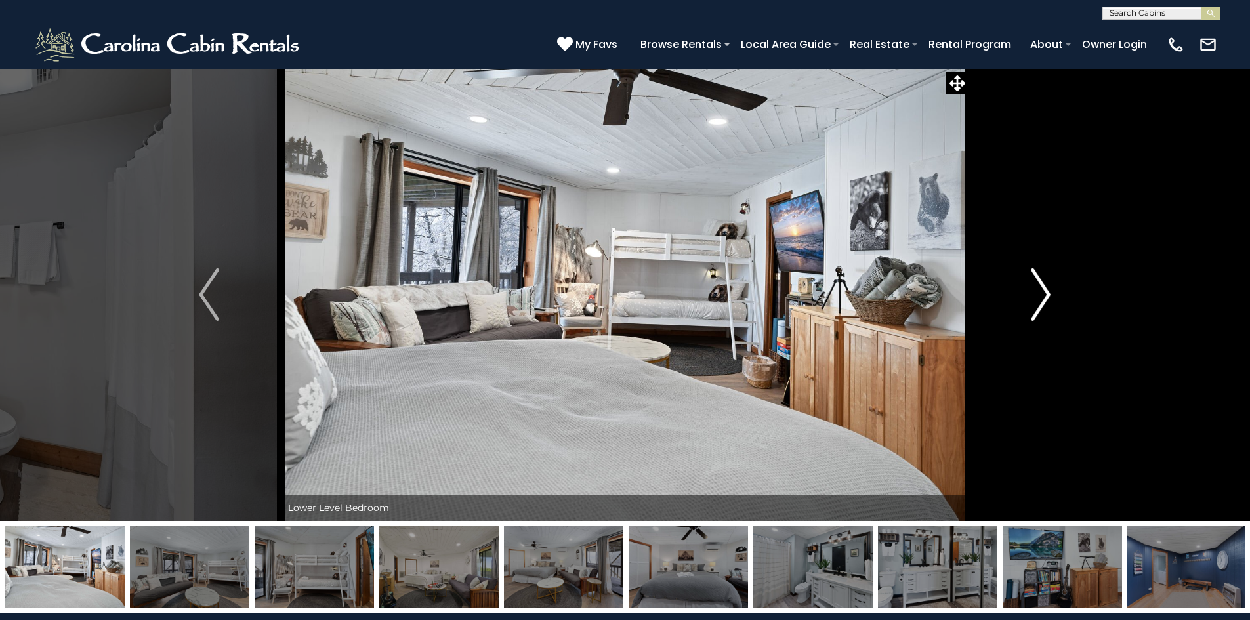
click at [1043, 299] on img "Next" at bounding box center [1041, 294] width 20 height 52
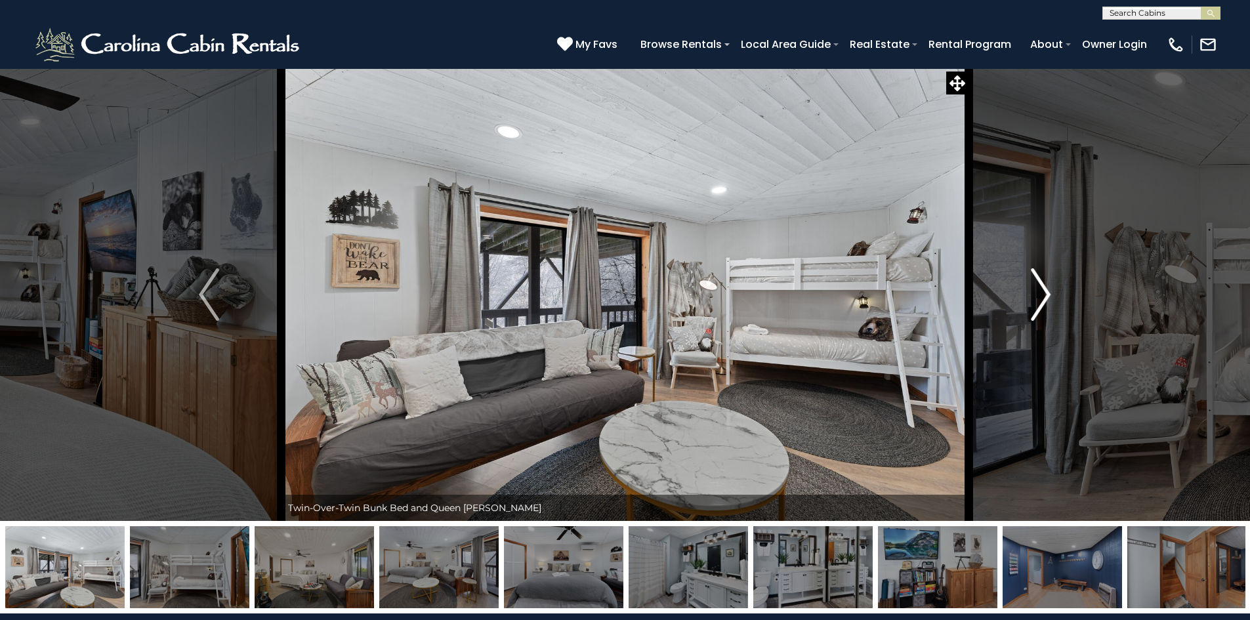
click at [1043, 299] on img "Next" at bounding box center [1041, 294] width 20 height 52
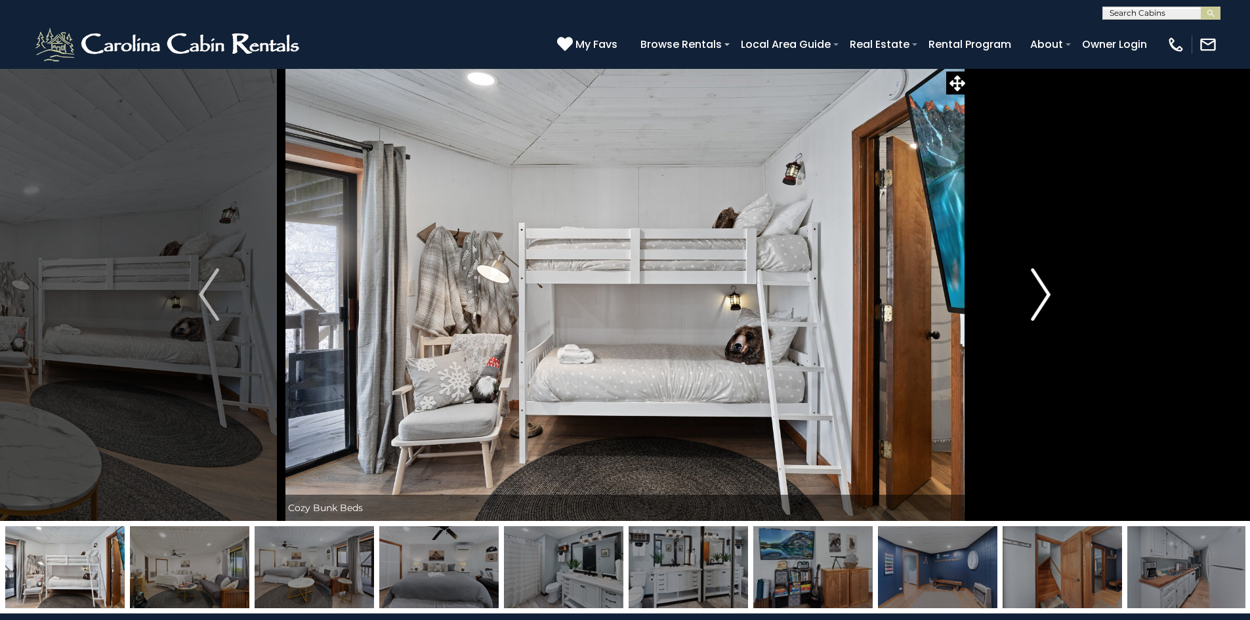
click at [1043, 299] on img "Next" at bounding box center [1041, 294] width 20 height 52
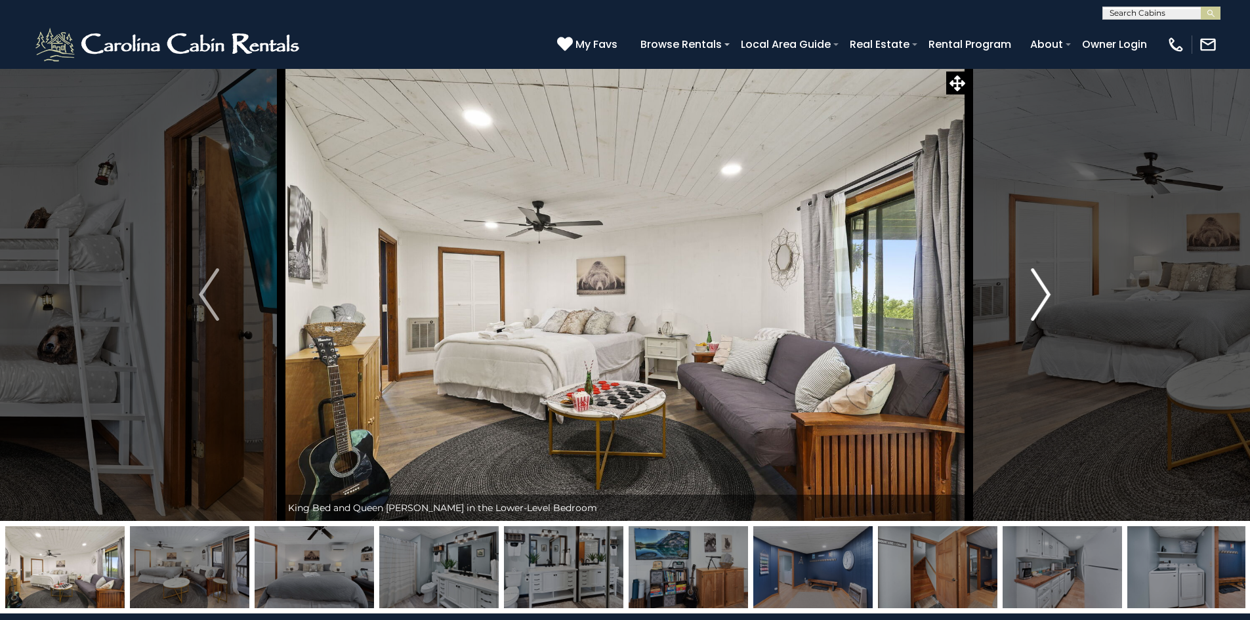
click at [1043, 299] on img "Next" at bounding box center [1041, 294] width 20 height 52
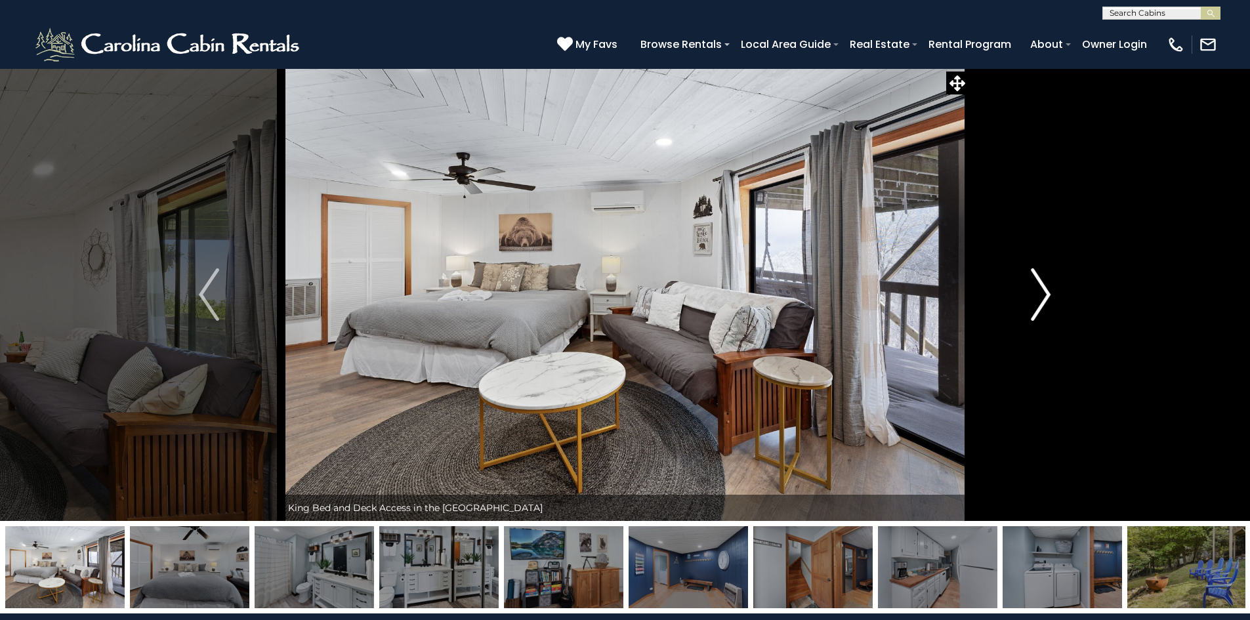
click at [1043, 299] on img "Next" at bounding box center [1041, 294] width 20 height 52
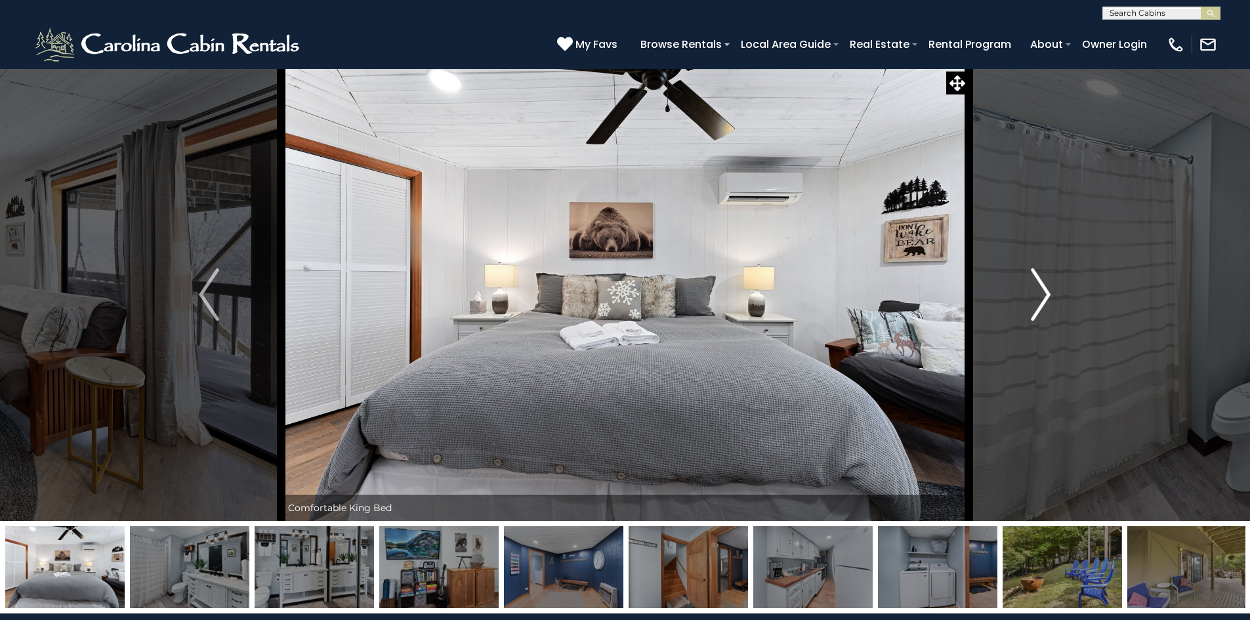
click at [1043, 299] on img "Next" at bounding box center [1041, 294] width 20 height 52
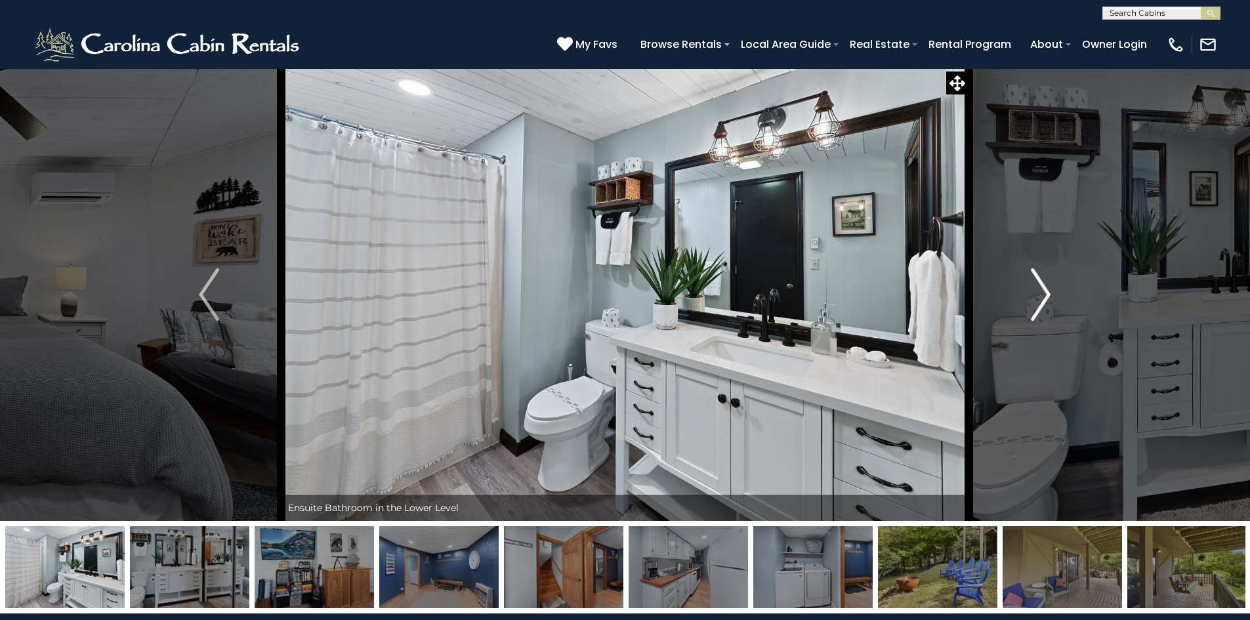
click at [1043, 299] on img "Next" at bounding box center [1041, 294] width 20 height 52
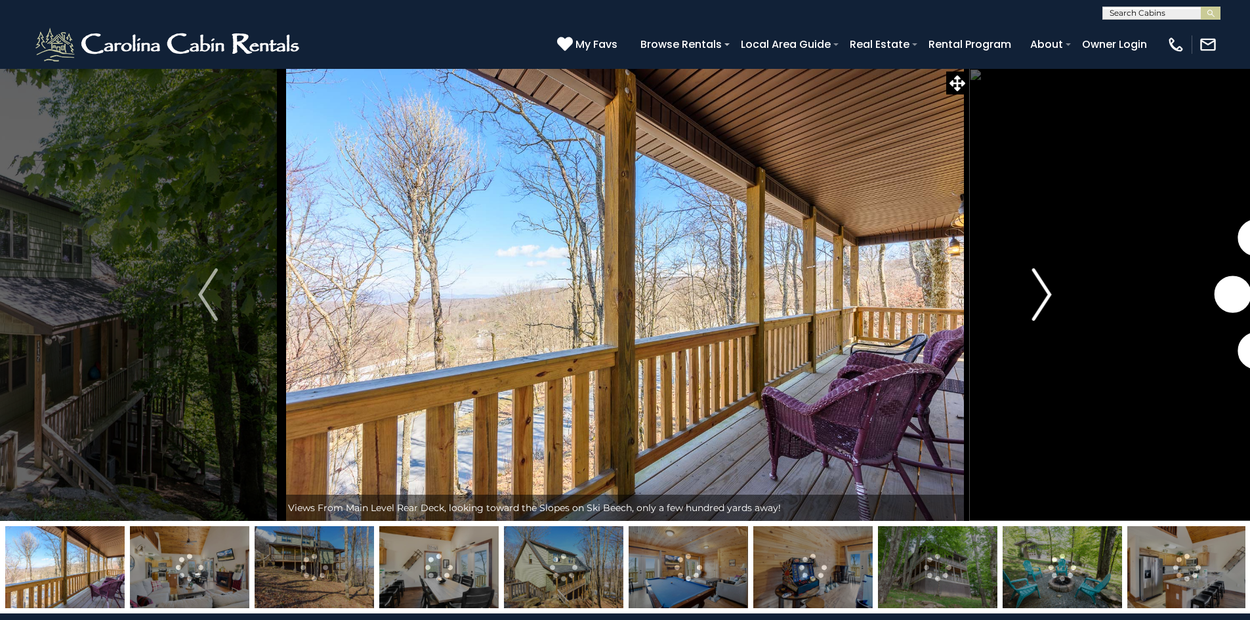
click at [1043, 293] on img "Next" at bounding box center [1042, 294] width 20 height 52
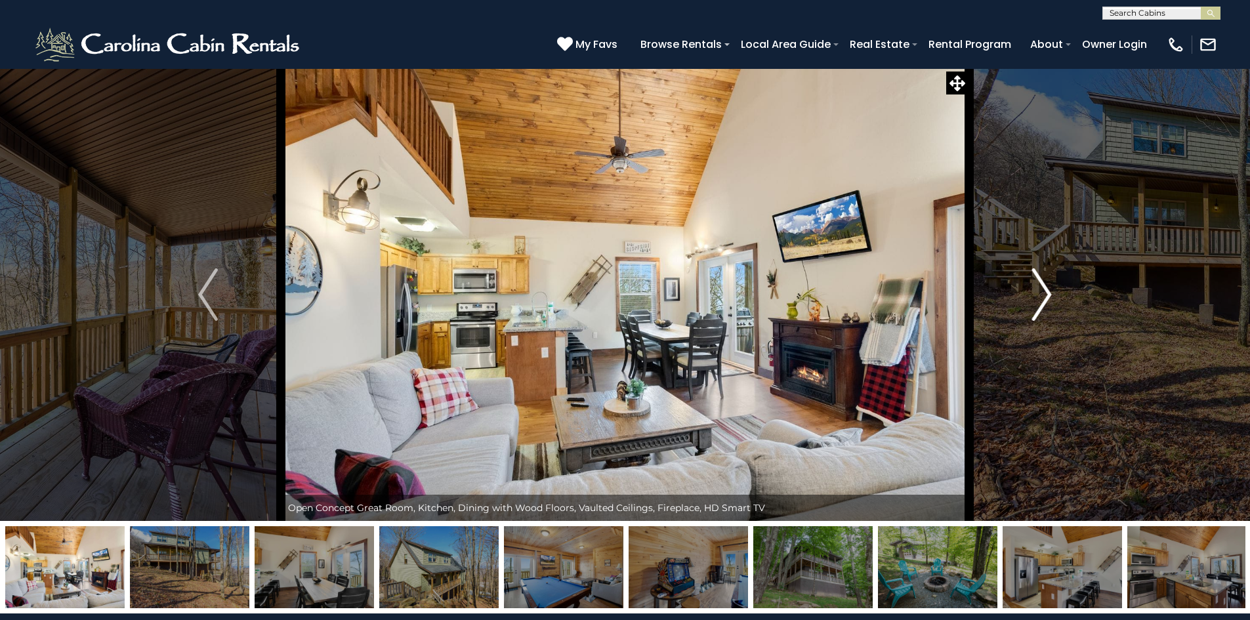
click at [1041, 292] on img "Next" at bounding box center [1042, 294] width 20 height 52
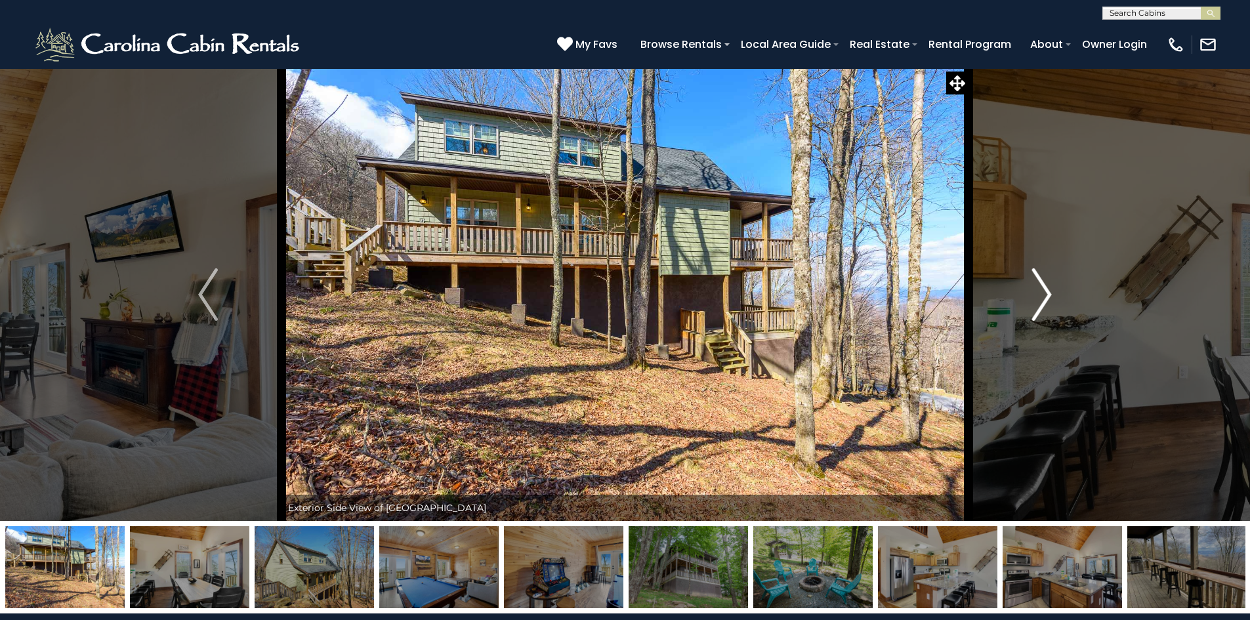
click at [1041, 292] on img "Next" at bounding box center [1042, 294] width 20 height 52
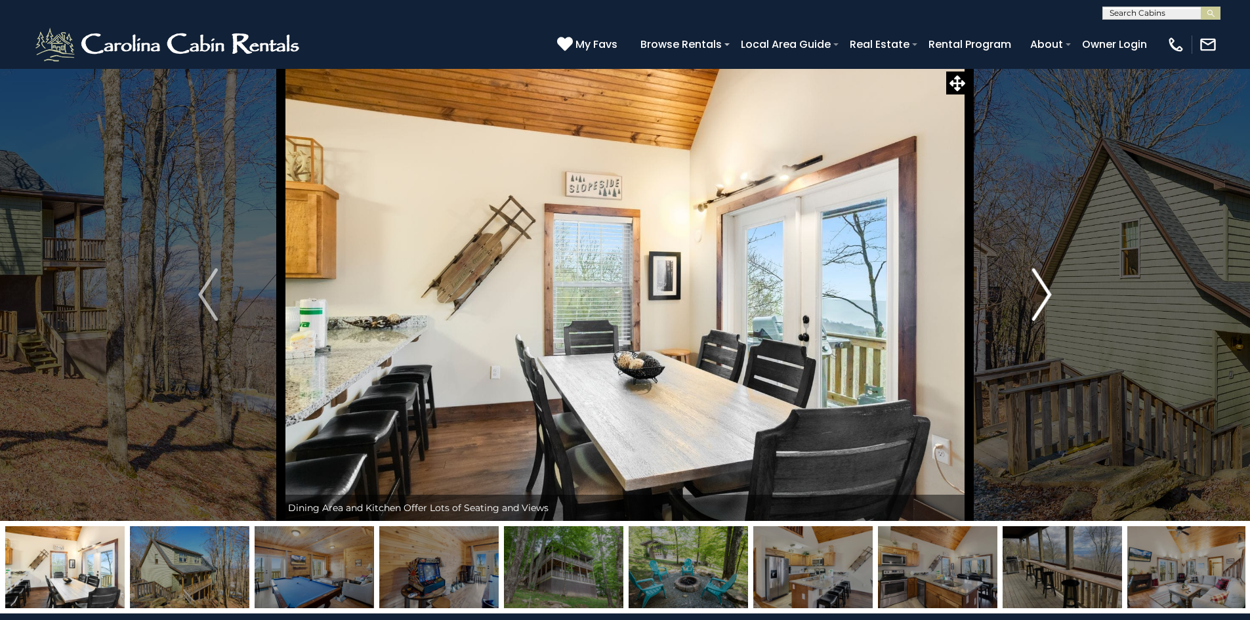
click at [1041, 292] on img "Next" at bounding box center [1042, 294] width 20 height 52
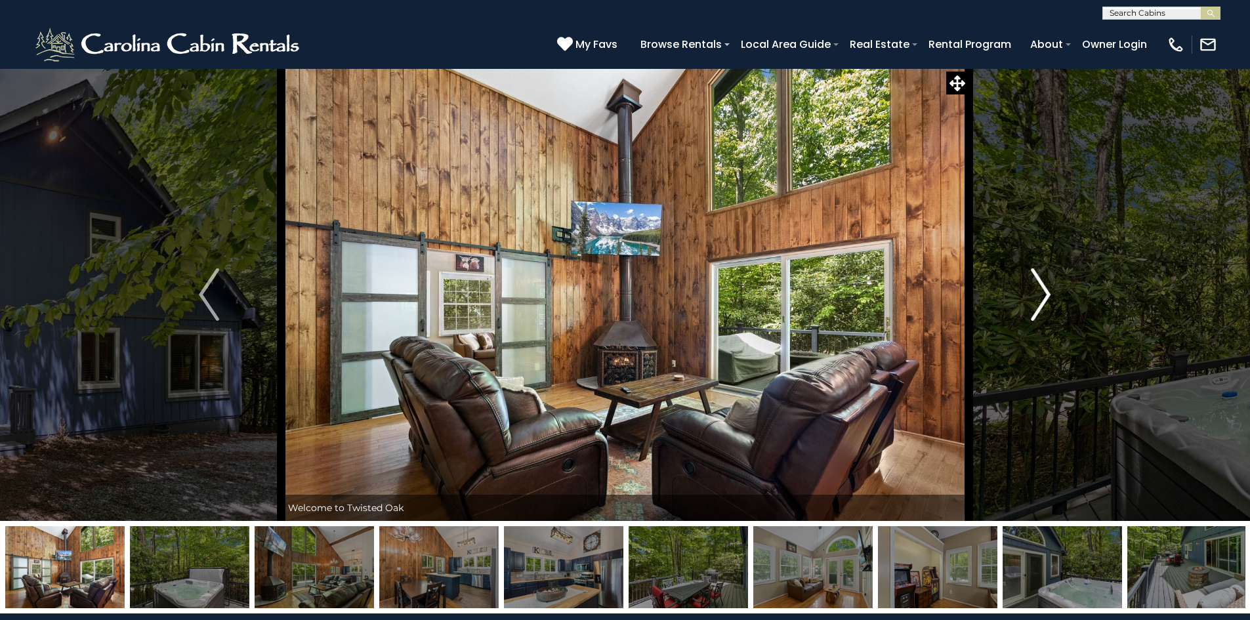
click at [1049, 284] on img "Next" at bounding box center [1041, 294] width 20 height 52
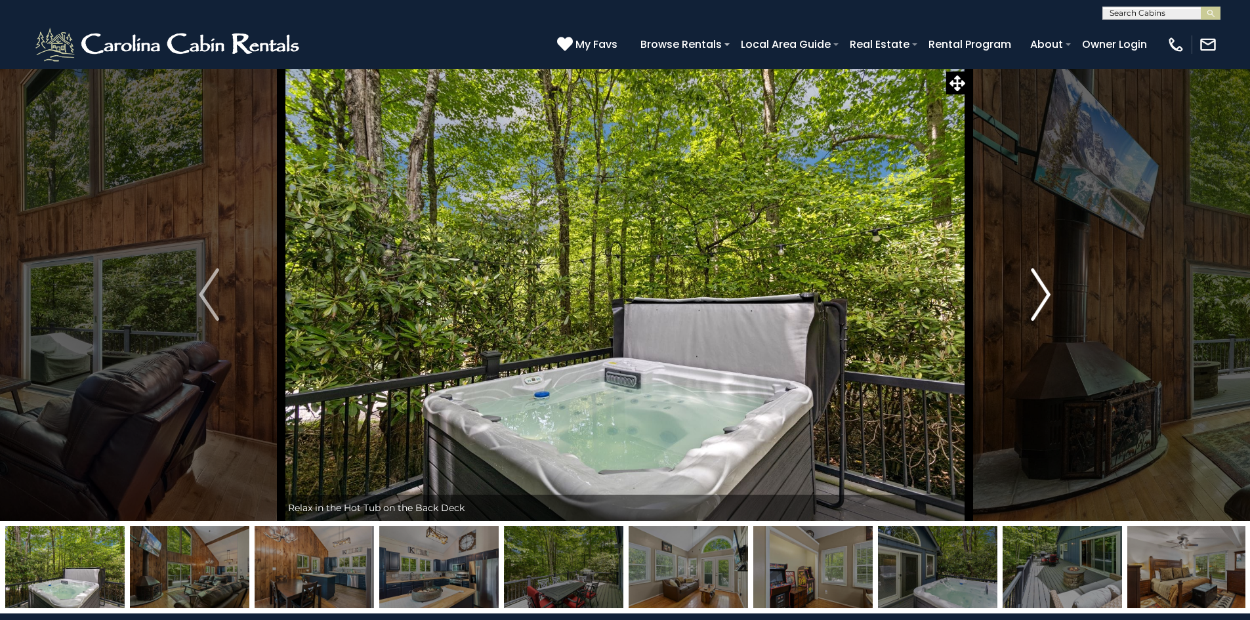
click at [1049, 284] on img "Next" at bounding box center [1041, 294] width 20 height 52
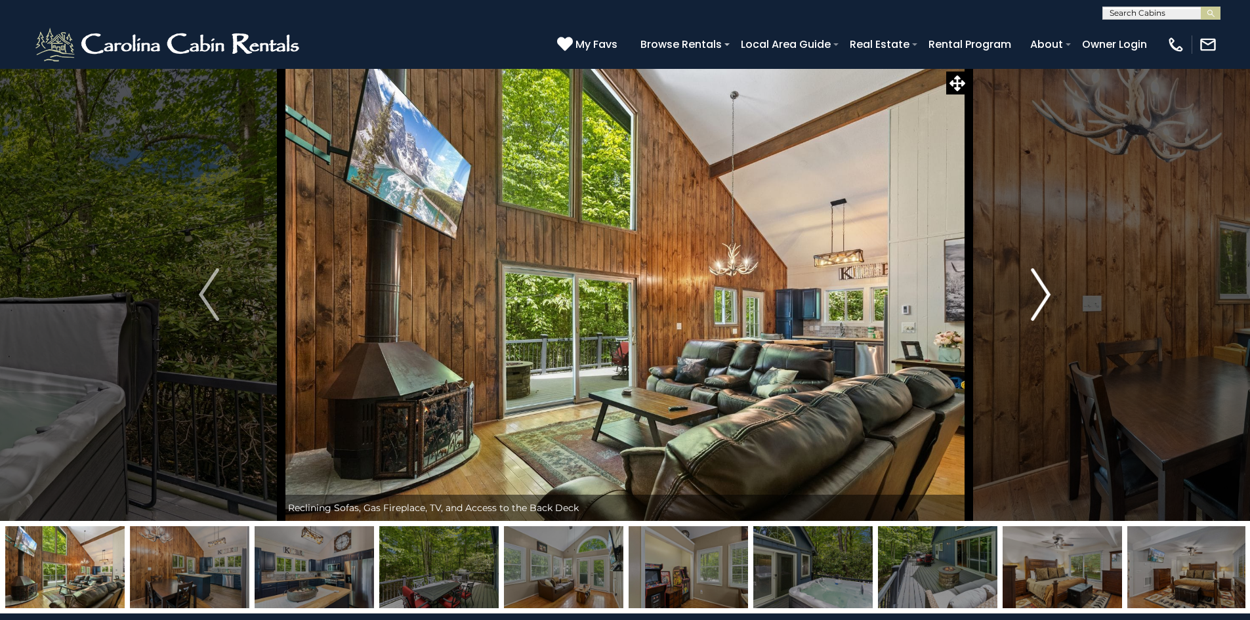
click at [1049, 284] on img "Next" at bounding box center [1041, 294] width 20 height 52
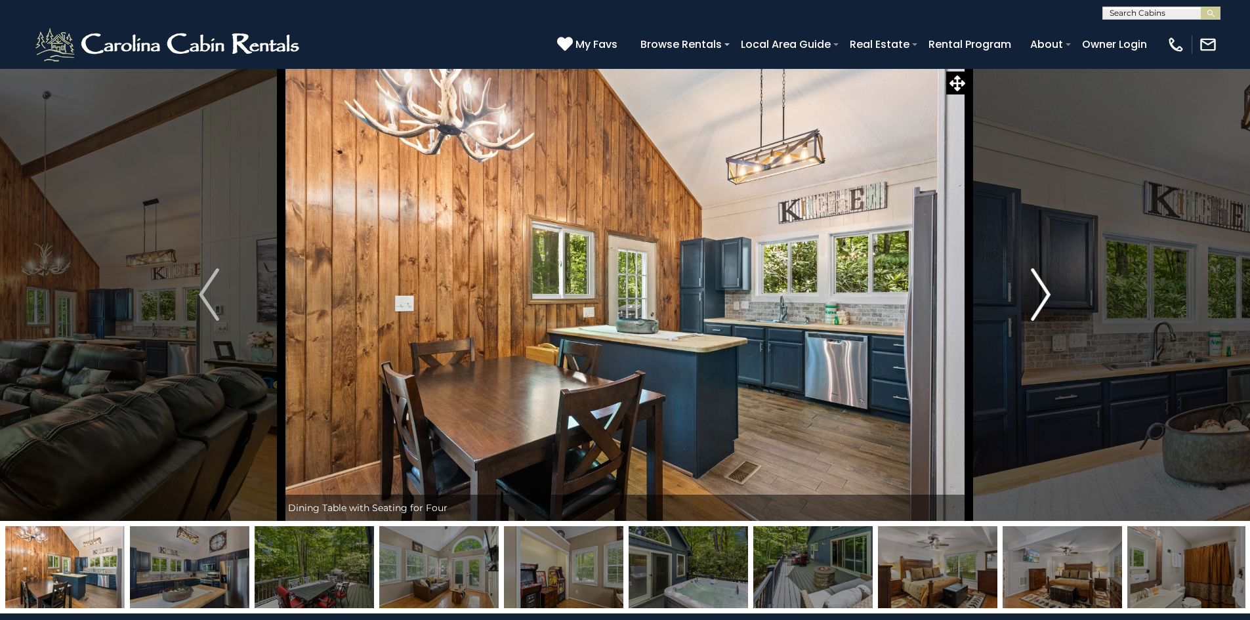
click at [1049, 284] on img "Next" at bounding box center [1041, 294] width 20 height 52
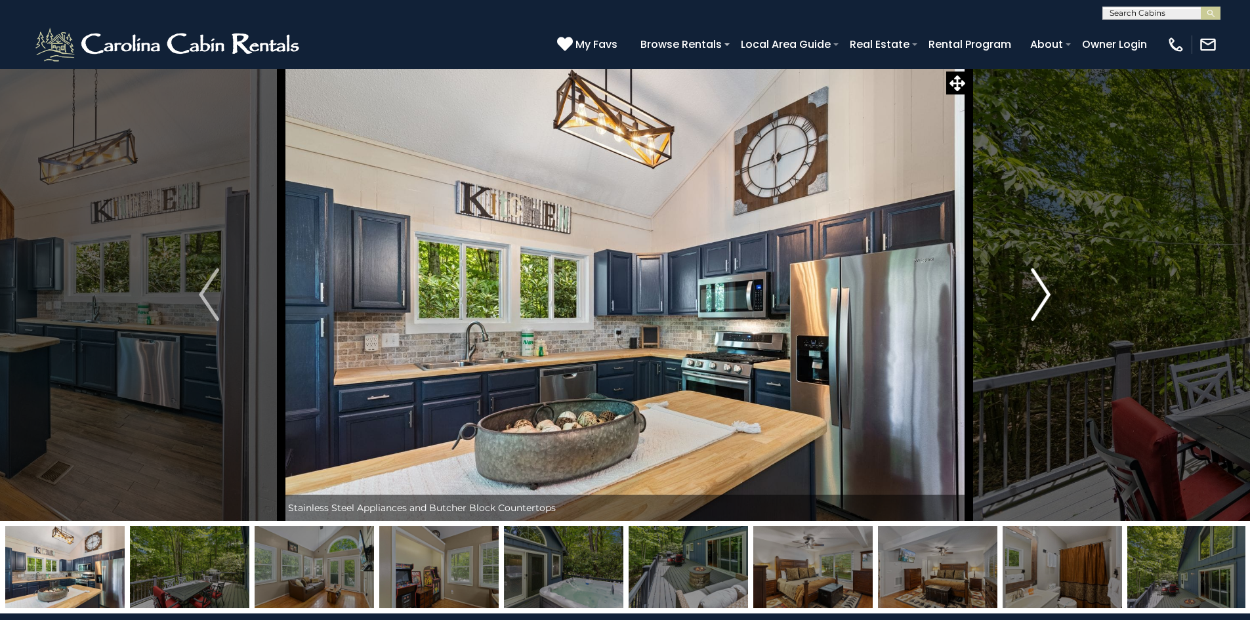
click at [1049, 284] on img "Next" at bounding box center [1041, 294] width 20 height 52
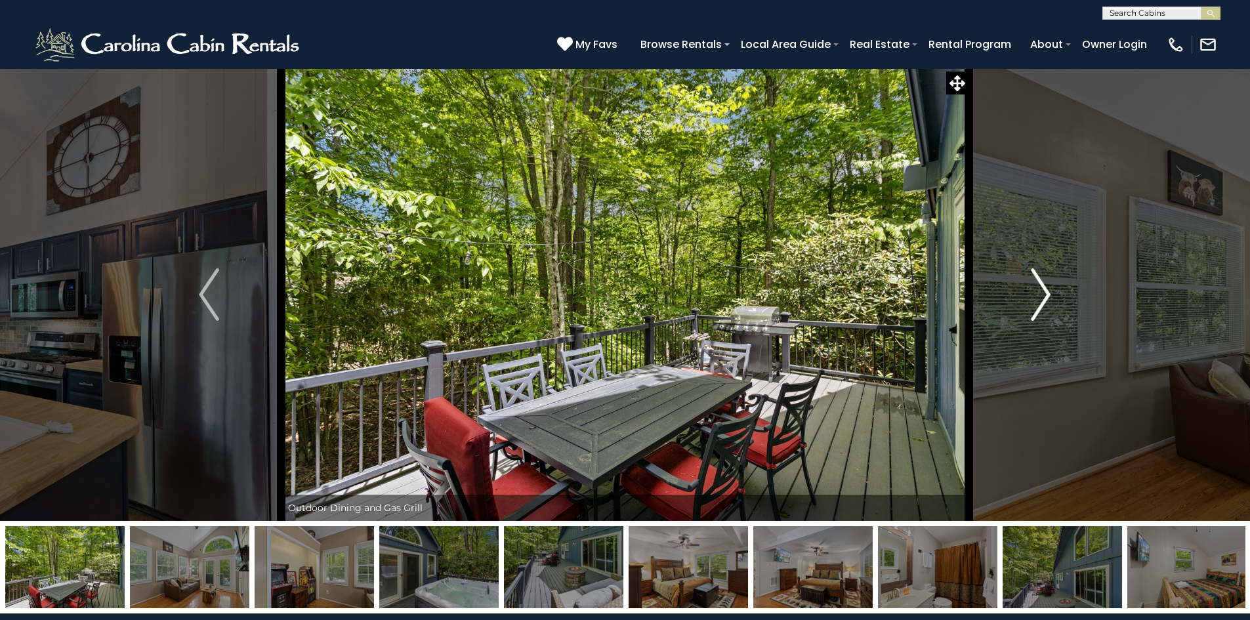
click at [1042, 290] on img "Next" at bounding box center [1041, 294] width 20 height 52
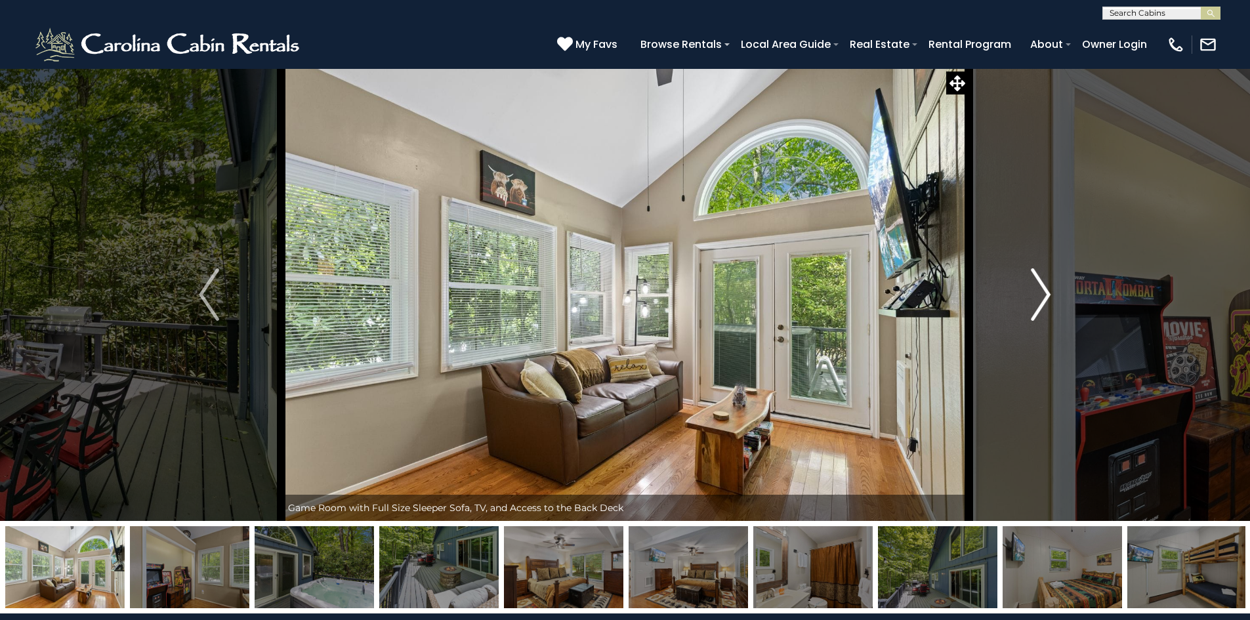
click at [1042, 290] on img "Next" at bounding box center [1041, 294] width 20 height 52
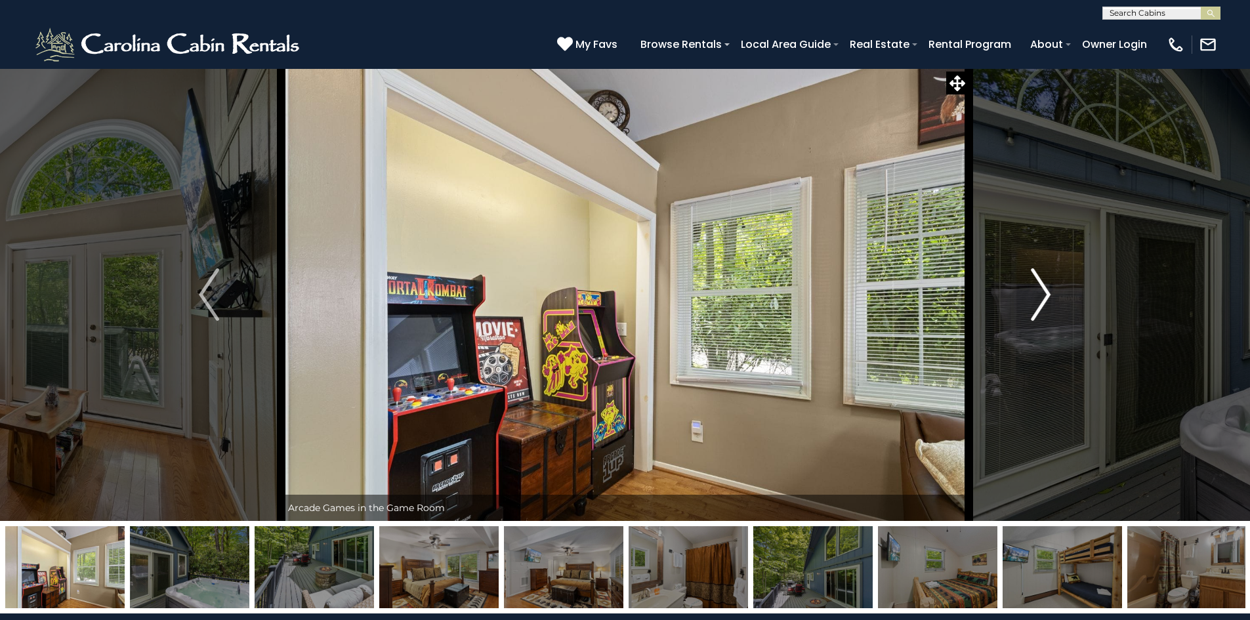
click at [1042, 290] on img "Next" at bounding box center [1041, 294] width 20 height 52
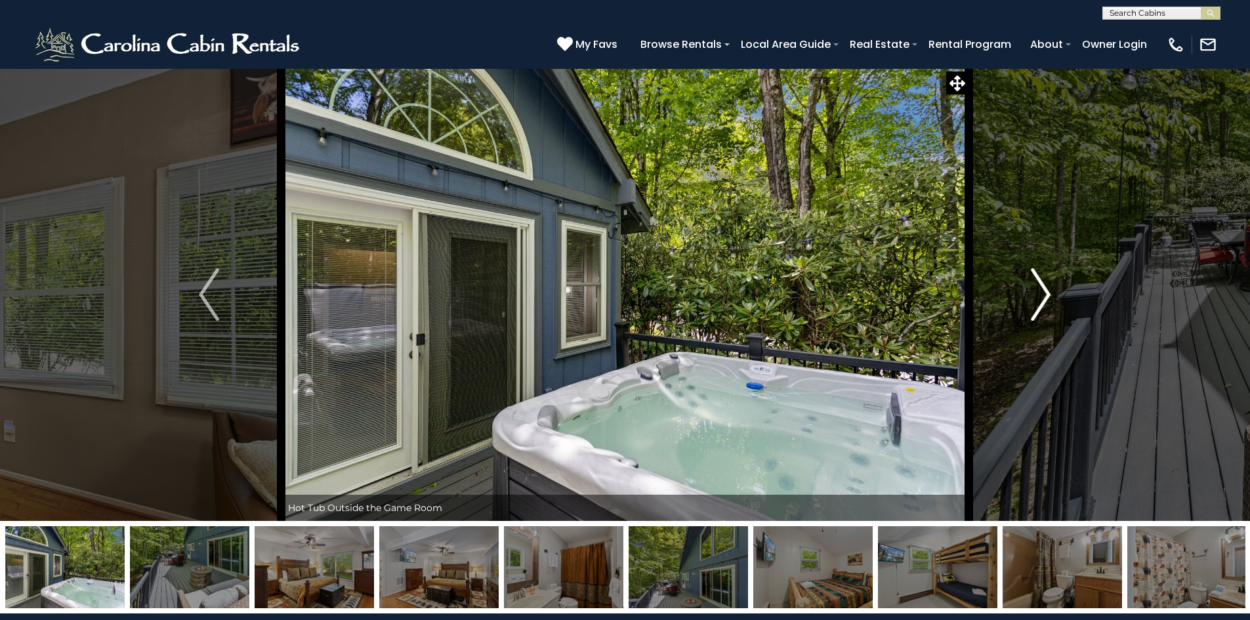
click at [1042, 290] on img "Next" at bounding box center [1041, 294] width 20 height 52
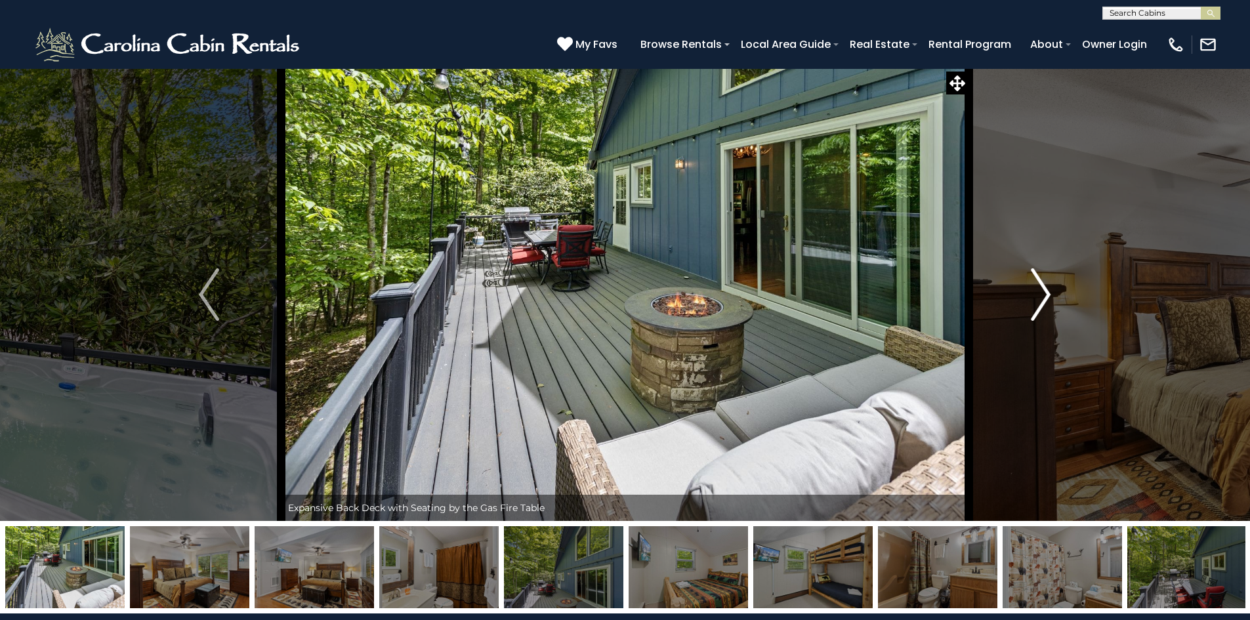
click at [1042, 290] on img "Next" at bounding box center [1041, 294] width 20 height 52
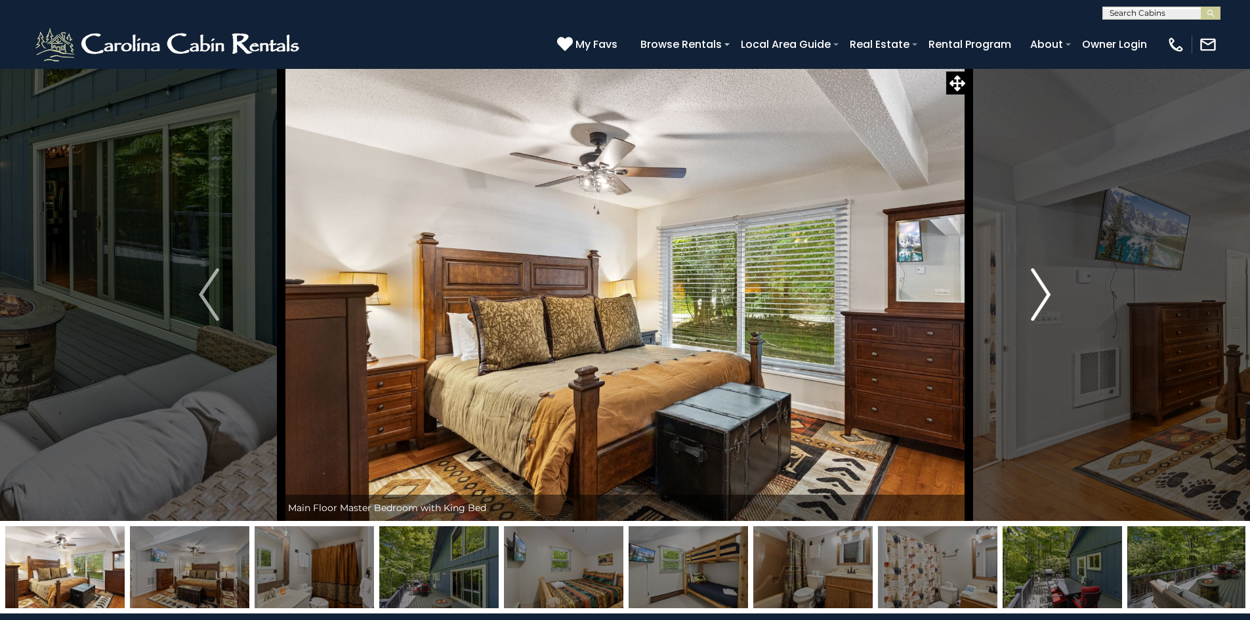
click at [1042, 290] on img "Next" at bounding box center [1041, 294] width 20 height 52
